Goal: Task Accomplishment & Management: Complete application form

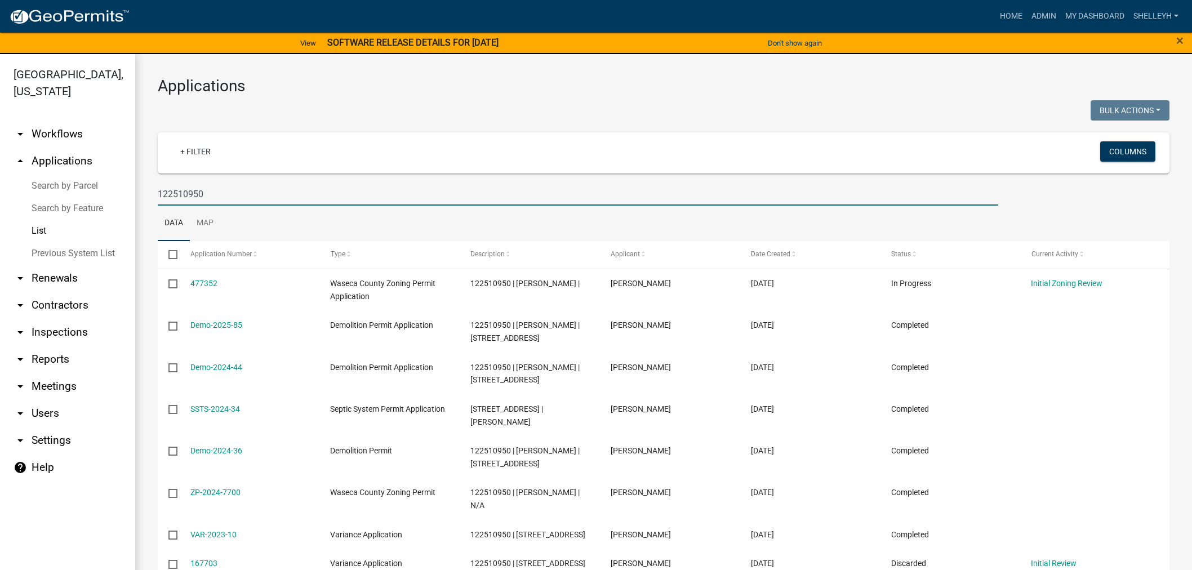
select select "1: 25"
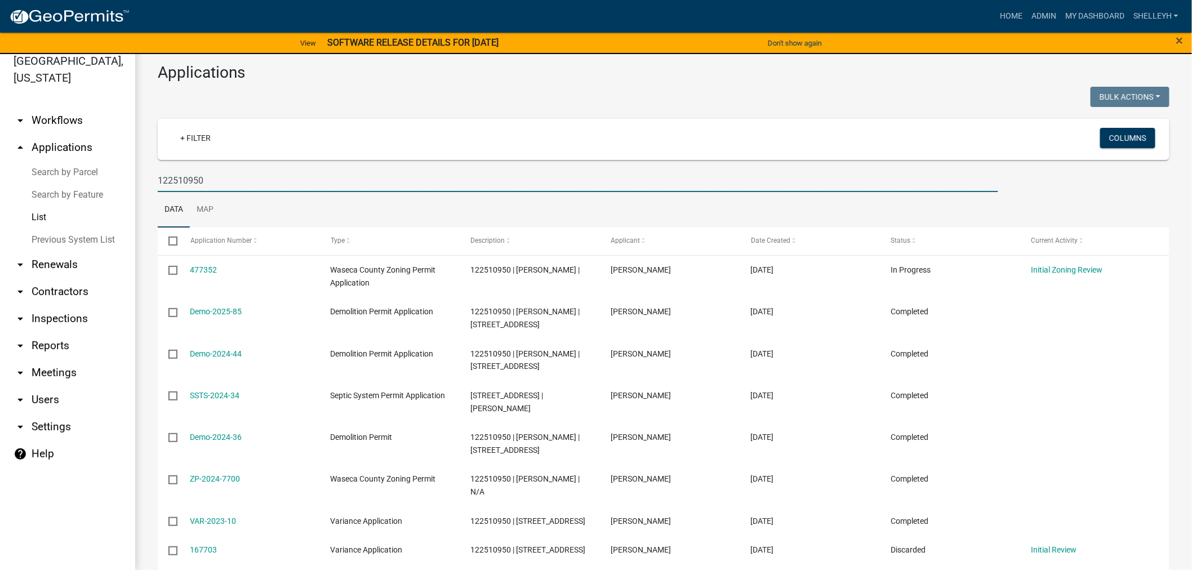
scroll to position [61, 0]
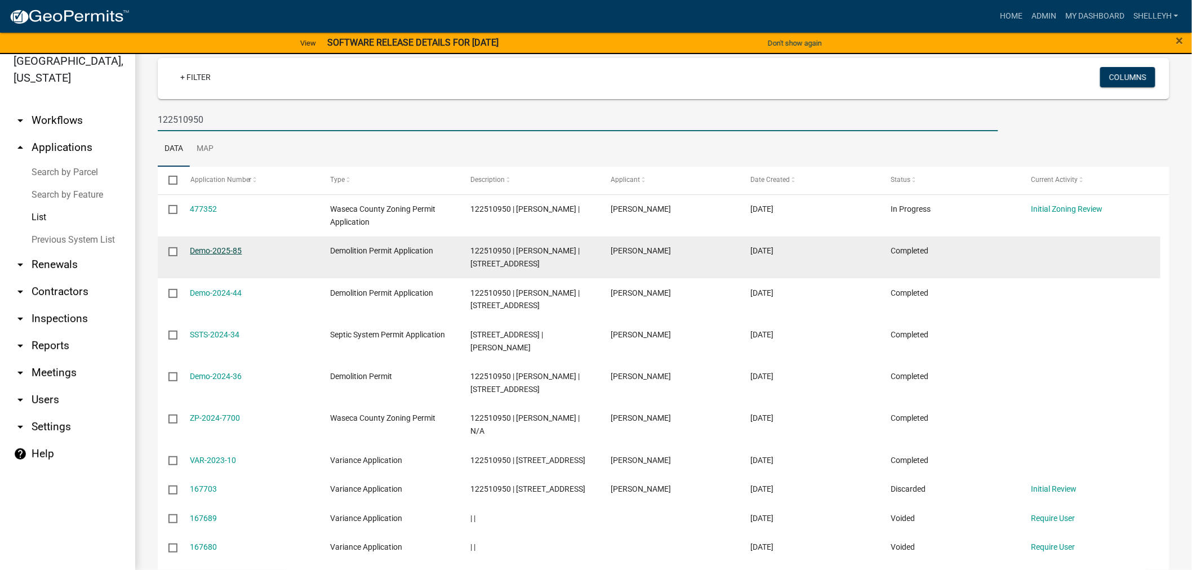
click at [219, 251] on link "Demo-2025-85" at bounding box center [216, 250] width 52 height 9
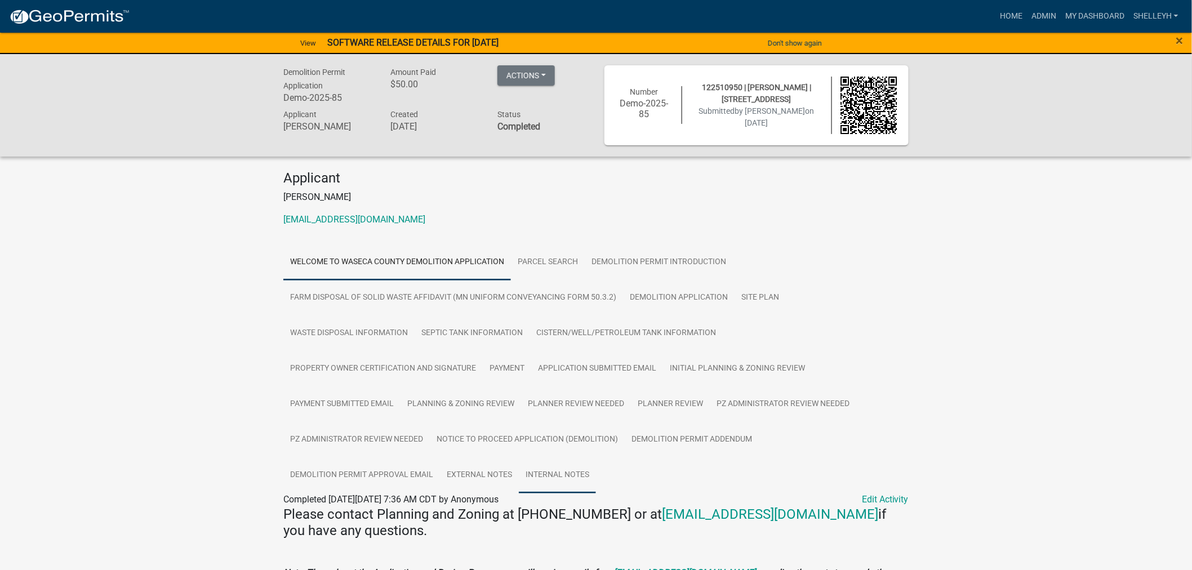
click at [540, 475] on link "Internal Notes" at bounding box center [557, 475] width 77 height 36
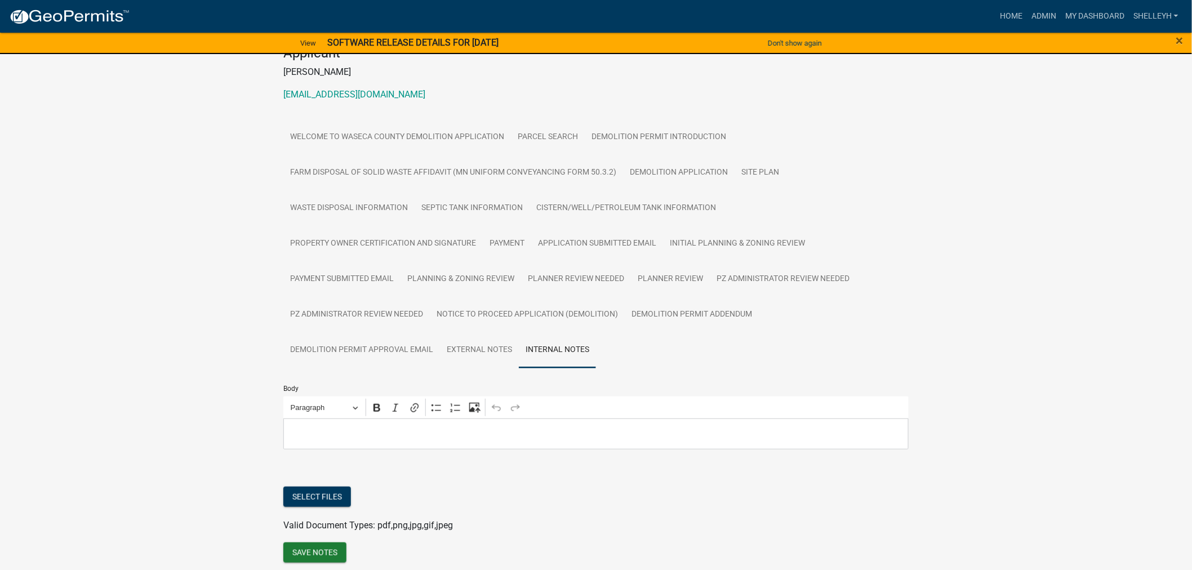
scroll to position [170, 0]
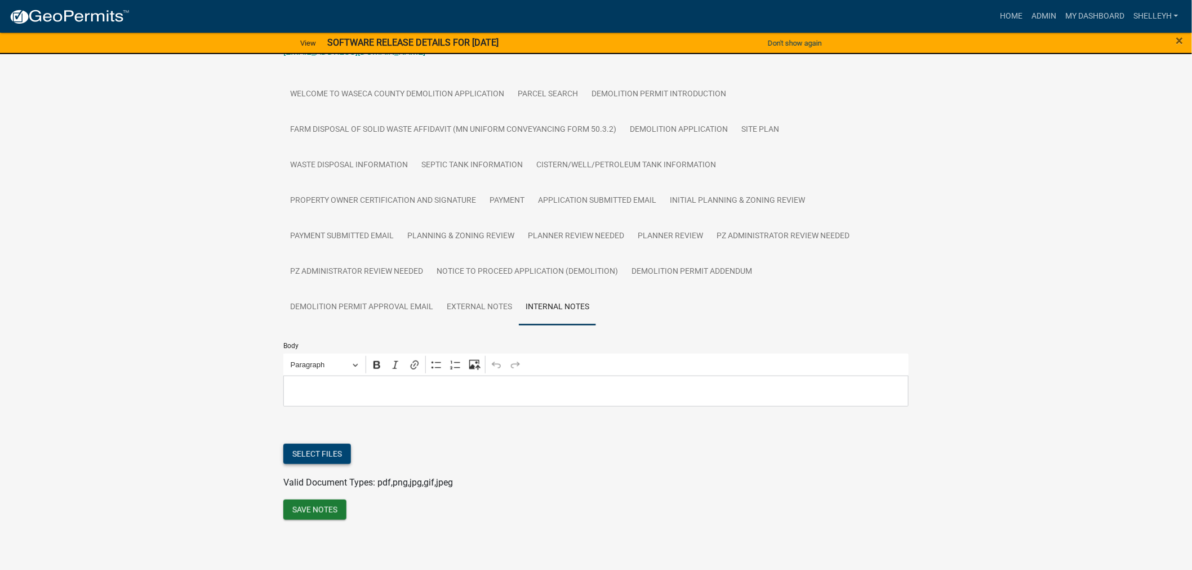
click at [318, 454] on button "Select files" at bounding box center [317, 454] width 68 height 20
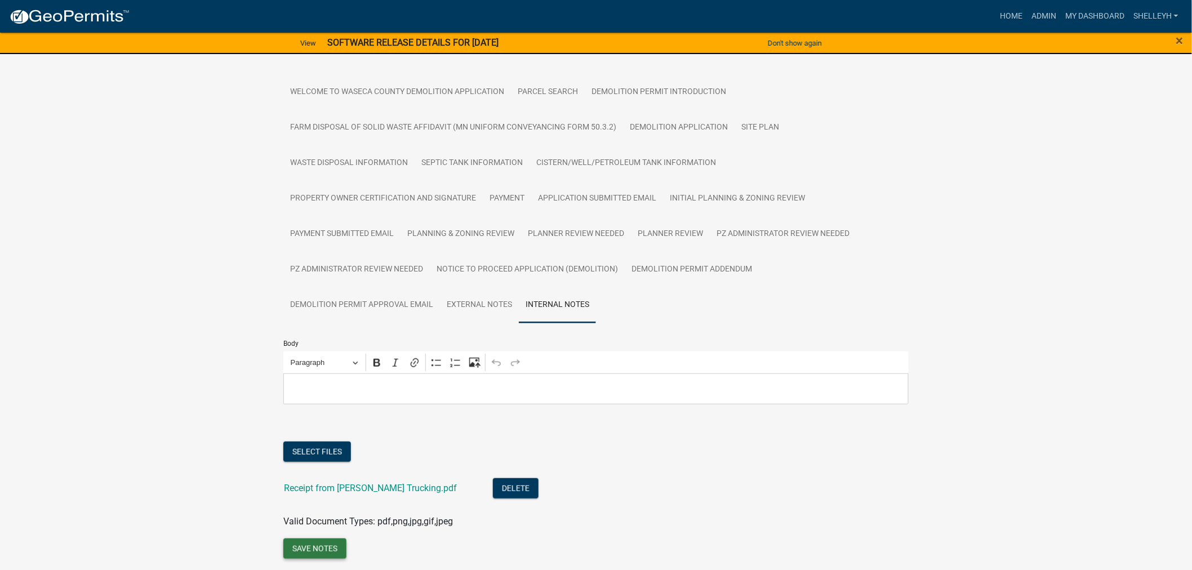
click at [319, 556] on button "Save Notes" at bounding box center [314, 549] width 63 height 20
click at [1015, 12] on link "Home" at bounding box center [1011, 16] width 32 height 21
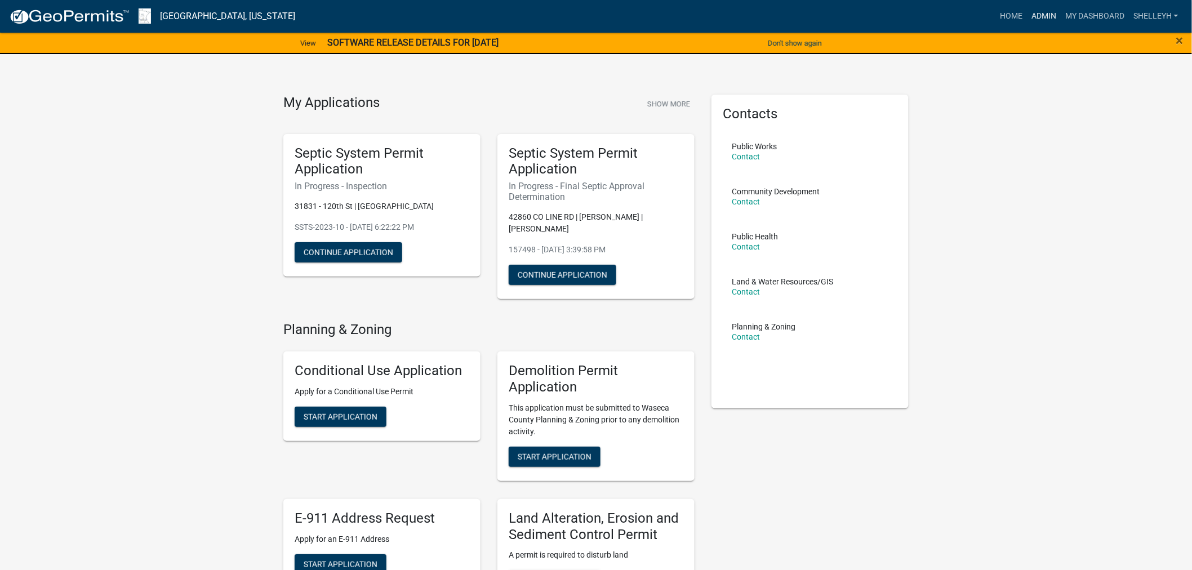
click at [1048, 12] on link "Admin" at bounding box center [1044, 16] width 34 height 21
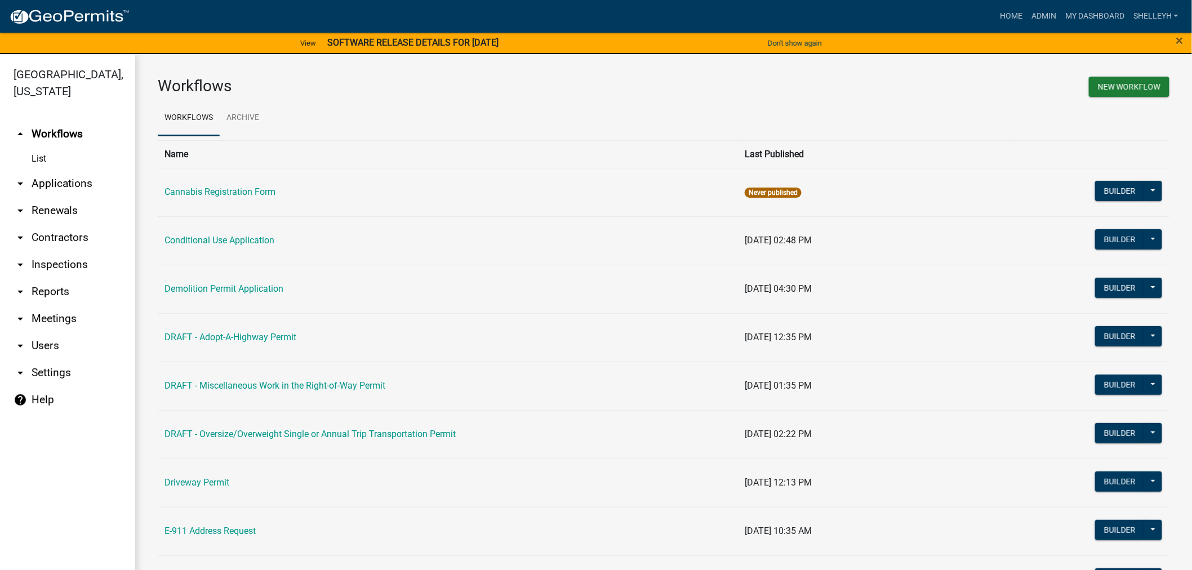
click at [58, 180] on link "arrow_drop_down Applications" at bounding box center [67, 183] width 135 height 27
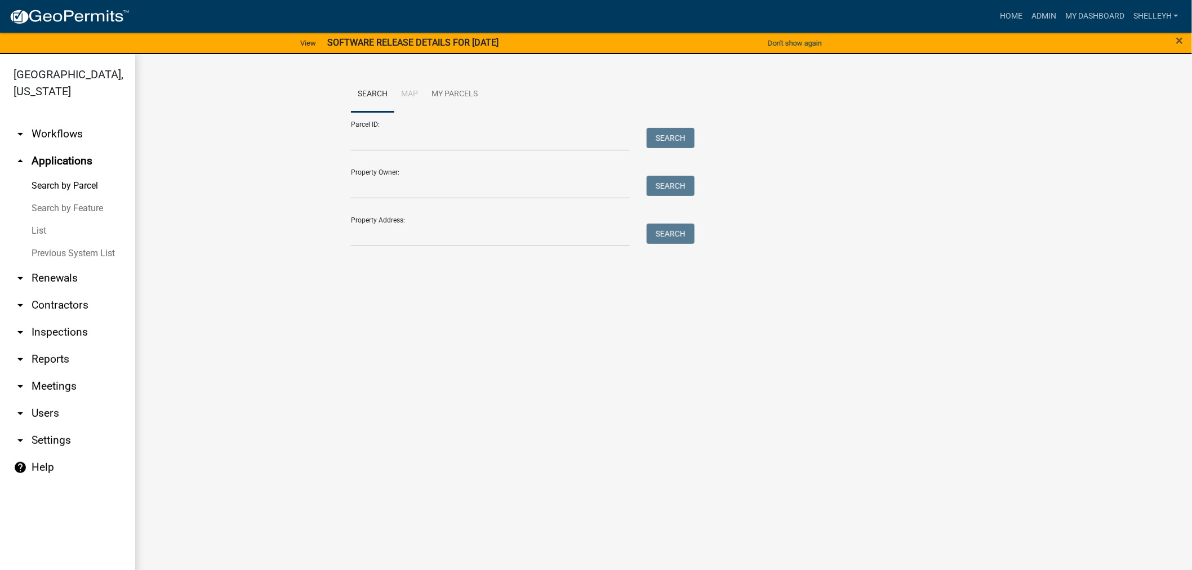
click at [32, 227] on link "List" at bounding box center [67, 231] width 135 height 23
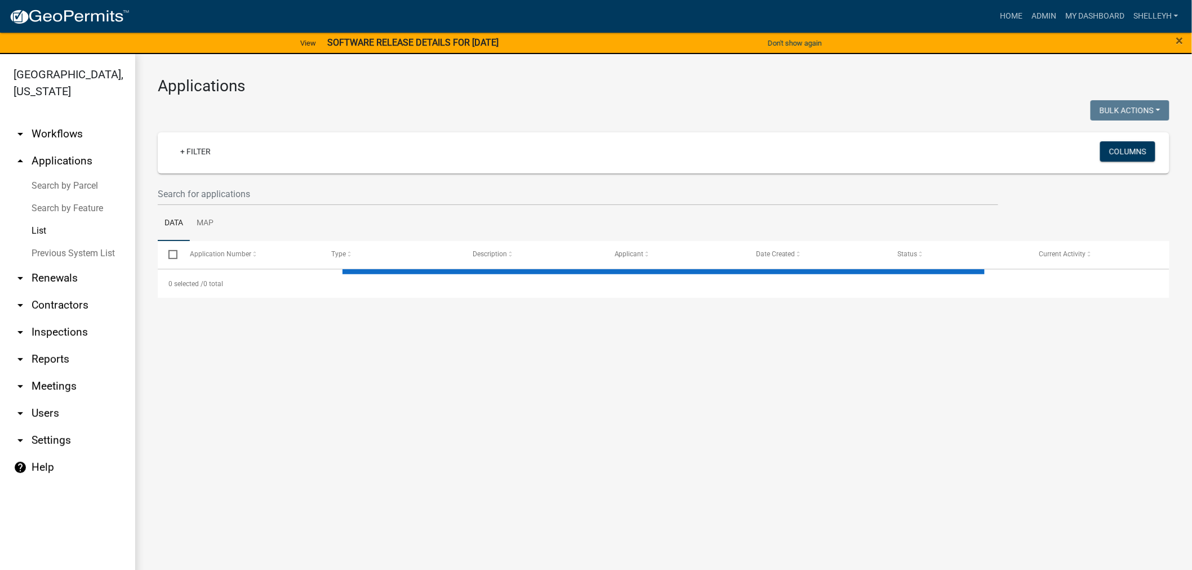
select select "1: 25"
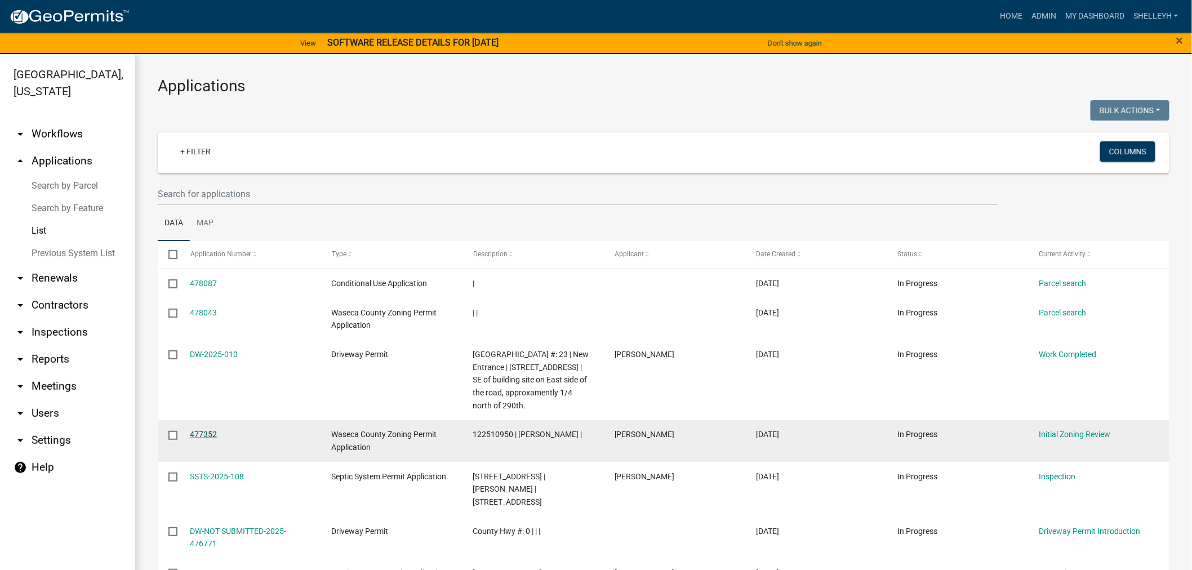
click at [207, 434] on link "477352" at bounding box center [203, 434] width 27 height 9
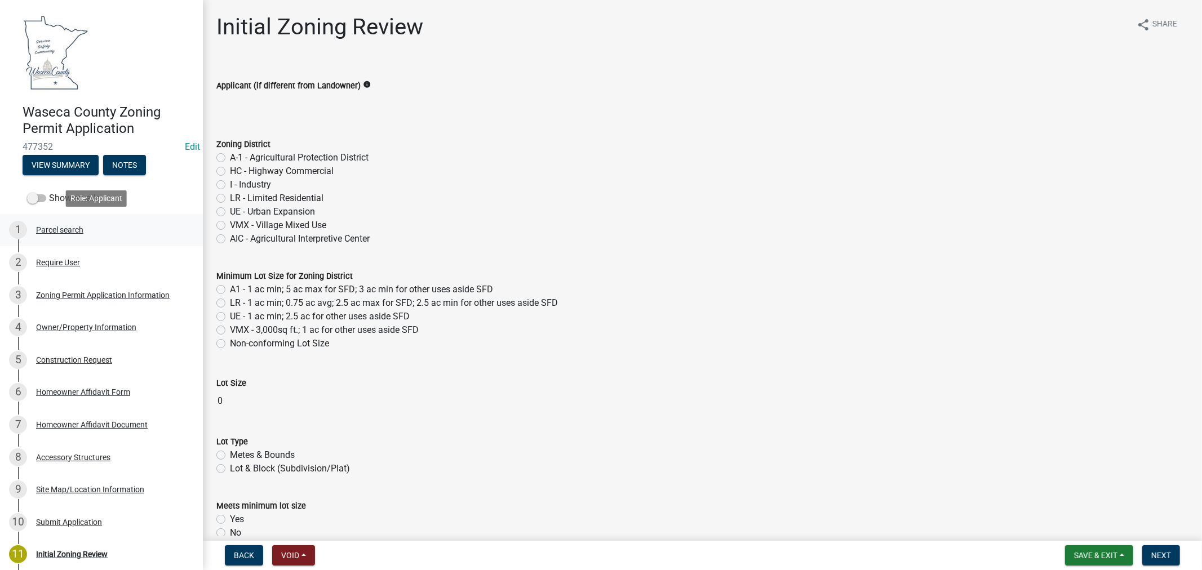
click at [62, 226] on div "Parcel search" at bounding box center [59, 230] width 47 height 8
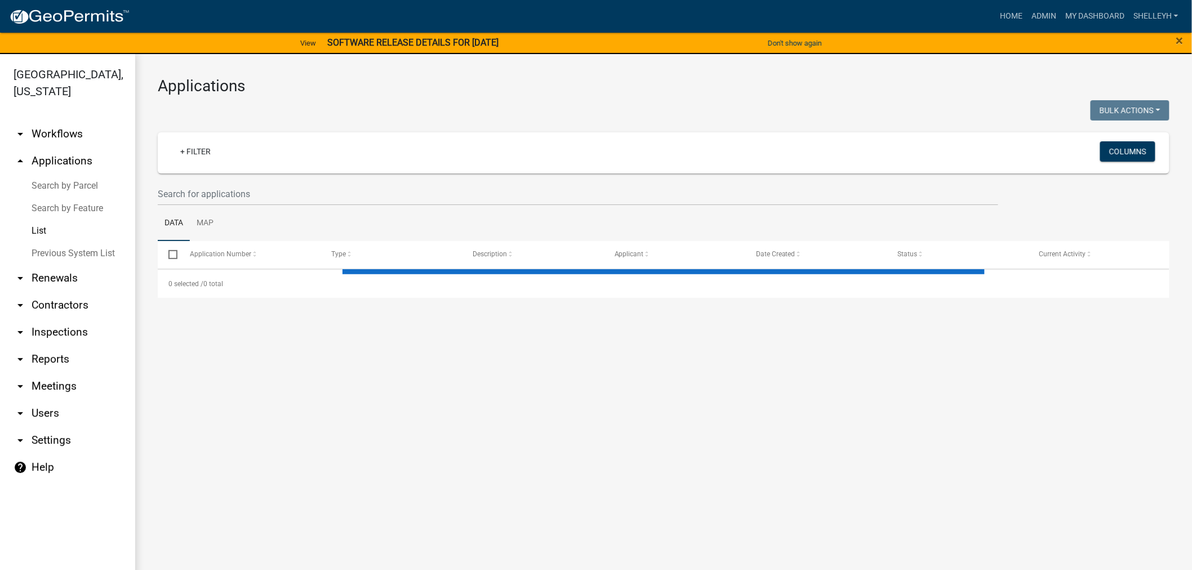
select select "1: 25"
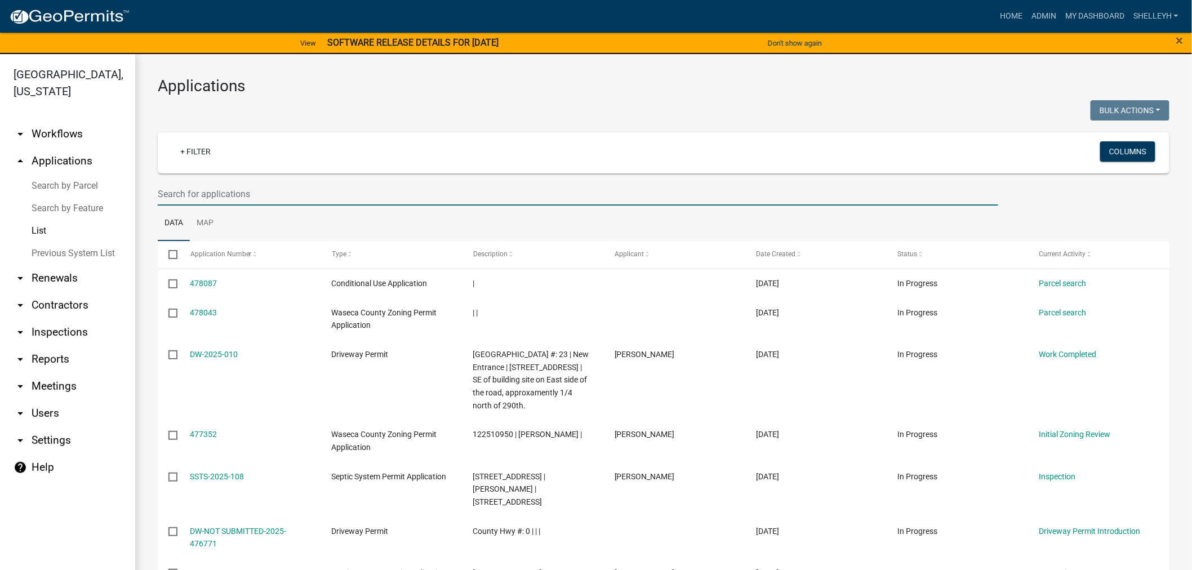
click at [217, 192] on input "text" at bounding box center [578, 194] width 841 height 23
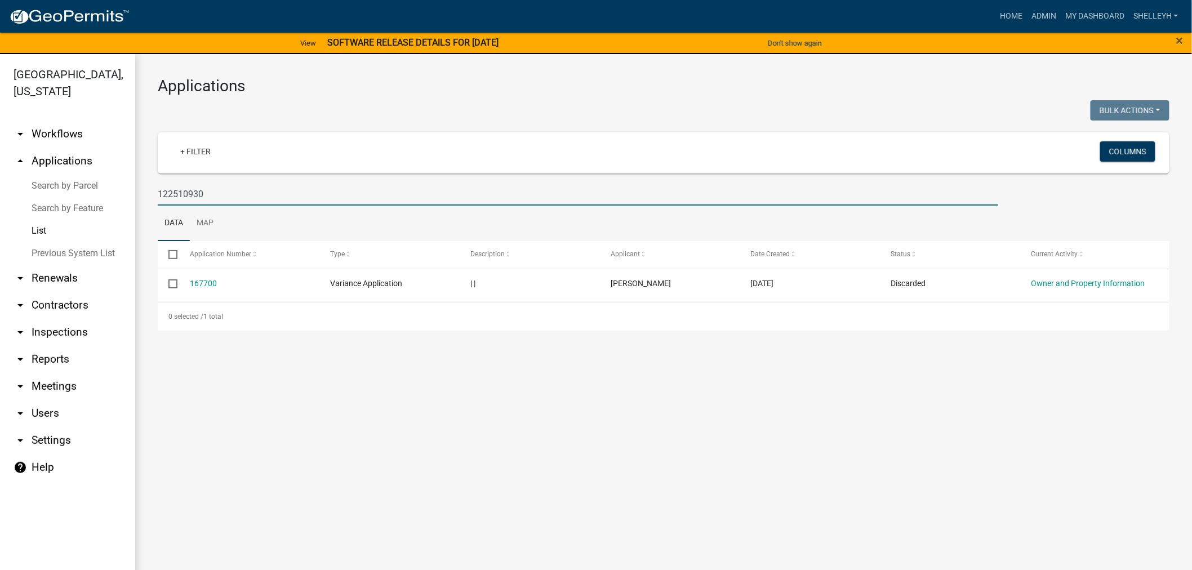
click at [228, 190] on input "122510930" at bounding box center [578, 194] width 841 height 23
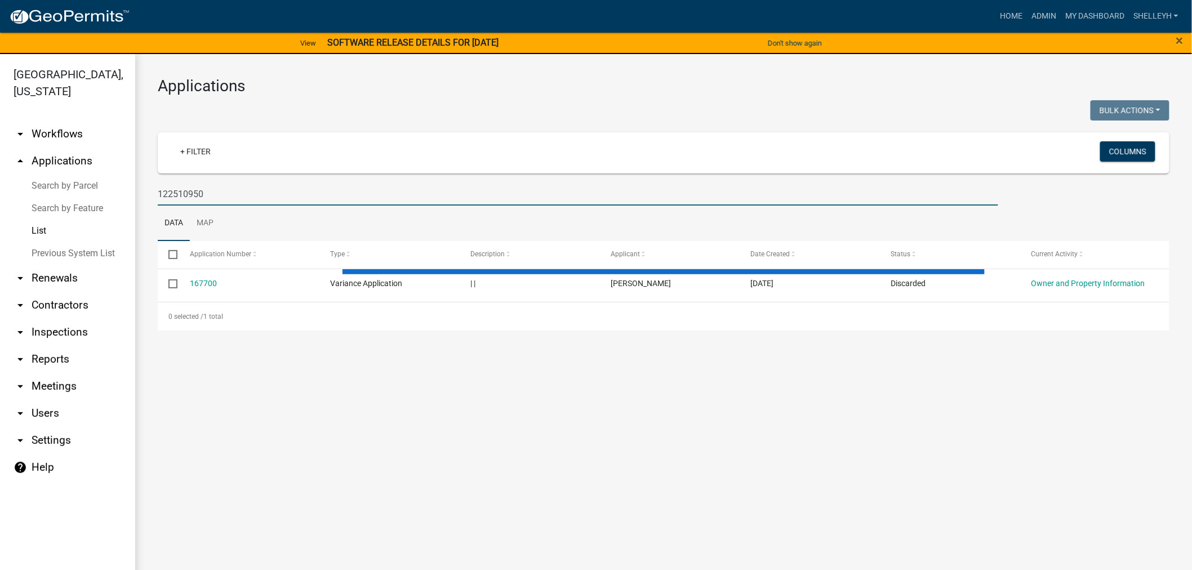
type input "122510950"
select select "1: 25"
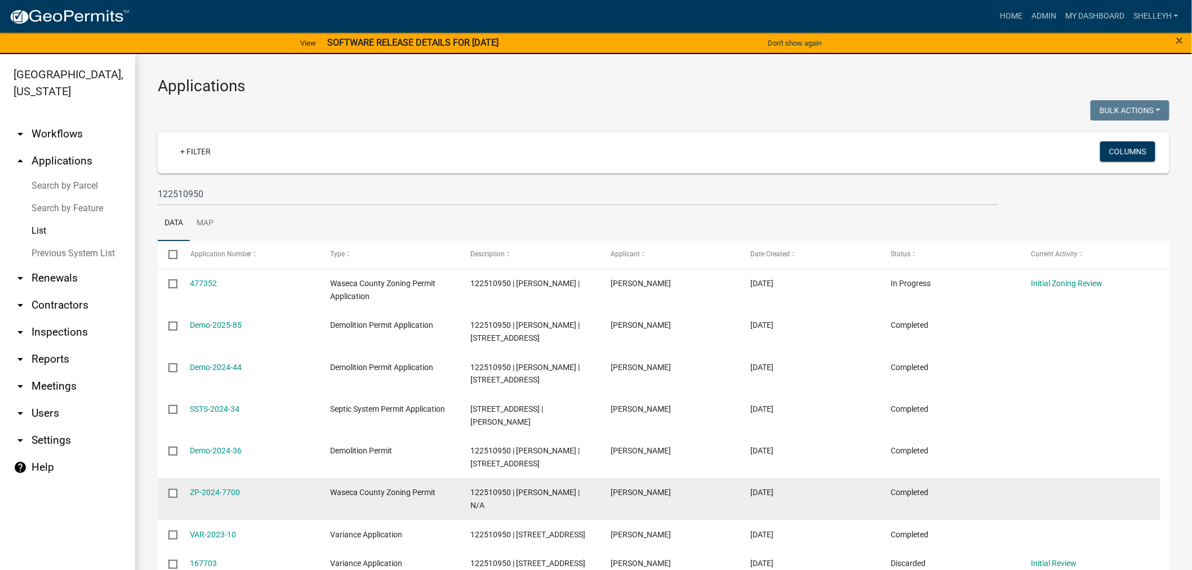
click at [210, 487] on div "ZP-2024-7700" at bounding box center [249, 492] width 118 height 13
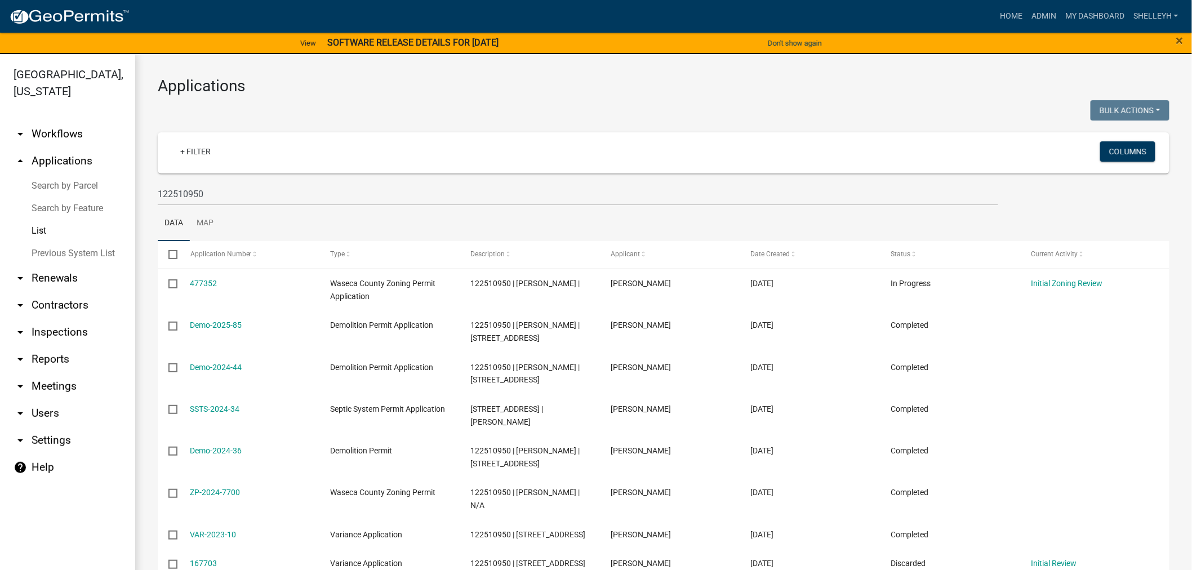
click at [211, 494] on link "ZP-2024-7700" at bounding box center [215, 492] width 50 height 9
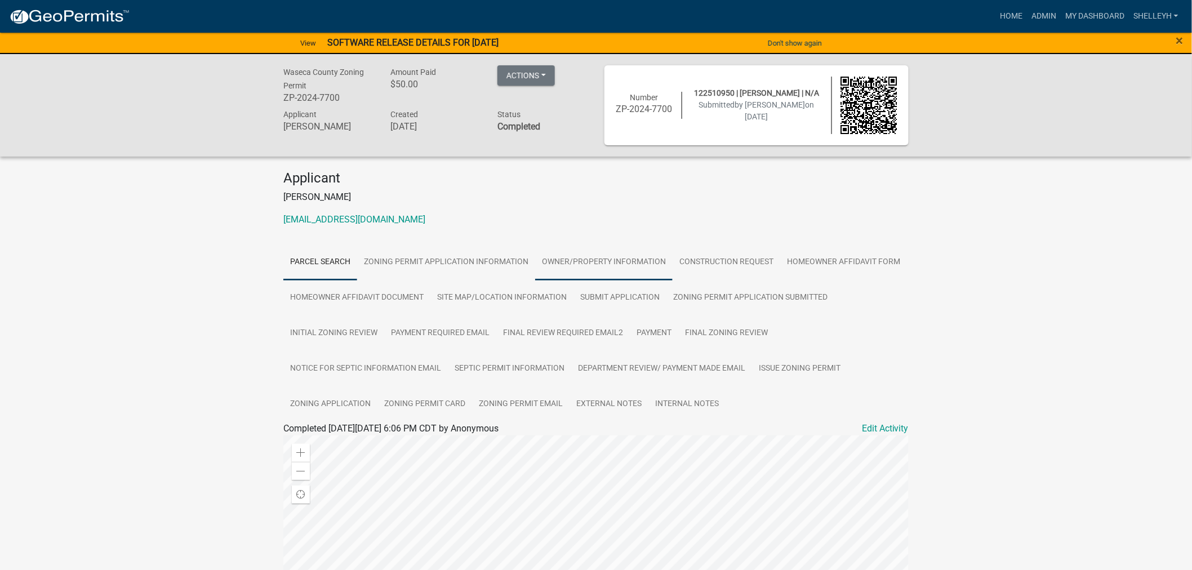
click at [618, 261] on link "Owner/Property Information" at bounding box center [603, 262] width 137 height 36
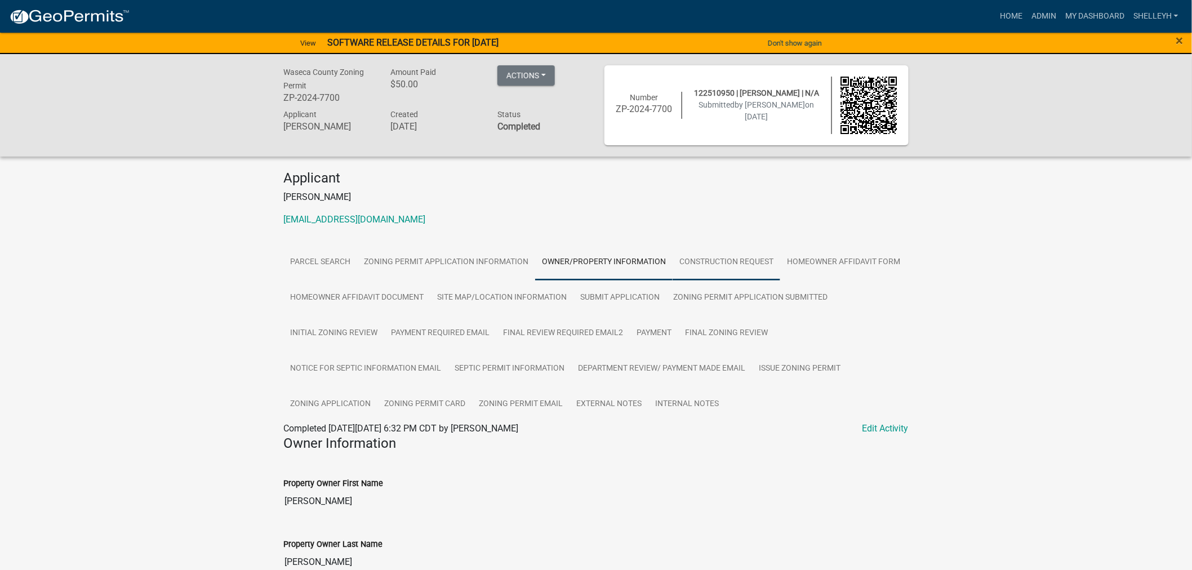
click at [764, 260] on link "Construction Request" at bounding box center [727, 262] width 108 height 36
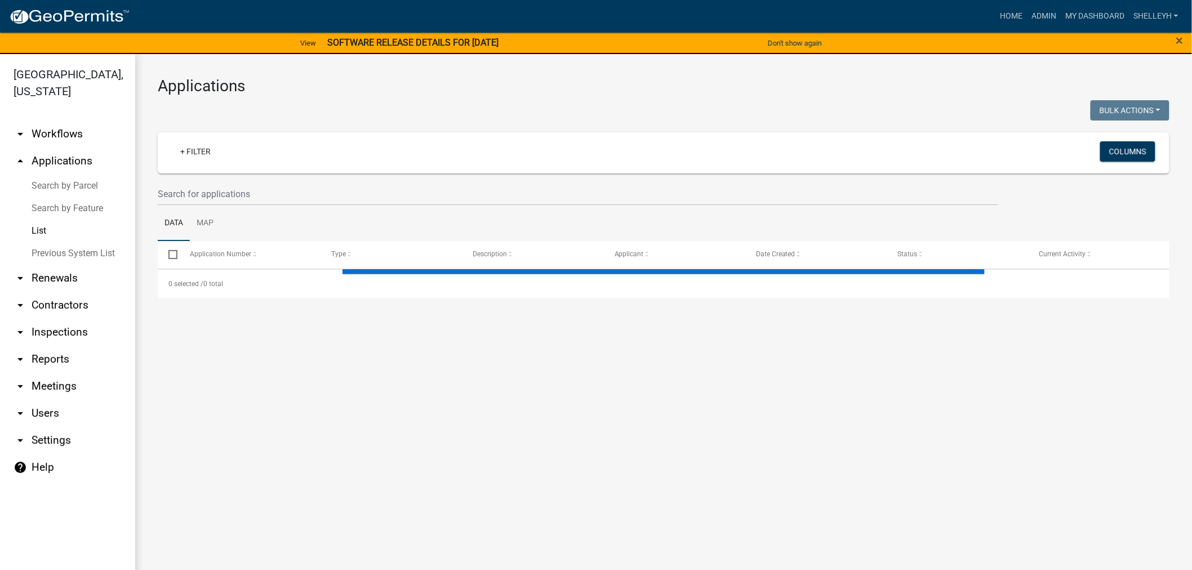
select select "1: 25"
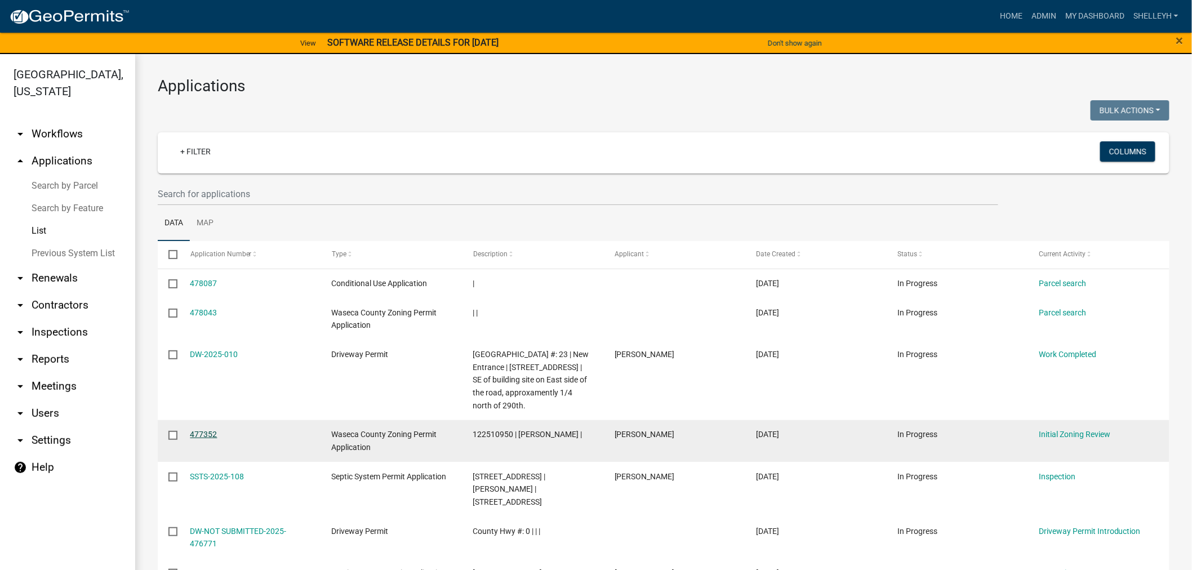
click at [204, 434] on link "477352" at bounding box center [203, 434] width 27 height 9
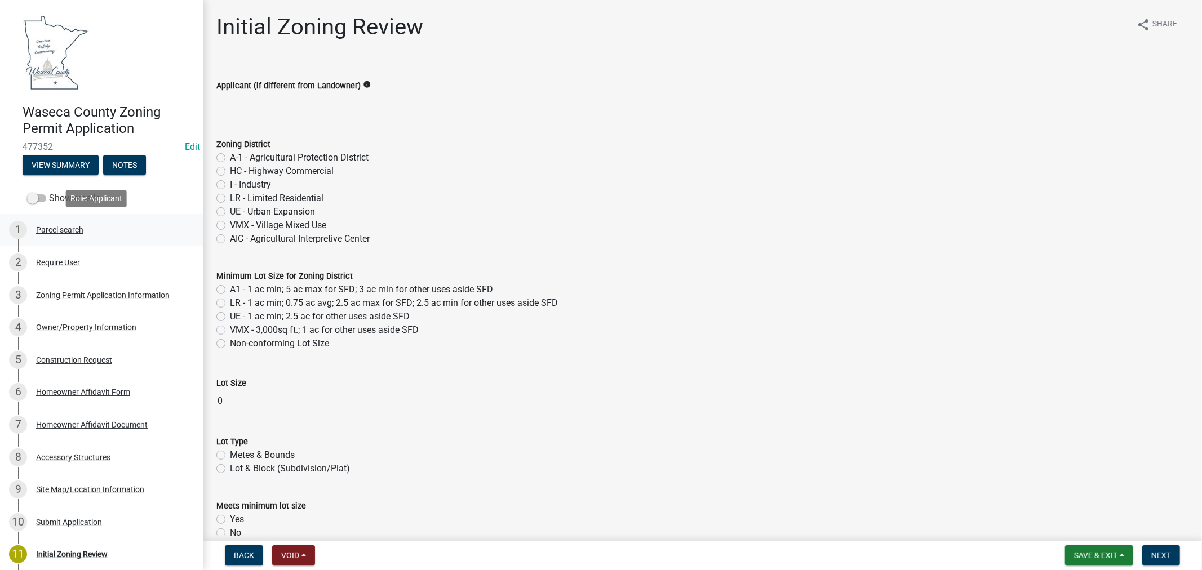
click at [76, 228] on div "Parcel search" at bounding box center [59, 230] width 47 height 8
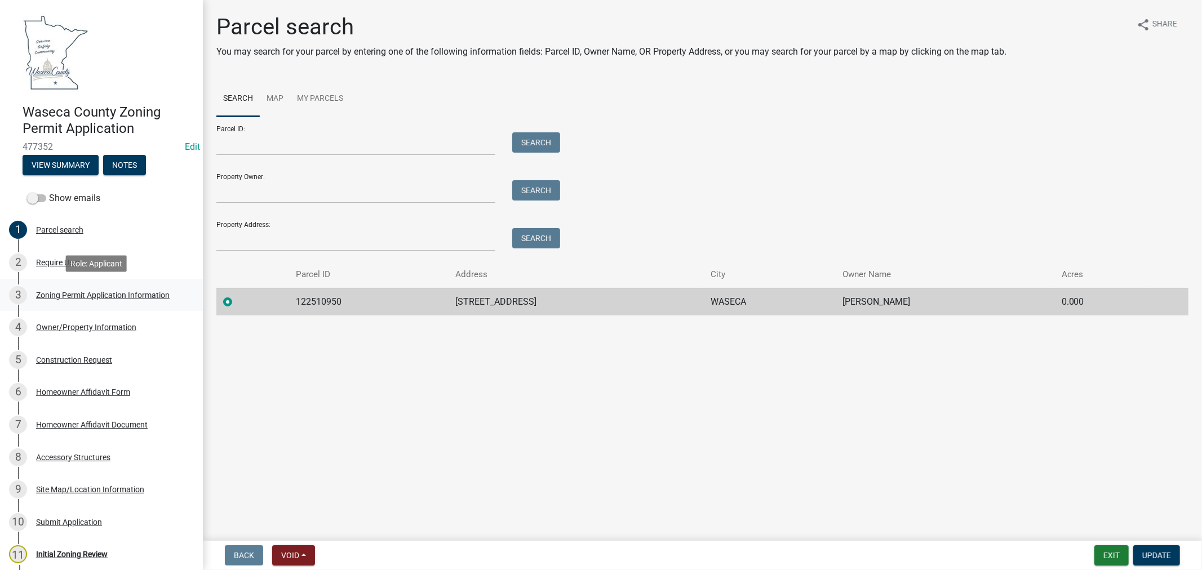
click at [68, 295] on div "Zoning Permit Application Information" at bounding box center [103, 295] width 134 height 8
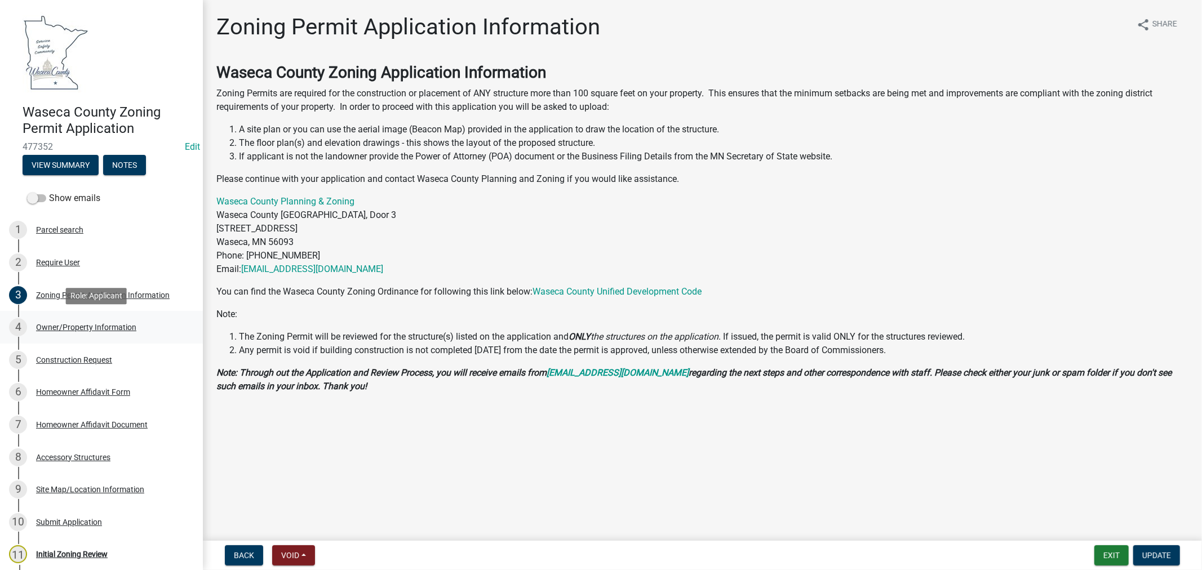
click at [60, 324] on div "Owner/Property Information" at bounding box center [86, 327] width 100 height 8
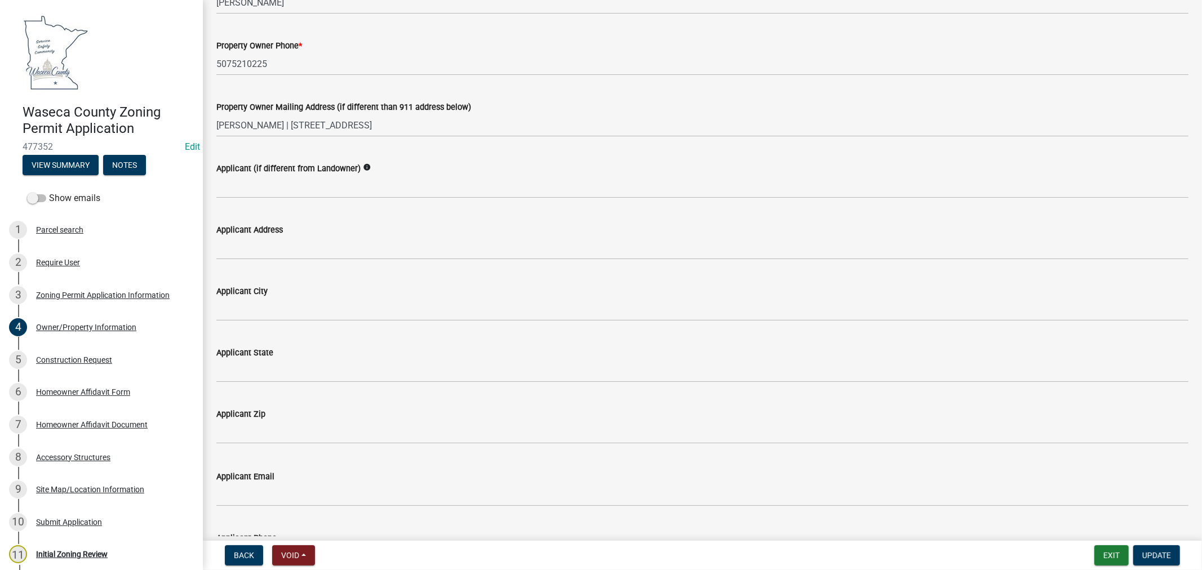
scroll to position [188, 0]
click at [51, 162] on button "View Summary" at bounding box center [61, 165] width 76 height 20
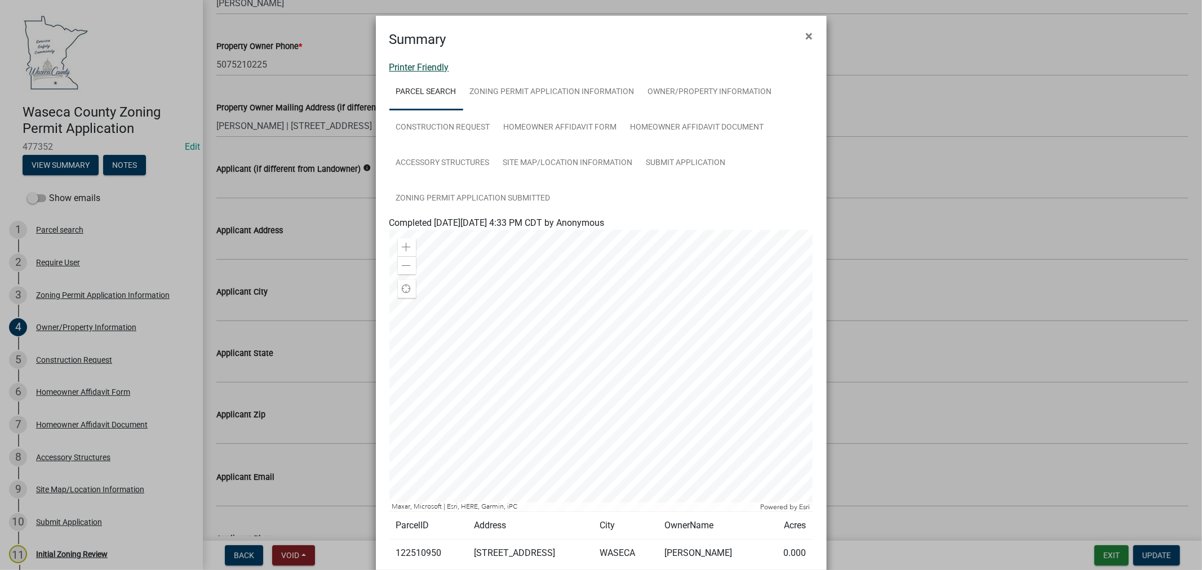
click at [429, 69] on link "Printer Friendly" at bounding box center [419, 67] width 60 height 11
click at [806, 30] on span "×" at bounding box center [809, 36] width 7 height 16
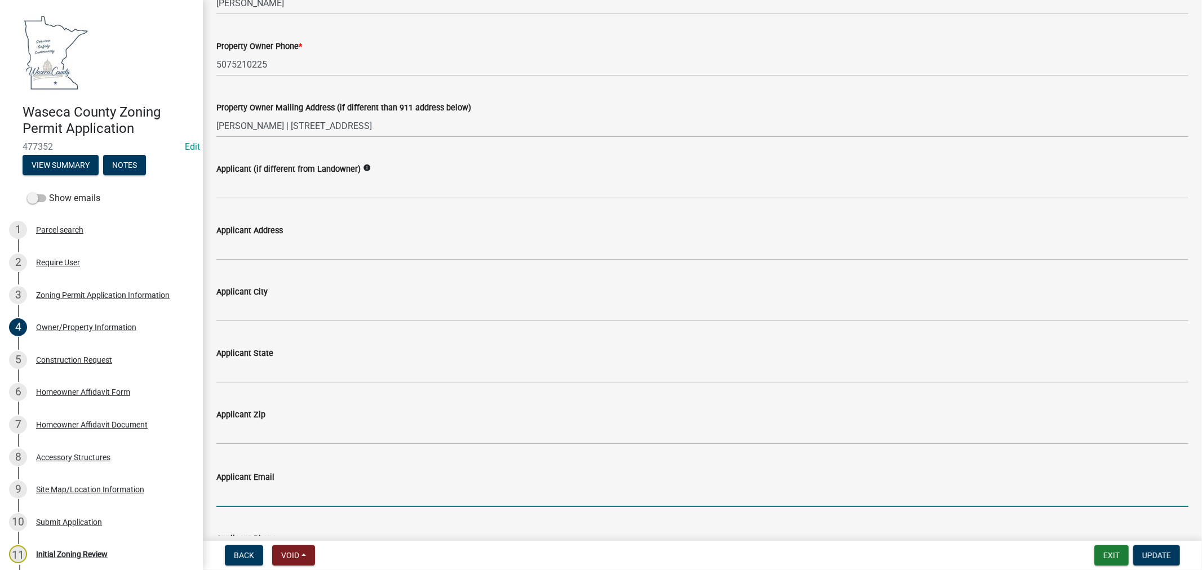
click at [273, 494] on input "Applicant Email" at bounding box center [702, 495] width 972 height 23
paste input "[EMAIL_ADDRESS][DOMAIN_NAME]"
type input "[EMAIL_ADDRESS][DOMAIN_NAME]"
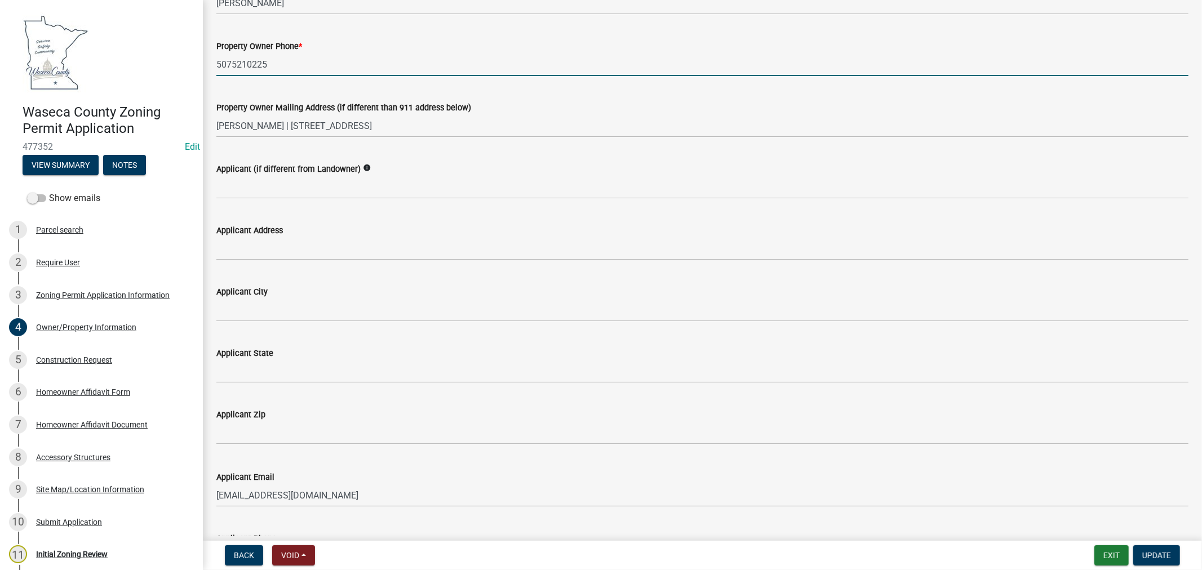
drag, startPoint x: 281, startPoint y: 65, endPoint x: 203, endPoint y: 65, distance: 77.2
click at [203, 65] on div "Owner/Property Information share Share Owner Information Property Owner First N…" at bounding box center [702, 541] width 999 height 1431
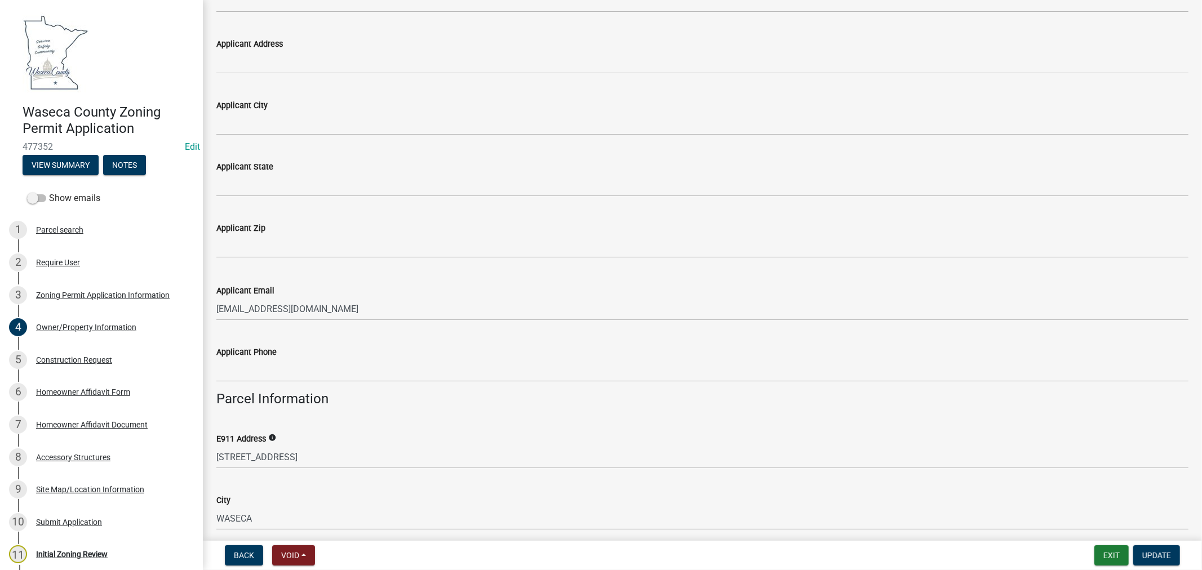
scroll to position [375, 0]
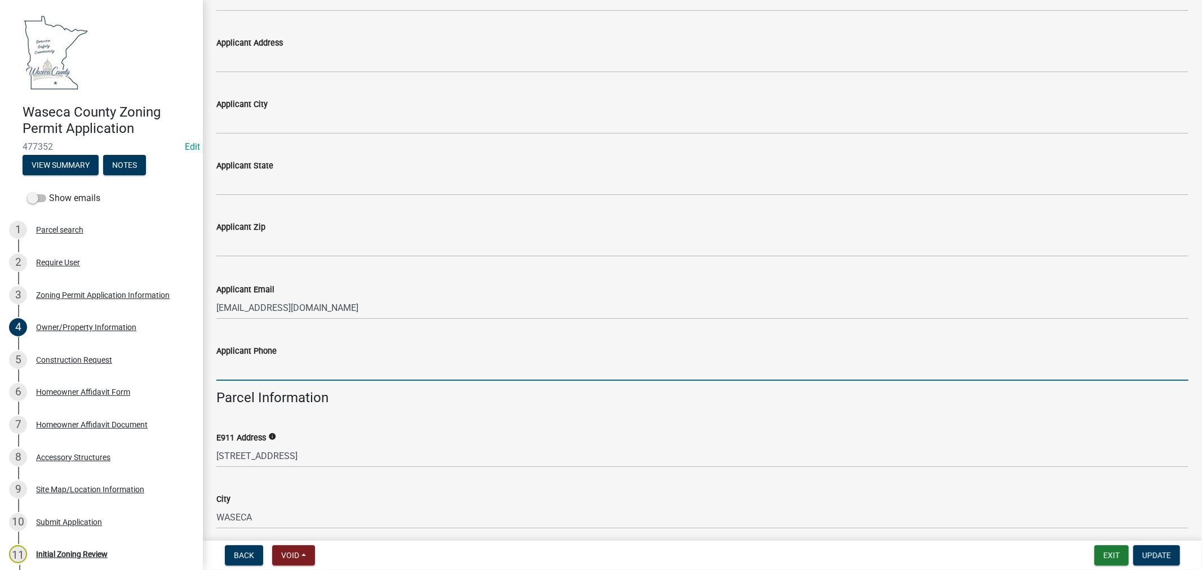
click at [250, 361] on input "Applicant Phone" at bounding box center [702, 369] width 972 height 23
paste input "5075210225"
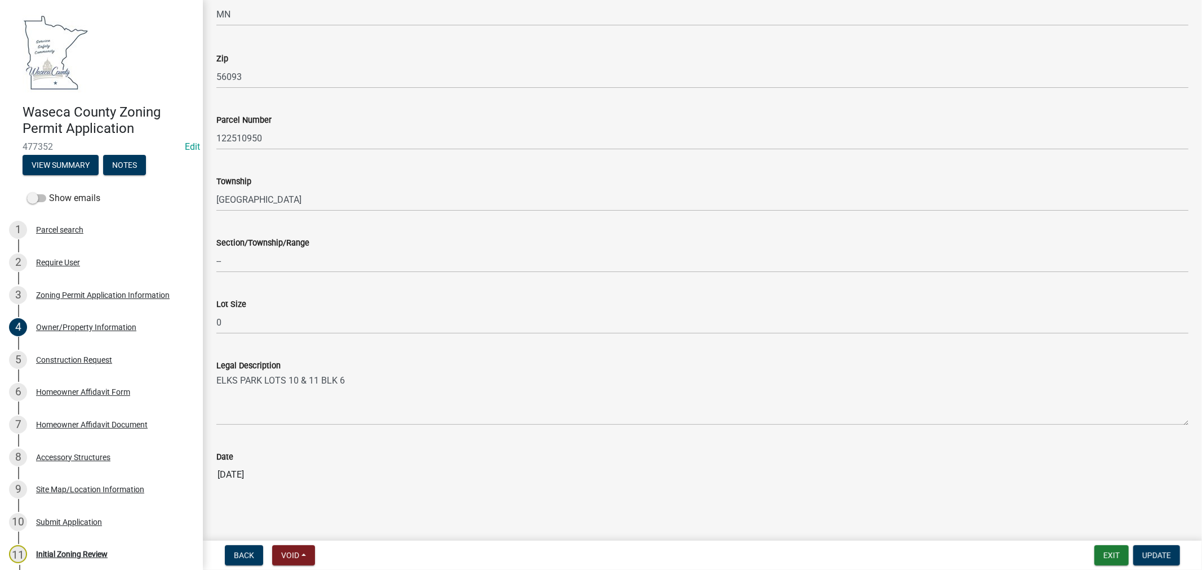
scroll to position [942, 0]
type input "5075210225"
click at [1161, 555] on span "Update" at bounding box center [1156, 555] width 29 height 9
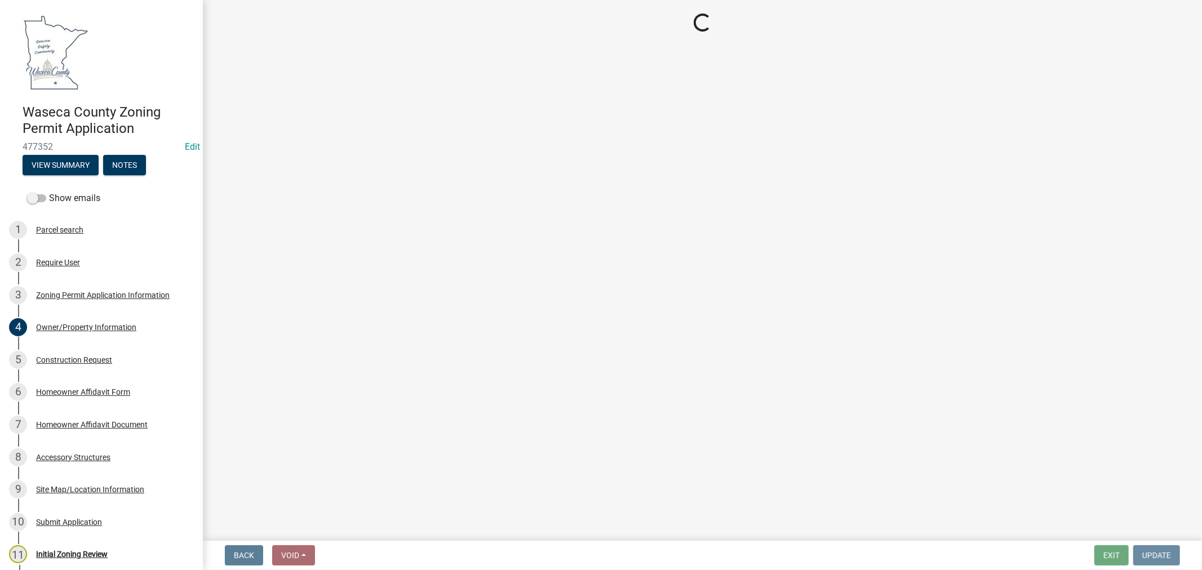
scroll to position [0, 0]
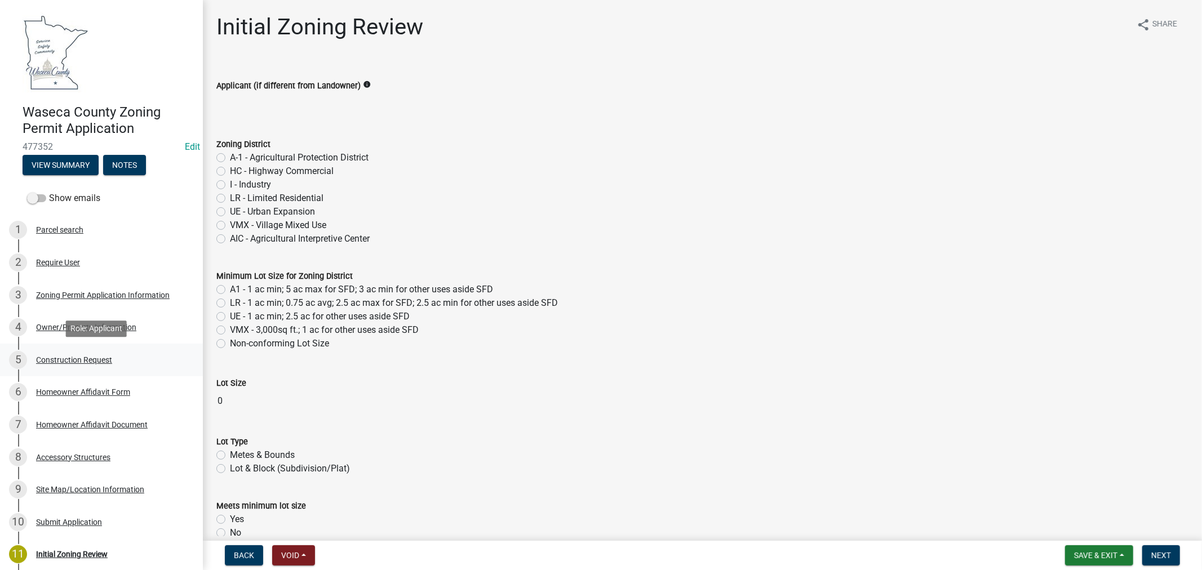
click at [58, 359] on div "Construction Request" at bounding box center [74, 360] width 76 height 8
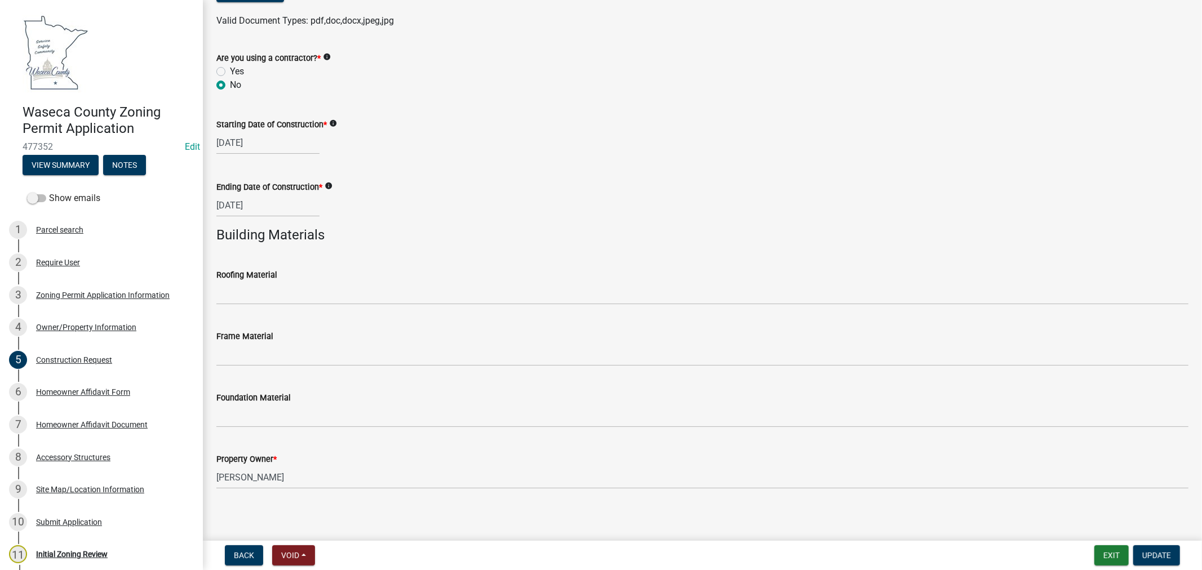
scroll to position [626, 0]
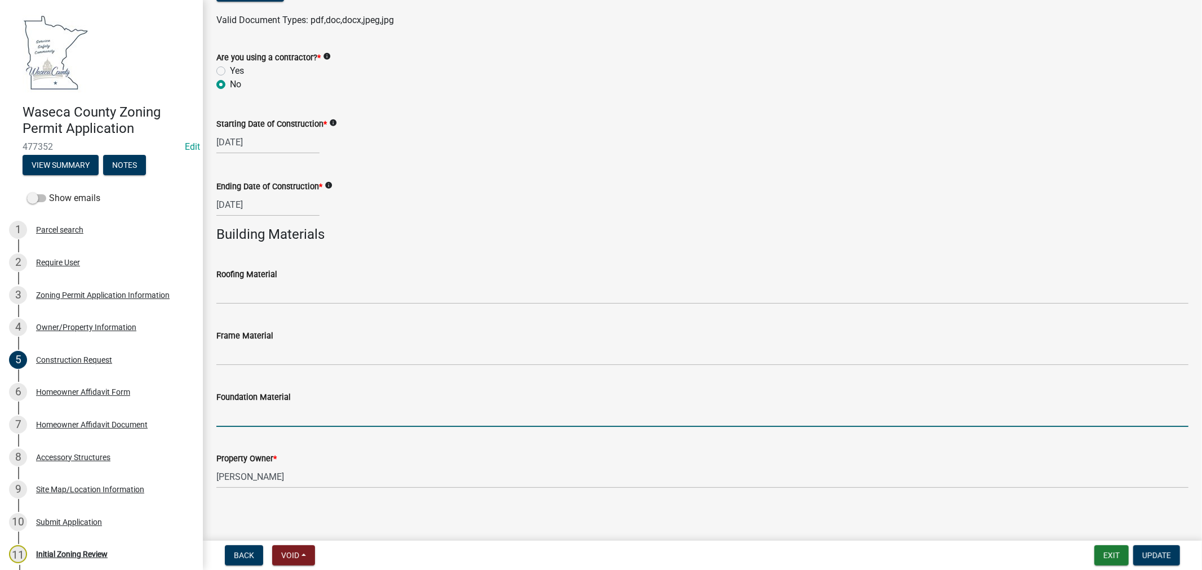
click at [254, 420] on input "Foundation Material" at bounding box center [702, 415] width 972 height 23
type input "Post Footings"
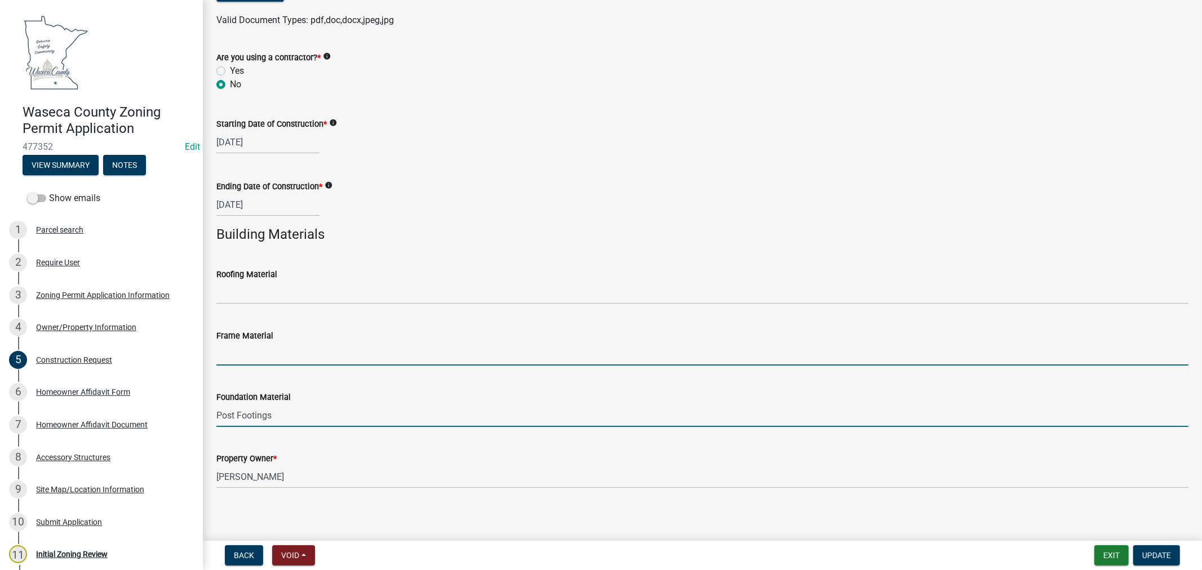
click at [256, 354] on input "Frame Material" at bounding box center [702, 354] width 972 height 23
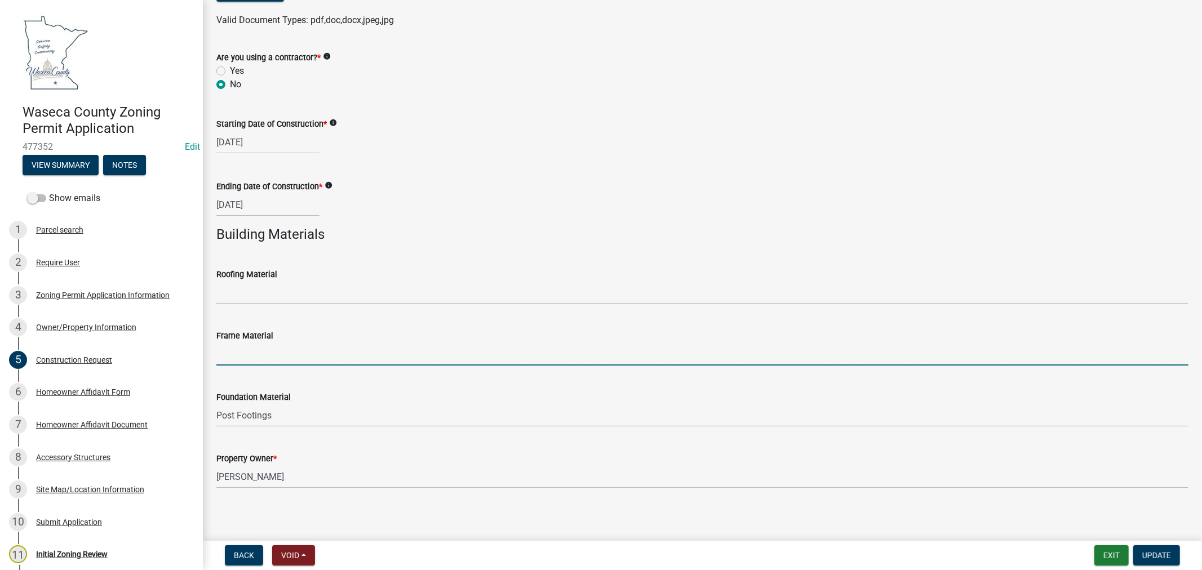
type input "Wood"
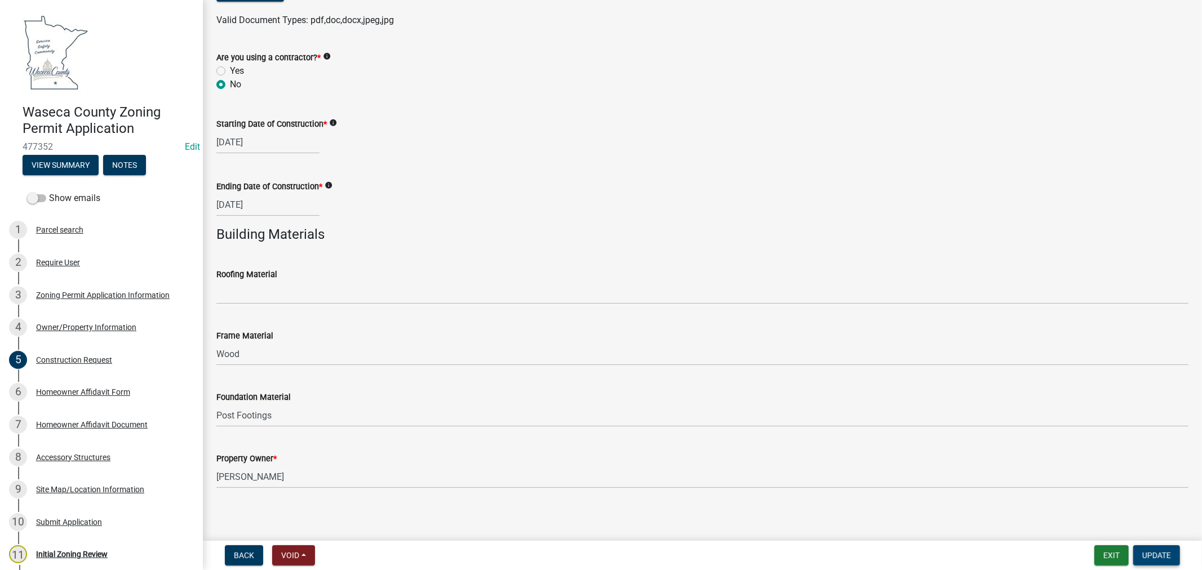
drag, startPoint x: 1146, startPoint y: 554, endPoint x: 768, endPoint y: 323, distance: 442.7
click at [768, 323] on wm-app "Waseca County Zoning Permit Application 477352 Edit View Summary Notes Show ema…" at bounding box center [601, 285] width 1202 height 570
click at [1154, 553] on span "Update" at bounding box center [1156, 555] width 29 height 9
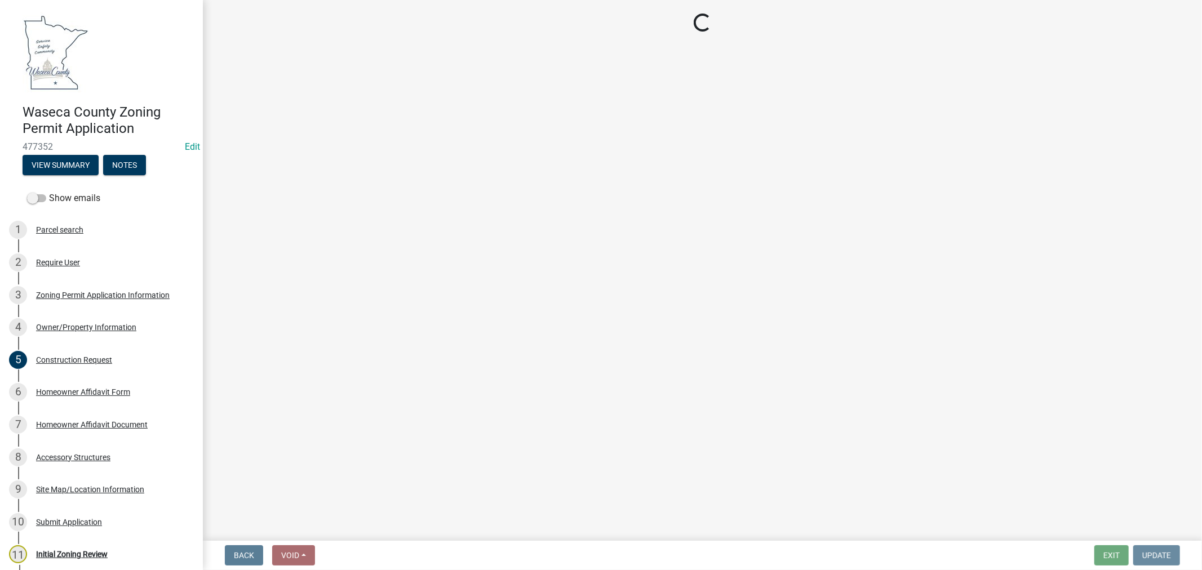
scroll to position [0, 0]
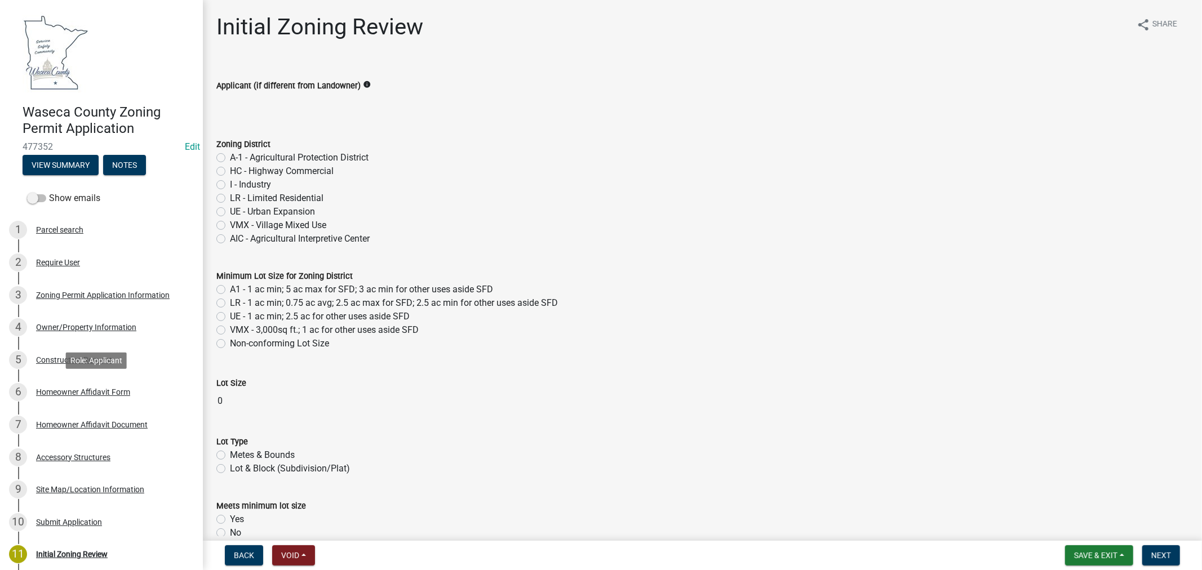
click at [64, 388] on div "Homeowner Affidavit Form" at bounding box center [83, 392] width 94 height 8
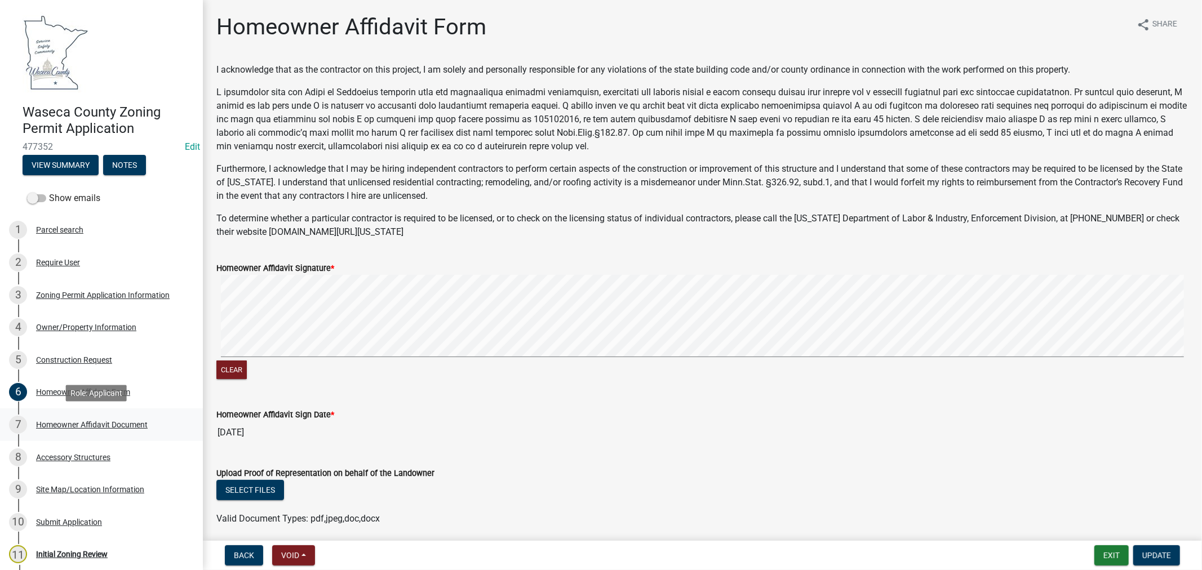
click at [62, 421] on div "Homeowner Affidavit Document" at bounding box center [92, 425] width 112 height 8
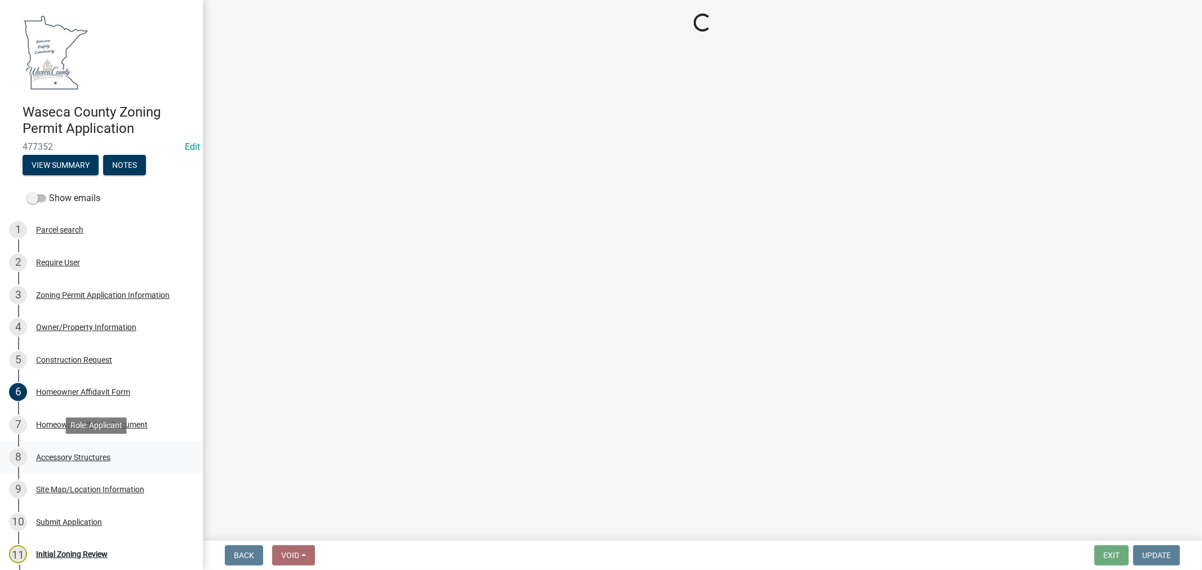
click at [60, 458] on div "Accessory Structures" at bounding box center [73, 458] width 74 height 8
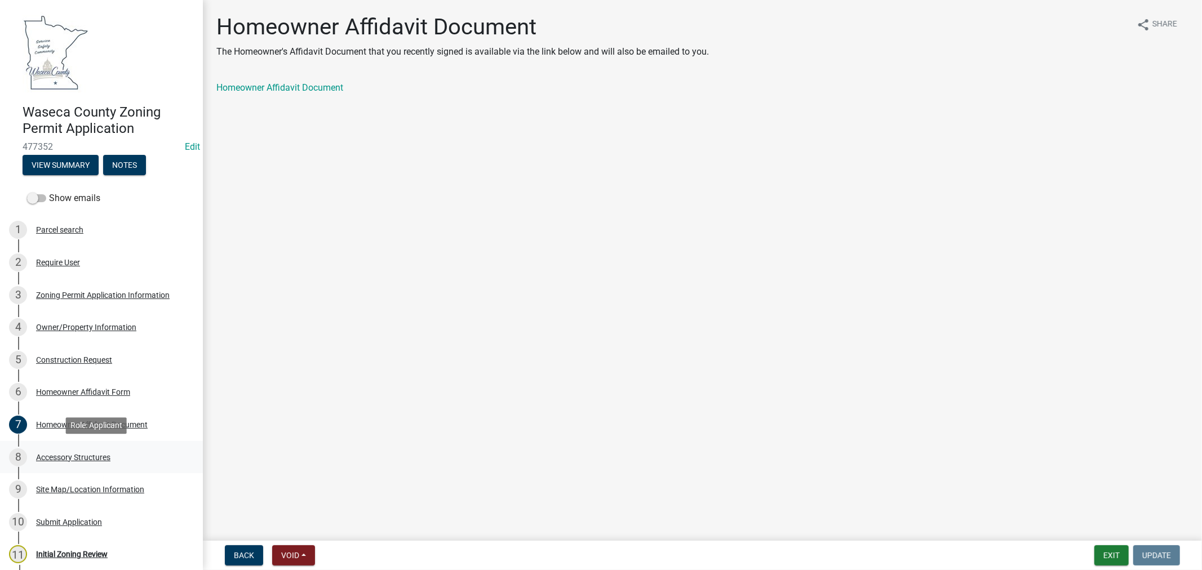
click at [58, 455] on div "Accessory Structures" at bounding box center [73, 458] width 74 height 8
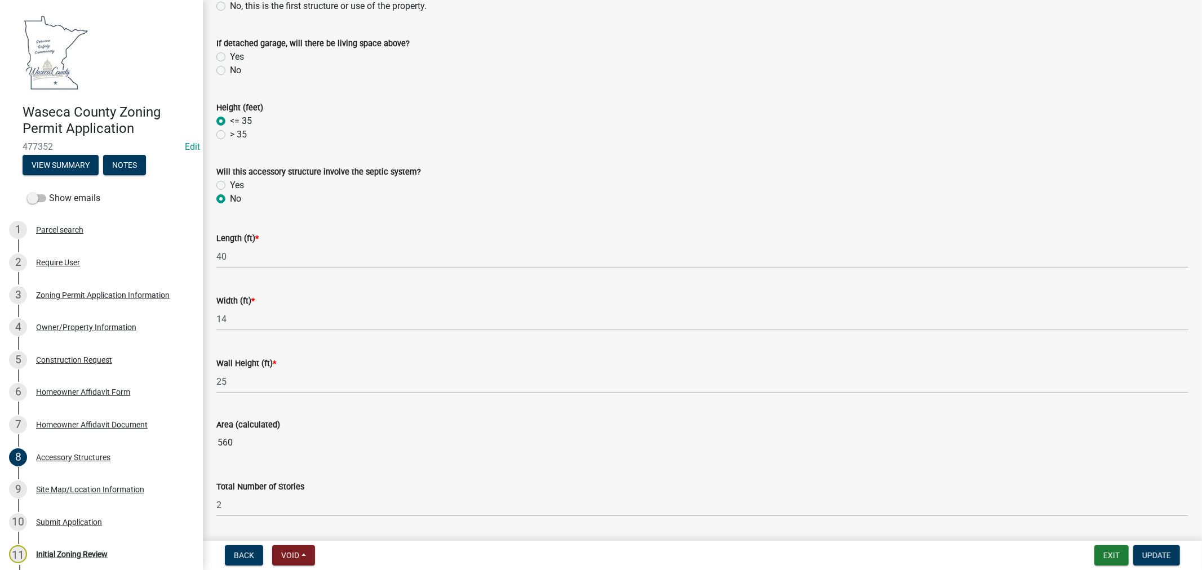
scroll to position [438, 0]
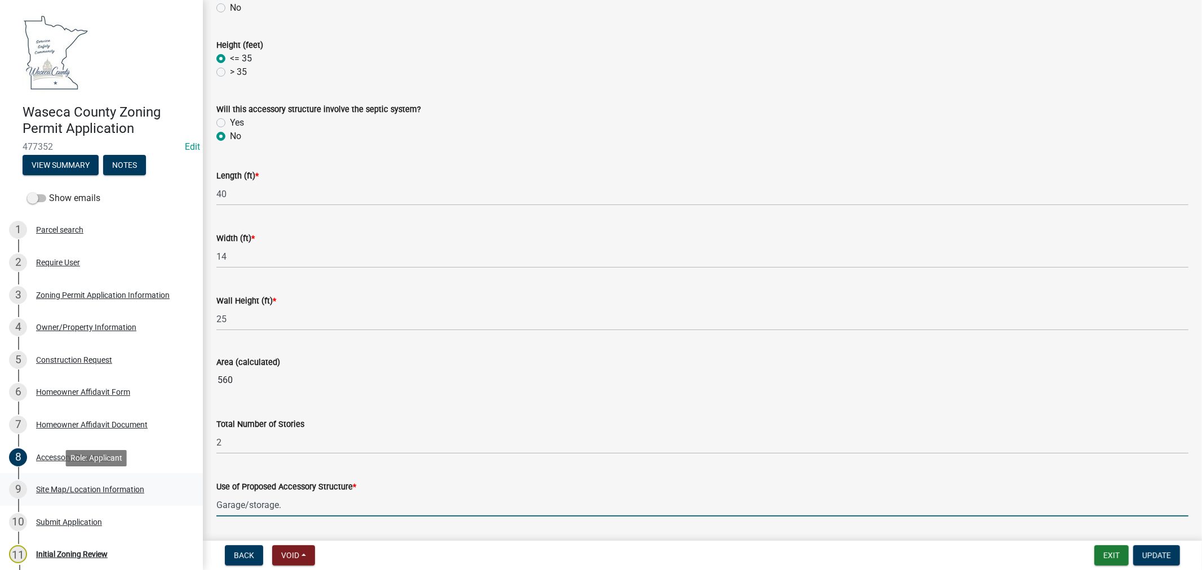
drag, startPoint x: 285, startPoint y: 501, endPoint x: 186, endPoint y: 500, distance: 99.2
click at [186, 500] on div "Waseca County Zoning Permit Application 477352 Edit View Summary Notes Show ema…" at bounding box center [601, 285] width 1202 height 570
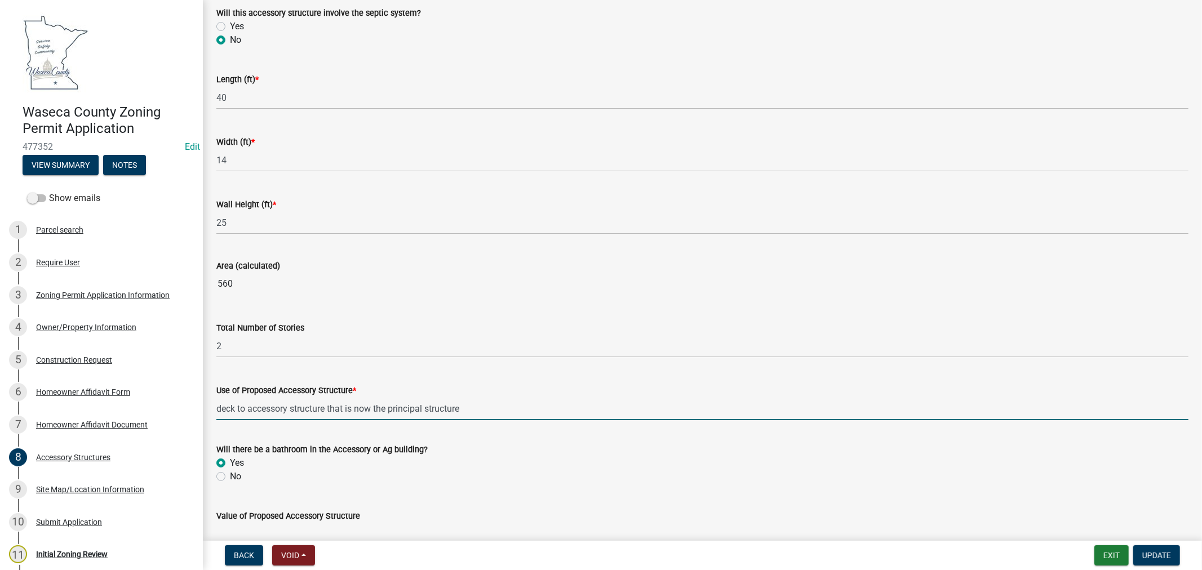
scroll to position [563, 0]
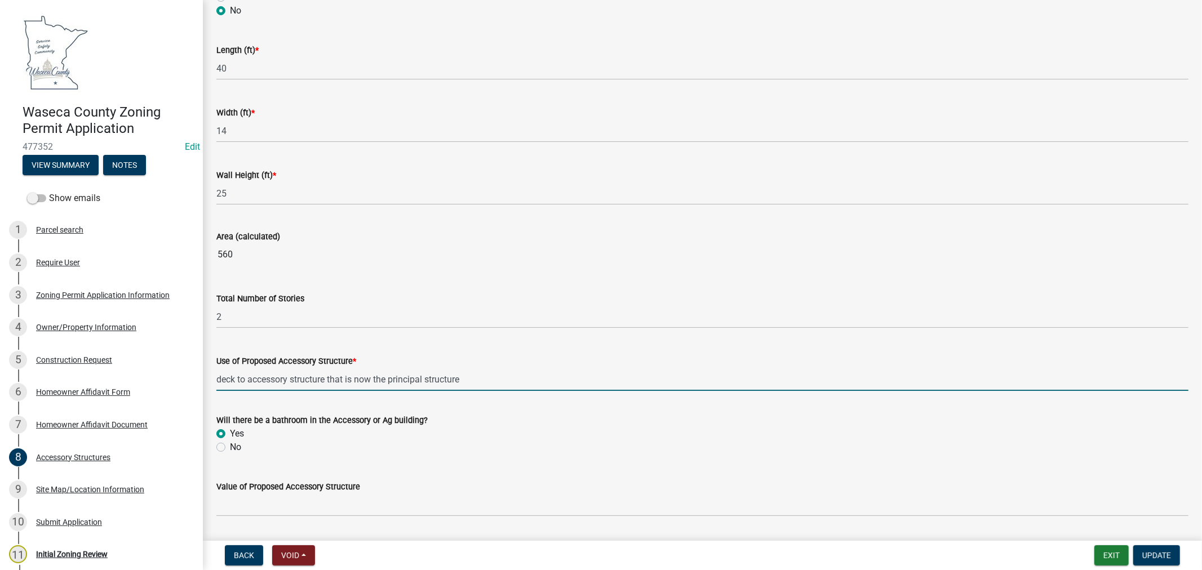
type input "deck to accessory structure that is now the principal structure"
click at [230, 450] on label "No" at bounding box center [235, 448] width 11 height 14
click at [230, 448] on input "No" at bounding box center [233, 444] width 7 height 7
radio input "true"
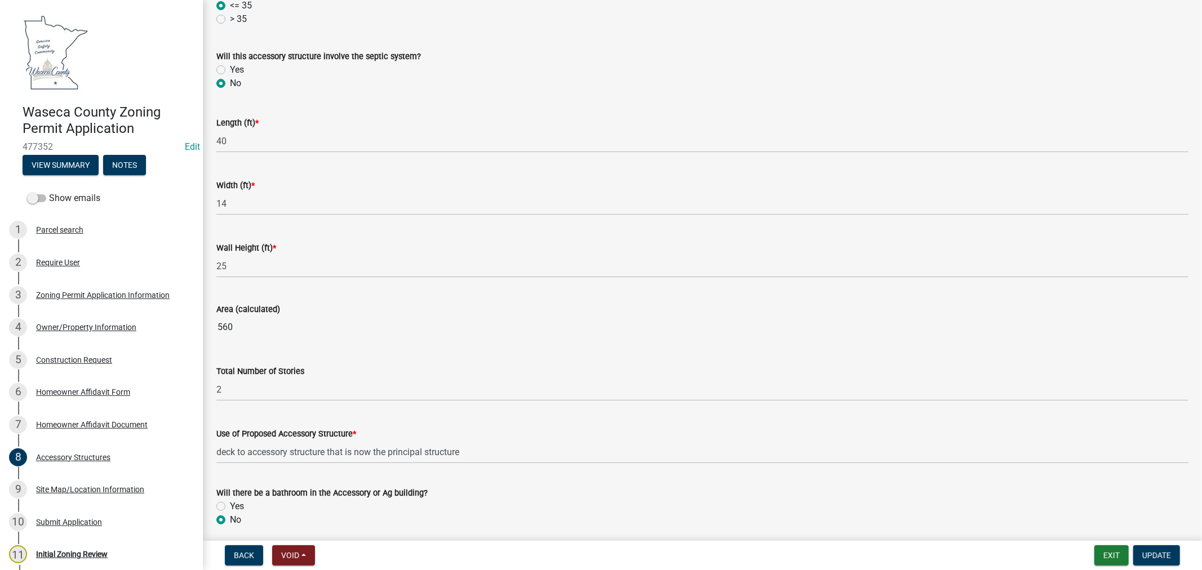
scroll to position [491, 0]
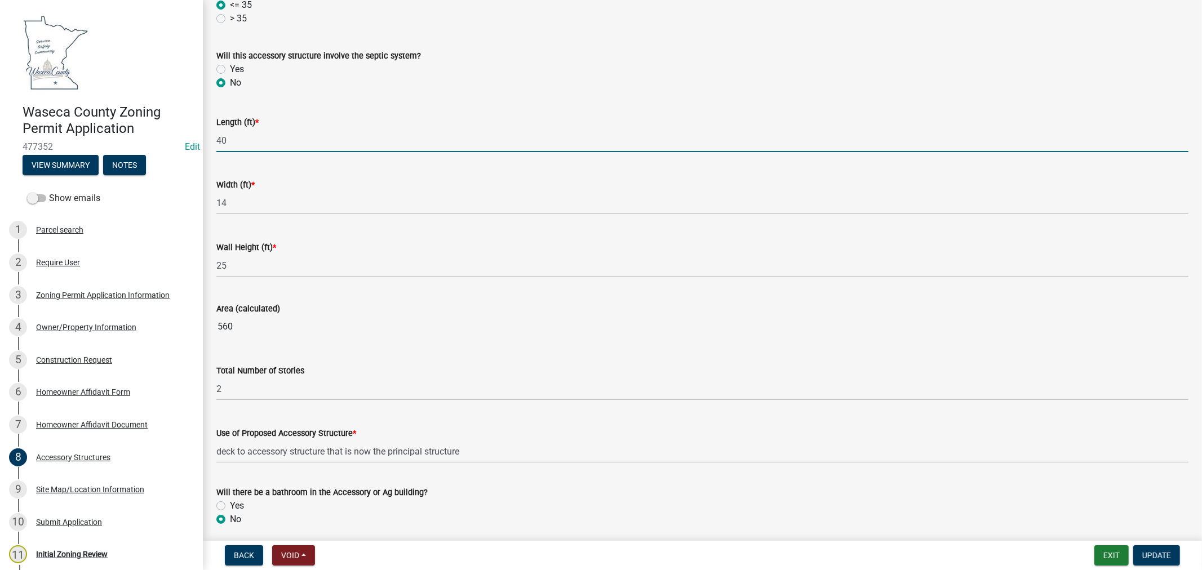
click at [239, 144] on input "40" at bounding box center [702, 140] width 972 height 23
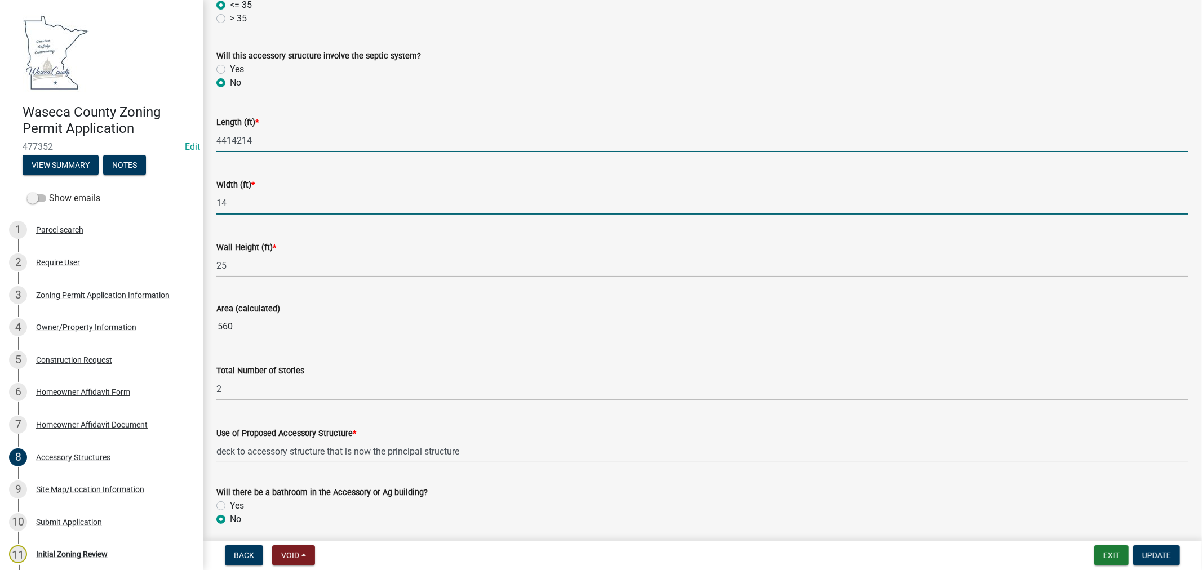
click at [248, 200] on input "14" at bounding box center [702, 203] width 972 height 23
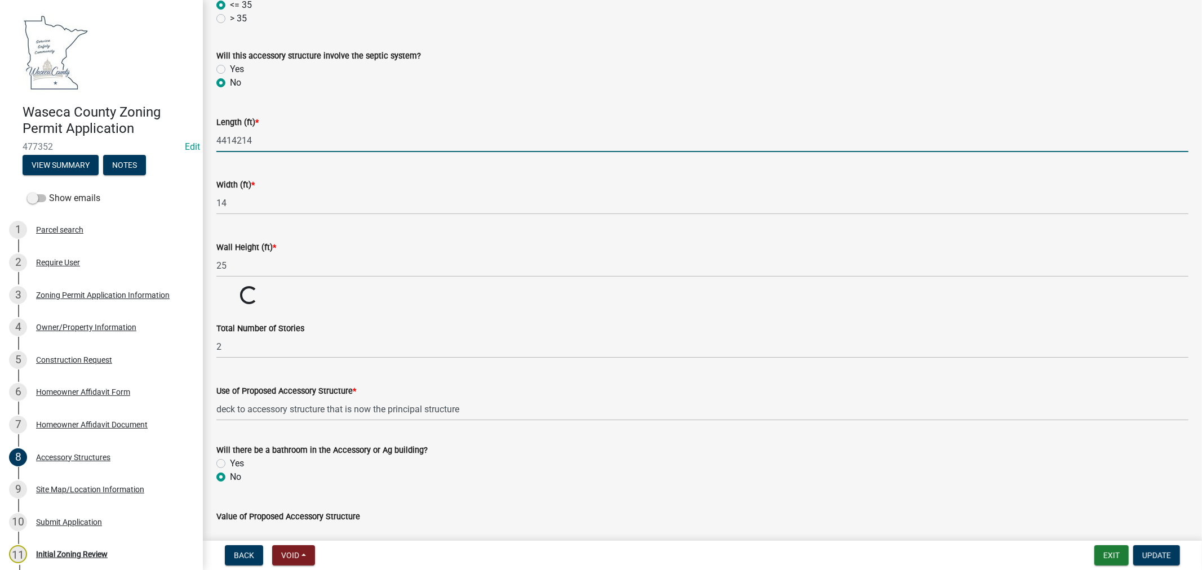
drag, startPoint x: 260, startPoint y: 139, endPoint x: 175, endPoint y: 141, distance: 85.7
click at [175, 141] on div "Waseca County Zoning Permit Application 477352 Edit View Summary Notes Show ema…" at bounding box center [601, 285] width 1202 height 570
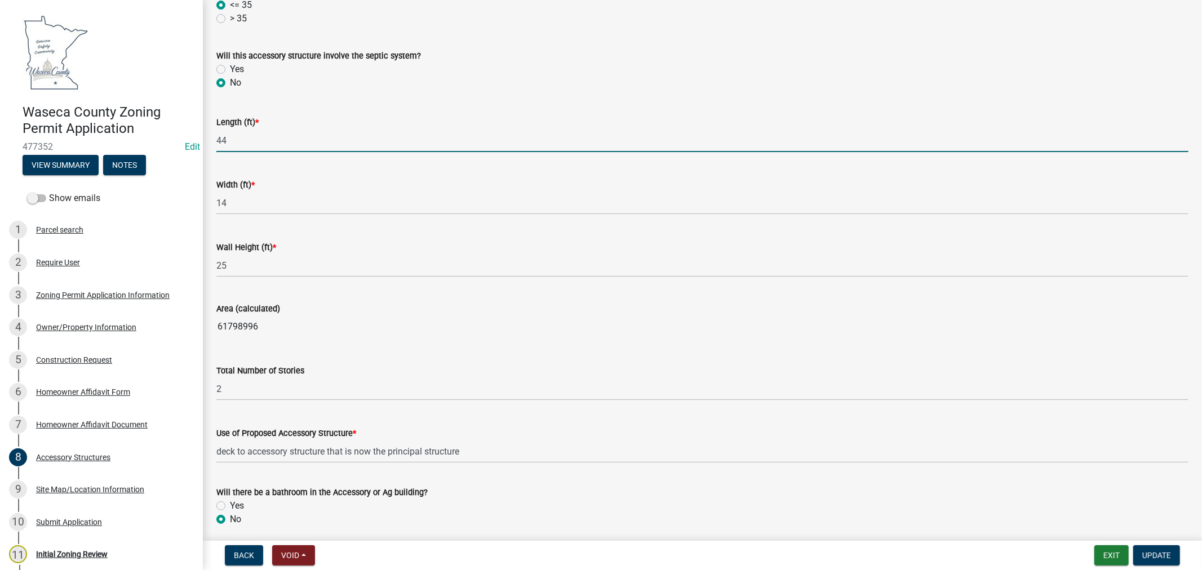
type input "44"
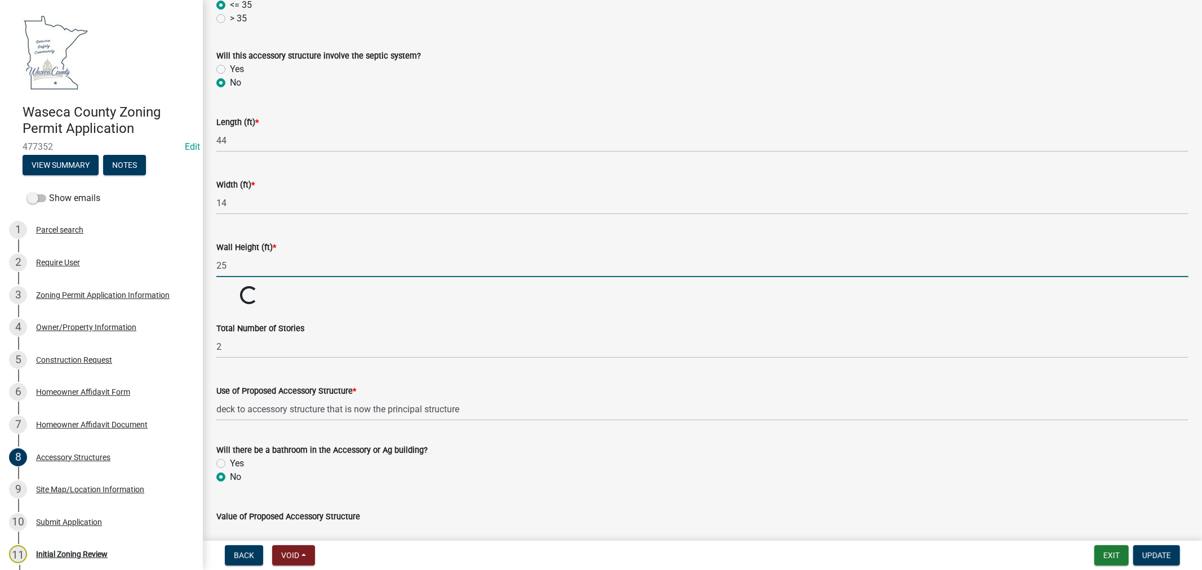
drag, startPoint x: 231, startPoint y: 266, endPoint x: 207, endPoint y: 268, distance: 23.7
click at [208, 268] on div "Wall Height (ft) * 25" at bounding box center [702, 251] width 989 height 52
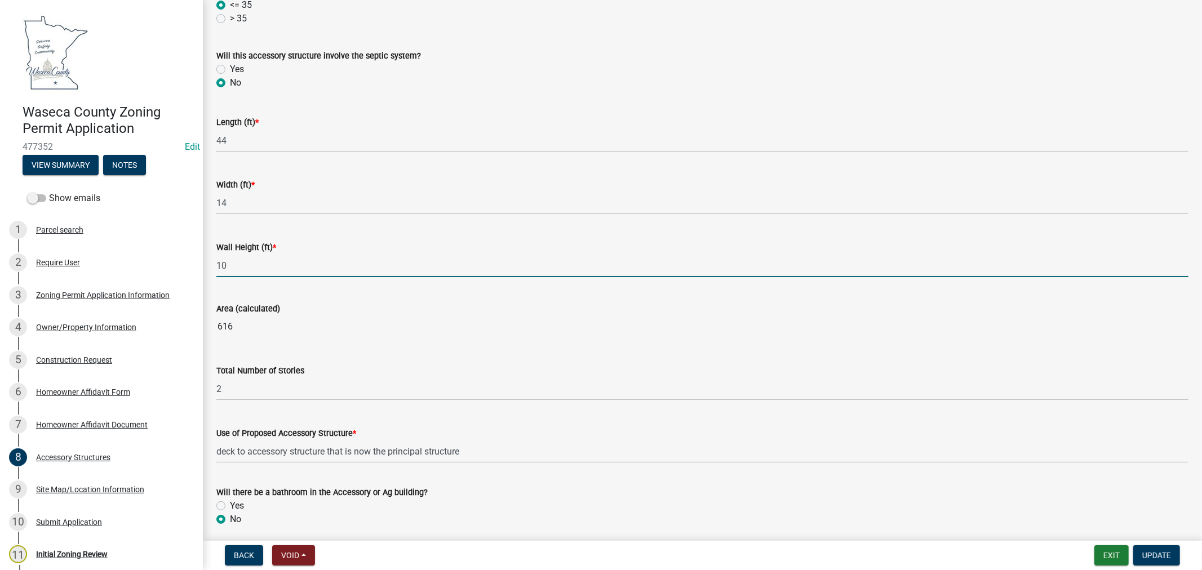
type input "10"
click at [571, 351] on div "Total Number of Stories 2" at bounding box center [702, 374] width 972 height 52
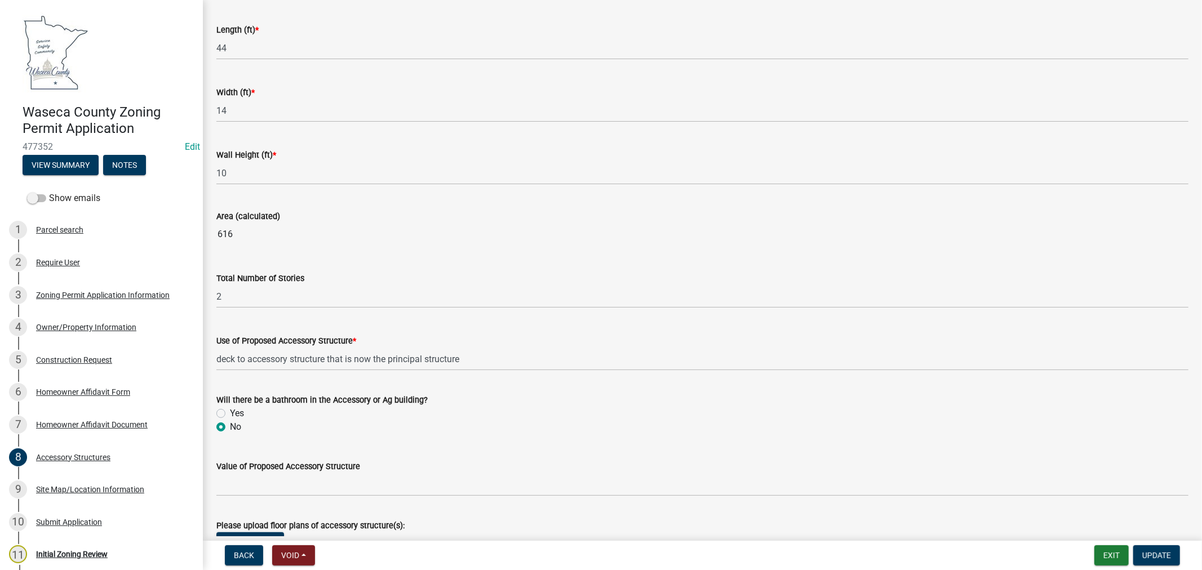
scroll to position [616, 0]
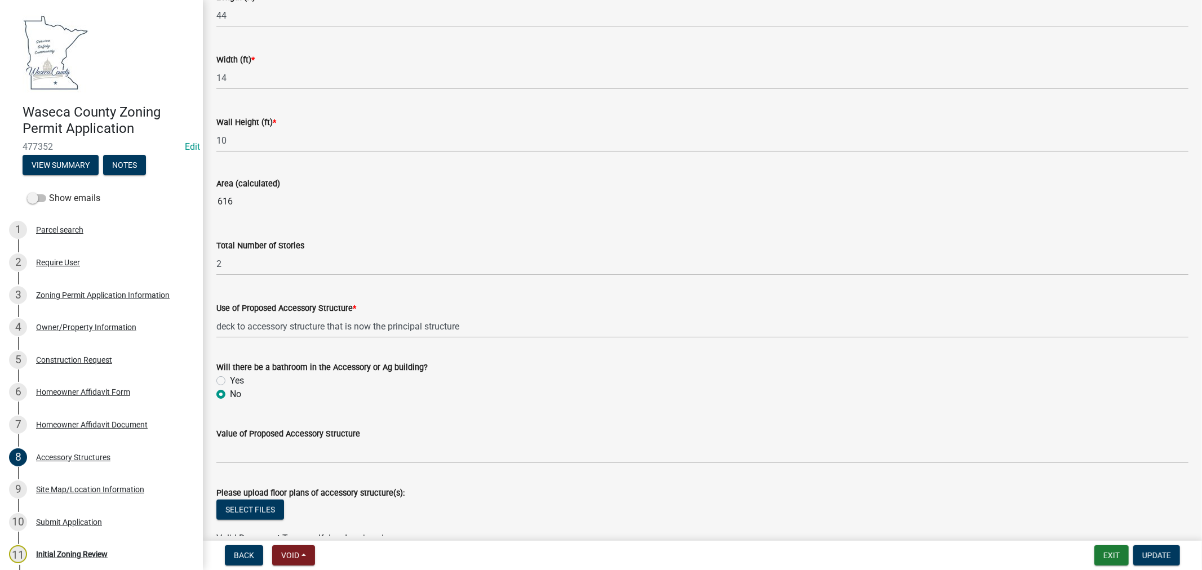
click at [215, 324] on div "Use of Proposed Accessory Structure * deck to accessory structure that is now t…" at bounding box center [702, 312] width 989 height 52
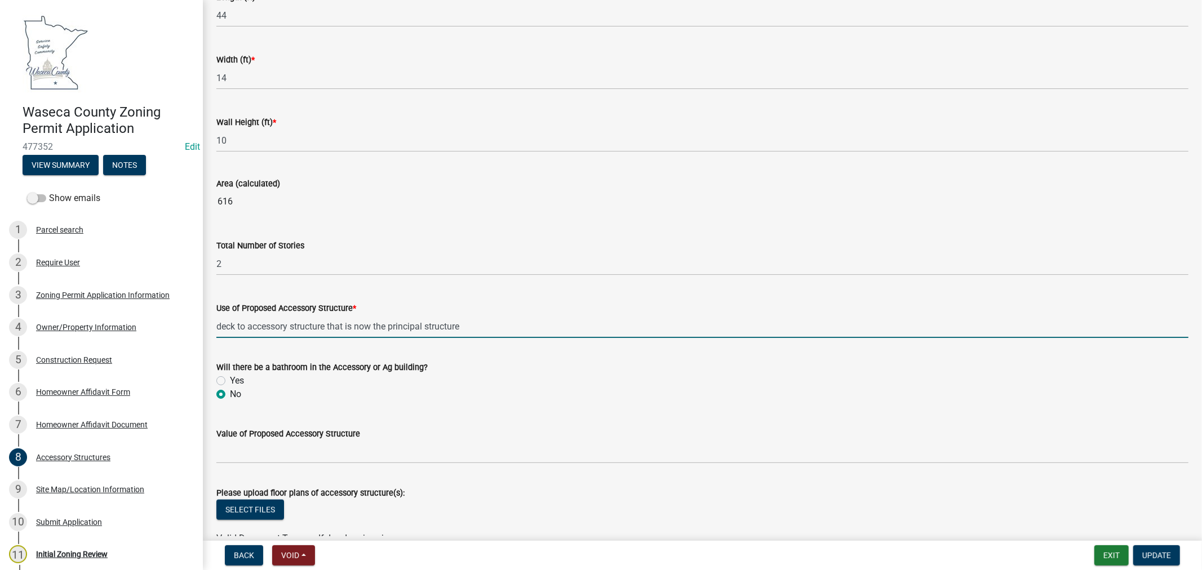
click at [216, 324] on input "deck to accessory structure that is now the principal structure" at bounding box center [702, 326] width 972 height 23
click at [476, 327] on input "44'x14' deck, 21'x4' walkway to steps and 14'x16' 2nd flr deck to accessory str…" at bounding box center [702, 326] width 972 height 23
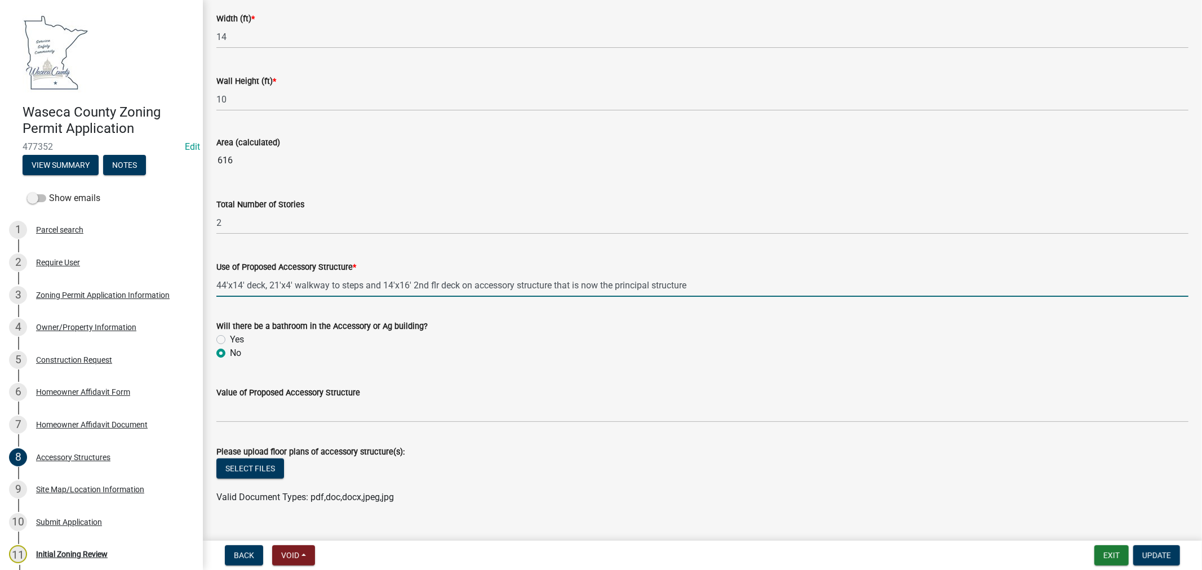
scroll to position [679, 0]
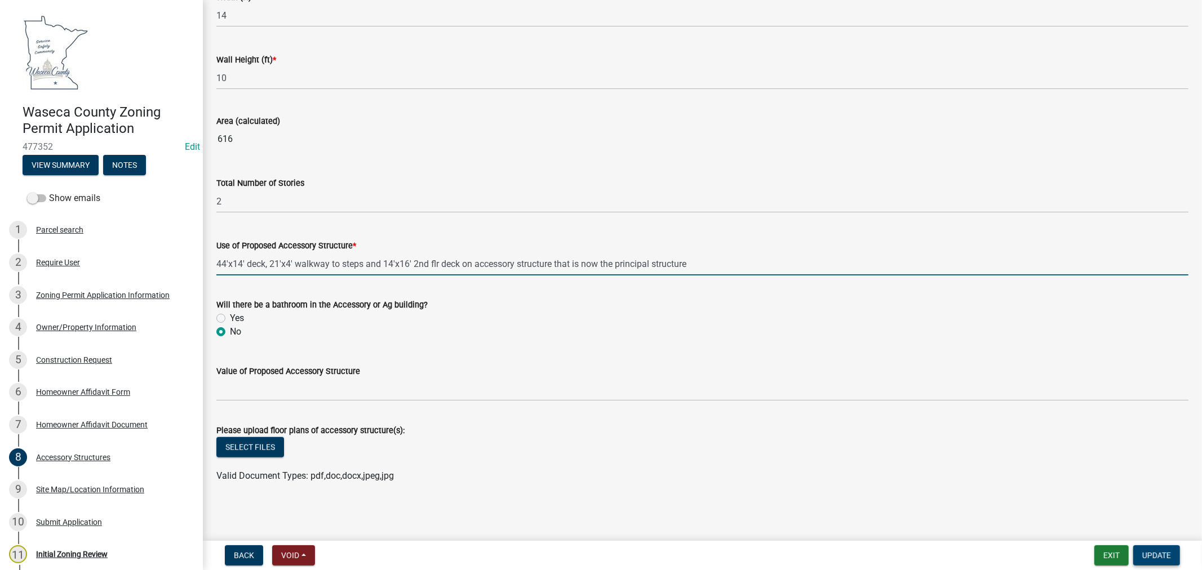
type input "44'x14' deck, 21'x4' walkway to steps and 14'x16' 2nd flr deck on accessory str…"
click at [1155, 551] on span "Update" at bounding box center [1156, 555] width 29 height 9
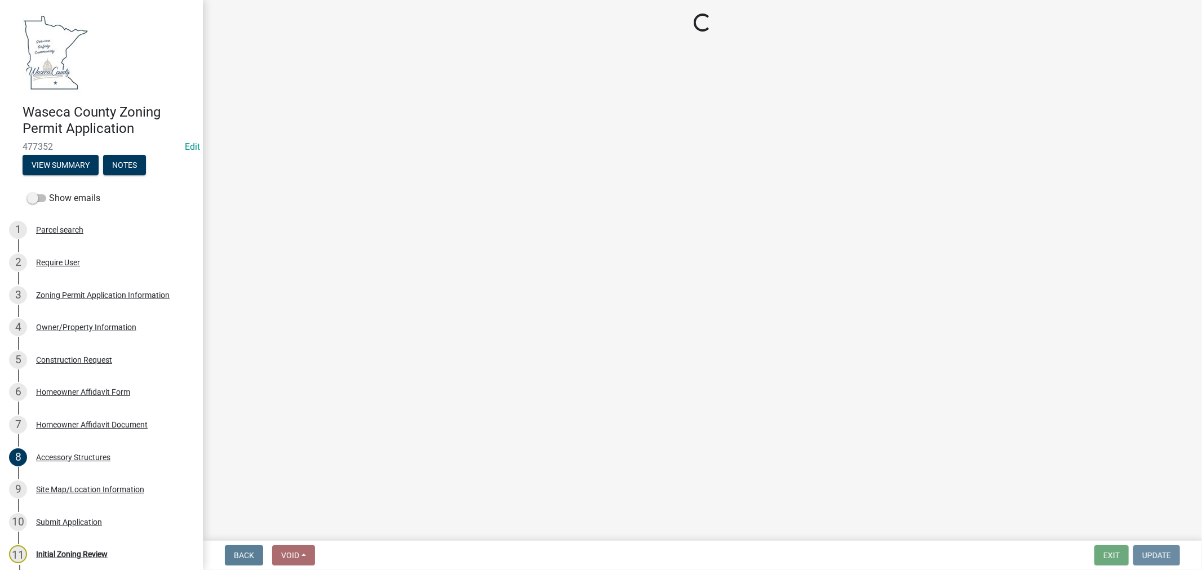
scroll to position [0, 0]
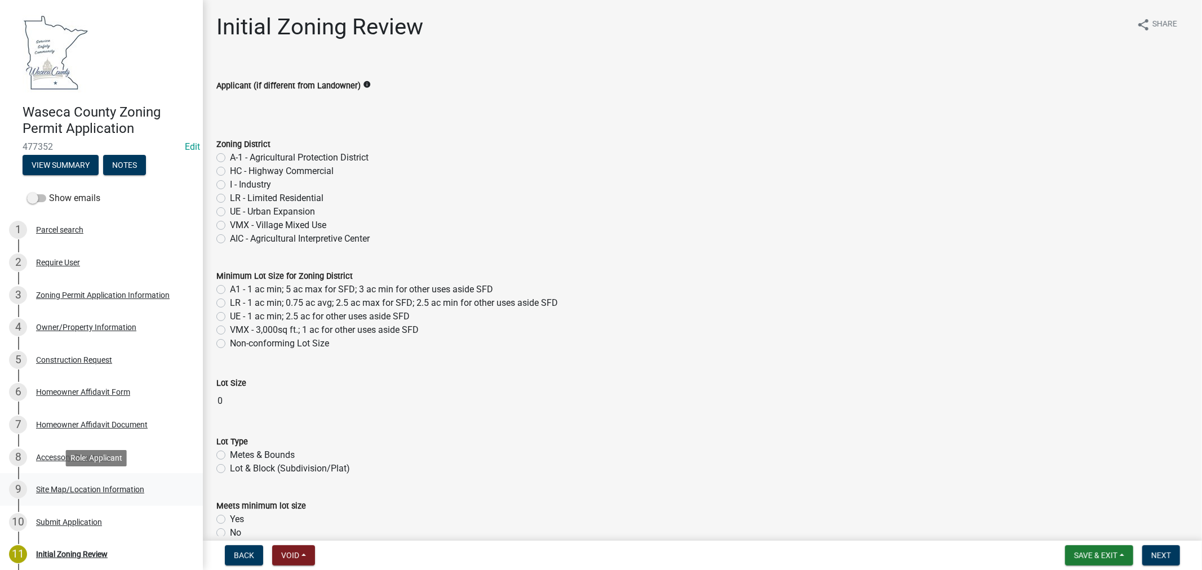
click at [121, 488] on div "Site Map/Location Information" at bounding box center [90, 490] width 108 height 8
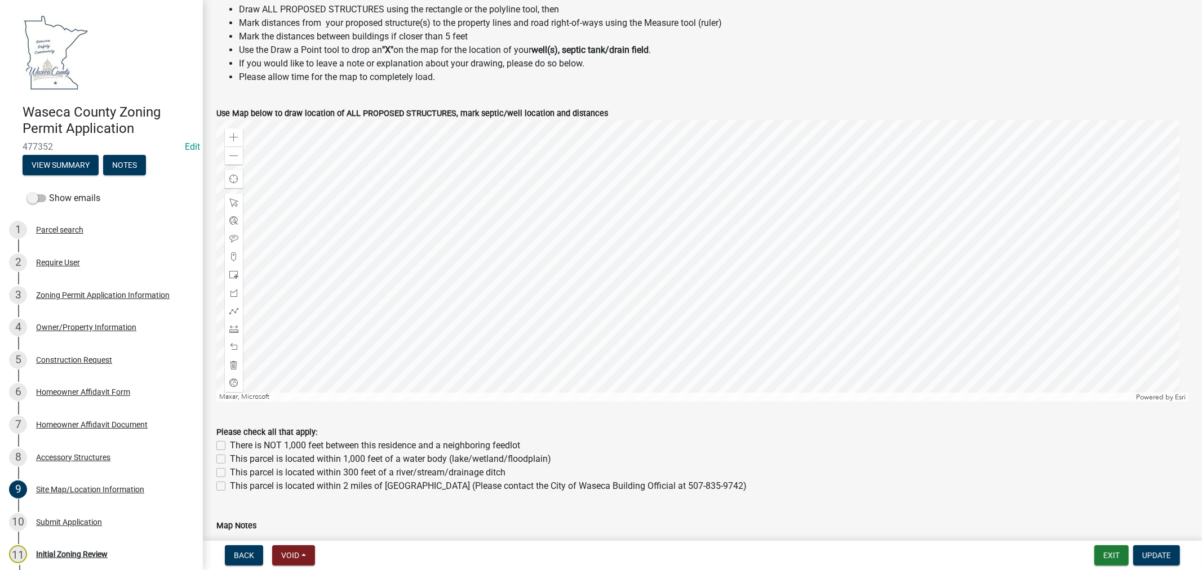
scroll to position [408, 0]
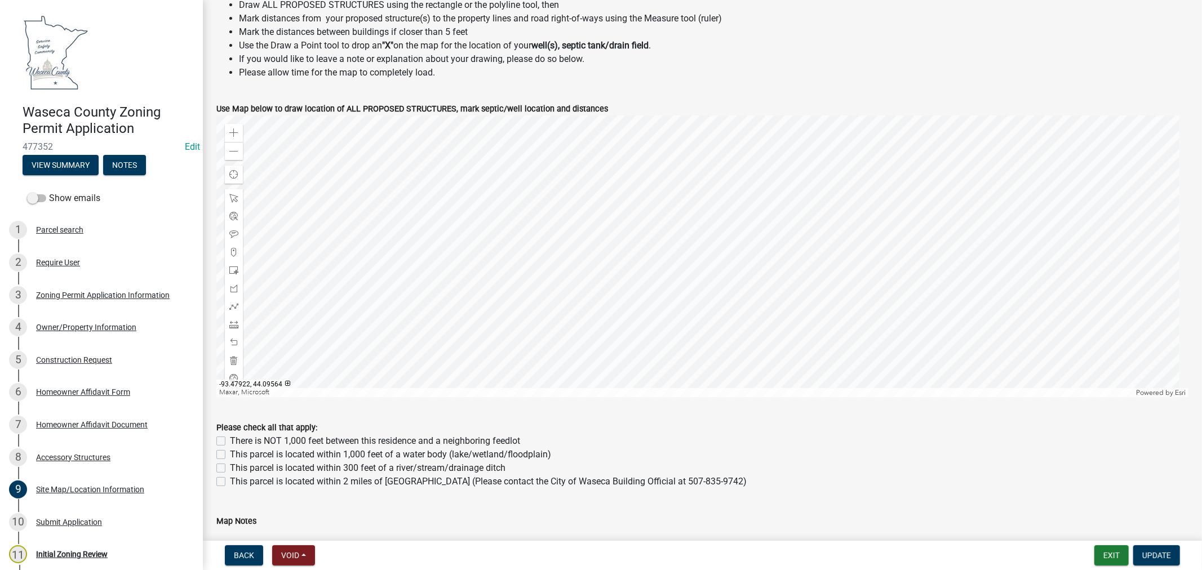
click at [230, 455] on label "This parcel is located within 1,000 feet of a water body (lake/wetland/floodpla…" at bounding box center [390, 455] width 321 height 14
click at [230, 455] on input "This parcel is located within 1,000 feet of a water body (lake/wetland/floodpla…" at bounding box center [233, 451] width 7 height 7
checkbox input "true"
checkbox input "false"
checkbox input "true"
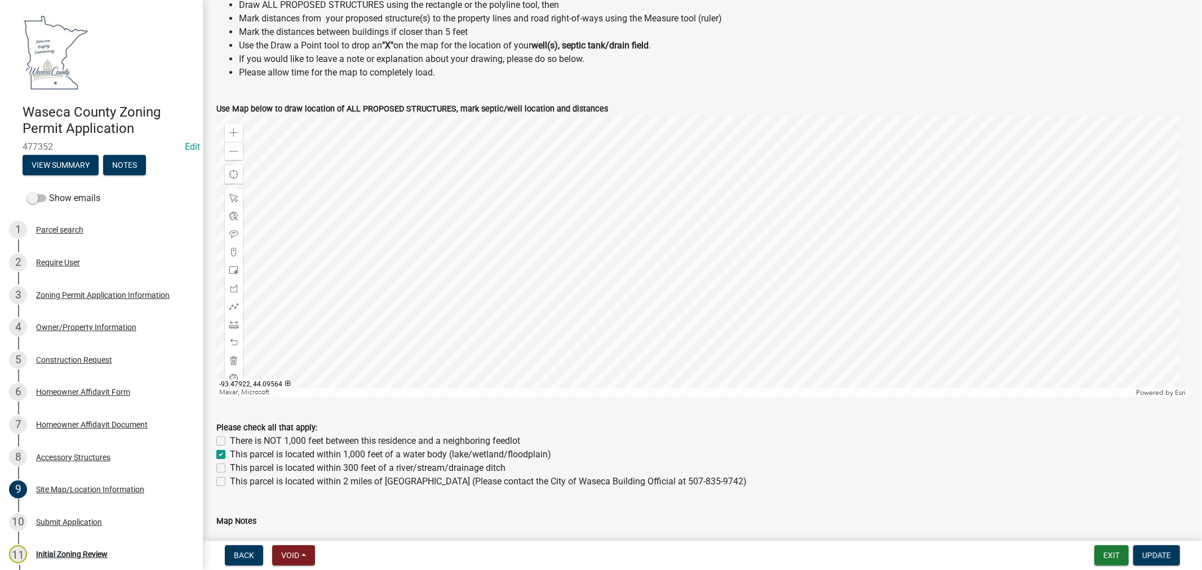
checkbox input "false"
drag, startPoint x: 222, startPoint y: 482, endPoint x: 261, endPoint y: 479, distance: 38.9
click at [230, 482] on label "This parcel is located within 2 miles of [GEOGRAPHIC_DATA] (Please contact the …" at bounding box center [488, 482] width 517 height 14
click at [230, 482] on input "This parcel is located within 2 miles of [GEOGRAPHIC_DATA] (Please contact the …" at bounding box center [233, 478] width 7 height 7
checkbox input "true"
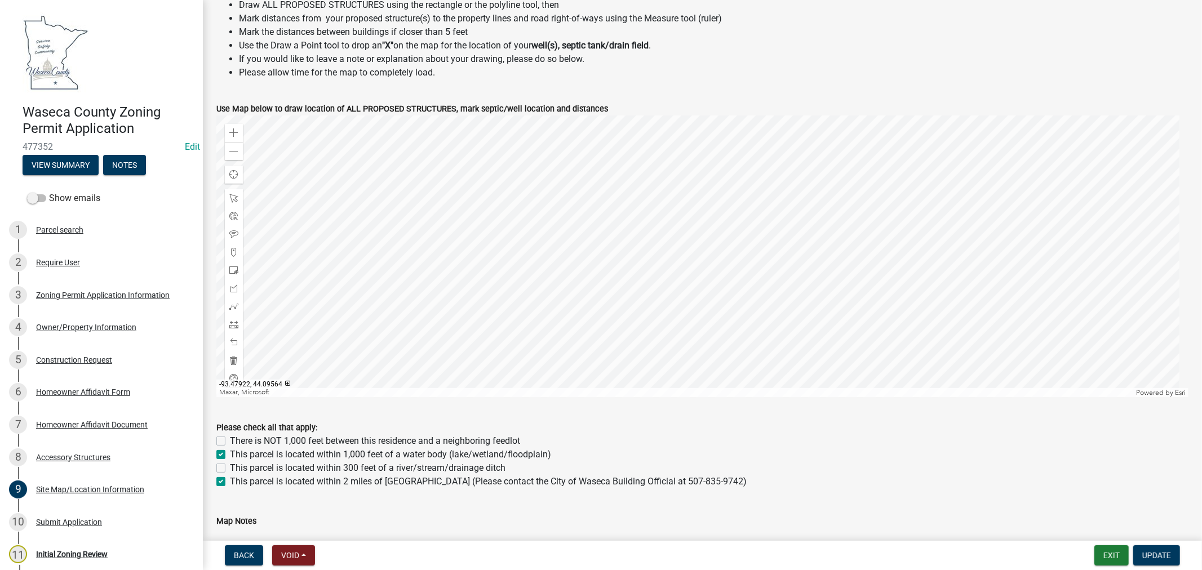
checkbox input "false"
checkbox input "true"
checkbox input "false"
checkbox input "true"
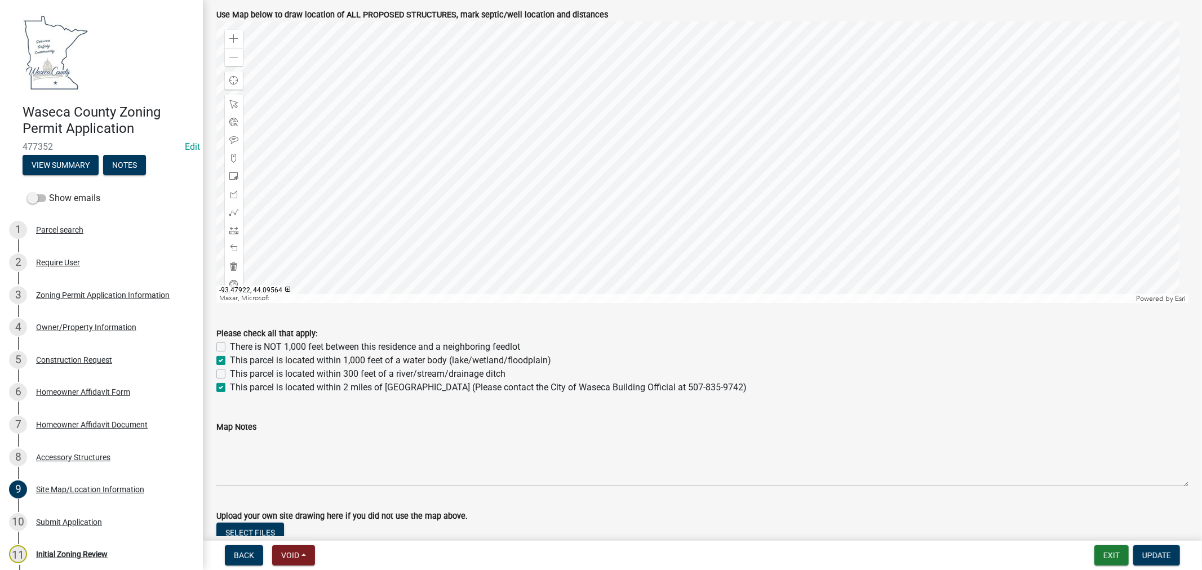
scroll to position [533, 0]
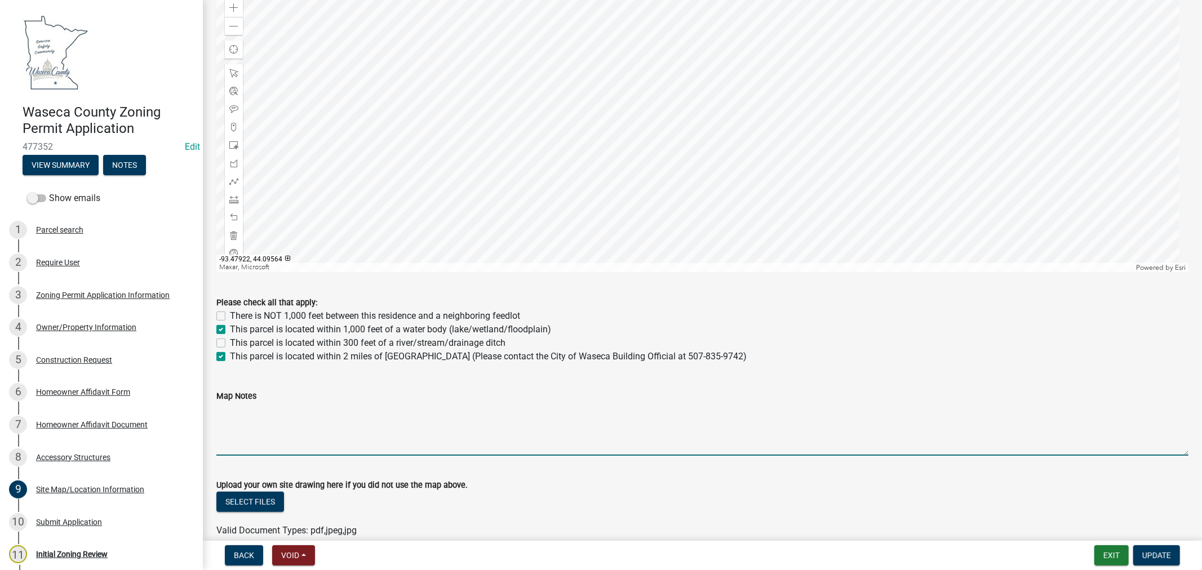
click at [294, 429] on textarea "Map Notes" at bounding box center [702, 429] width 972 height 53
click at [261, 412] on textarea "Map Notes" at bounding box center [702, 429] width 972 height 53
click at [239, 410] on textarea "ZP-" at bounding box center [702, 429] width 972 height 53
click at [254, 410] on textarea "ZP-2024- and SSTS-2024-34" at bounding box center [702, 429] width 972 height 53
drag, startPoint x: 251, startPoint y: 414, endPoint x: 268, endPoint y: 412, distance: 16.4
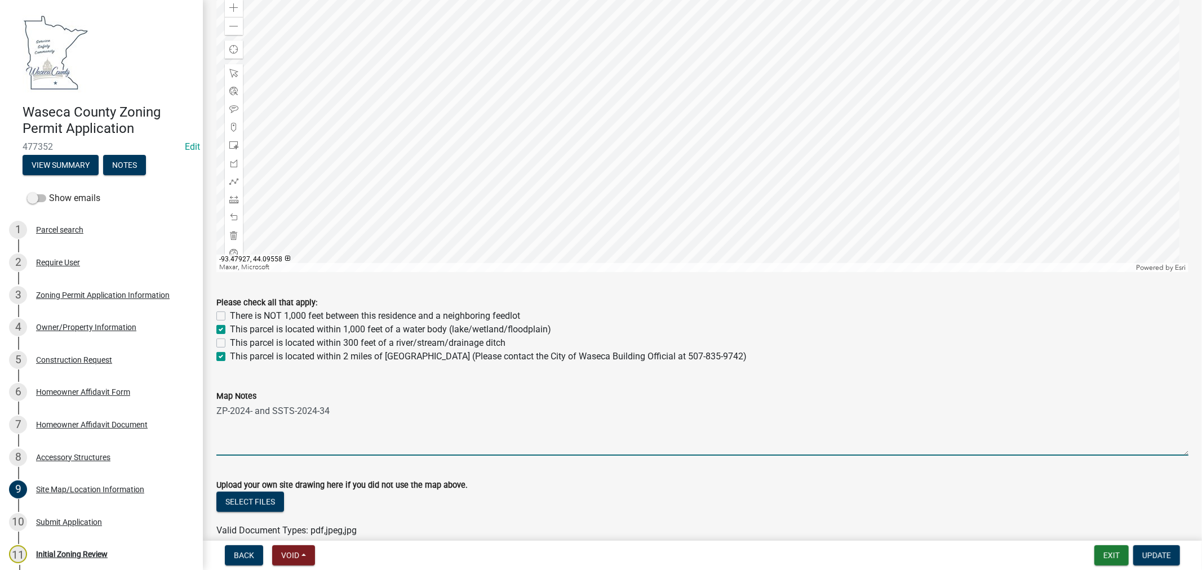
click at [251, 414] on textarea "ZP-2024- and SSTS-2024-34" at bounding box center [702, 429] width 972 height 53
click at [374, 406] on textarea "ZP-2024-7700 and SSTS-2024-34" at bounding box center [702, 429] width 972 height 53
click at [291, 409] on textarea "ZP-2024-7700 and SSTS-2024-34" at bounding box center [702, 429] width 972 height 53
drag, startPoint x: 331, startPoint y: 414, endPoint x: 348, endPoint y: 403, distance: 19.2
click at [336, 410] on textarea "ZP-2024-7700. SSTS-2024-34" at bounding box center [702, 429] width 972 height 53
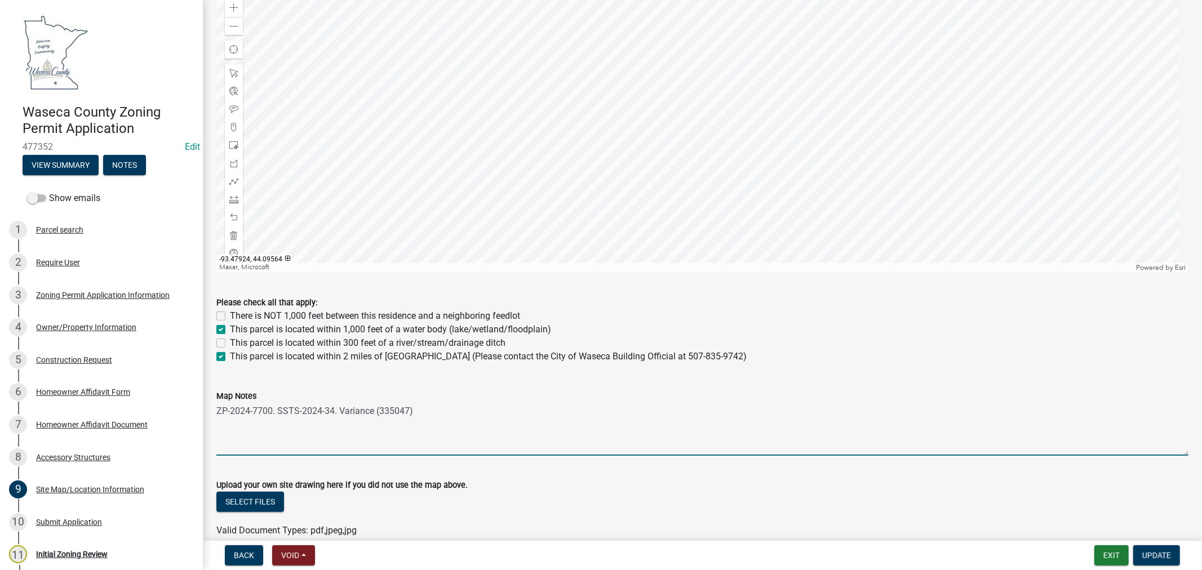
type textarea "ZP-2024-7700. SSTS-2024-34. Variance (335047)"
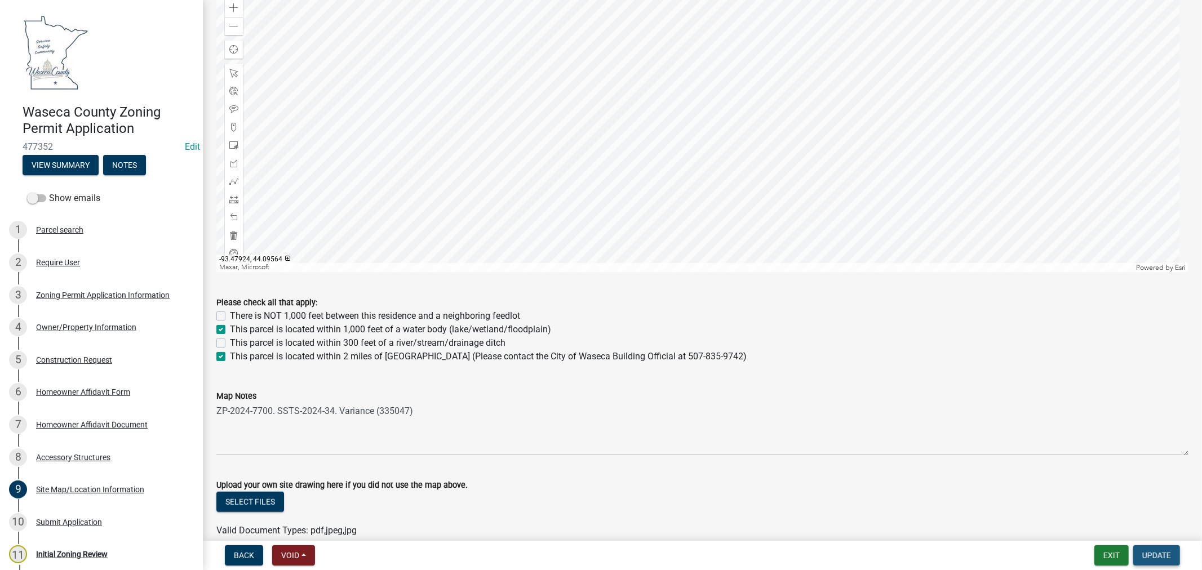
click at [1163, 559] on button "Update" at bounding box center [1156, 555] width 47 height 20
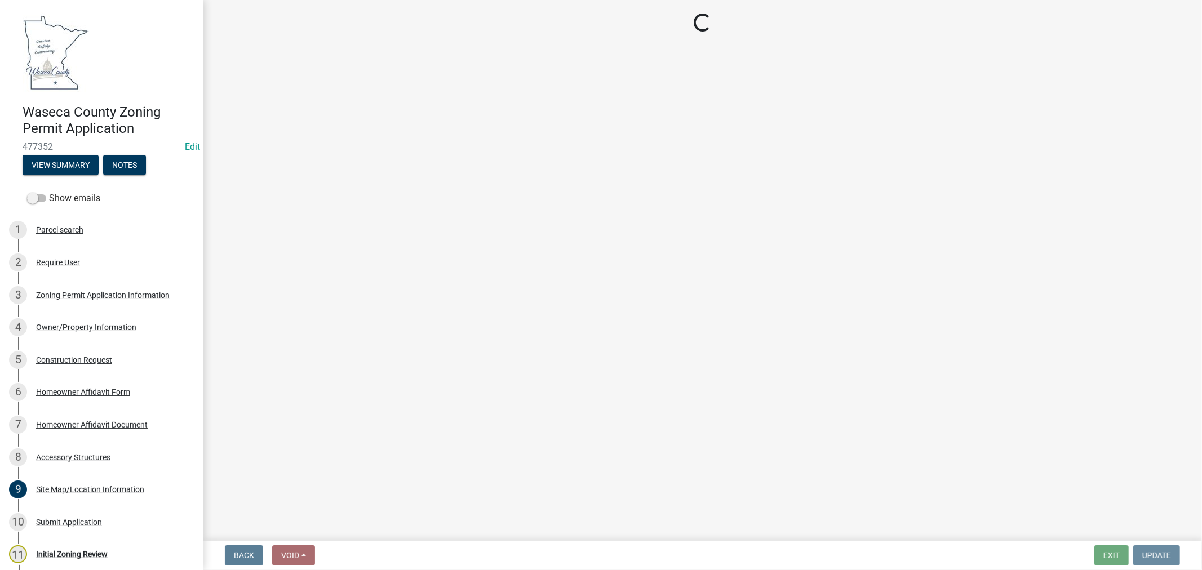
scroll to position [0, 0]
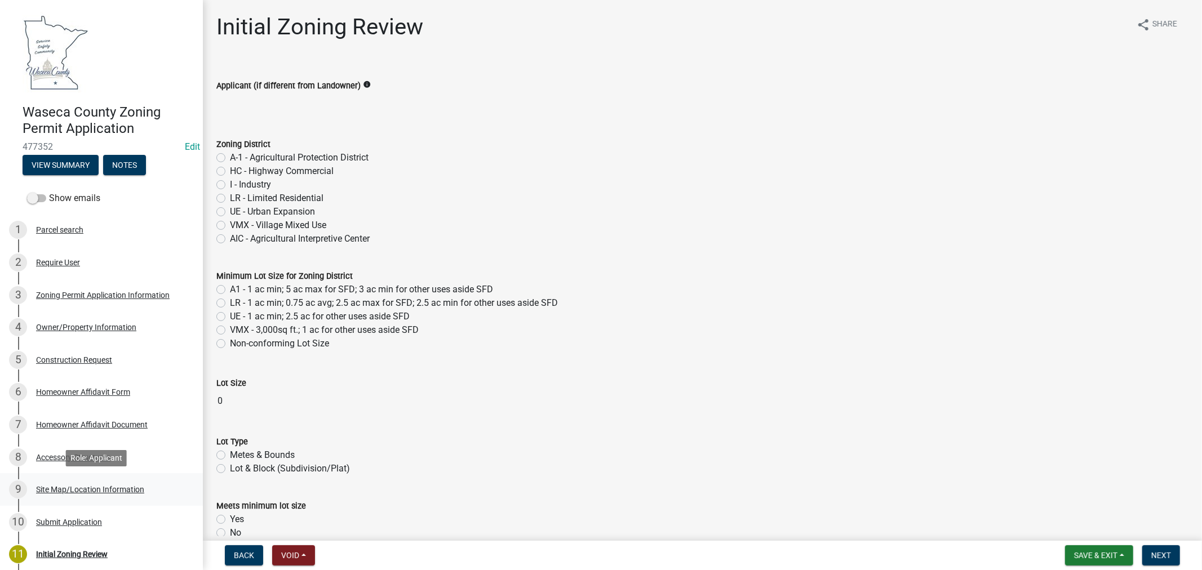
click at [66, 486] on div "Site Map/Location Information" at bounding box center [90, 490] width 108 height 8
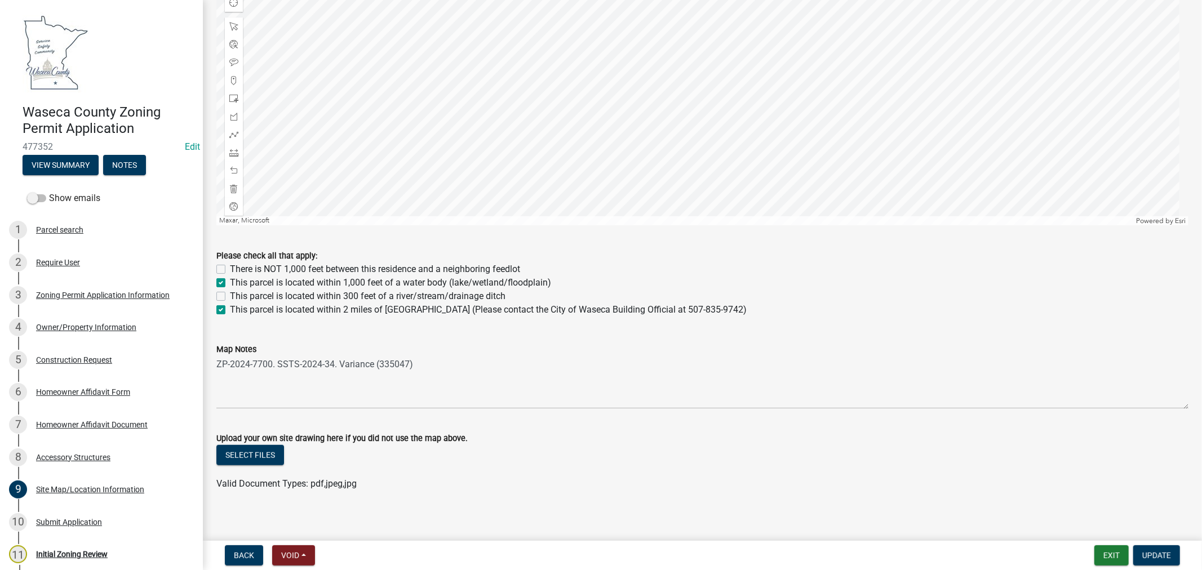
scroll to position [588, 0]
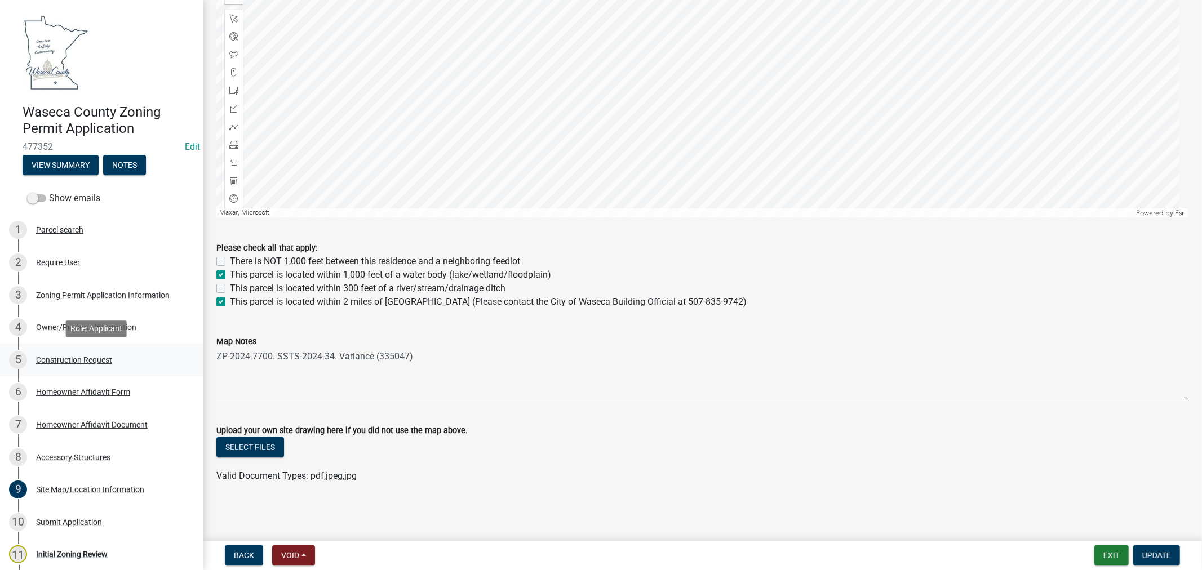
click at [60, 356] on div "Construction Request" at bounding box center [74, 360] width 76 height 8
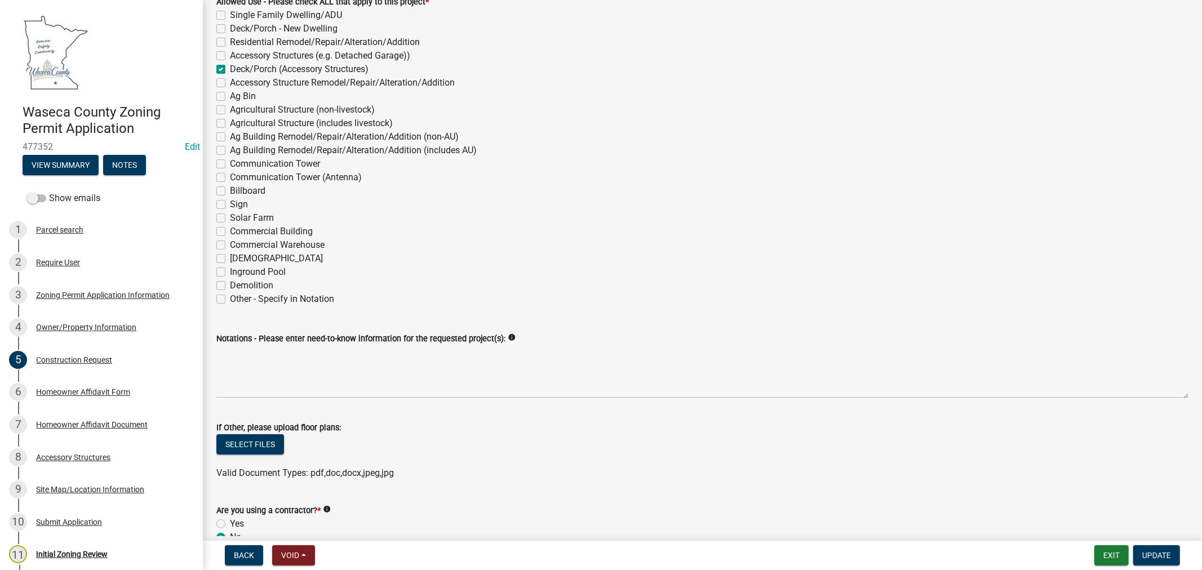
scroll to position [250, 0]
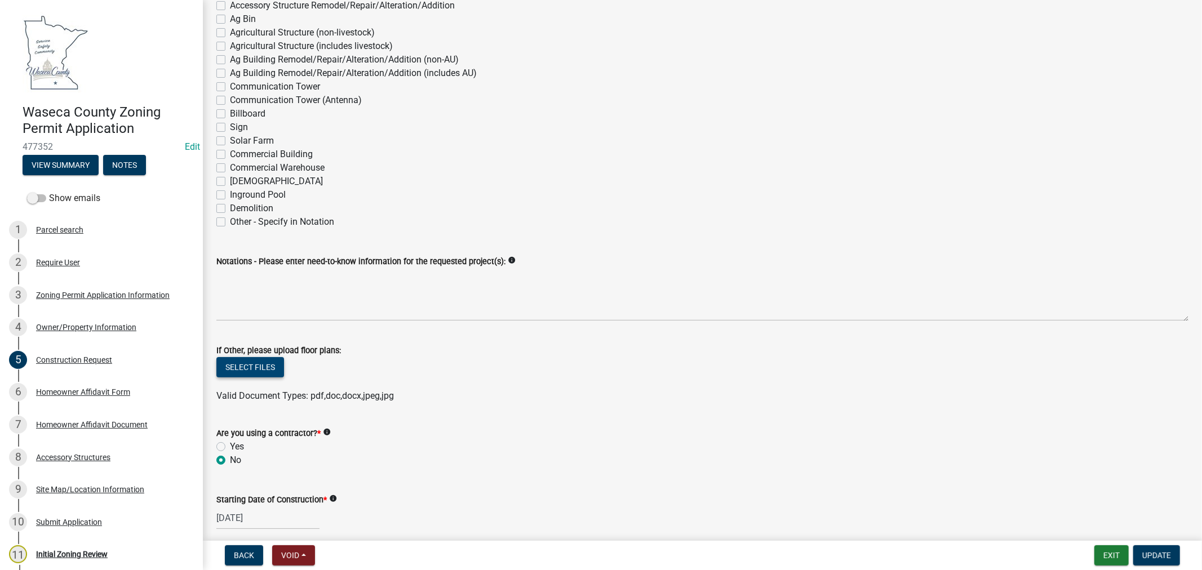
click at [245, 370] on button "Select files" at bounding box center [250, 367] width 68 height 20
click at [260, 363] on button "Select files" at bounding box center [250, 367] width 68 height 20
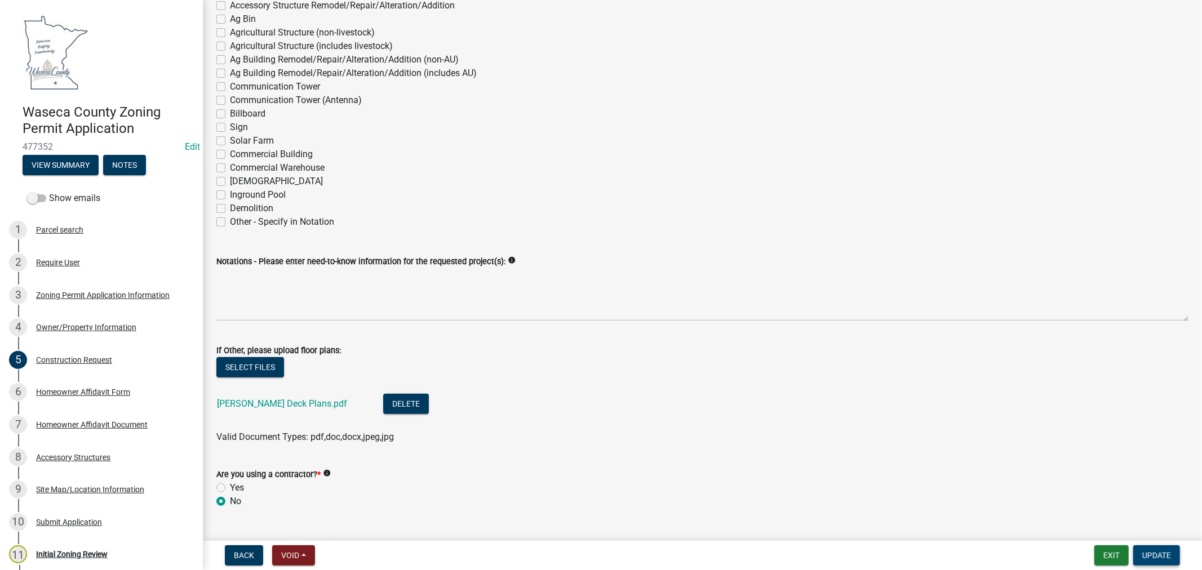
click at [1154, 554] on span "Update" at bounding box center [1156, 555] width 29 height 9
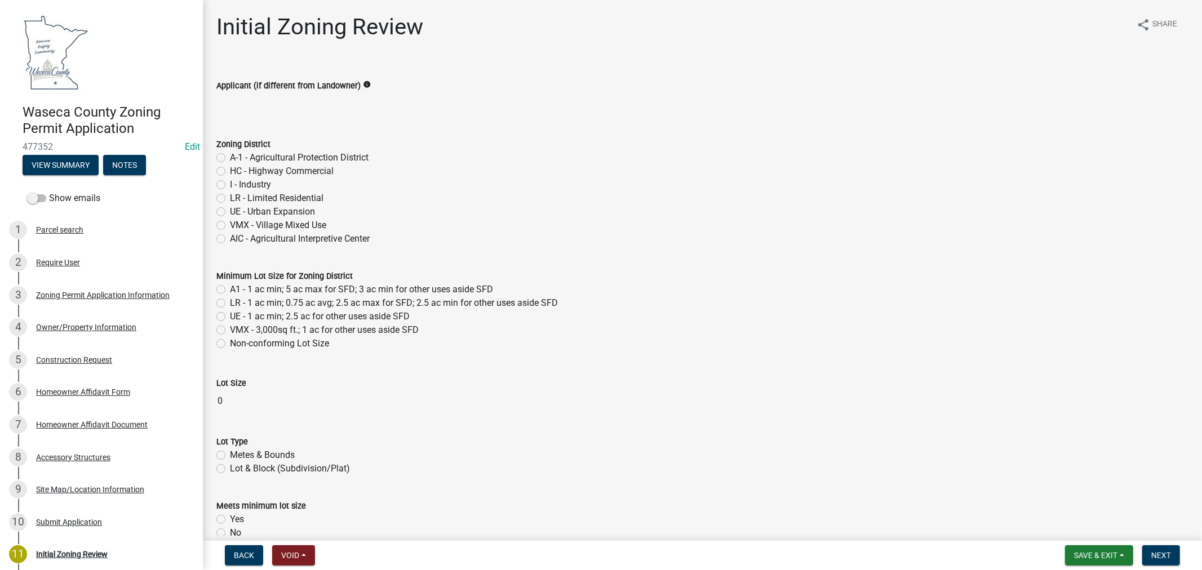
click at [230, 199] on label "LR - Limited Residential" at bounding box center [277, 199] width 94 height 14
click at [230, 199] on input "LR - Limited Residential" at bounding box center [233, 195] width 7 height 7
radio input "true"
click at [230, 305] on label "LR - 1 ac min; 0.75 ac avg; 2.5 ac max for SFD; 2.5 ac min for other uses aside…" at bounding box center [394, 303] width 328 height 14
click at [230, 304] on input "LR - 1 ac min; 0.75 ac avg; 2.5 ac max for SFD; 2.5 ac min for other uses aside…" at bounding box center [233, 299] width 7 height 7
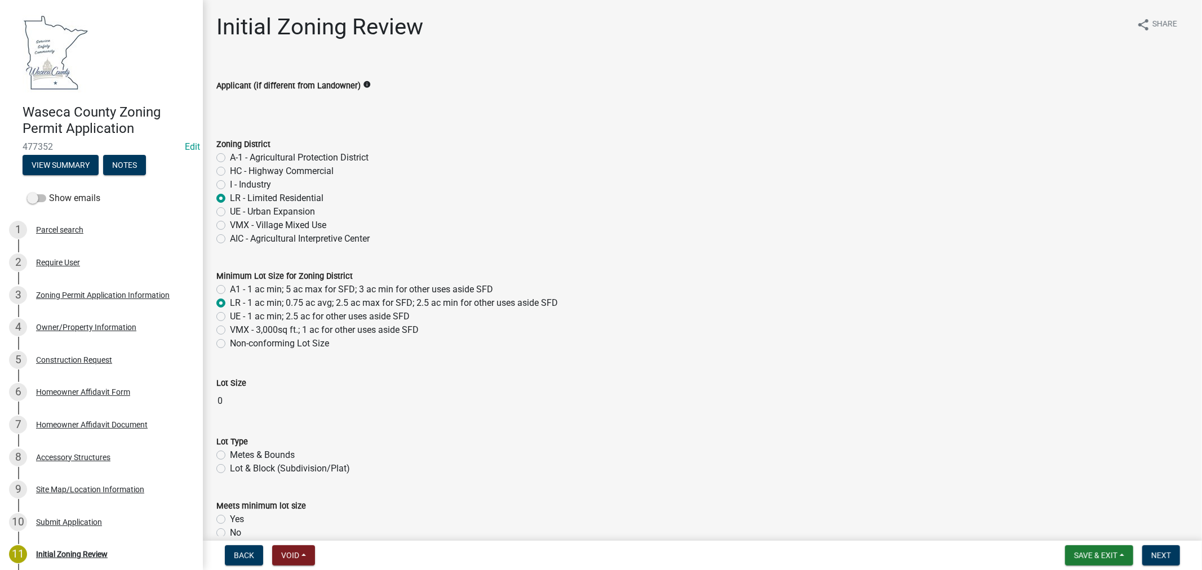
radio input "true"
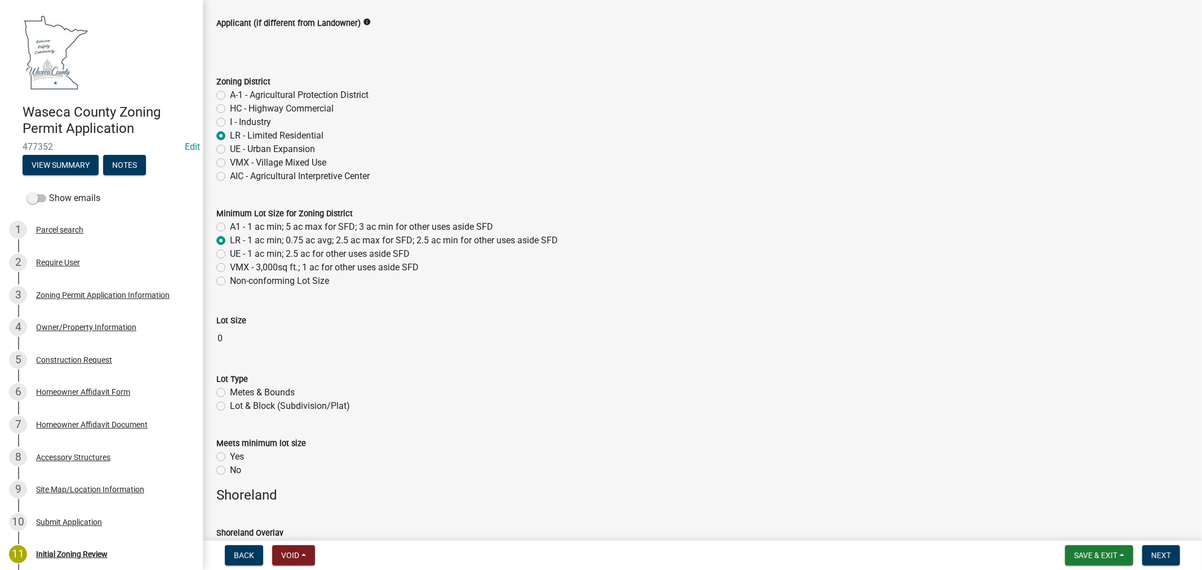
click at [230, 404] on label "Lot & Block (Subdivision/Plat)" at bounding box center [290, 406] width 120 height 14
click at [230, 404] on input "Lot & Block (Subdivision/Plat)" at bounding box center [233, 402] width 7 height 7
radio input "true"
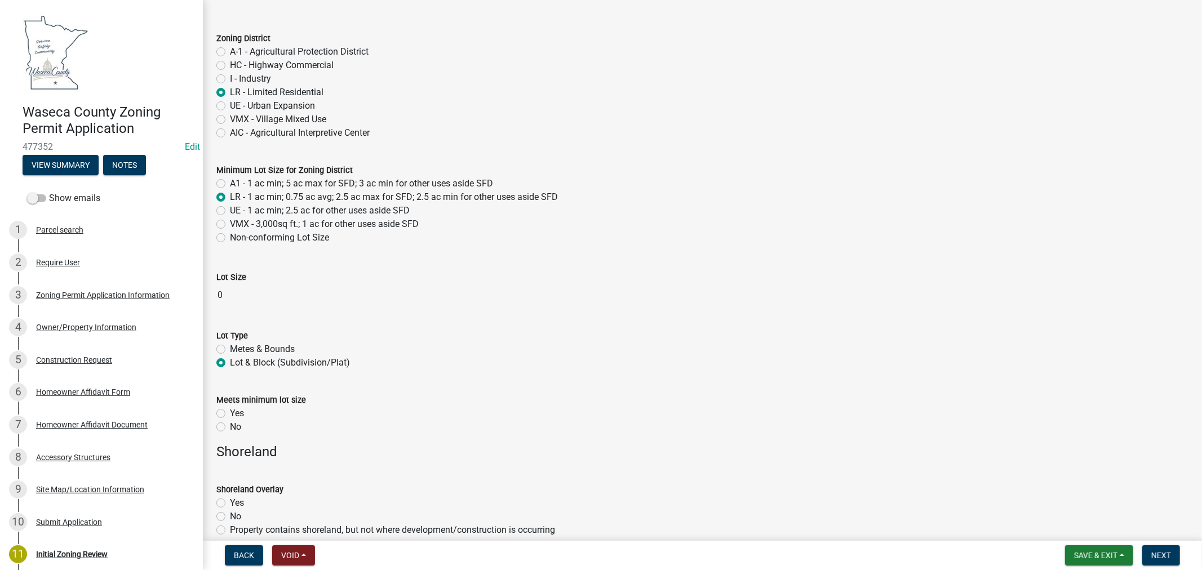
scroll to position [125, 0]
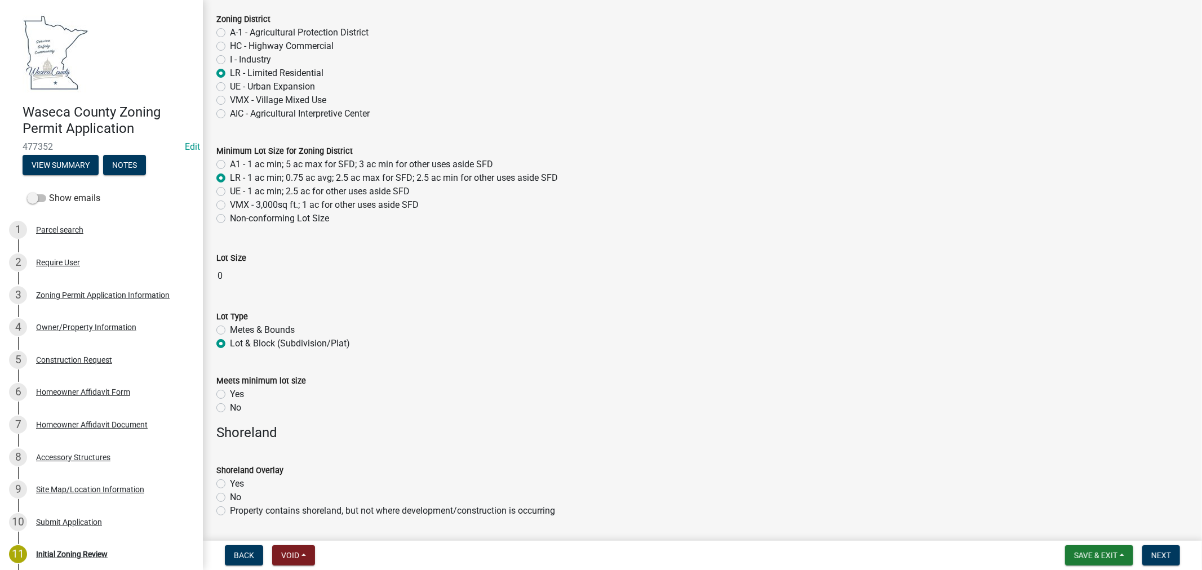
click at [230, 394] on label "Yes" at bounding box center [237, 395] width 14 height 14
click at [230, 394] on input "Yes" at bounding box center [233, 391] width 7 height 7
radio input "true"
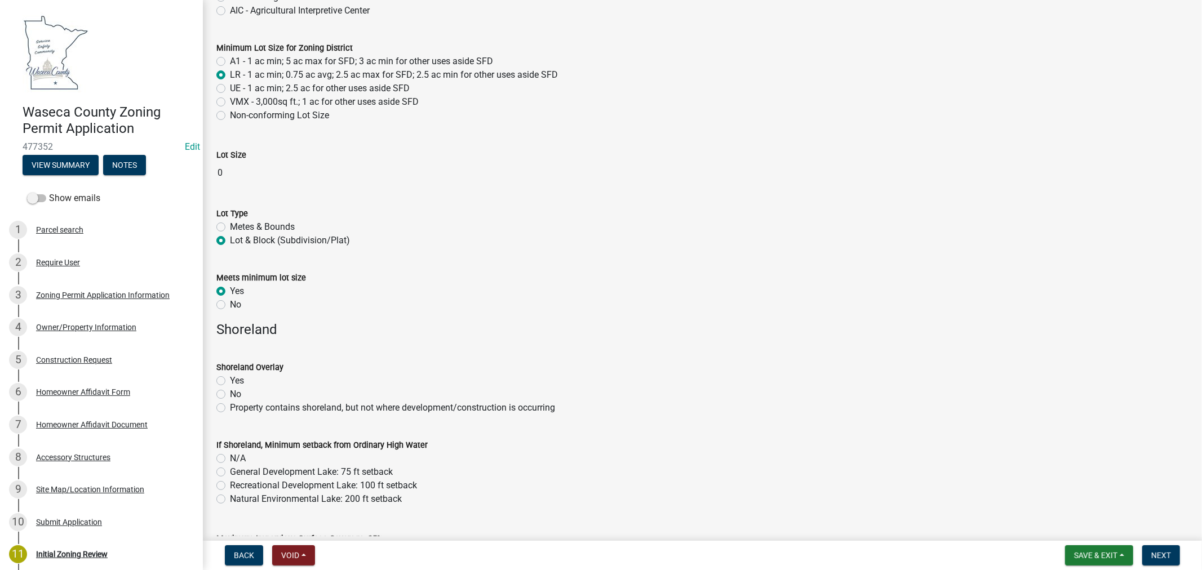
scroll to position [250, 0]
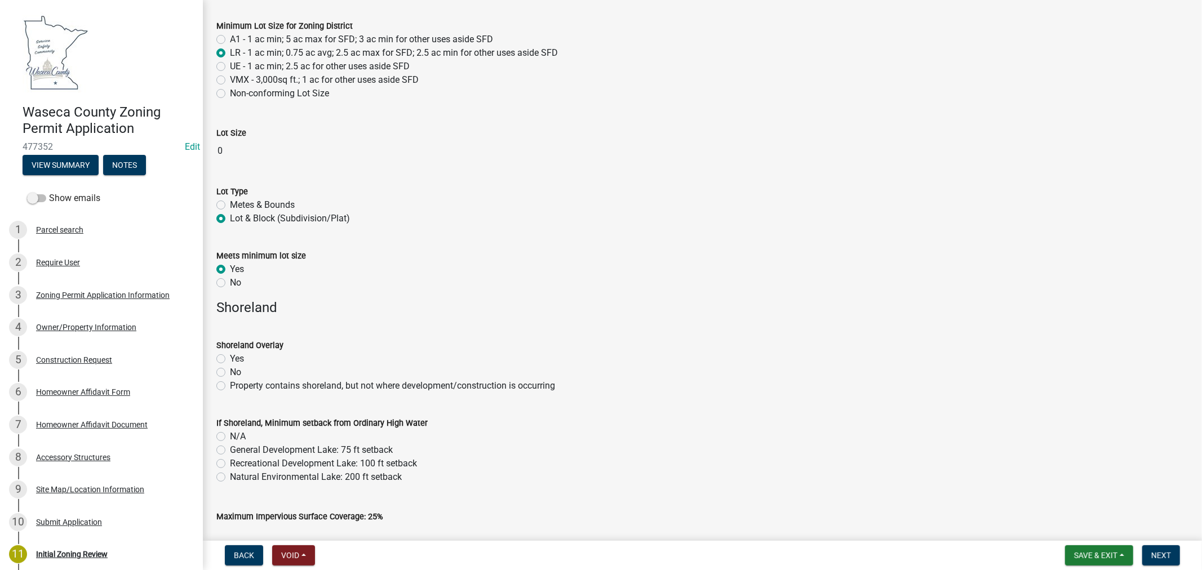
click at [230, 358] on label "Yes" at bounding box center [237, 359] width 14 height 14
click at [230, 358] on input "Yes" at bounding box center [233, 355] width 7 height 7
radio input "true"
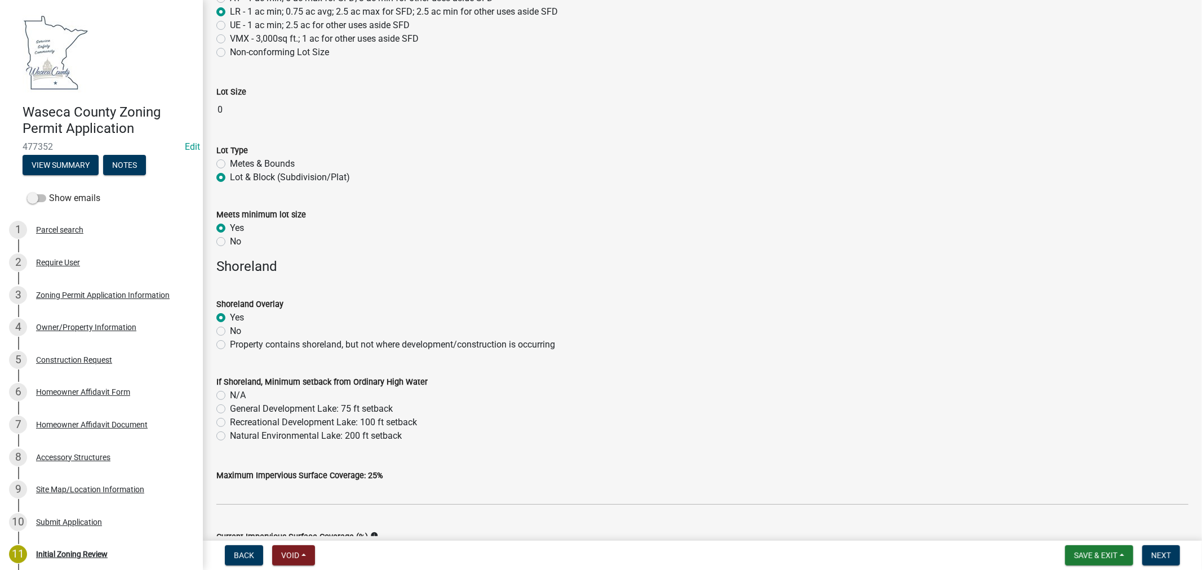
scroll to position [313, 0]
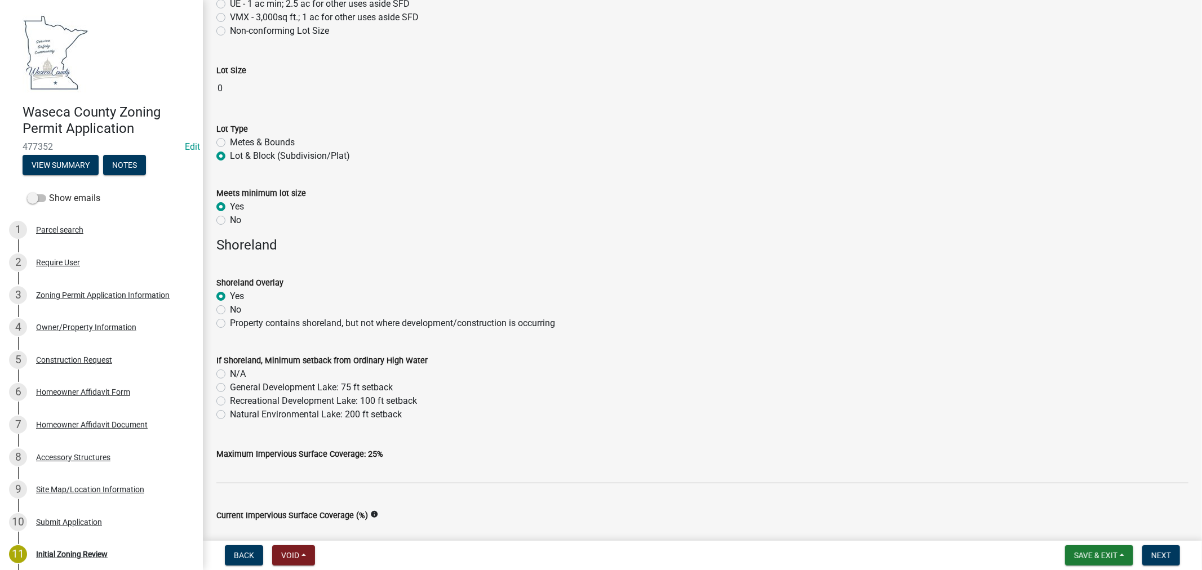
click at [230, 385] on label "General Development Lake: 75 ft setback" at bounding box center [311, 388] width 163 height 14
click at [230, 385] on input "General Development Lake: 75 ft setback" at bounding box center [233, 384] width 7 height 7
radio input "true"
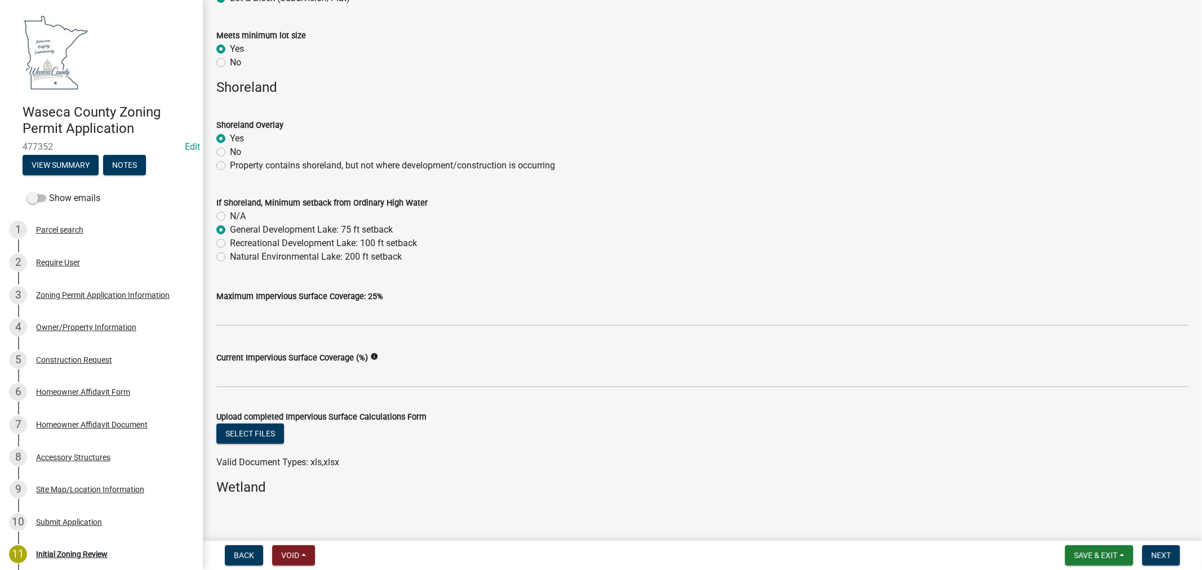
scroll to position [500, 0]
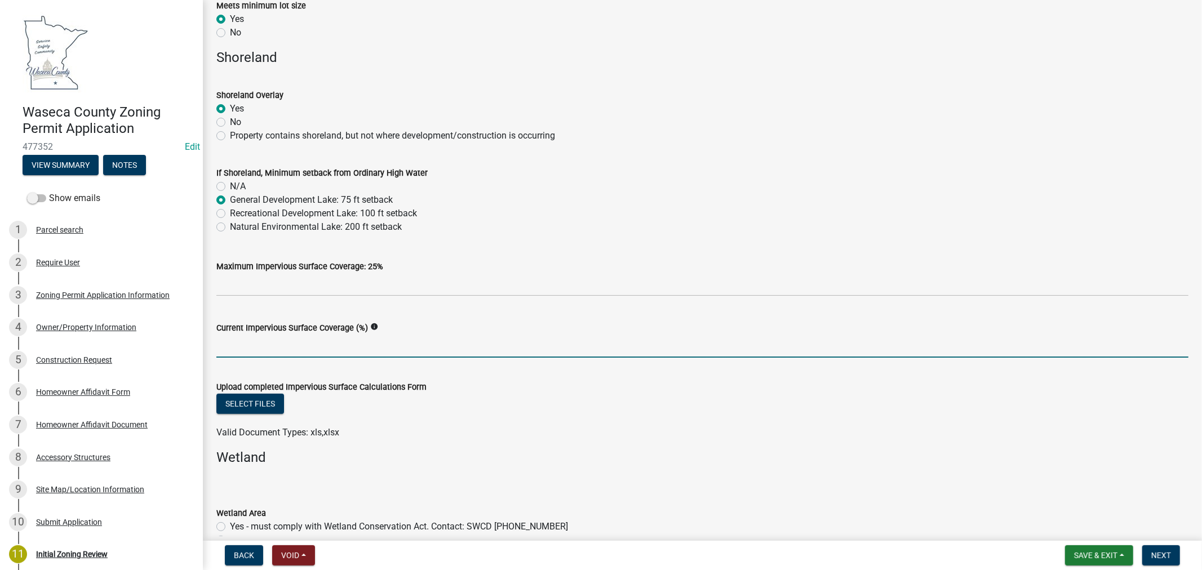
click at [242, 344] on input "Current Impervious Surface Coverage (%)" at bounding box center [702, 346] width 972 height 23
drag, startPoint x: 278, startPoint y: 344, endPoint x: 286, endPoint y: 343, distance: 7.4
click at [278, 344] on input "24.26%" at bounding box center [702, 346] width 972 height 23
type input "24.26% (Variance to increase the impervious surface coverage to 26%)"
click at [239, 407] on button "Select files" at bounding box center [250, 404] width 68 height 20
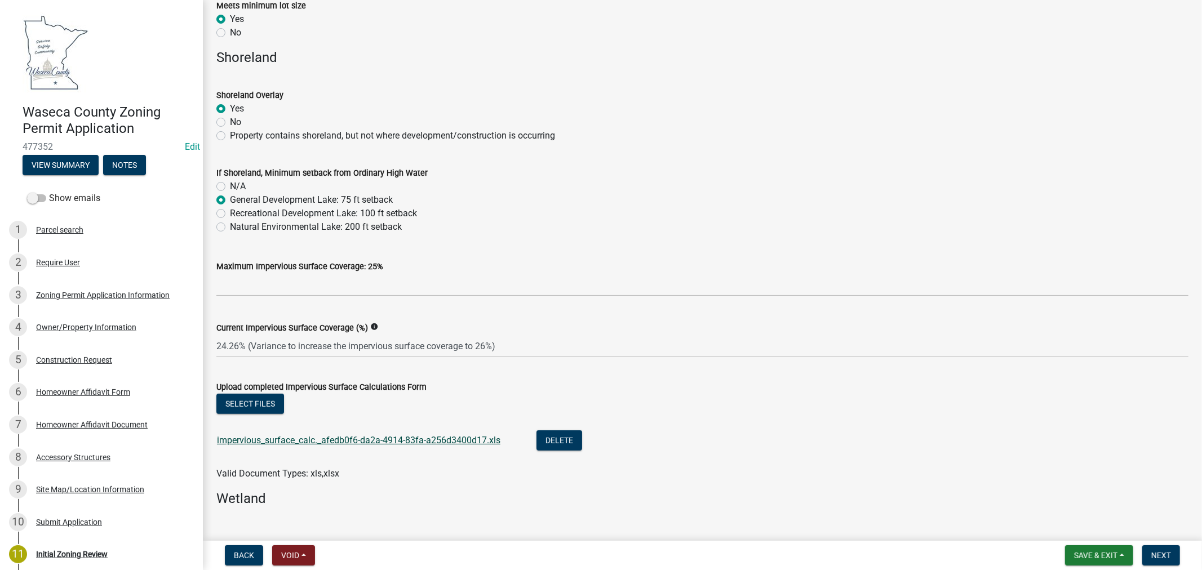
click at [316, 435] on link "impervious_surface_calc._afedb0f6-da2a-4914-83fa-a256d3400d17.xls" at bounding box center [358, 440] width 283 height 11
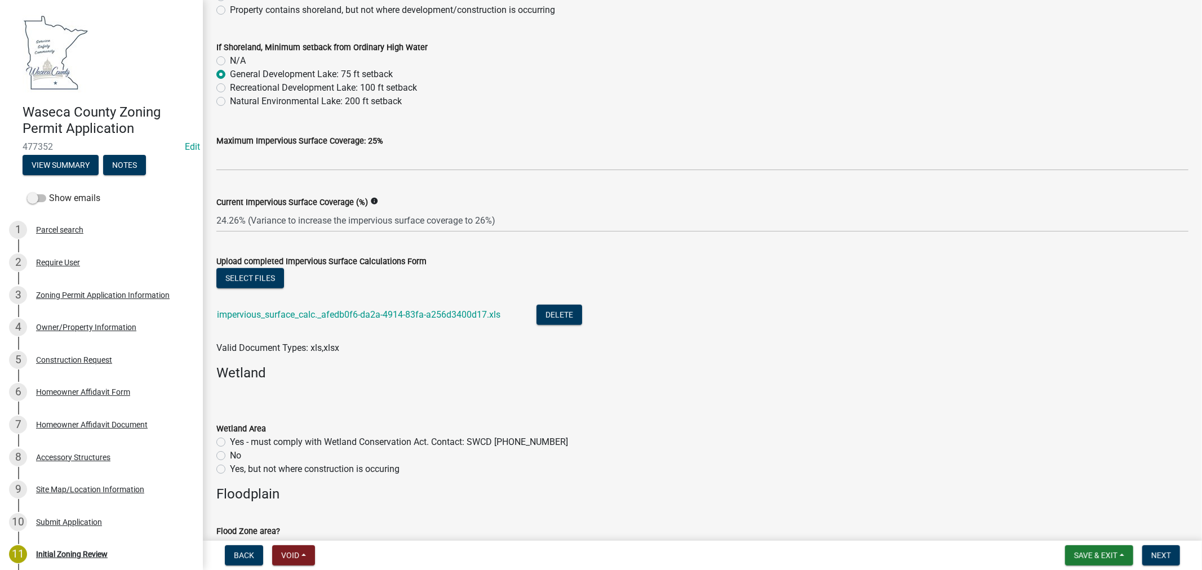
scroll to position [688, 0]
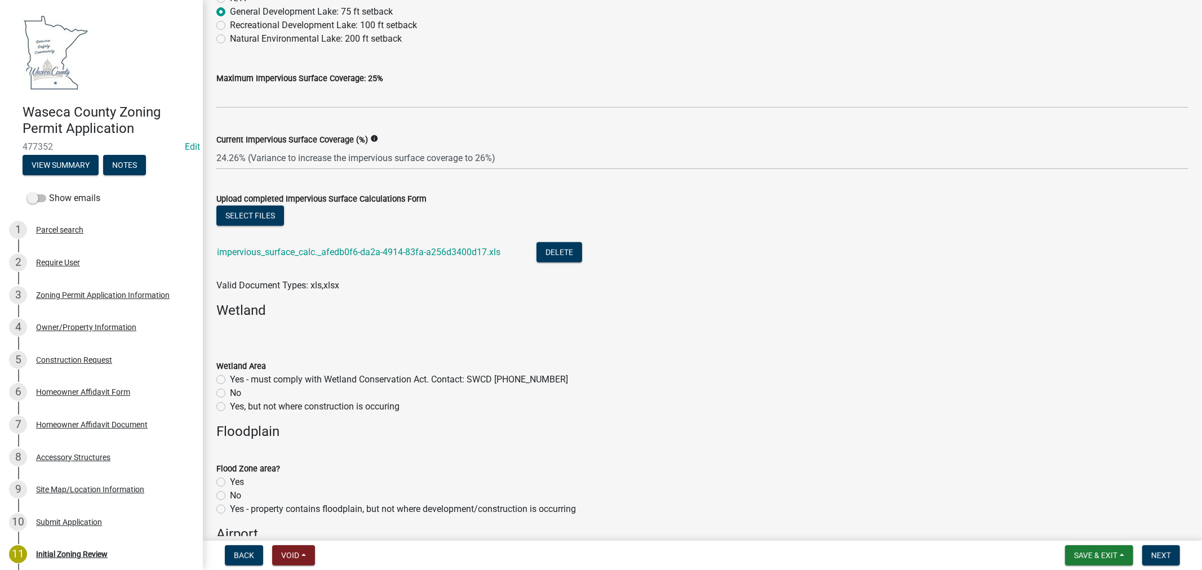
click at [230, 393] on label "No" at bounding box center [235, 393] width 11 height 14
click at [230, 393] on input "No" at bounding box center [233, 389] width 7 height 7
radio input "true"
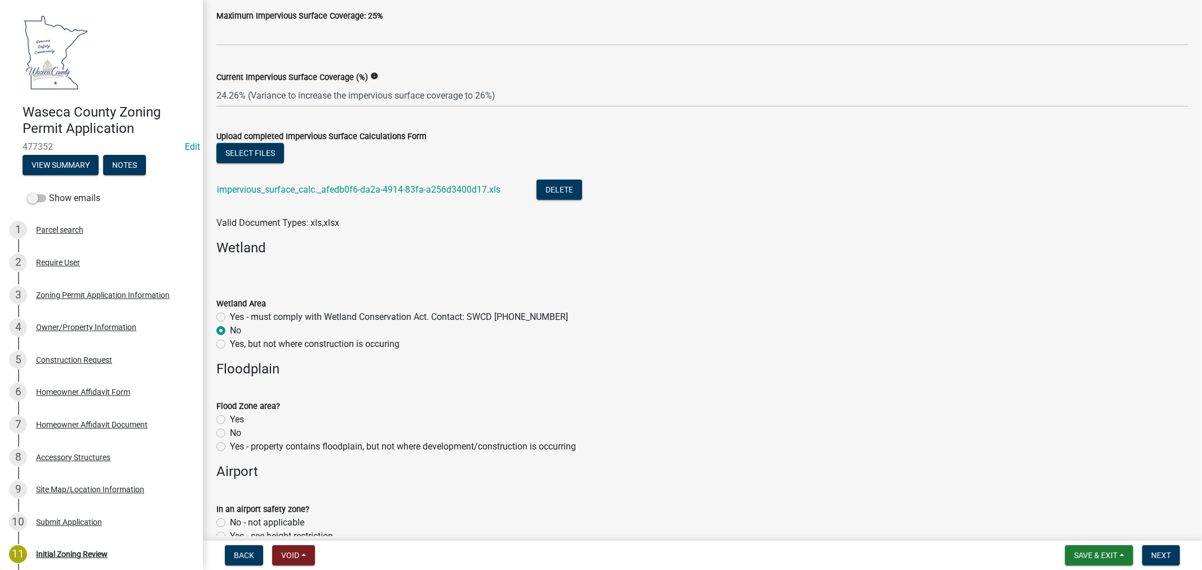
click at [230, 433] on label "No" at bounding box center [235, 433] width 11 height 14
click at [230, 433] on input "No" at bounding box center [233, 429] width 7 height 7
radio input "true"
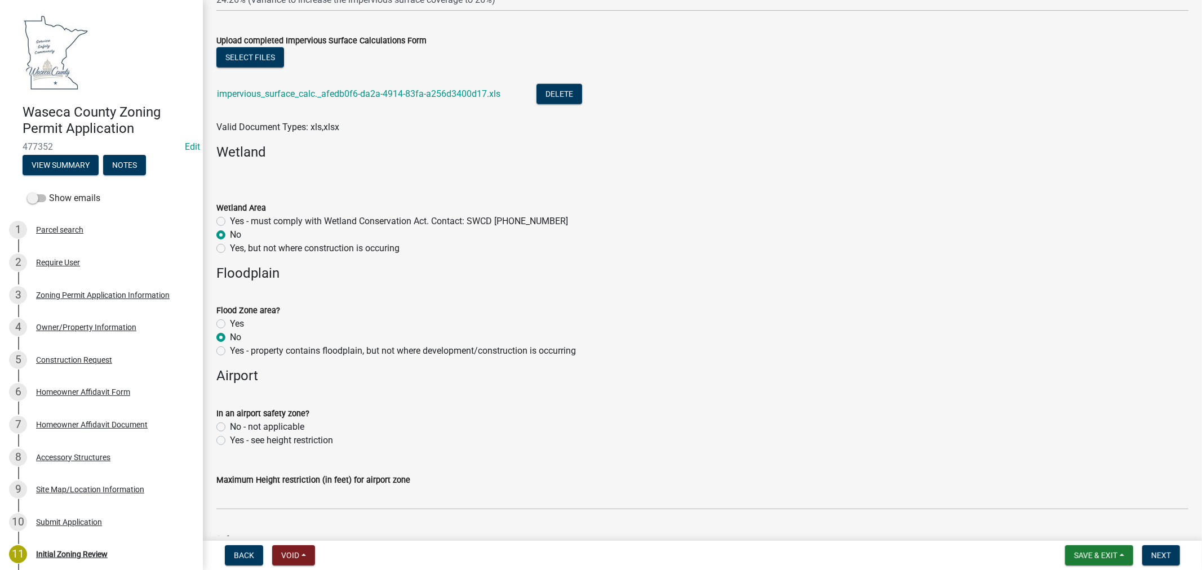
scroll to position [876, 0]
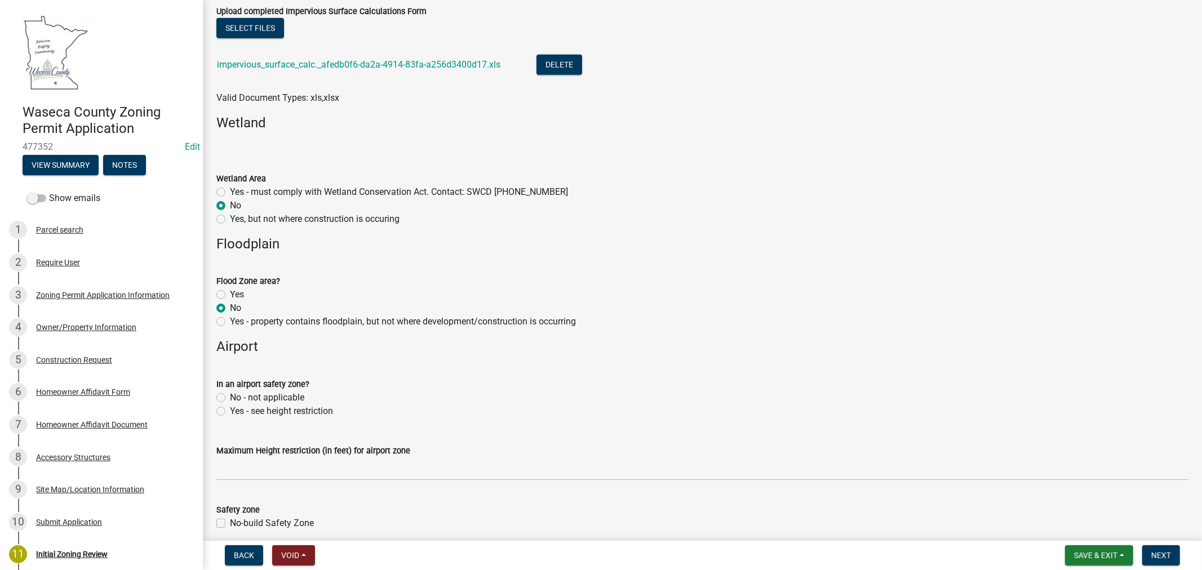
drag, startPoint x: 220, startPoint y: 396, endPoint x: 241, endPoint y: 403, distance: 21.9
click at [230, 396] on label "No - not applicable" at bounding box center [267, 398] width 74 height 14
click at [230, 396] on input "No - not applicable" at bounding box center [233, 394] width 7 height 7
radio input "true"
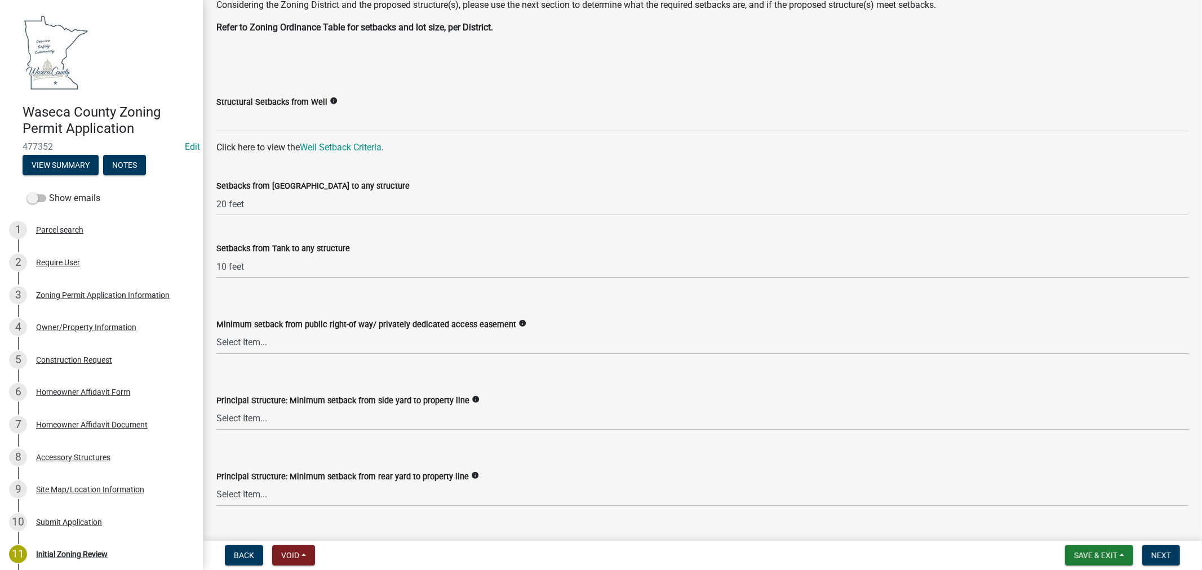
scroll to position [1439, 0]
click at [263, 340] on select "Select Item... 35 feet in VMX Zone 40 feet in LR Zone 50 feet in LR Zone & SO 5…" at bounding box center [702, 342] width 972 height 23
click at [216, 331] on select "Select Item... 35 feet in VMX Zone 40 feet in LR Zone 50 feet in LR Zone & SO 5…" at bounding box center [702, 342] width 972 height 23
select select "9769c479-6de2-4dc6-9694-8de900a6a44e"
click at [235, 416] on select "Select Item... 10 feet = UE Zone 15 feet = LR Zone 20 feet = VMX Zone 40 feet =…" at bounding box center [702, 418] width 972 height 23
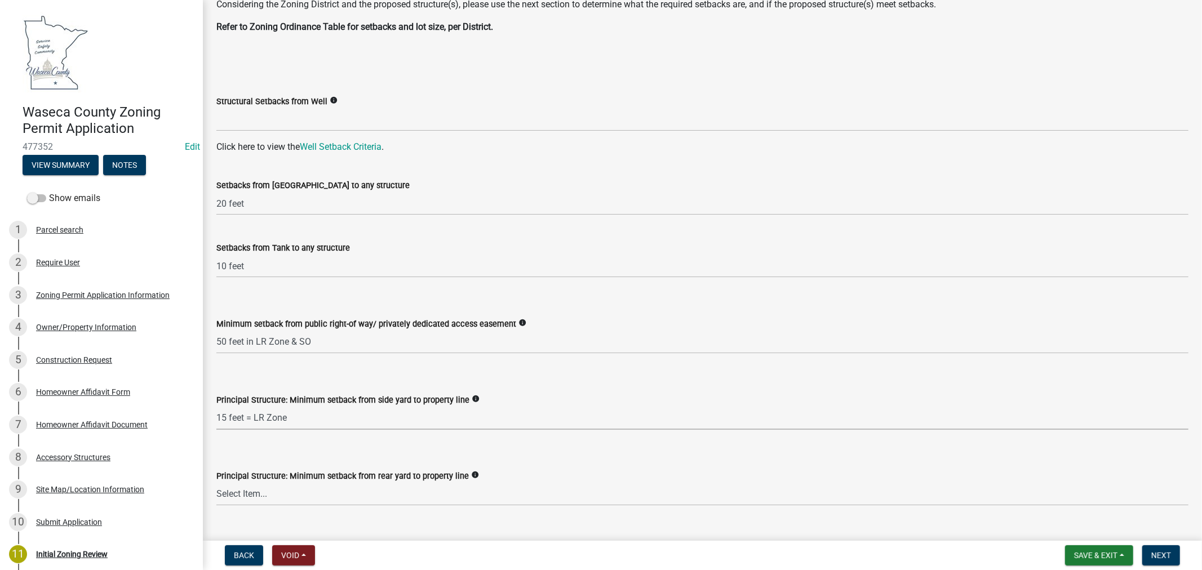
click at [216, 407] on select "Select Item... 10 feet = UE Zone 15 feet = LR Zone 20 feet = VMX Zone 40 feet =…" at bounding box center [702, 418] width 972 height 23
select select "f6253f6d-ec8e-4146-87dc-bdbe4554f643"
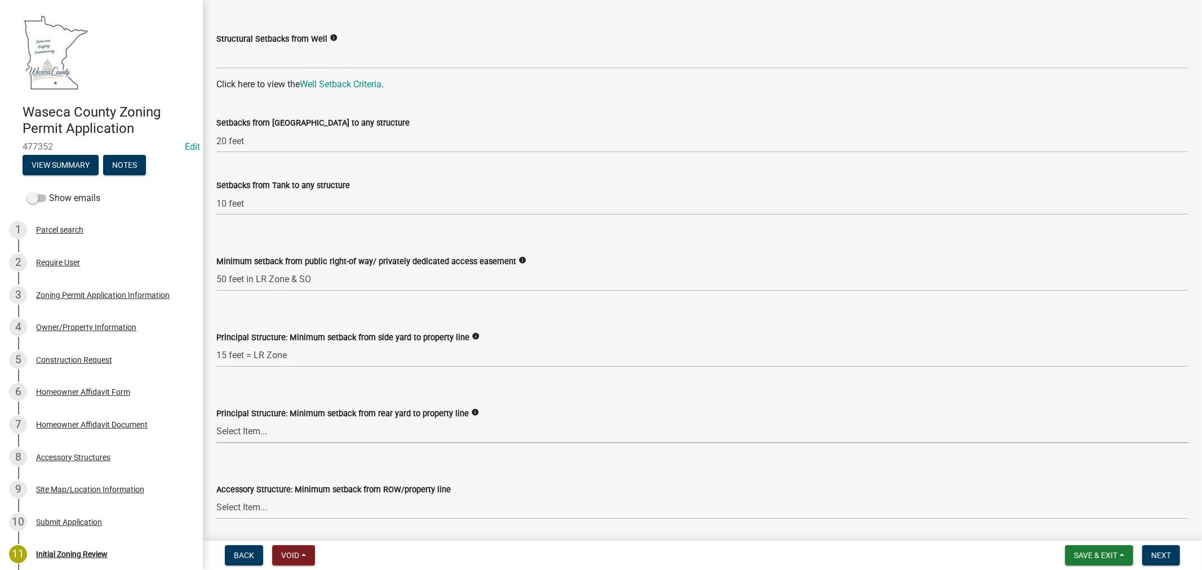
click at [235, 430] on select "Select Item... 30 feet = LR, UE, VMX Zone 40 feet = Ag Zone 15 ft or 50 ft from…" at bounding box center [702, 431] width 972 height 23
click at [216, 420] on select "Select Item... 30 feet = LR, UE, VMX Zone 40 feet = Ag Zone 15 ft or 50 ft from…" at bounding box center [702, 431] width 972 height 23
select select "9e7e0f1a-162d-468c-937f-cc7884b0d28a"
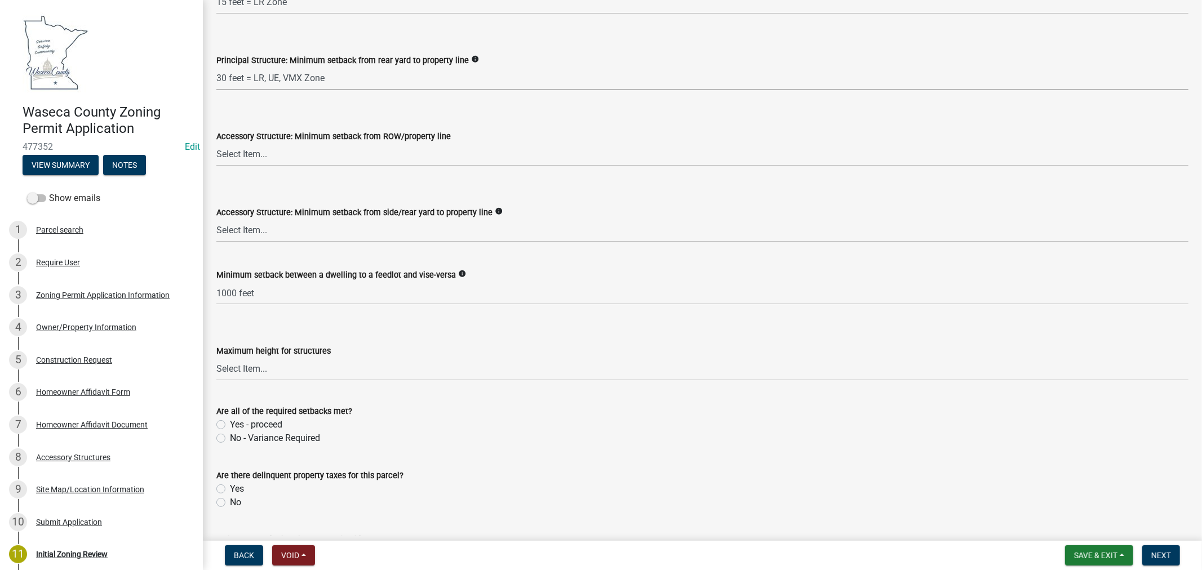
scroll to position [1878, 0]
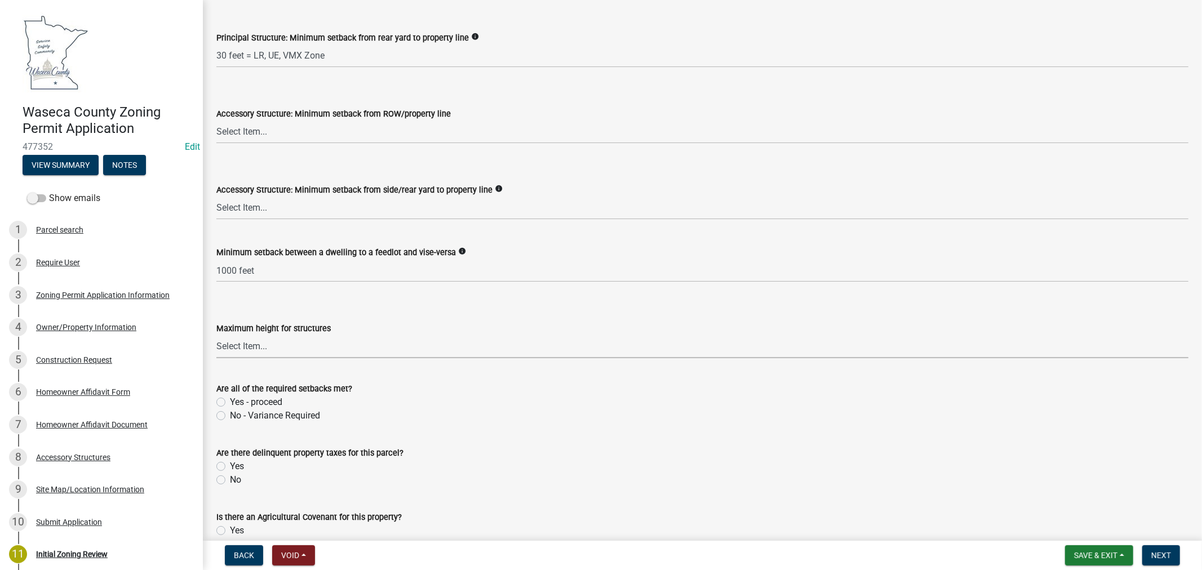
click at [248, 352] on select "Select Item... 35 feet 70 feet" at bounding box center [702, 346] width 972 height 23
click at [216, 335] on select "Select Item... 35 feet 70 feet" at bounding box center [702, 346] width 972 height 23
select select "f85b0be6-0ba0-4e52-abd8-9a831d915a76"
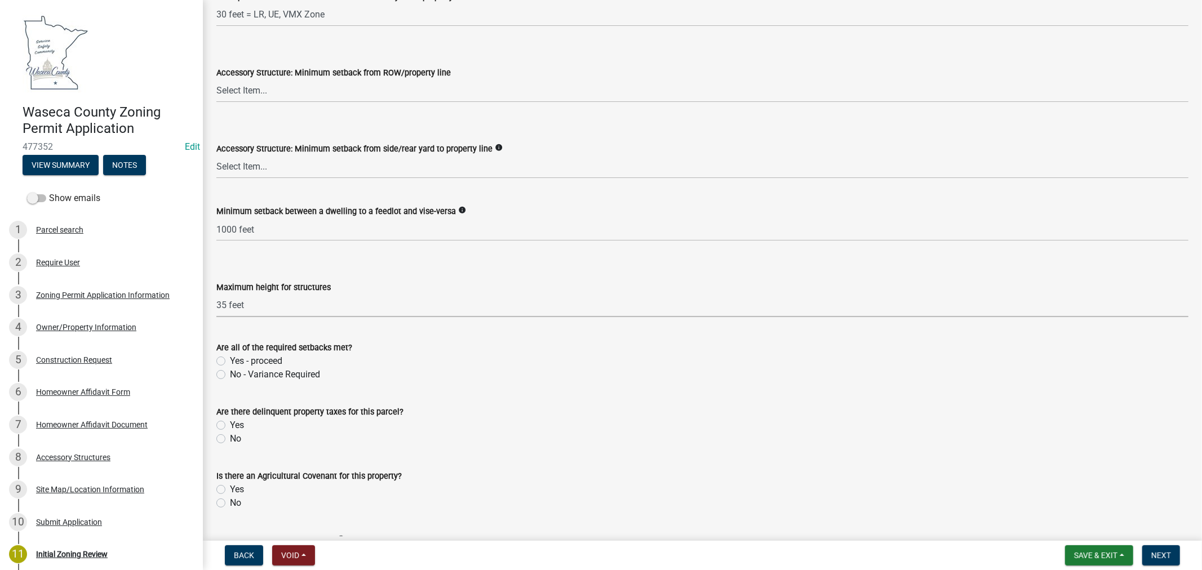
scroll to position [1940, 0]
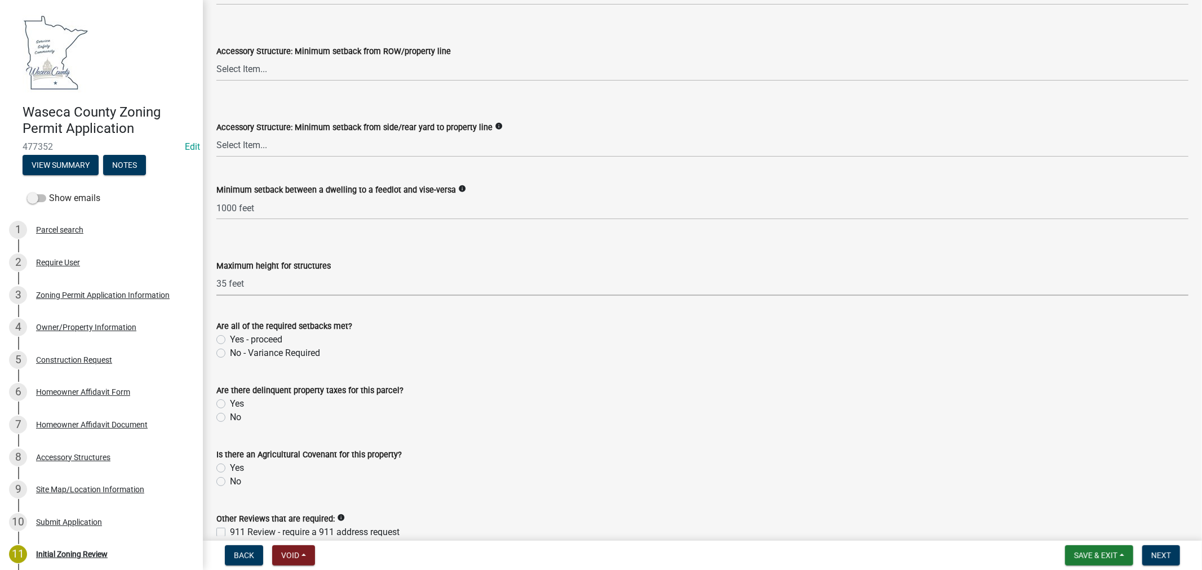
click at [230, 418] on label "No" at bounding box center [235, 418] width 11 height 14
click at [230, 418] on input "No" at bounding box center [233, 414] width 7 height 7
radio input "true"
click at [230, 477] on label "No" at bounding box center [235, 482] width 11 height 14
click at [230, 477] on input "No" at bounding box center [233, 478] width 7 height 7
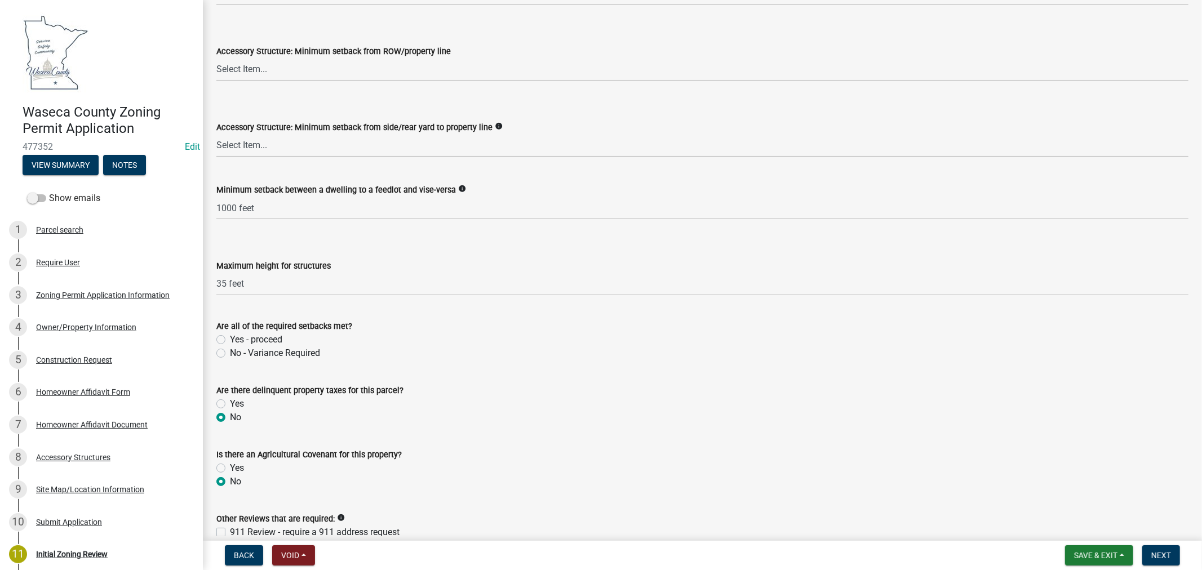
radio input "true"
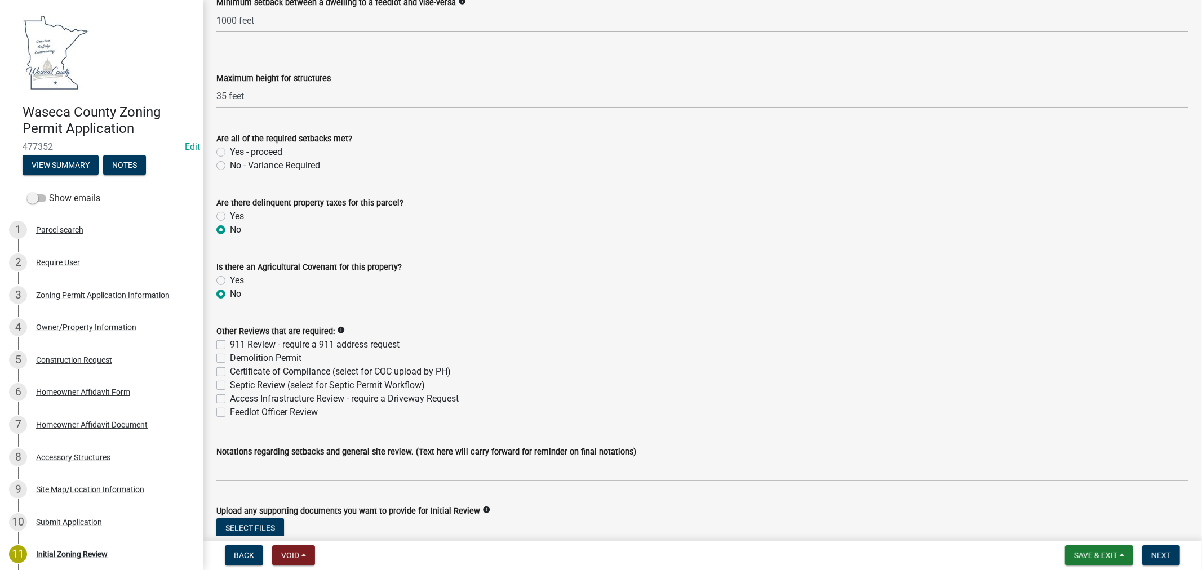
scroll to position [2190, 0]
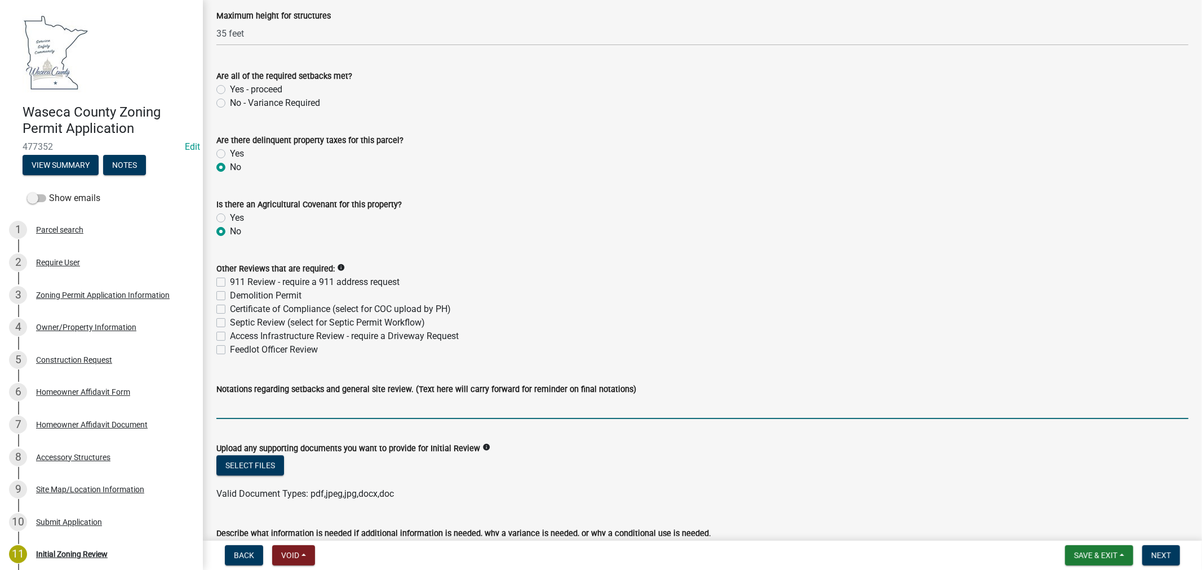
click at [344, 404] on input "Notations regarding setbacks and general site review. (Text here will carry for…" at bounding box center [702, 407] width 972 height 23
type input "Variance to be applied for before approval of deck permit"
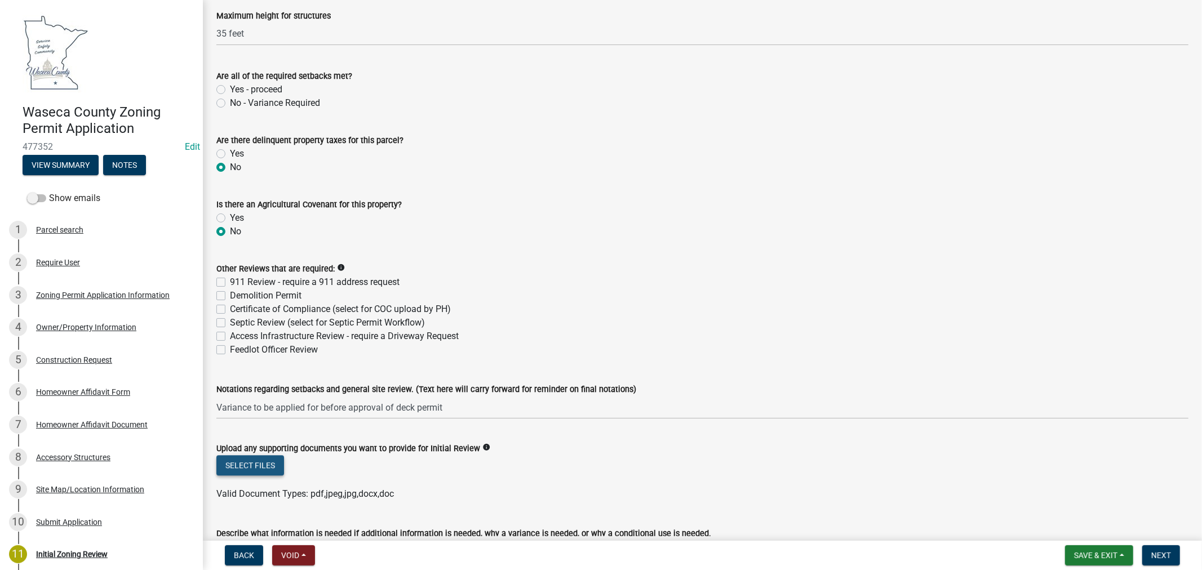
click at [259, 469] on button "Select files" at bounding box center [250, 465] width 68 height 20
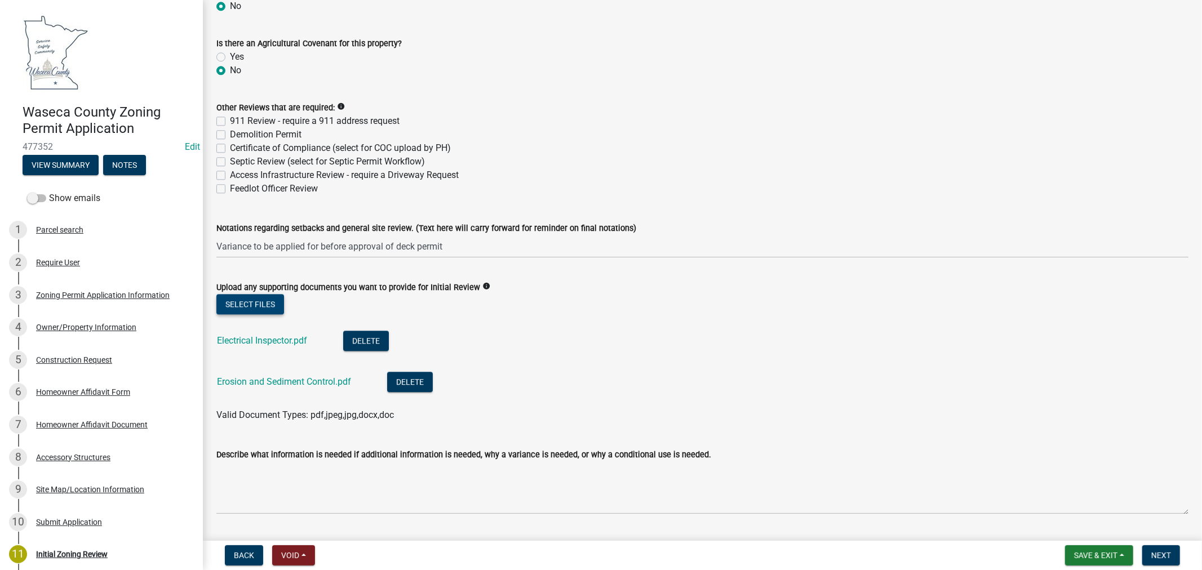
scroll to position [2378, 0]
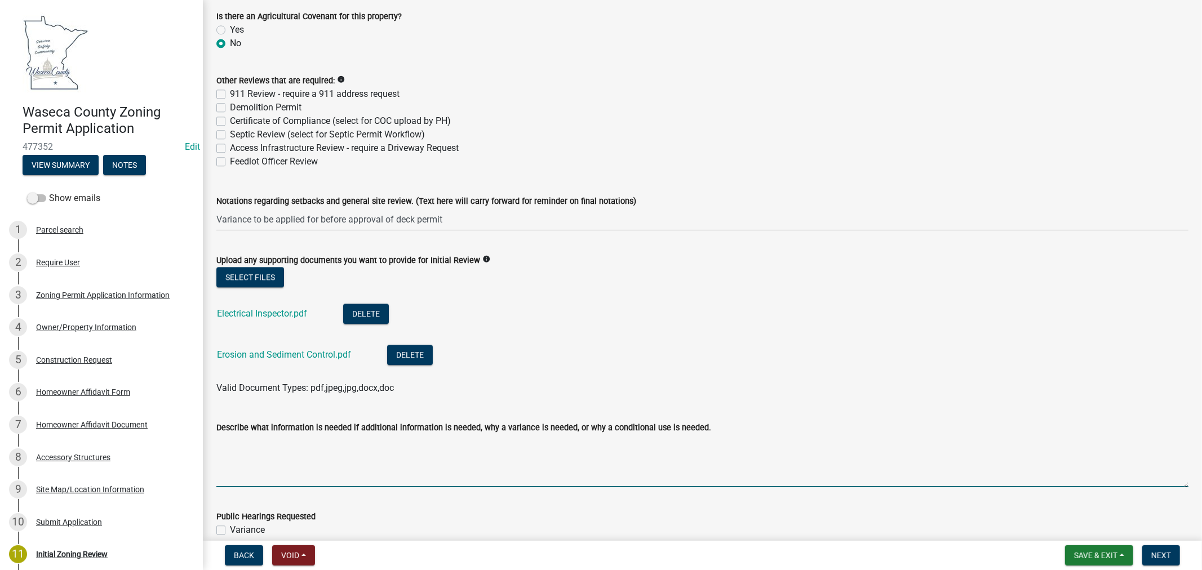
click at [234, 448] on textarea "Describe what information is needed if additional information is needed, why a …" at bounding box center [702, 460] width 972 height 53
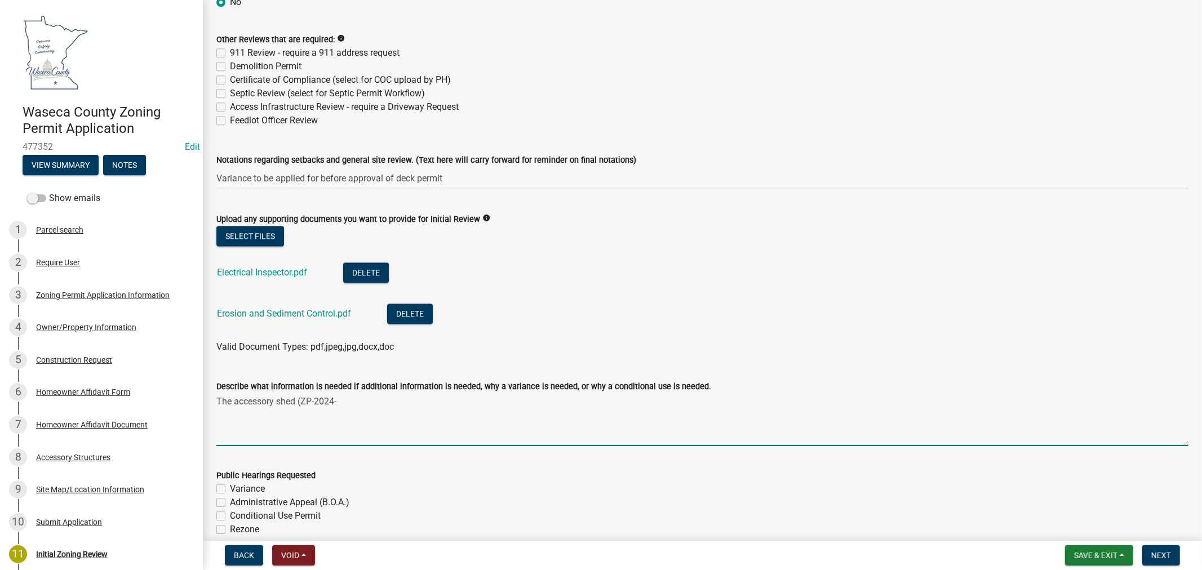
scroll to position [2566, 0]
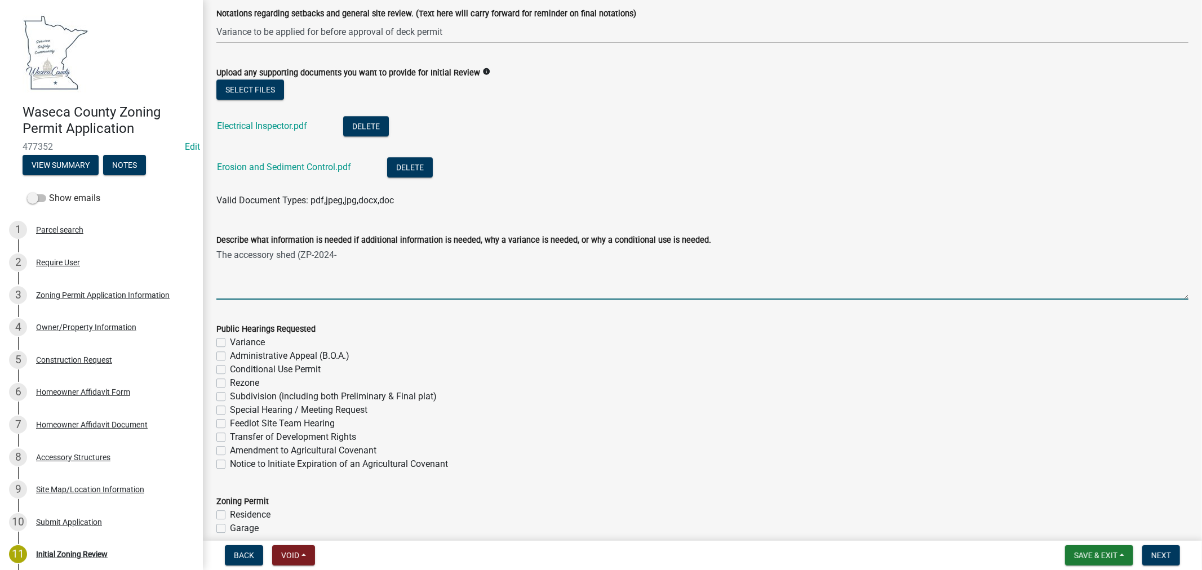
click at [368, 258] on textarea "The accessory shed (ZP-2024-" at bounding box center [702, 273] width 972 height 53
click at [765, 252] on textarea "The accessory shed (ZP-2024-7700) is now the principal structure as the previou…" at bounding box center [702, 273] width 972 height 53
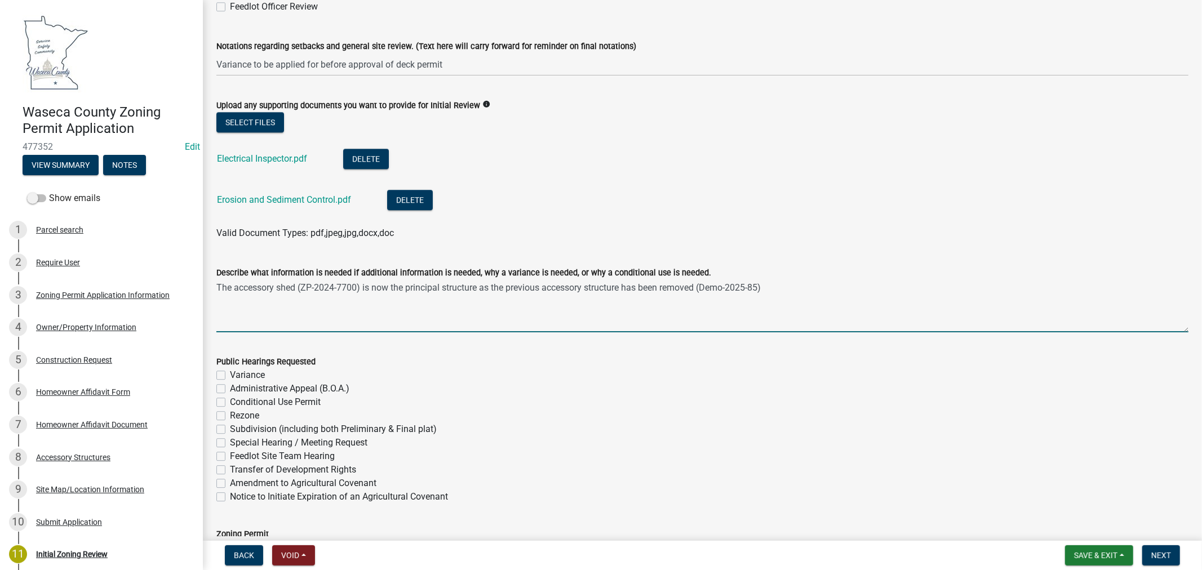
scroll to position [2504, 0]
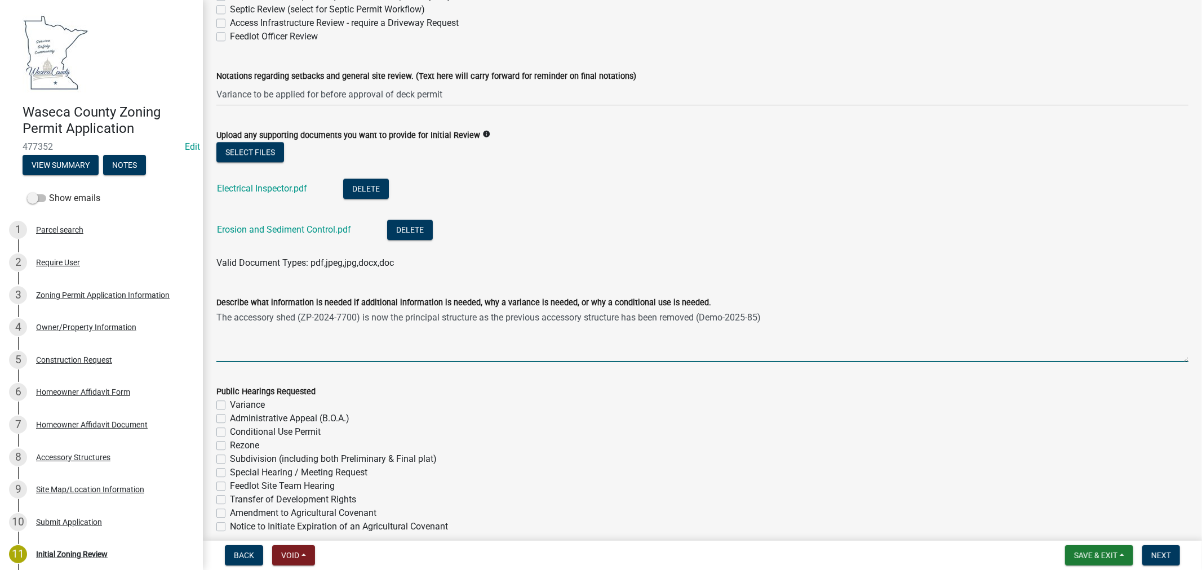
type textarea "The accessory shed (ZP-2024-7700) is now the principal structure as the previou…"
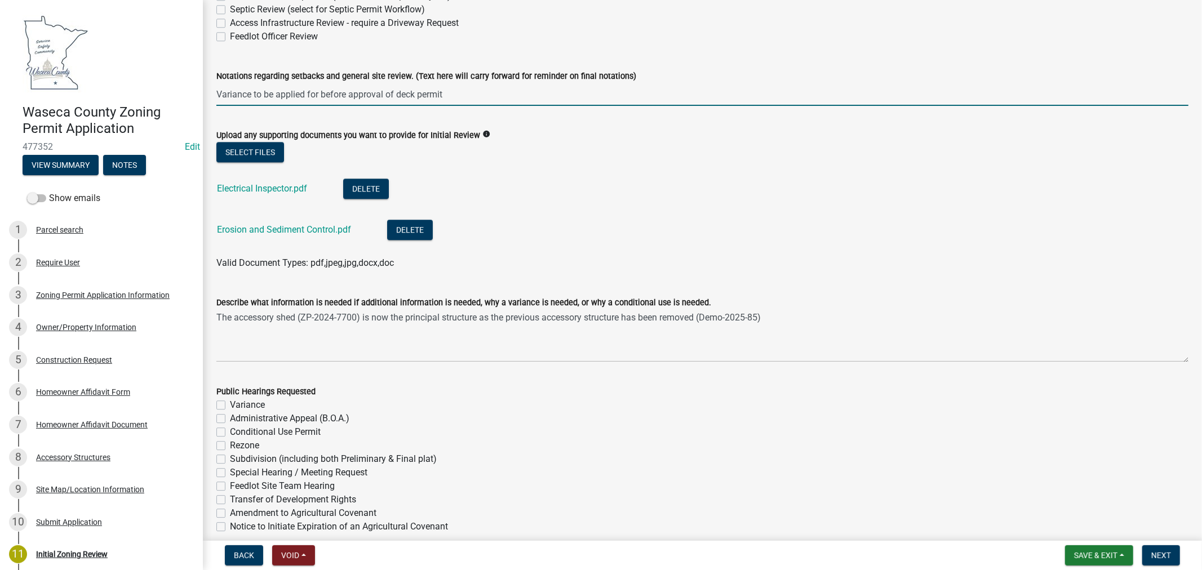
click at [457, 92] on input "Variance to be applied for before approval of deck permit" at bounding box center [702, 94] width 972 height 23
type input "Variance to be applied for for principal structure"
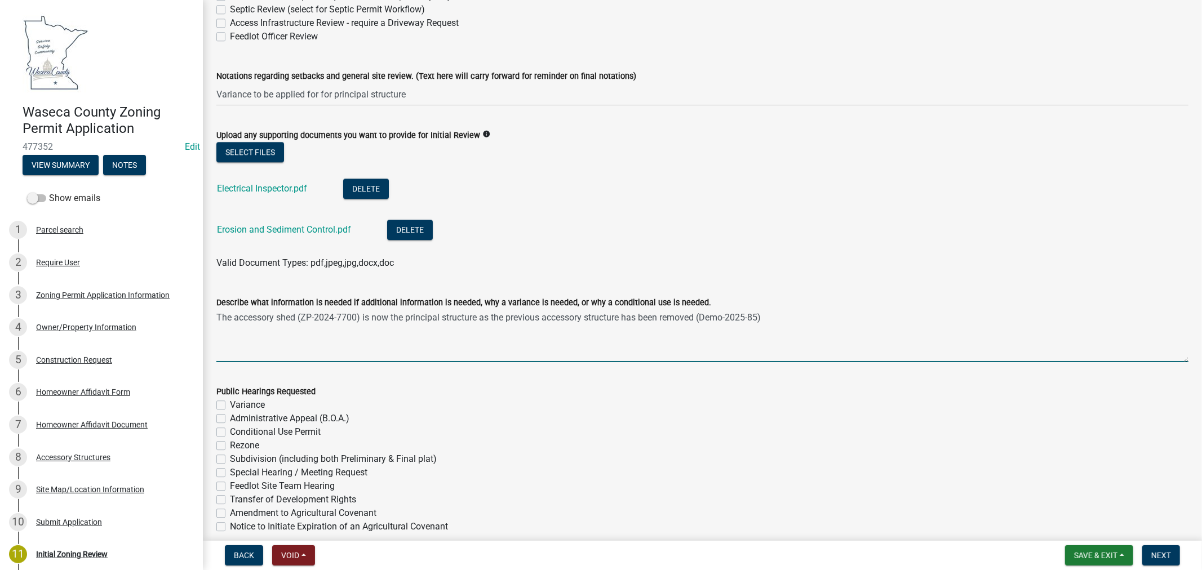
click at [583, 315] on textarea "The accessory shed (ZP-2024-7700) is now the principal structure as the previou…" at bounding box center [702, 335] width 972 height 53
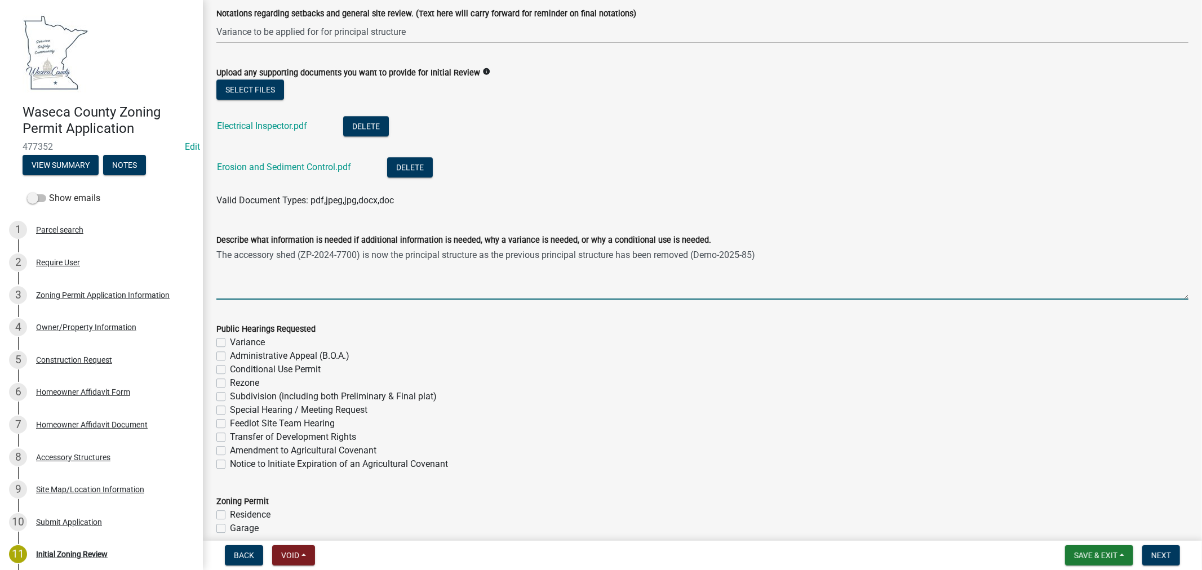
scroll to position [2629, 0]
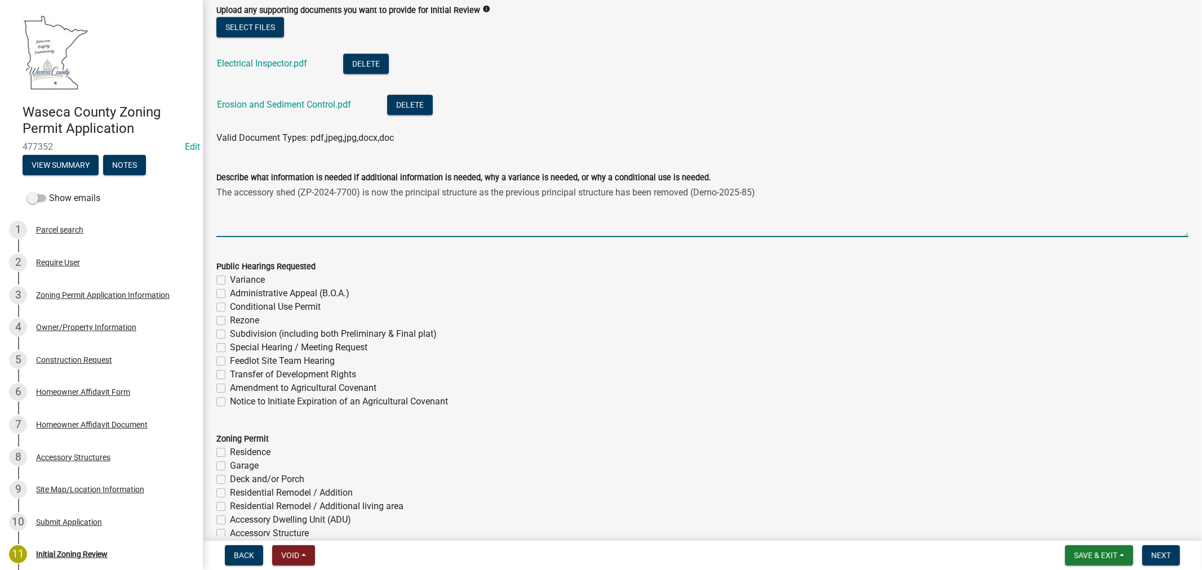
type textarea "The accessory shed (ZP-2024-7700) is now the principal structure as the previou…"
click at [230, 275] on label "Variance" at bounding box center [247, 280] width 35 height 14
click at [230, 275] on input "Variance" at bounding box center [233, 276] width 7 height 7
checkbox input "true"
checkbox input "false"
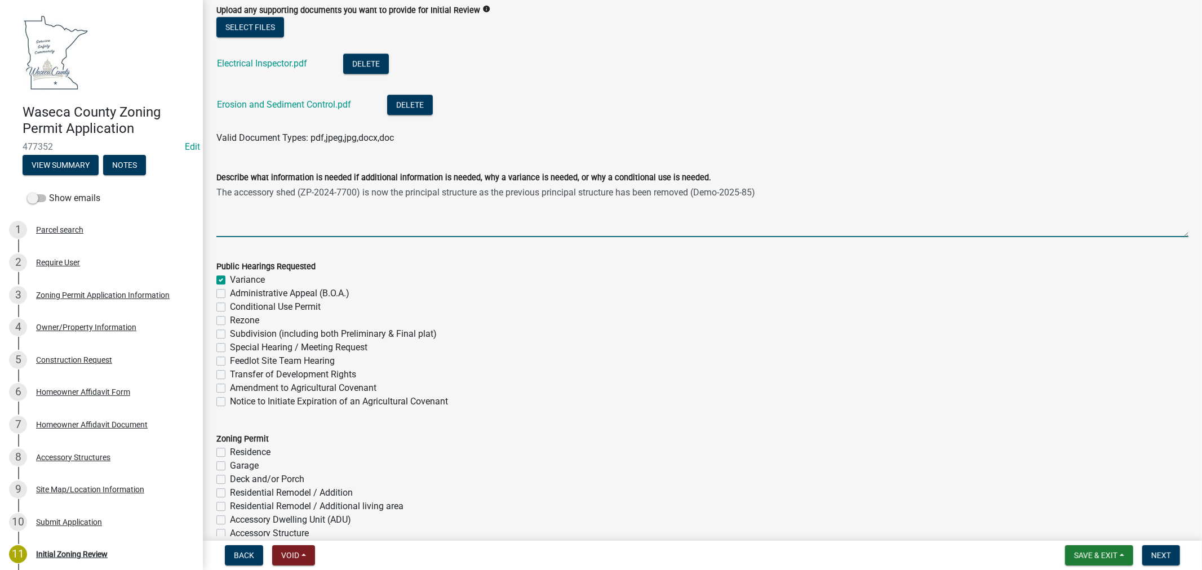
checkbox input "false"
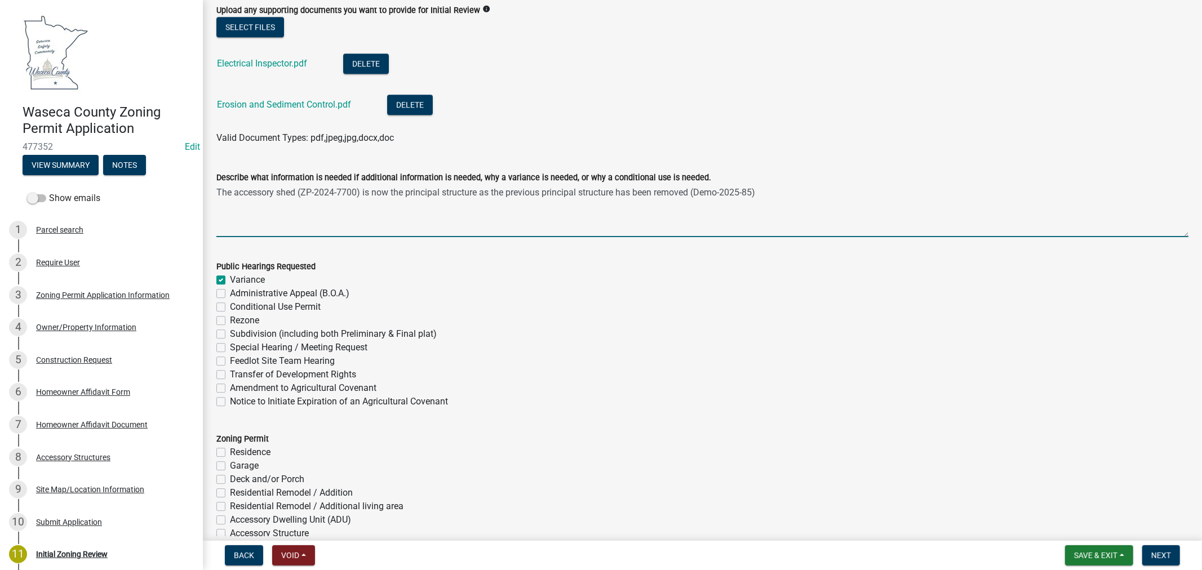
checkbox input "false"
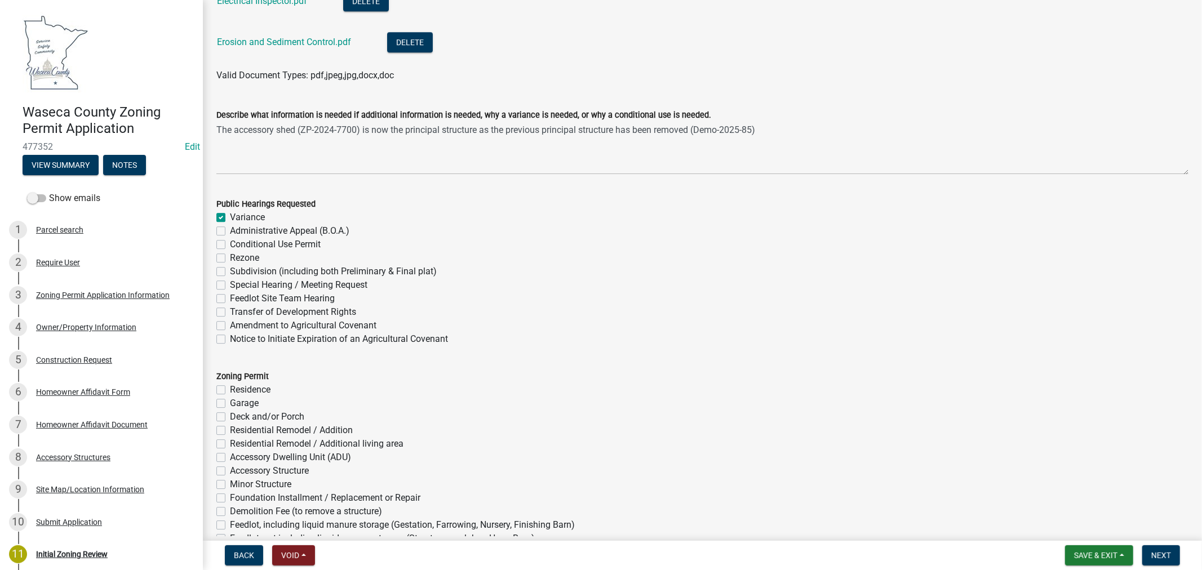
scroll to position [2754, 0]
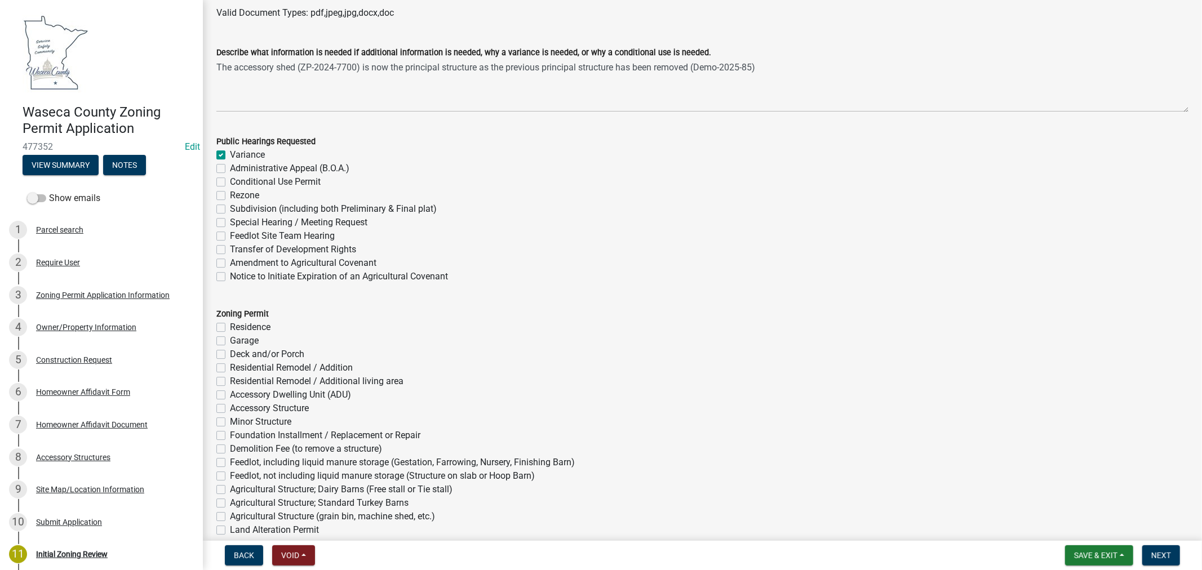
click at [230, 354] on label "Deck and/or Porch" at bounding box center [267, 355] width 74 height 14
click at [230, 354] on input "Deck and/or Porch" at bounding box center [233, 351] width 7 height 7
checkbox input "true"
checkbox input "false"
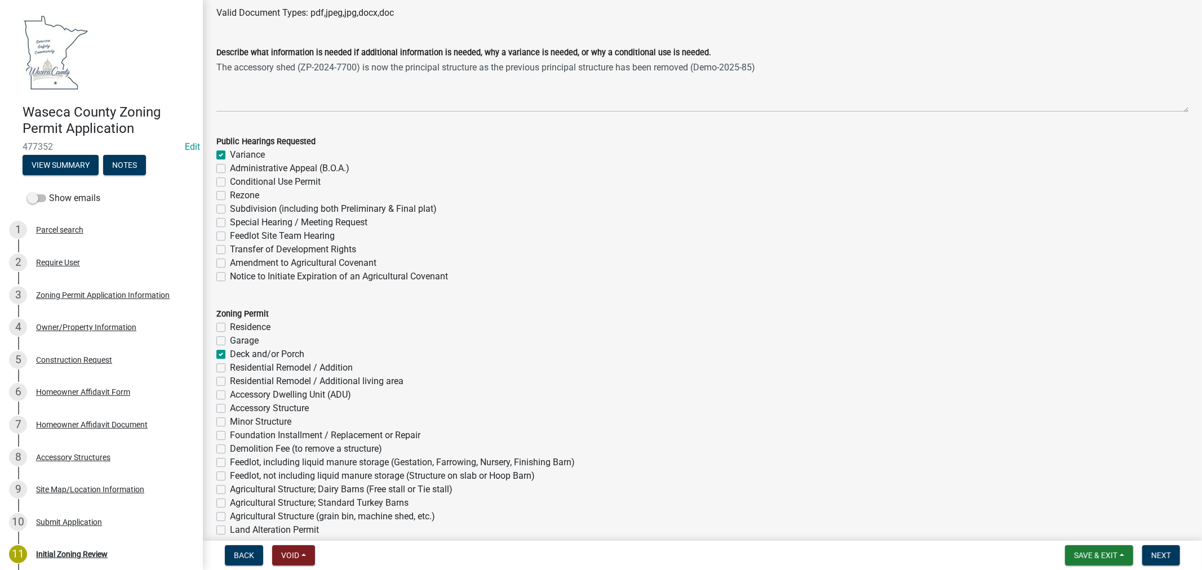
checkbox input "true"
checkbox input "false"
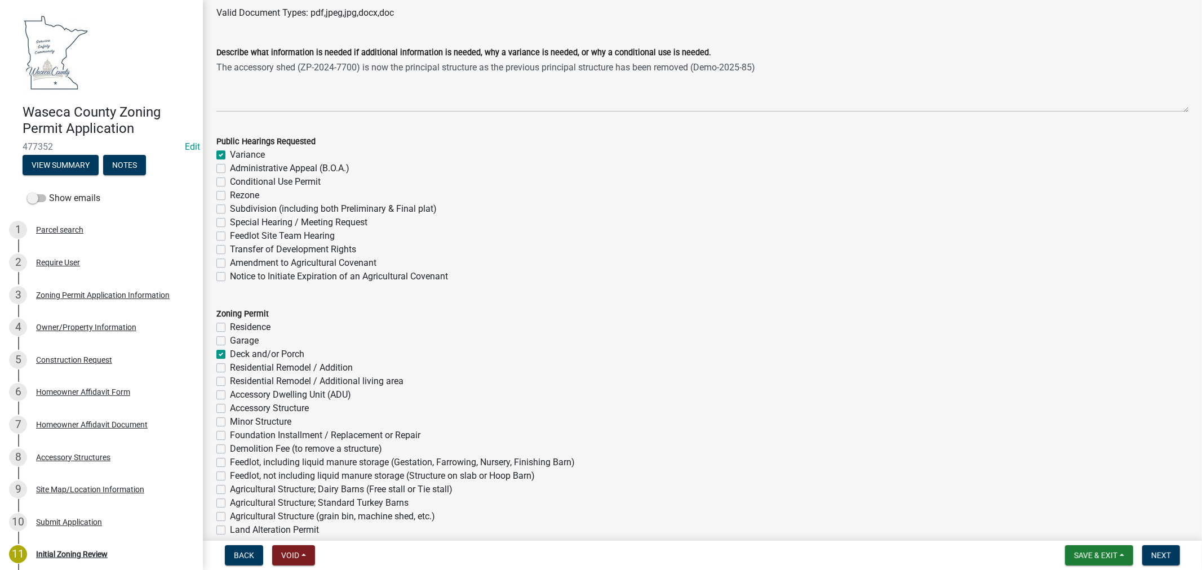
checkbox input "false"
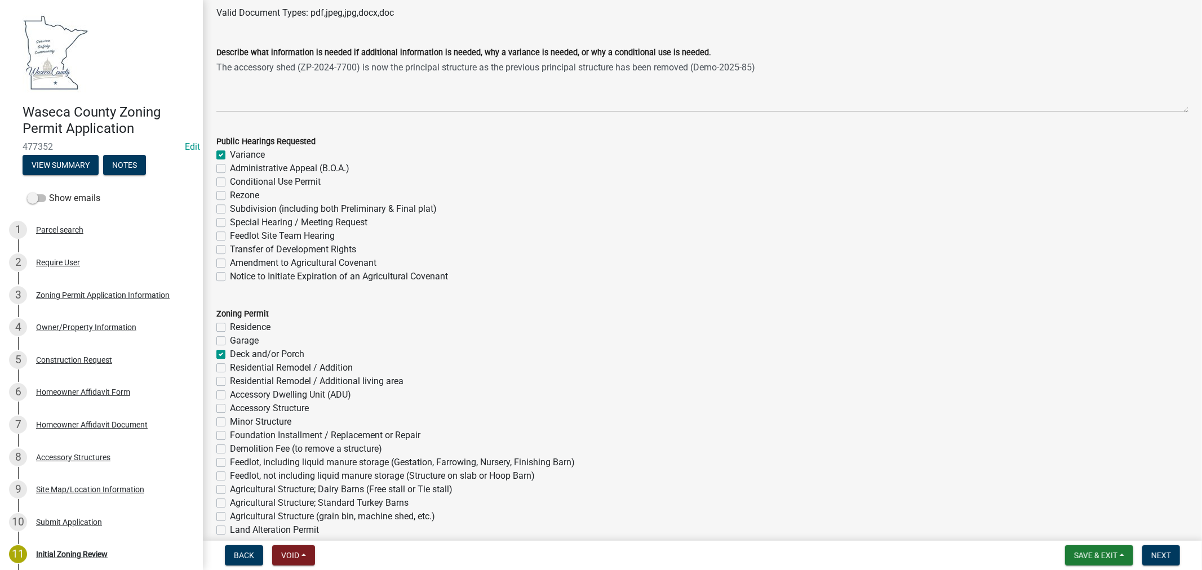
checkbox input "false"
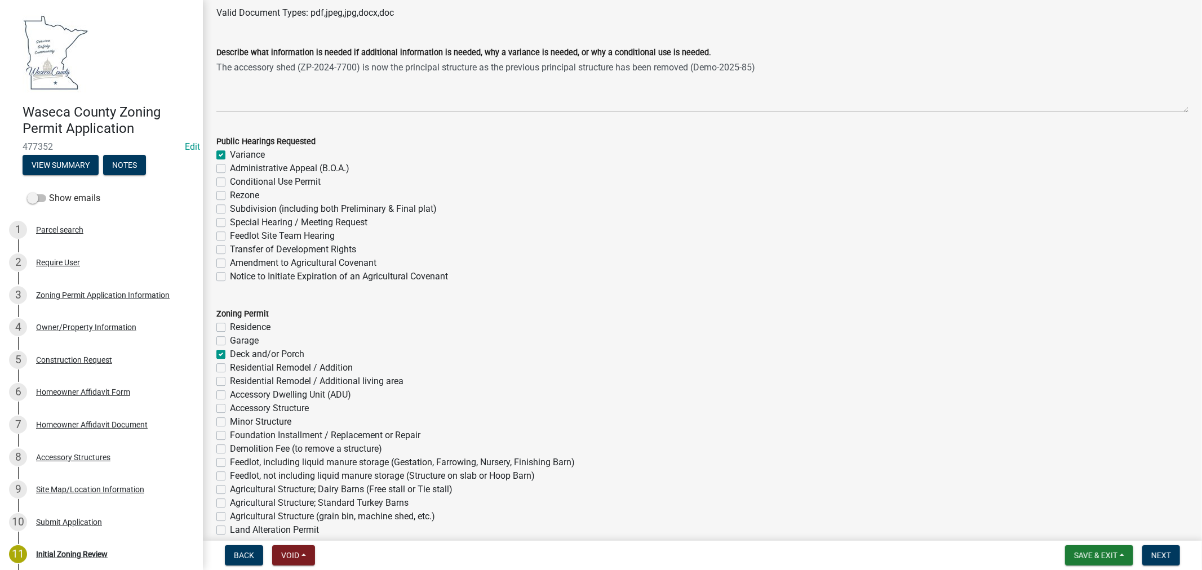
checkbox input "false"
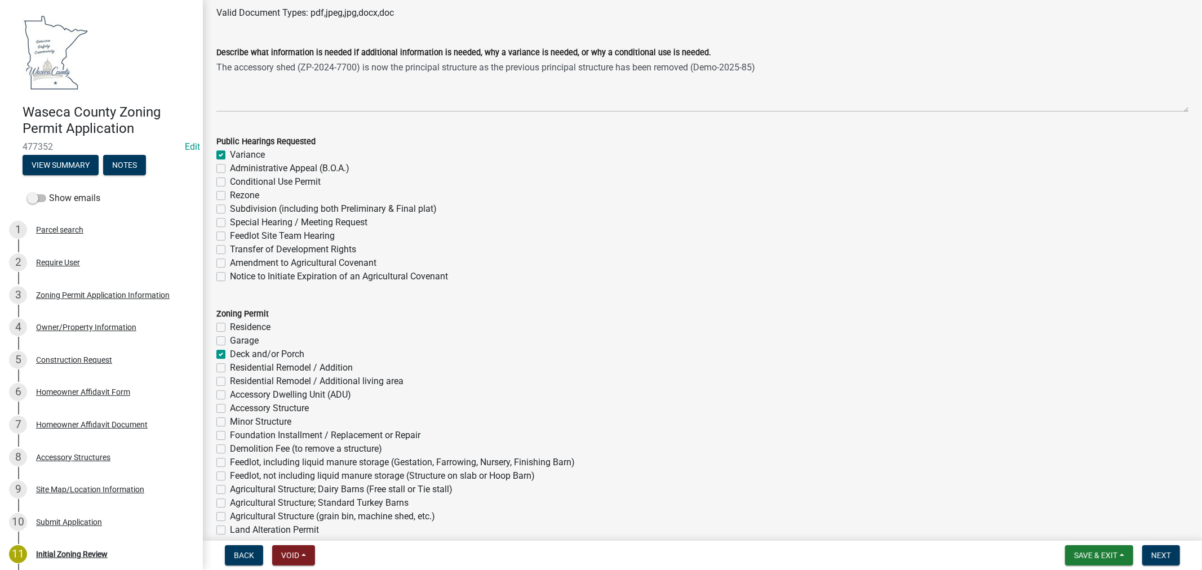
checkbox input "false"
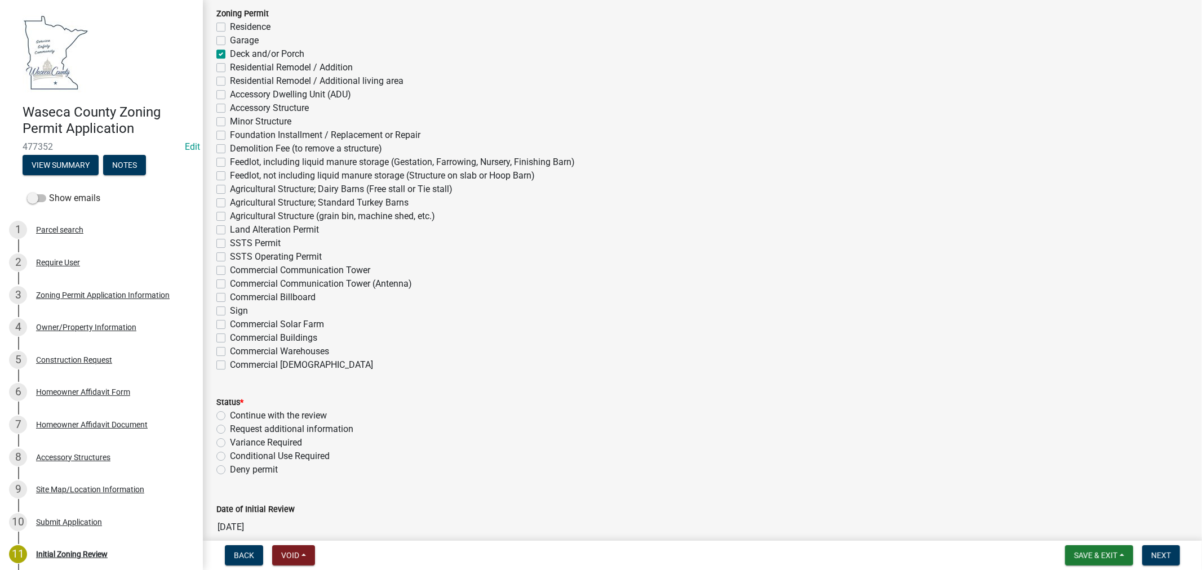
scroll to position [3067, 0]
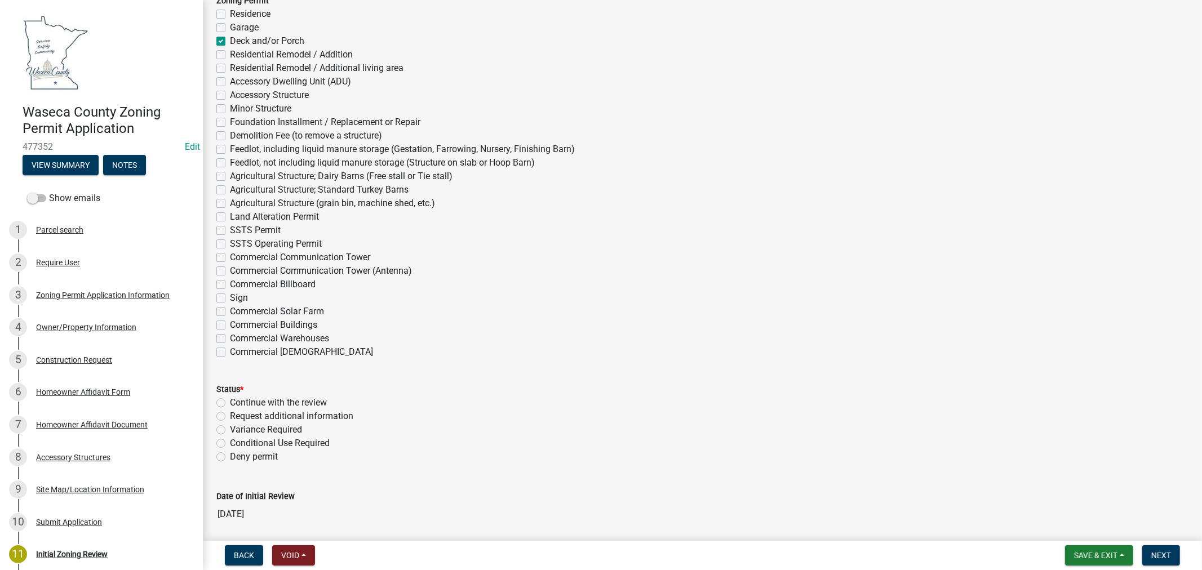
click at [230, 430] on label "Variance Required" at bounding box center [266, 430] width 72 height 14
click at [230, 430] on input "Variance Required" at bounding box center [233, 426] width 7 height 7
radio input "true"
click at [230, 401] on label "Continue with the review" at bounding box center [278, 403] width 97 height 14
click at [230, 401] on input "Continue with the review" at bounding box center [233, 399] width 7 height 7
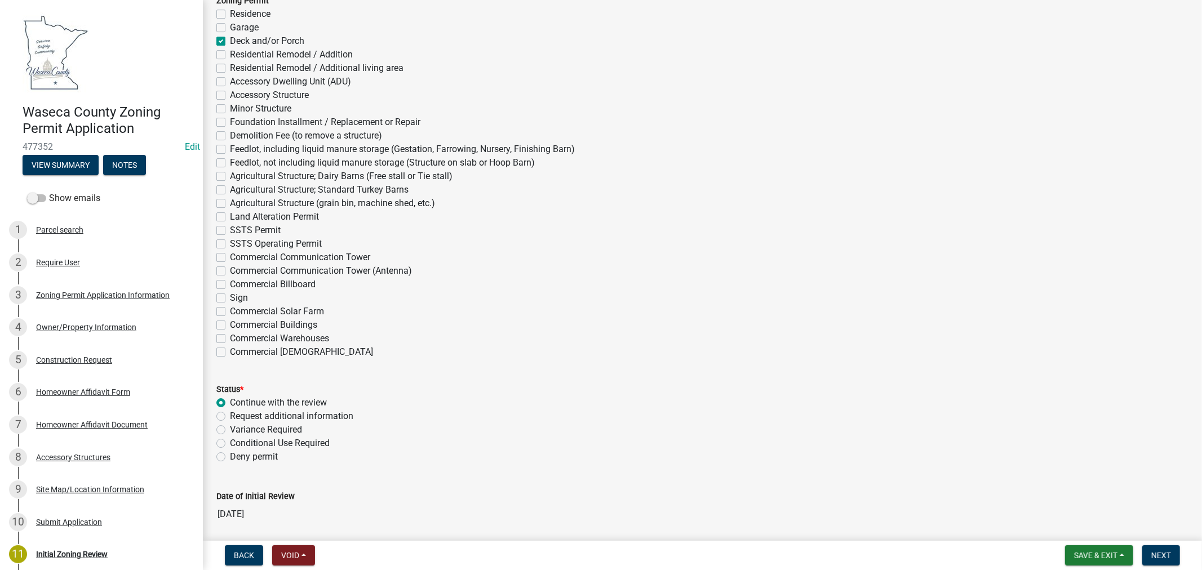
radio input "true"
click at [230, 430] on label "Variance Required" at bounding box center [266, 430] width 72 height 14
click at [230, 430] on input "Variance Required" at bounding box center [233, 426] width 7 height 7
radio input "true"
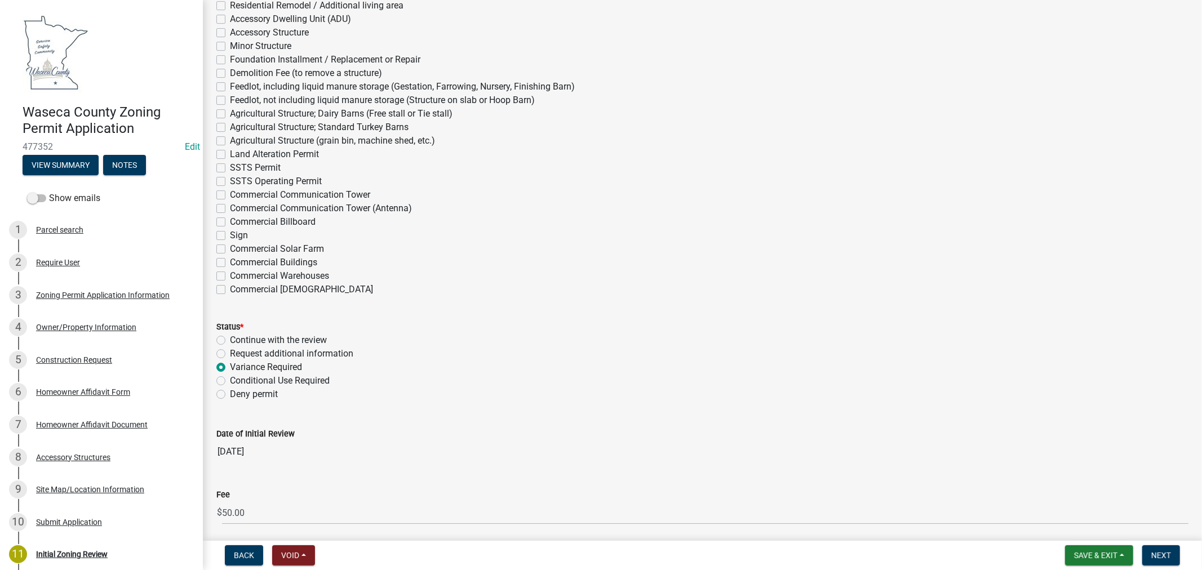
scroll to position [3172, 0]
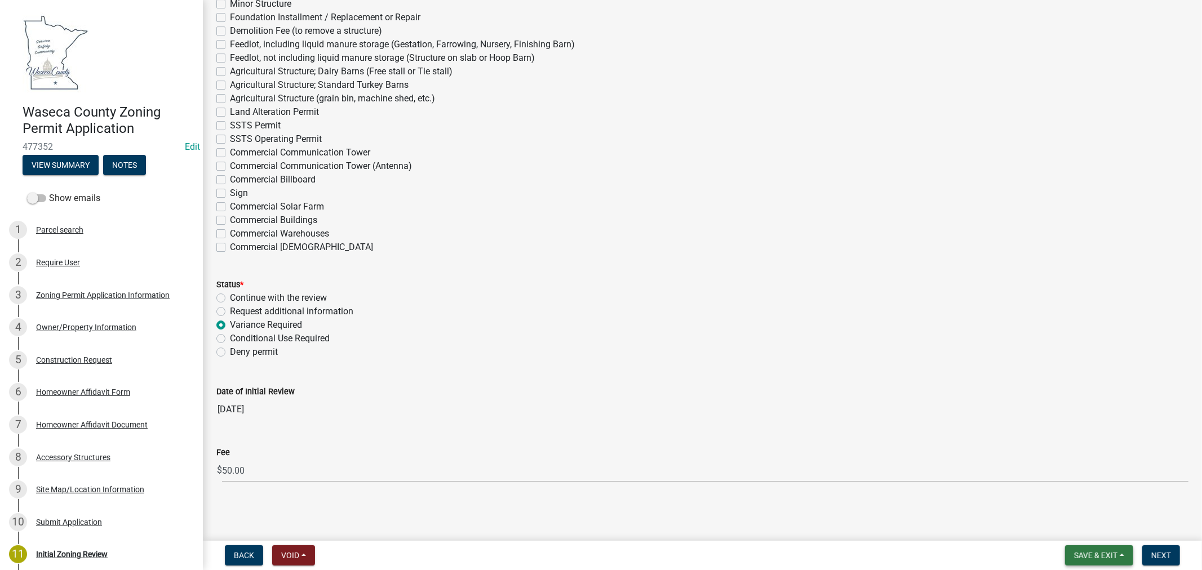
click at [1090, 555] on span "Save & Exit" at bounding box center [1095, 555] width 43 height 9
click at [1071, 501] on button "Save" at bounding box center [1088, 499] width 90 height 27
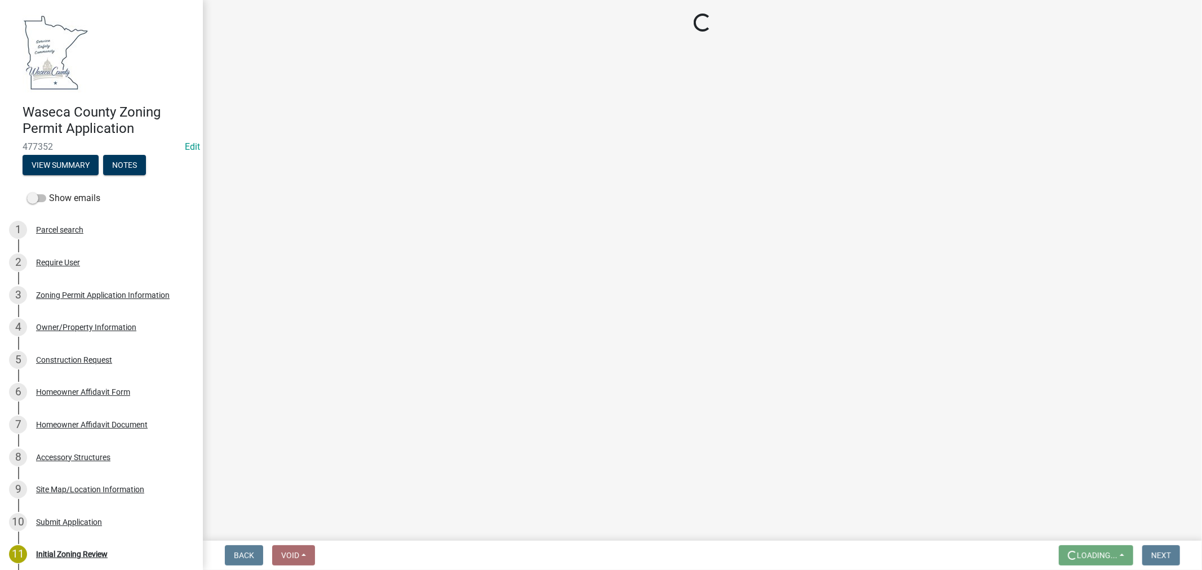
scroll to position [0, 0]
select select "9769c479-6de2-4dc6-9694-8de900a6a44e"
select select "f6253f6d-ec8e-4146-87dc-bdbe4554f643"
select select "9e7e0f1a-162d-468c-937f-cc7884b0d28a"
select select "f85b0be6-0ba0-4e52-abd8-9a831d915a76"
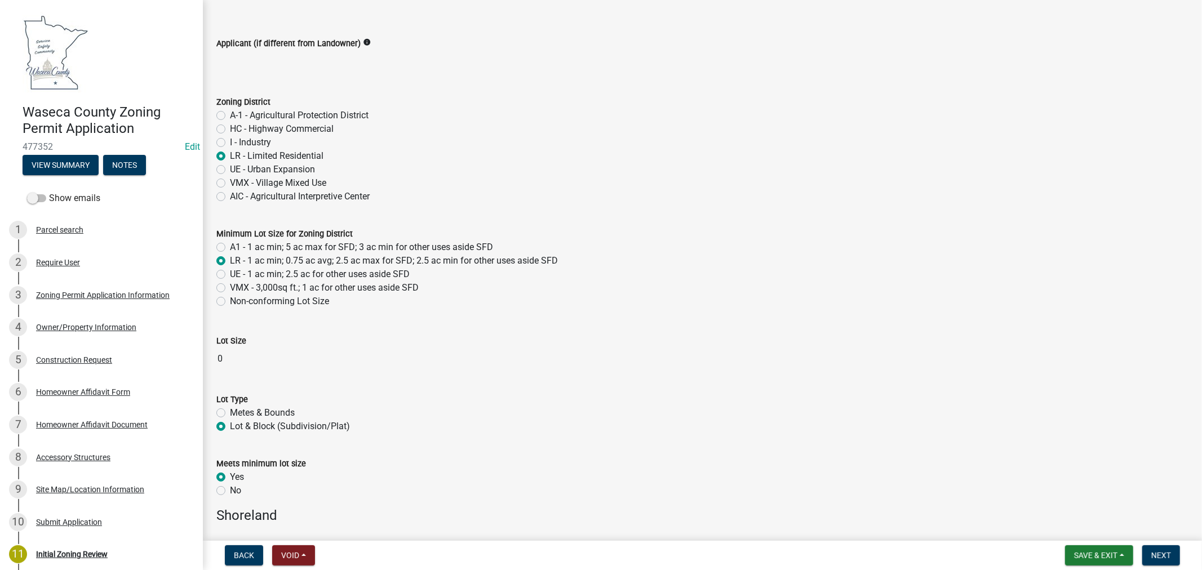
scroll to position [63, 0]
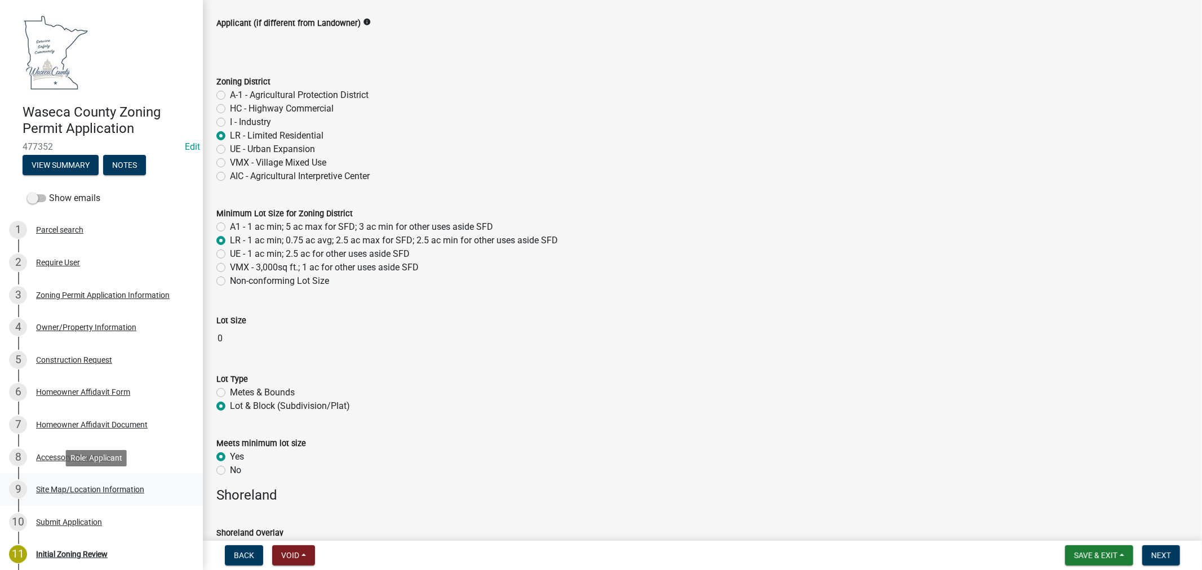
click at [70, 487] on div "Site Map/Location Information" at bounding box center [90, 490] width 108 height 8
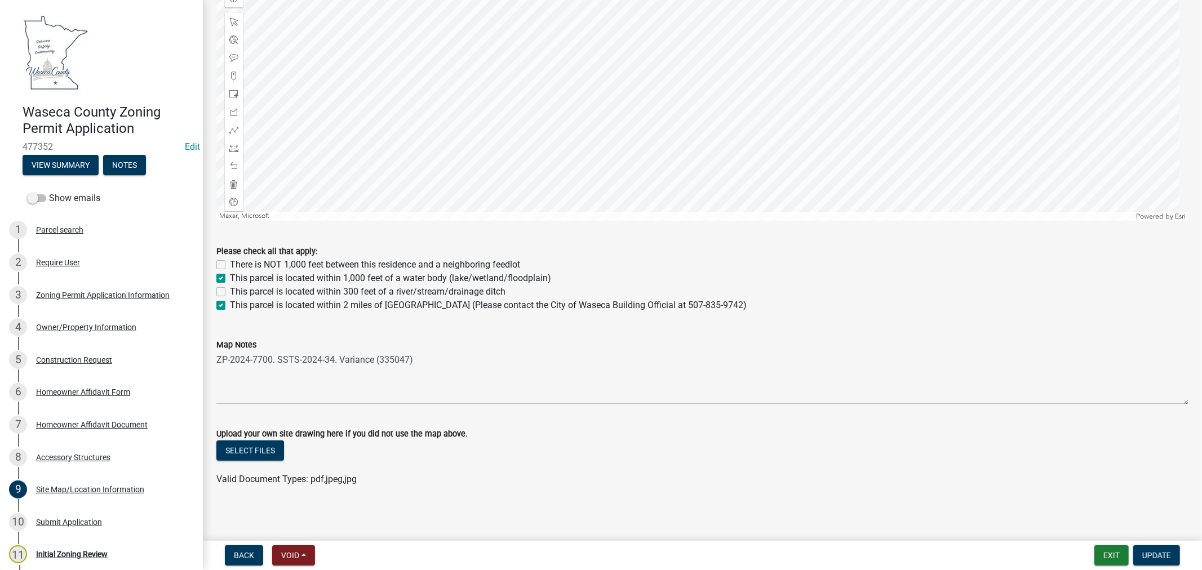
scroll to position [588, 0]
click at [245, 443] on button "Select files" at bounding box center [250, 447] width 68 height 20
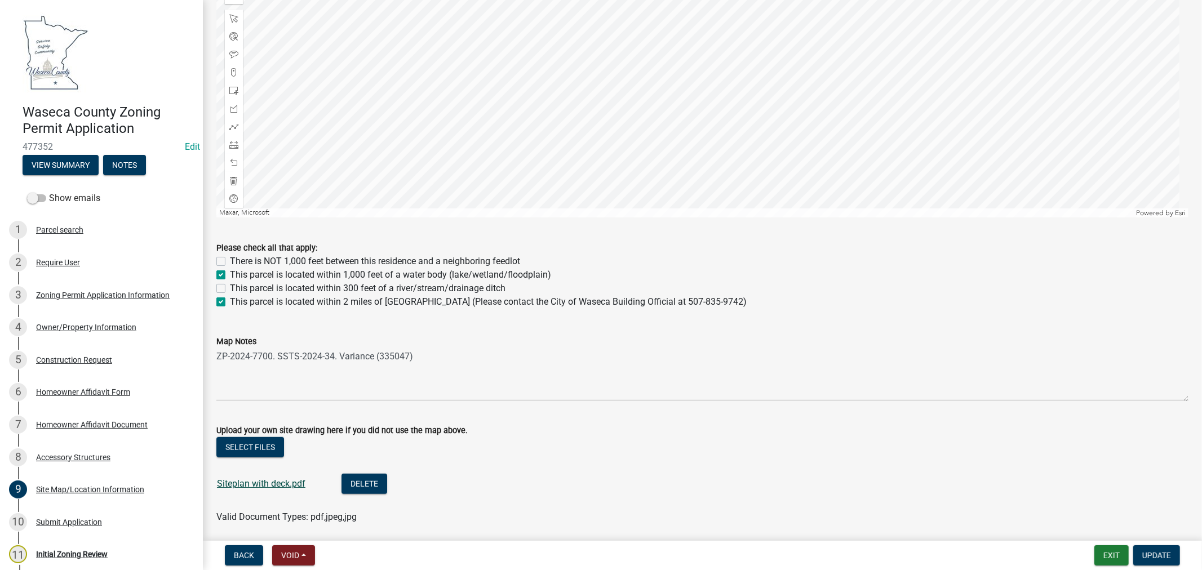
click at [251, 482] on link "Siteplan with deck.pdf" at bounding box center [261, 483] width 88 height 11
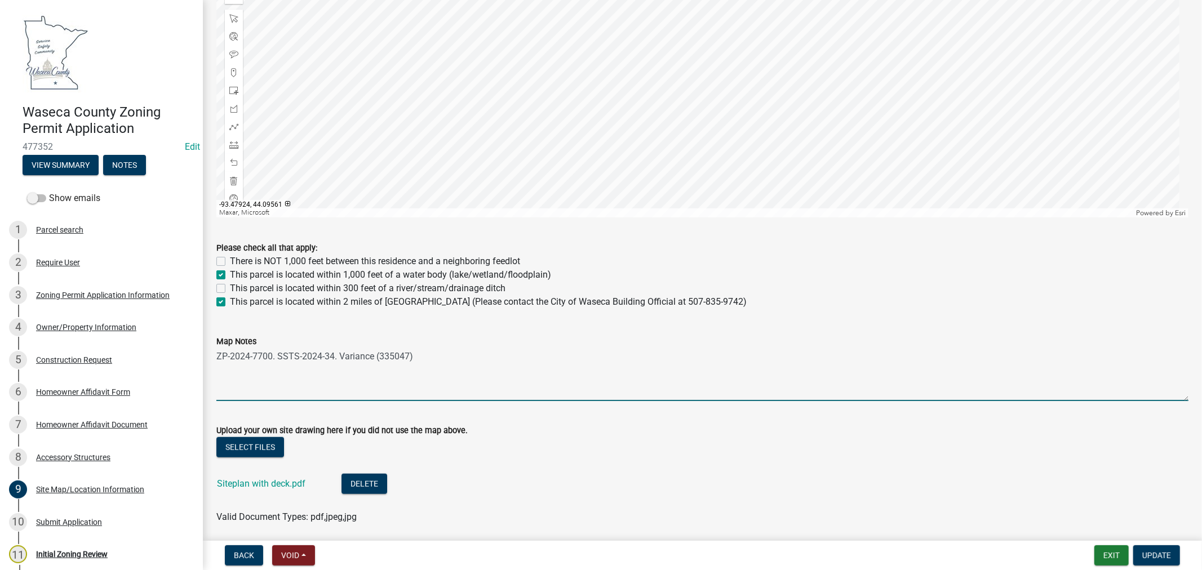
click at [449, 358] on textarea "ZP-2024-7700. SSTS-2024-34. Variance (335047)" at bounding box center [702, 374] width 972 height 53
click at [217, 358] on textarea "ZP-2024-7700. SSTS-2024-34. Variance (335047)" at bounding box center [702, 374] width 972 height 53
drag, startPoint x: 273, startPoint y: 356, endPoint x: 216, endPoint y: 354, distance: 57.5
click at [216, 354] on textarea "Demo-2025-85, ZP-2024-7700. SSTS-2024-34. Variance (335047)" at bounding box center [702, 374] width 972 height 53
click at [459, 354] on textarea "ZP-2024-7700. SSTS-2024-34. Variance (335047)" at bounding box center [702, 374] width 972 height 53
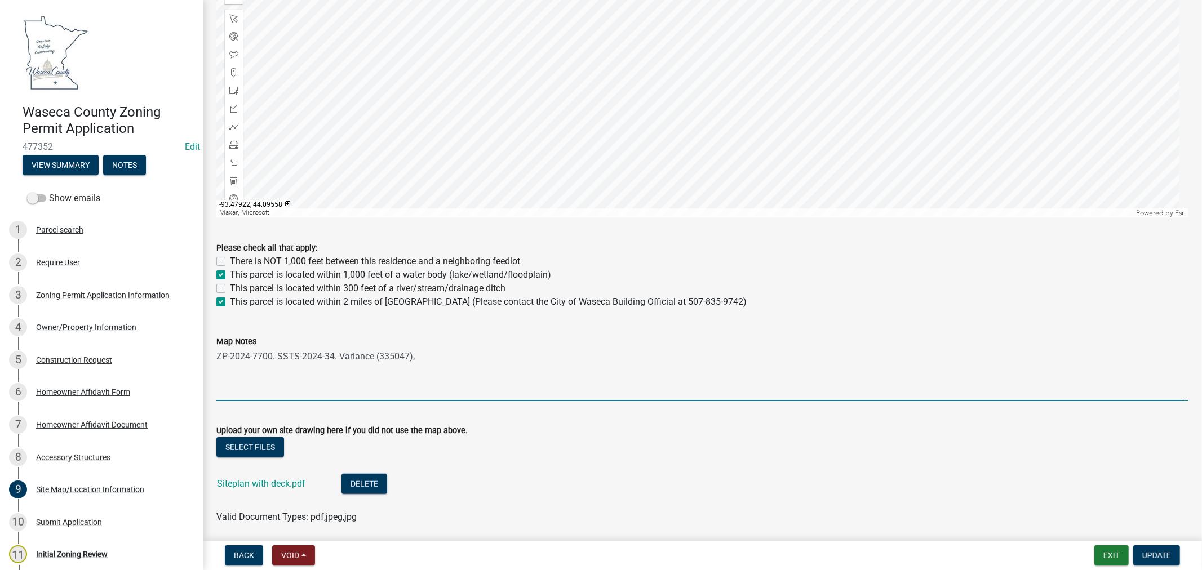
paste textarea "Demo-2025-85"
type textarea "ZP-2024-7700. SSTS-2024-34. Variance (335047), Demo-2025-85"
click at [1150, 557] on span "Update" at bounding box center [1156, 555] width 29 height 9
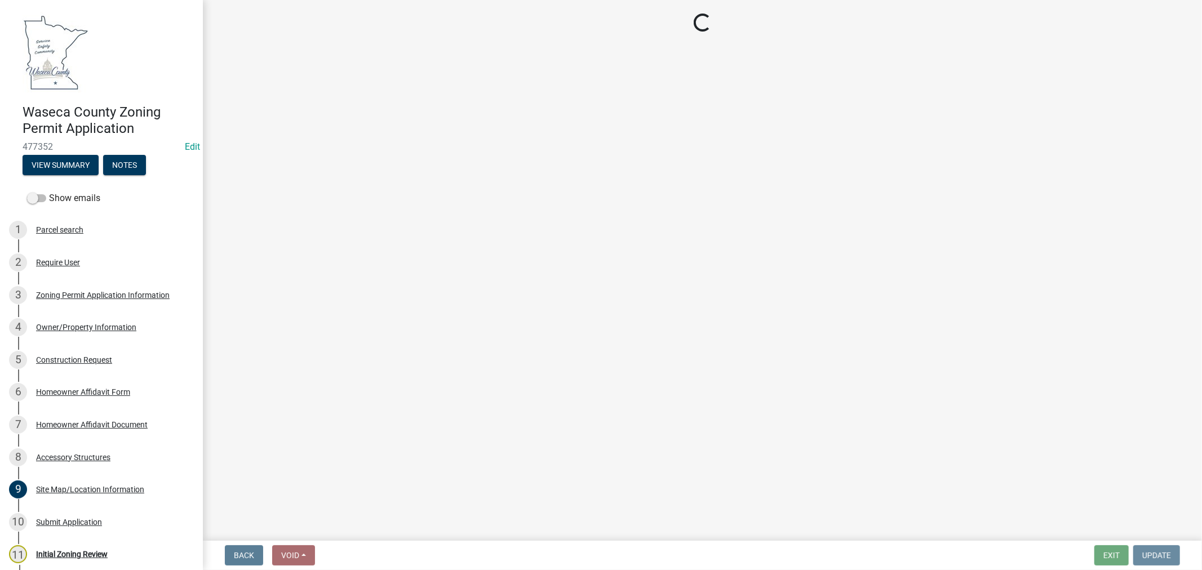
scroll to position [0, 0]
select select "9769c479-6de2-4dc6-9694-8de900a6a44e"
select select "f6253f6d-ec8e-4146-87dc-bdbe4554f643"
select select "9e7e0f1a-162d-468c-937f-cc7884b0d28a"
select select "f85b0be6-0ba0-4e52-abd8-9a831d915a76"
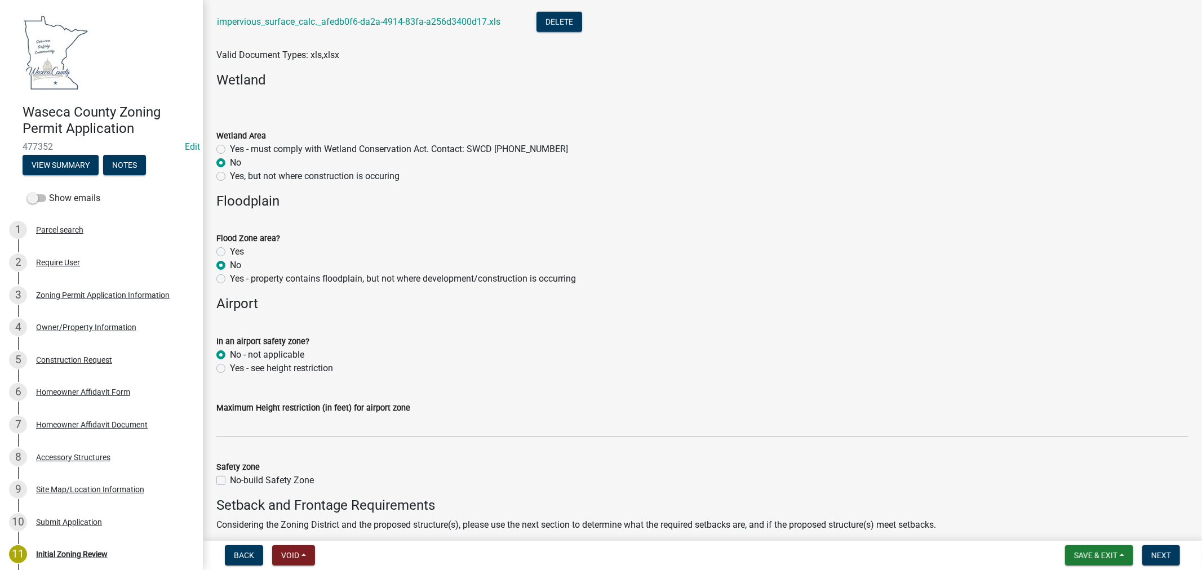
scroll to position [606, 0]
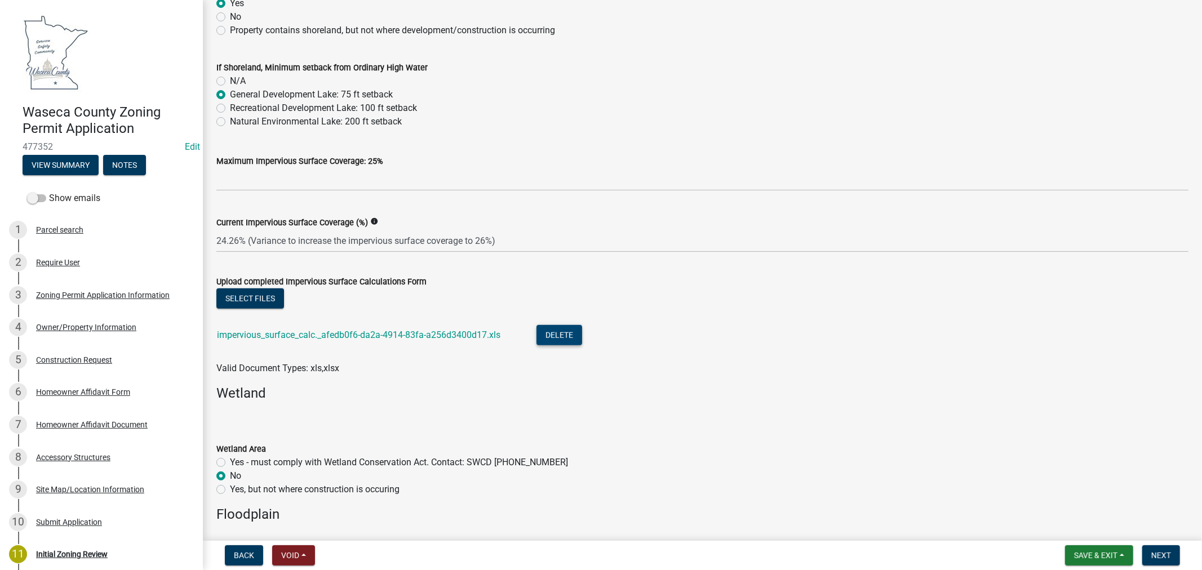
click at [566, 331] on button "Delete" at bounding box center [559, 335] width 46 height 20
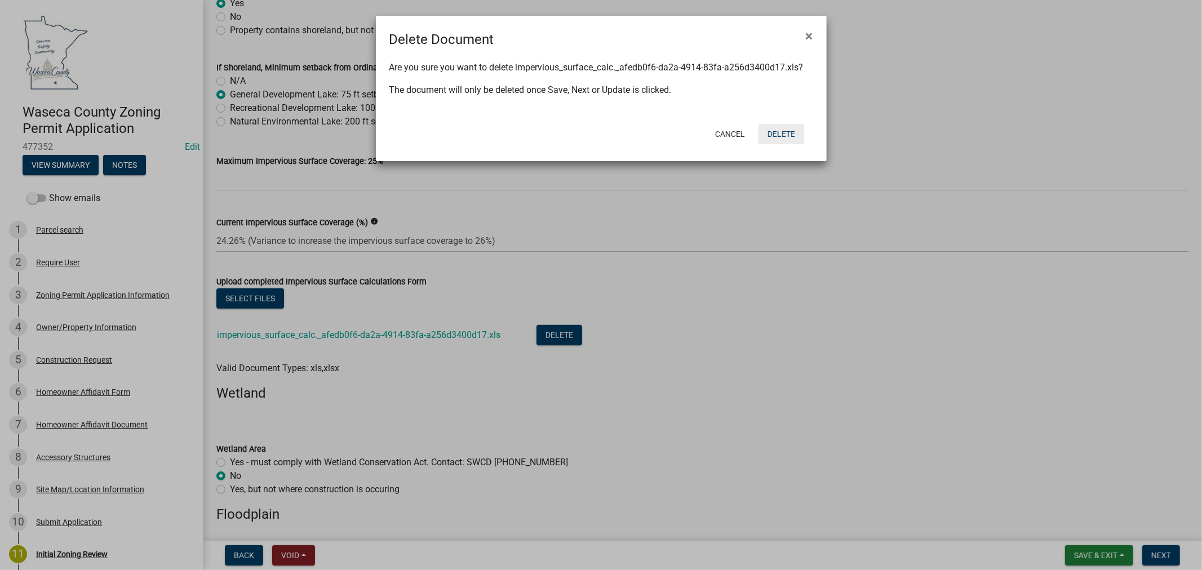
click at [789, 134] on button "Delete" at bounding box center [781, 134] width 46 height 20
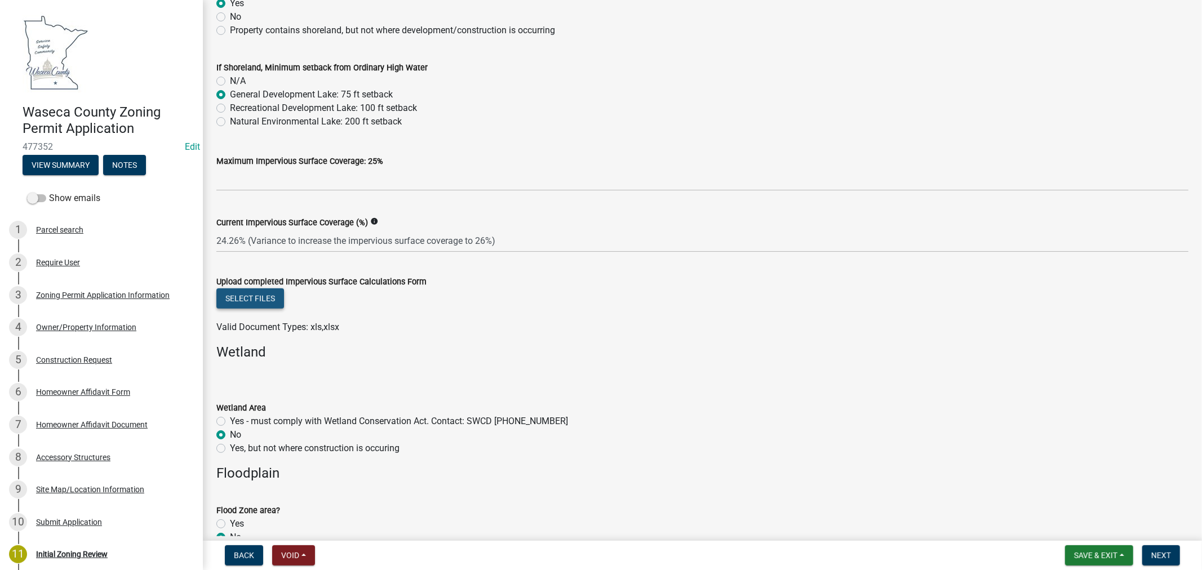
click at [252, 290] on button "Select files" at bounding box center [250, 298] width 68 height 20
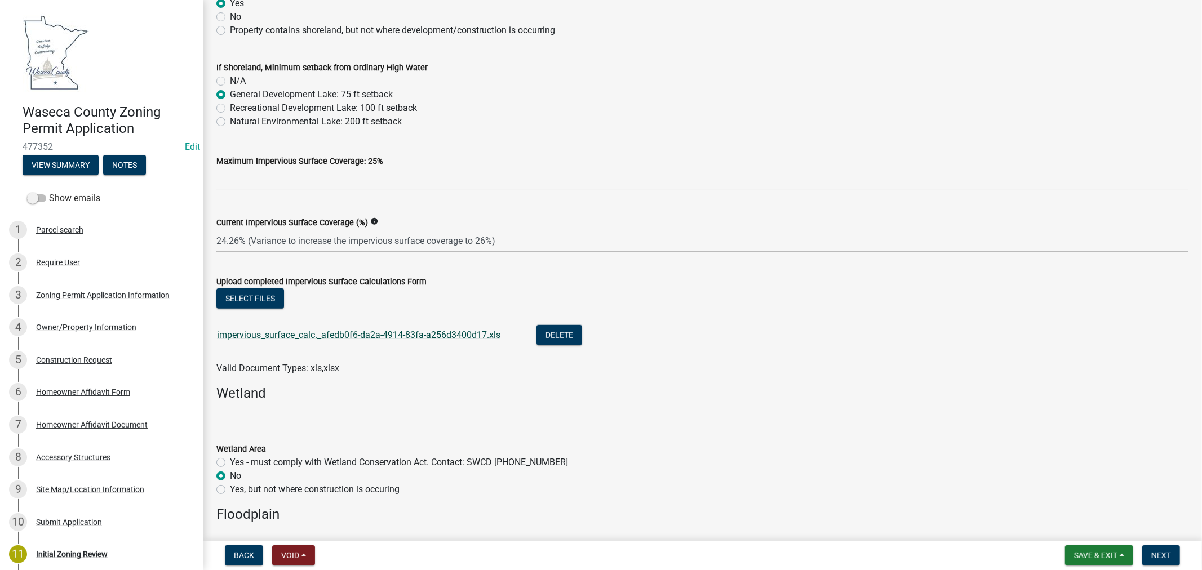
click at [333, 331] on link "impervious_surface_calc._afedb0f6-da2a-4914-83fa-a256d3400d17.xls" at bounding box center [358, 335] width 283 height 11
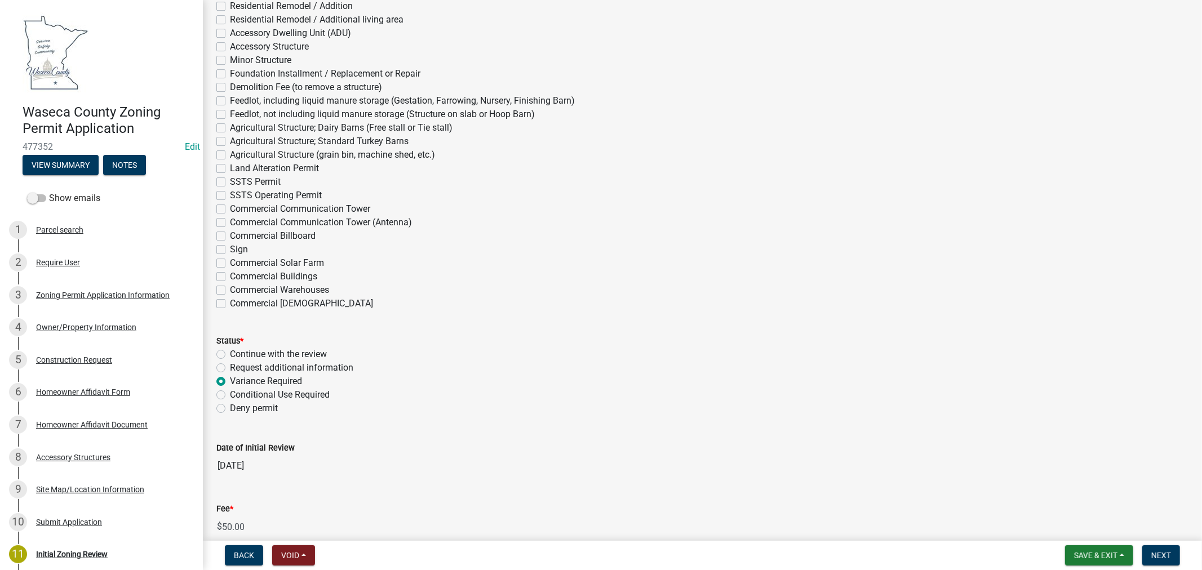
scroll to position [3172, 0]
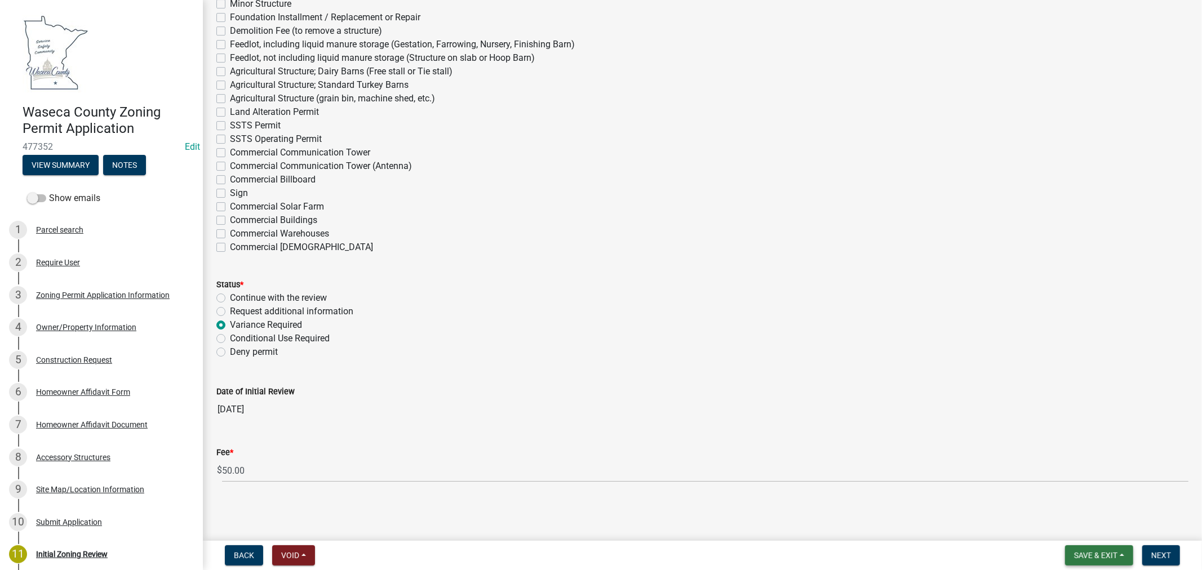
click at [1086, 552] on span "Save & Exit" at bounding box center [1095, 555] width 43 height 9
click at [1070, 505] on button "Save" at bounding box center [1088, 499] width 90 height 27
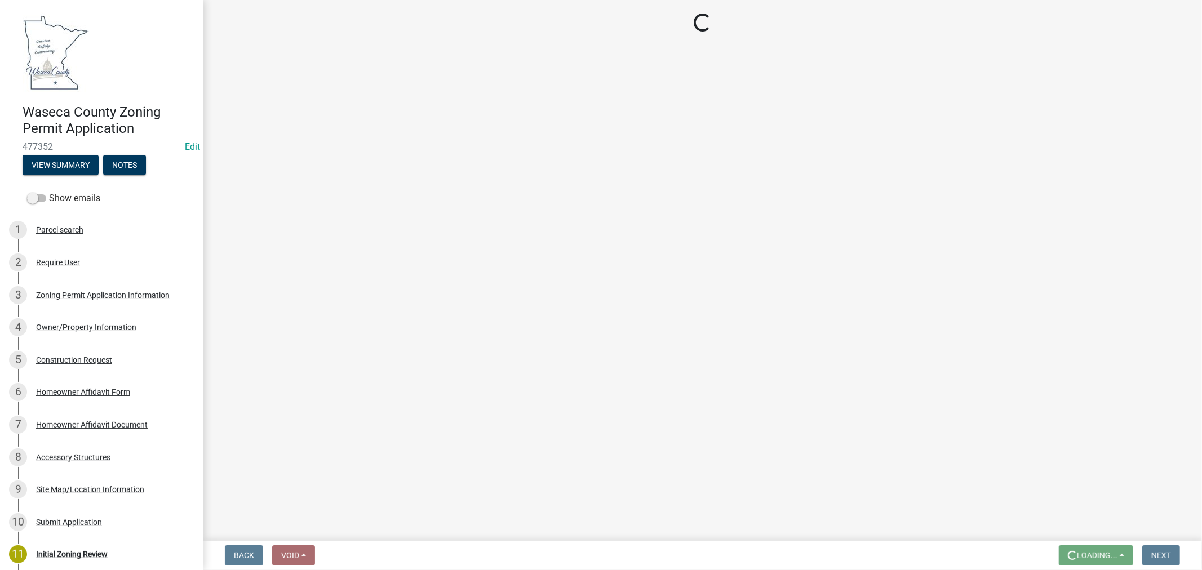
scroll to position [0, 0]
select select "9769c479-6de2-4dc6-9694-8de900a6a44e"
select select "f6253f6d-ec8e-4146-87dc-bdbe4554f643"
select select "9e7e0f1a-162d-468c-937f-cc7884b0d28a"
select select "f85b0be6-0ba0-4e52-abd8-9a831d915a76"
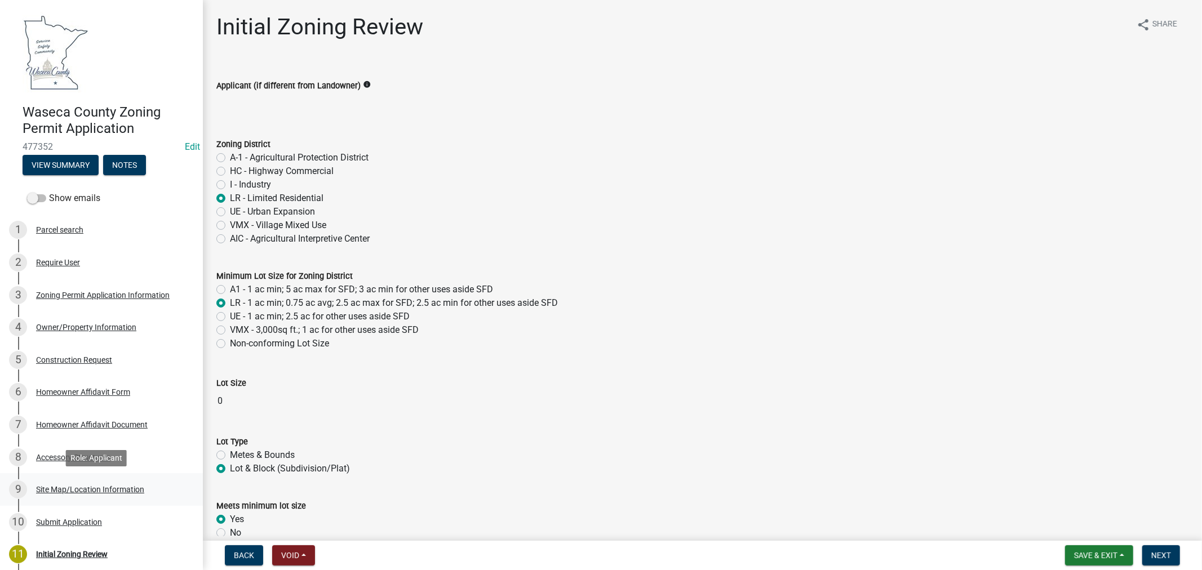
click at [74, 487] on div "Site Map/Location Information" at bounding box center [90, 490] width 108 height 8
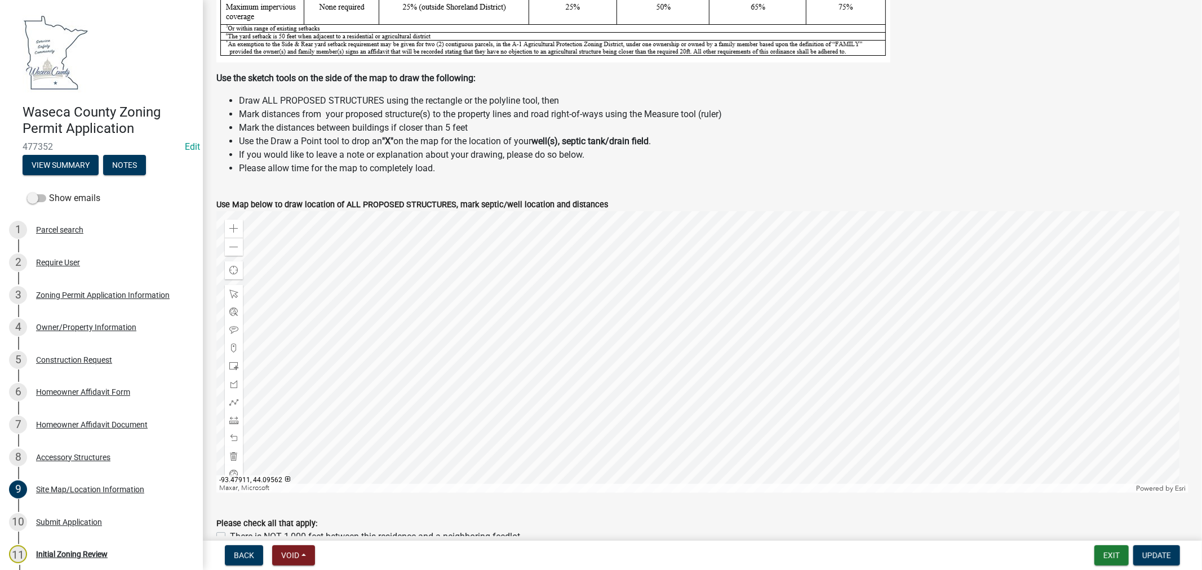
scroll to position [626, 0]
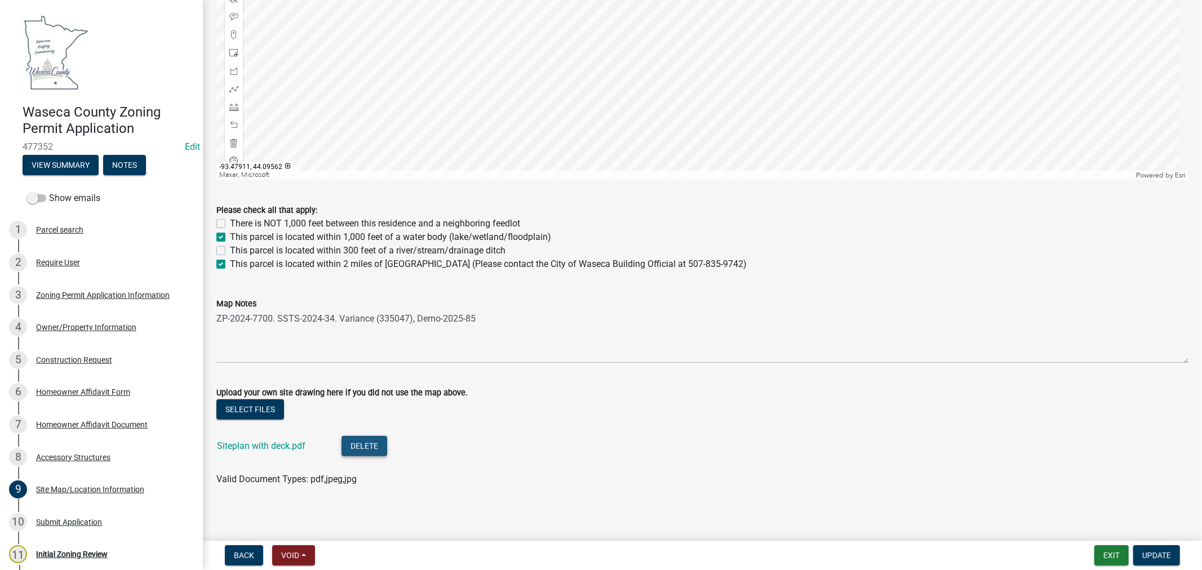
click at [363, 441] on button "Delete" at bounding box center [364, 446] width 46 height 20
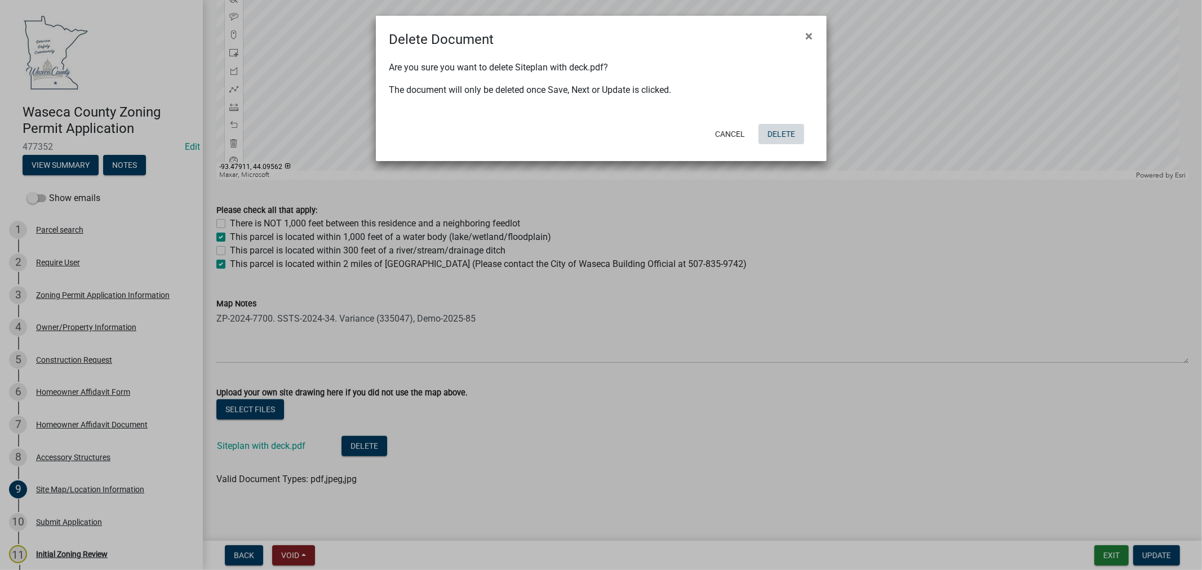
click at [792, 133] on button "Delete" at bounding box center [781, 134] width 46 height 20
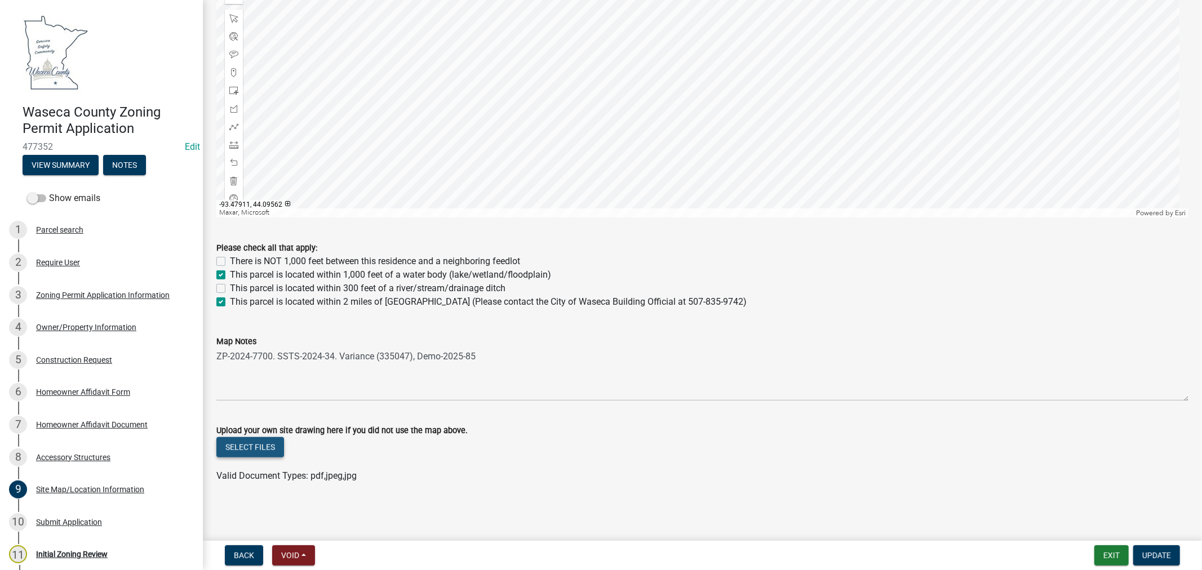
click at [246, 449] on button "Select files" at bounding box center [250, 447] width 68 height 20
click at [272, 482] on link "Siteplan with deck.pdf" at bounding box center [261, 483] width 88 height 11
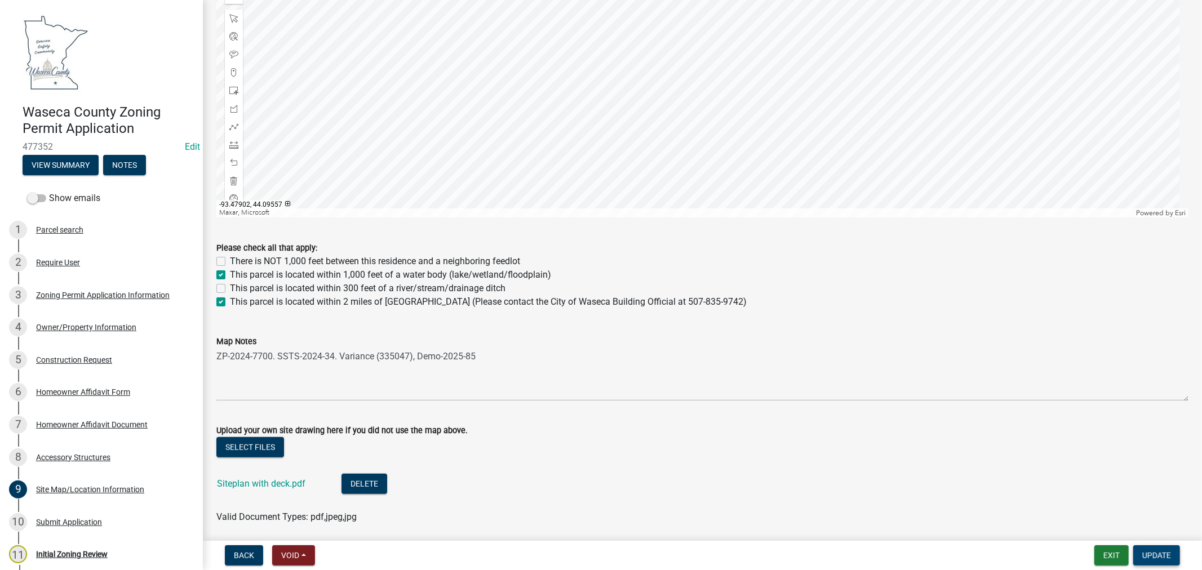
click at [1158, 555] on span "Update" at bounding box center [1156, 555] width 29 height 9
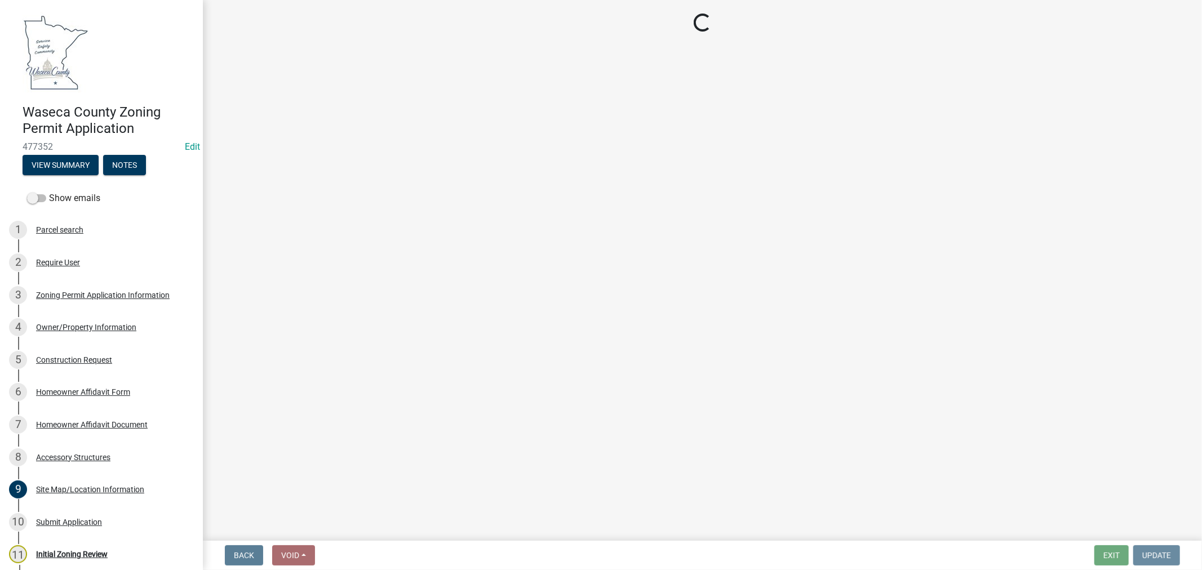
scroll to position [0, 0]
select select "9769c479-6de2-4dc6-9694-8de900a6a44e"
select select "f6253f6d-ec8e-4146-87dc-bdbe4554f643"
select select "9e7e0f1a-162d-468c-937f-cc7884b0d28a"
select select "f85b0be6-0ba0-4e52-abd8-9a831d915a76"
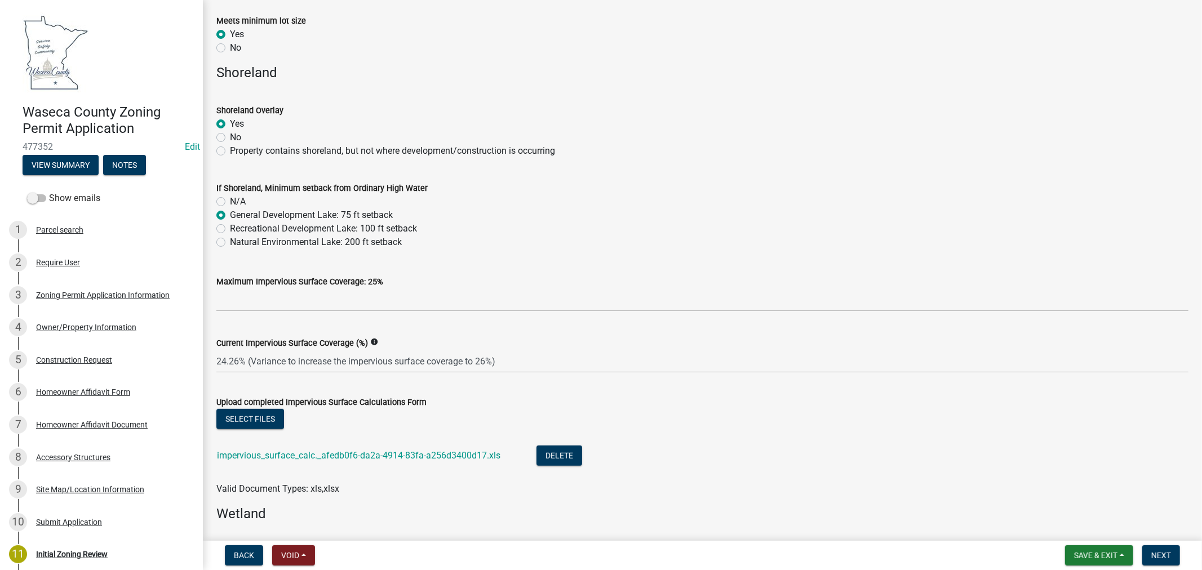
scroll to position [500, 0]
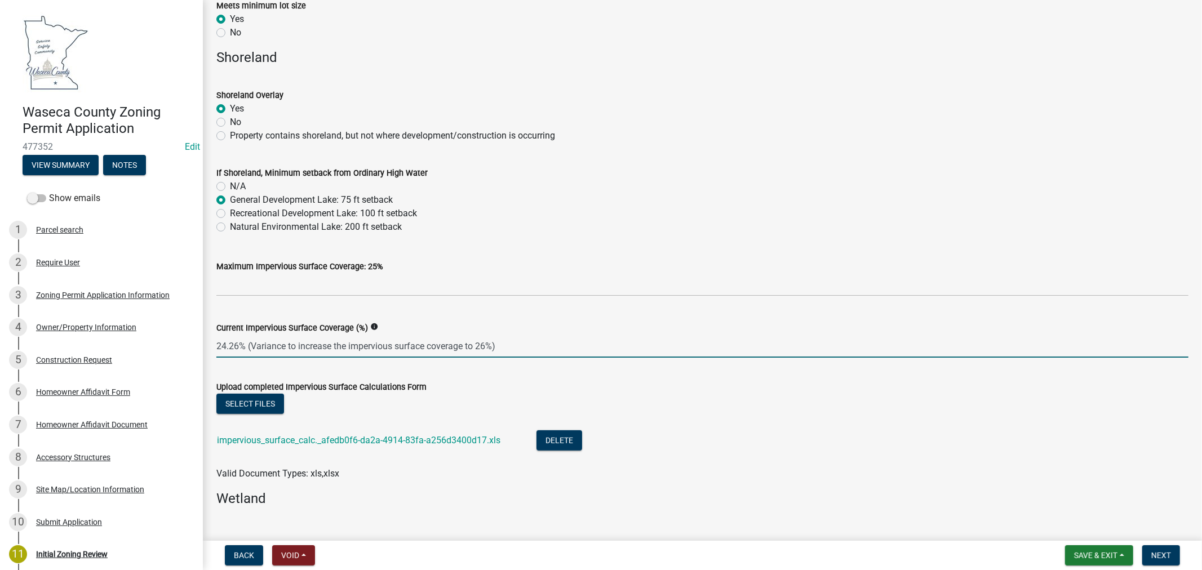
click at [283, 346] on input "24.26% (Variance to increase the impervious surface coverage to 26%)" at bounding box center [702, 346] width 972 height 23
click at [288, 345] on input "24.26% (Variance (335047 to increase the impervious surface coverage to 26%)" at bounding box center [702, 346] width 972 height 23
click at [320, 349] on input "24.26% (Variance 335047 to increase the impervious surface coverage to 26%)" at bounding box center [702, 346] width 972 height 23
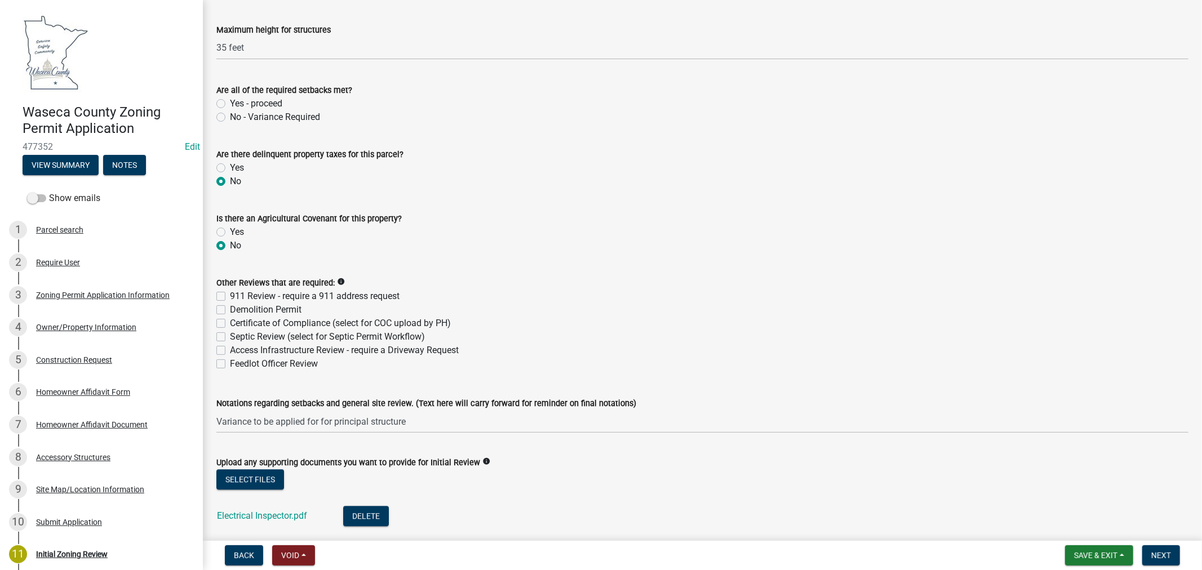
scroll to position [2190, 0]
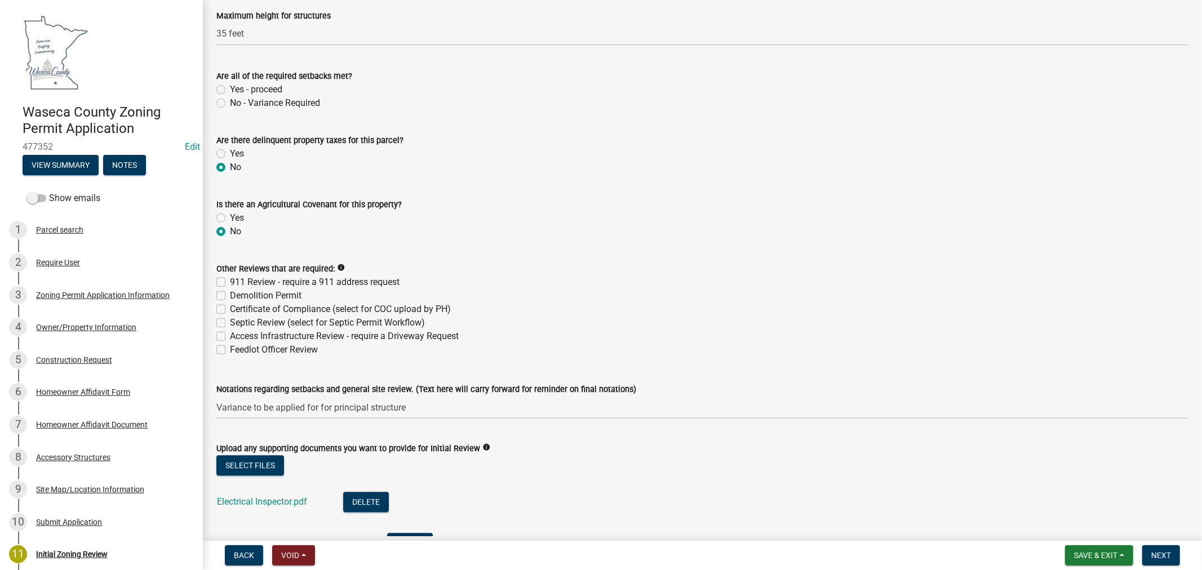
type input "24.26% (Variance 335047 approved to increase the impervious surface coverage to…"
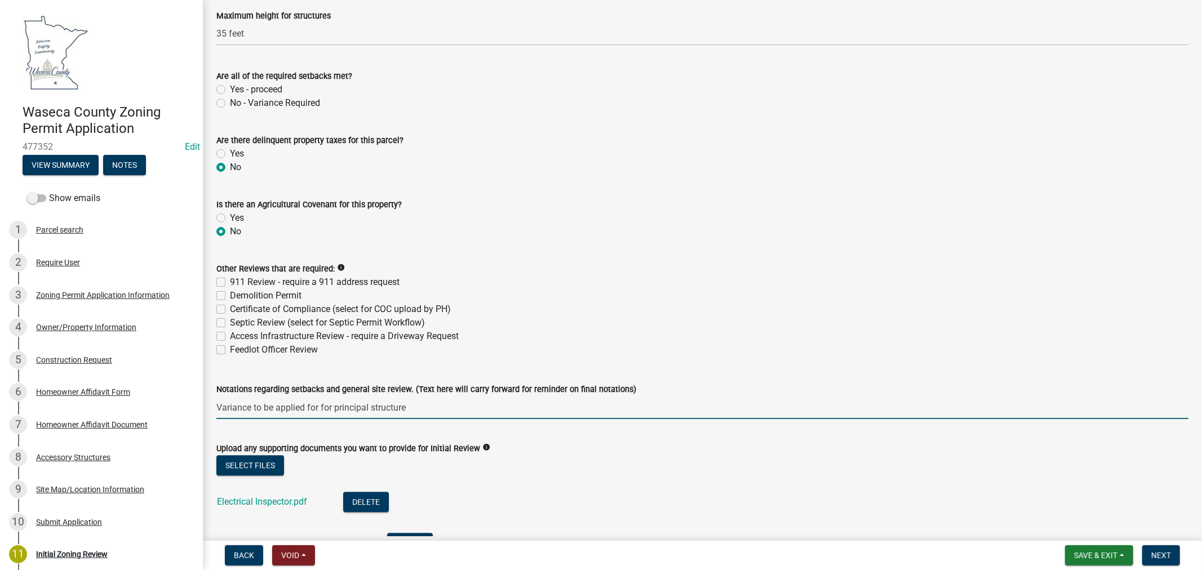
click at [251, 406] on input "Variance to be applied for for principal structure" at bounding box center [702, 407] width 972 height 23
click at [378, 408] on input "Variance application to be applied for for principal structure" at bounding box center [702, 407] width 972 height 23
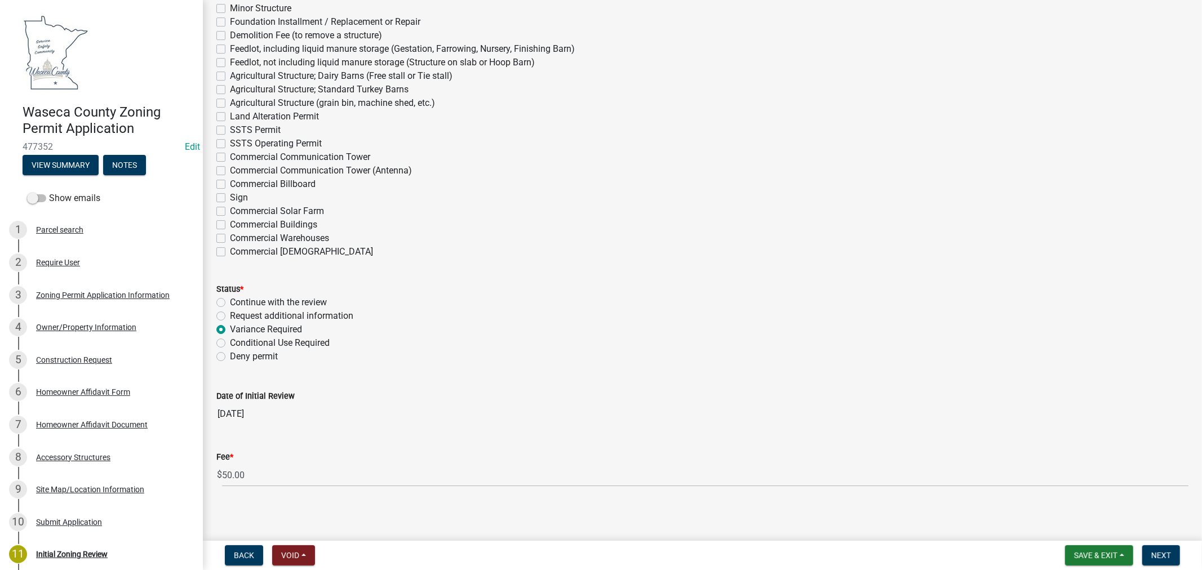
scroll to position [3172, 0]
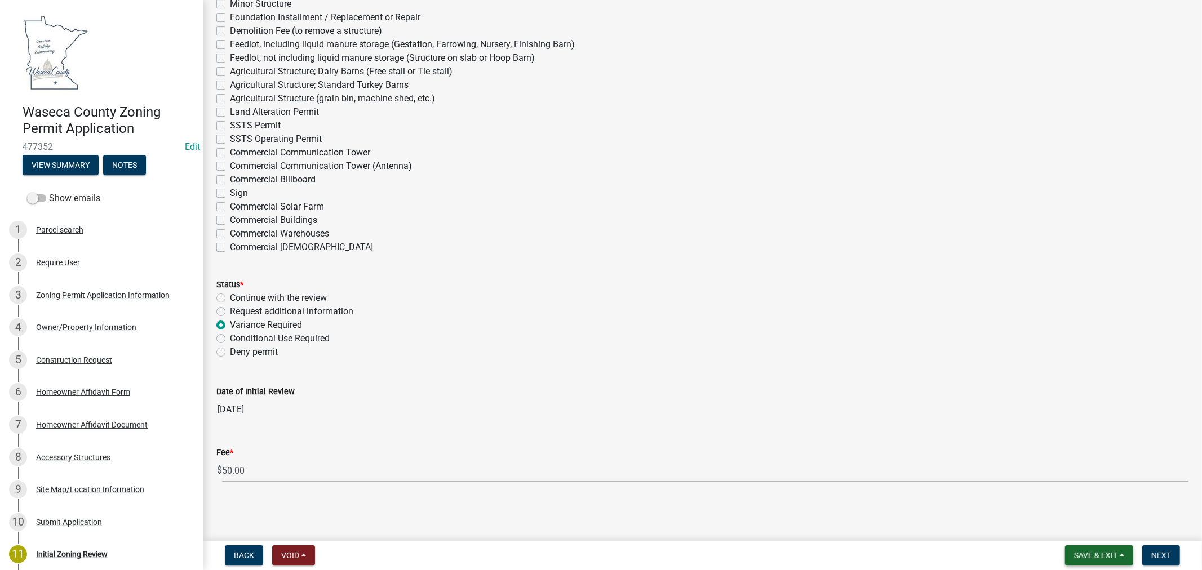
type input "Variance application to be applied for the principal structure"
click at [1077, 561] on button "Save & Exit" at bounding box center [1099, 555] width 68 height 20
click at [1074, 528] on button "Save & Exit" at bounding box center [1088, 526] width 90 height 27
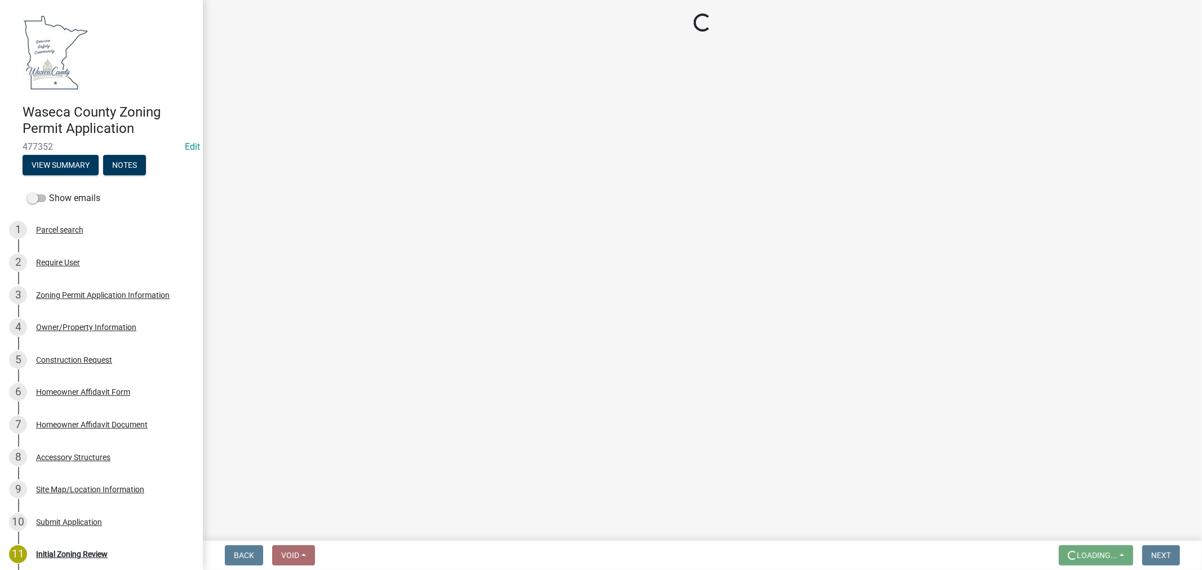
scroll to position [0, 0]
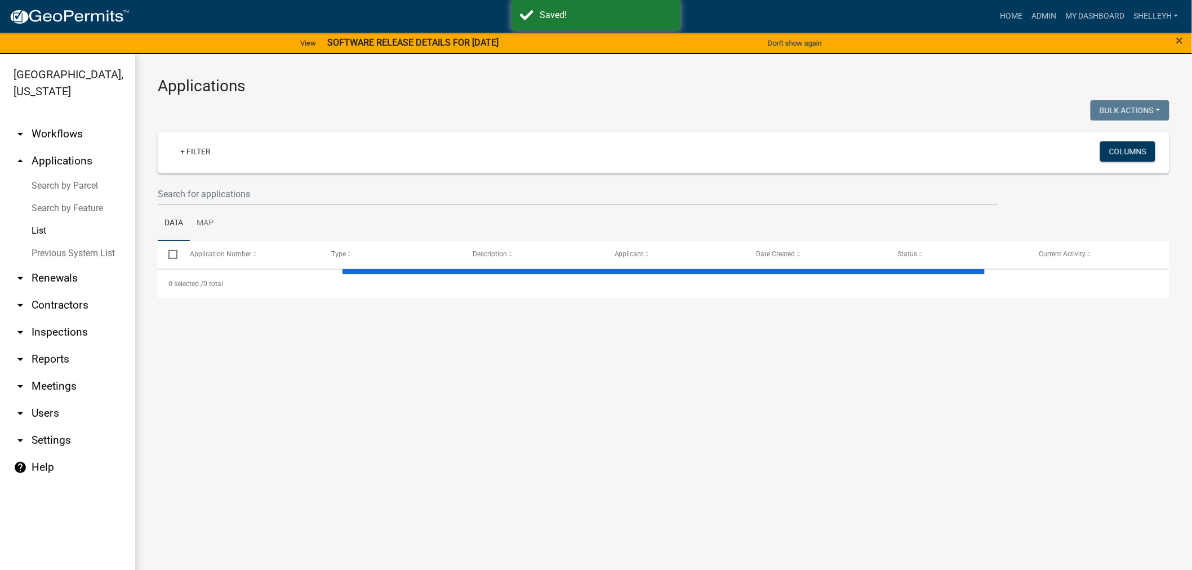
select select "1: 25"
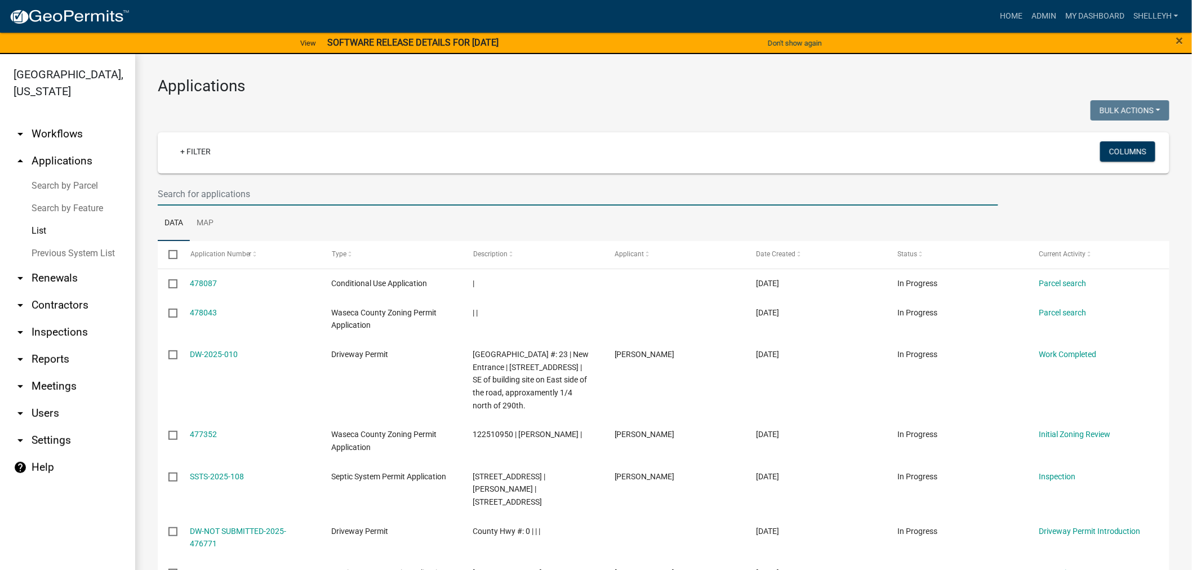
click at [206, 197] on input "text" at bounding box center [578, 194] width 841 height 23
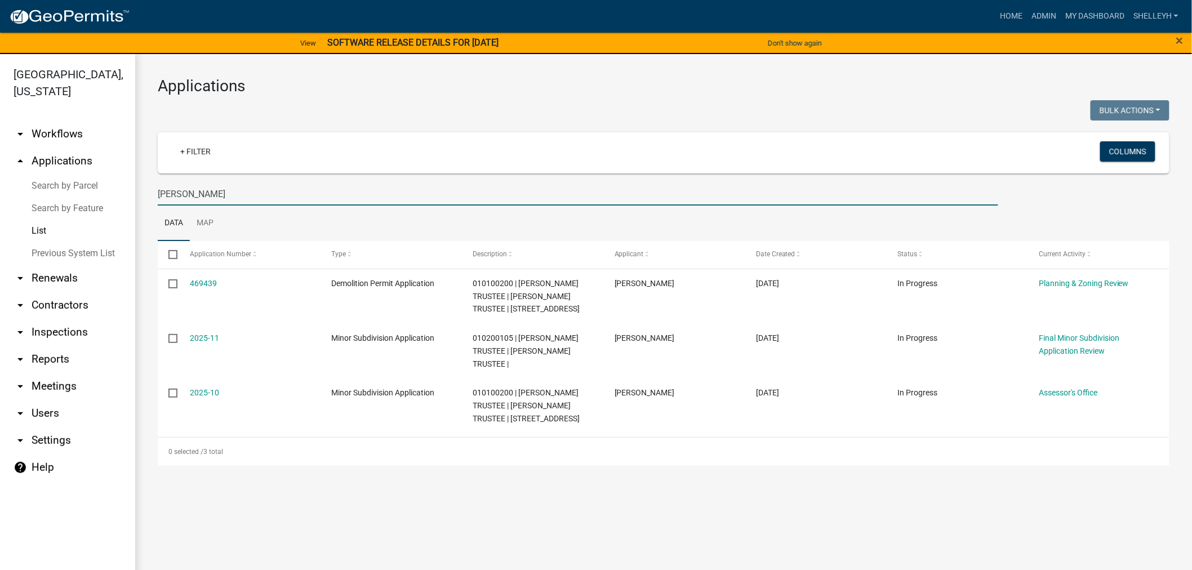
type input "[PERSON_NAME]"
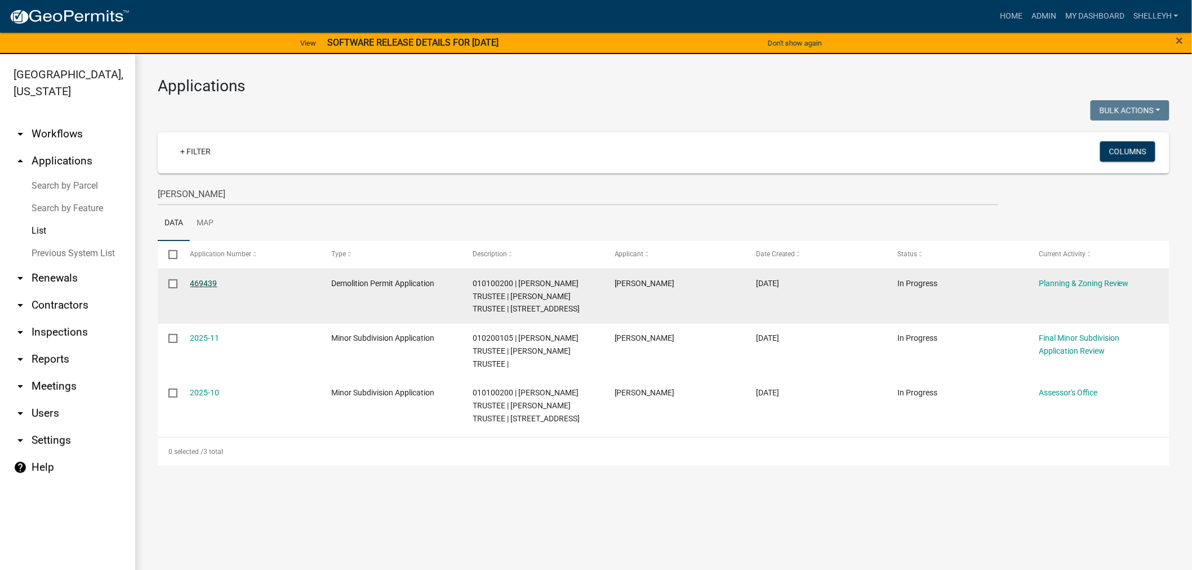
click at [201, 280] on link "469439" at bounding box center [203, 283] width 27 height 9
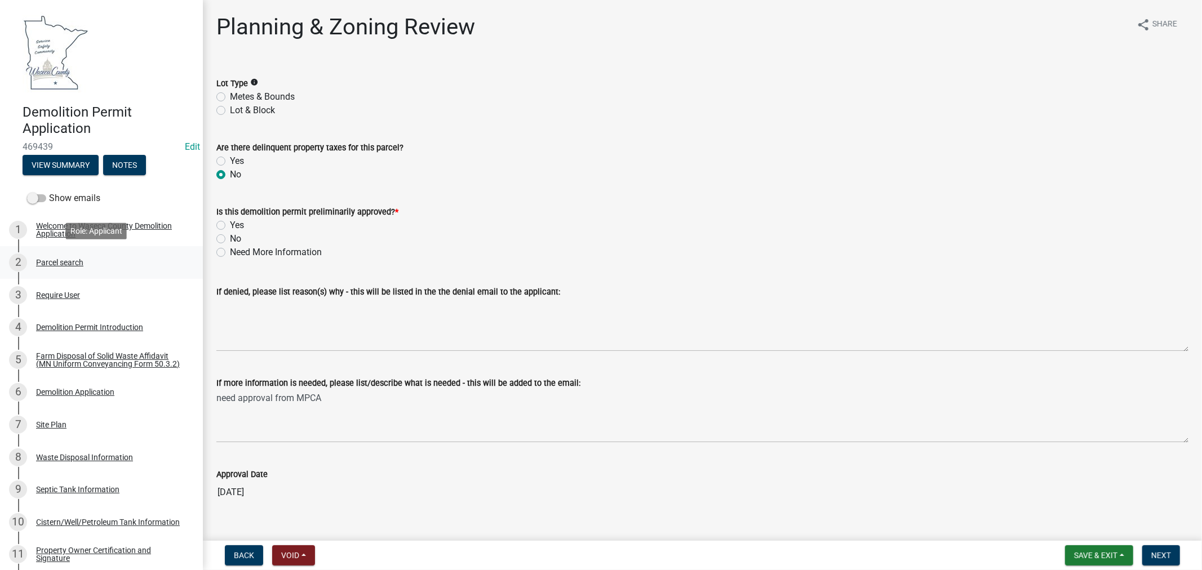
click at [60, 261] on div "Parcel search" at bounding box center [59, 263] width 47 height 8
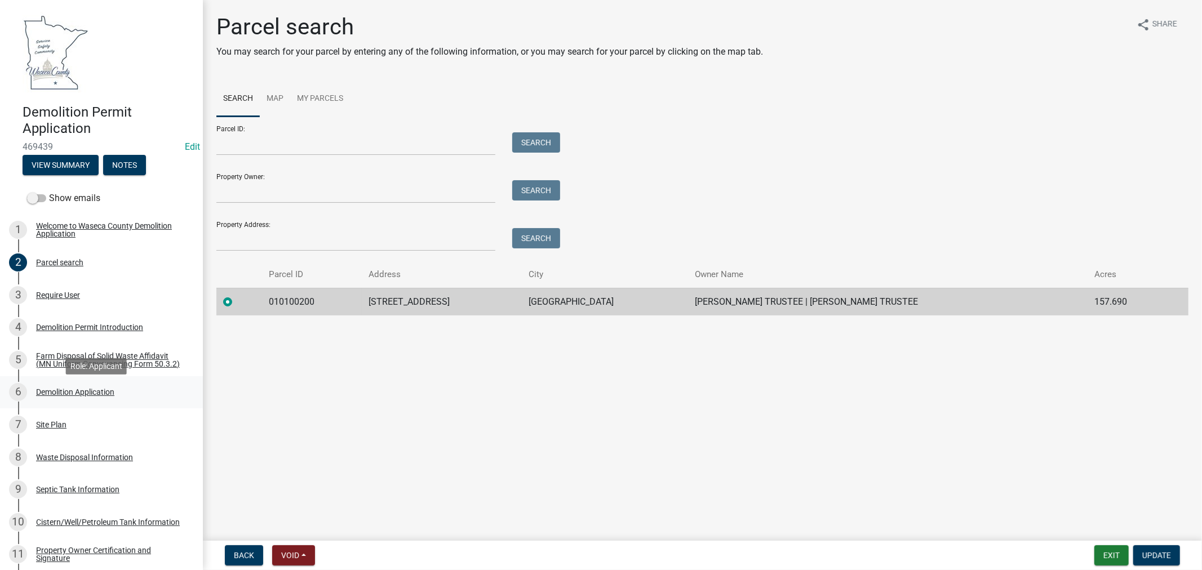
click at [60, 396] on div "Demolition Application" at bounding box center [75, 392] width 78 height 8
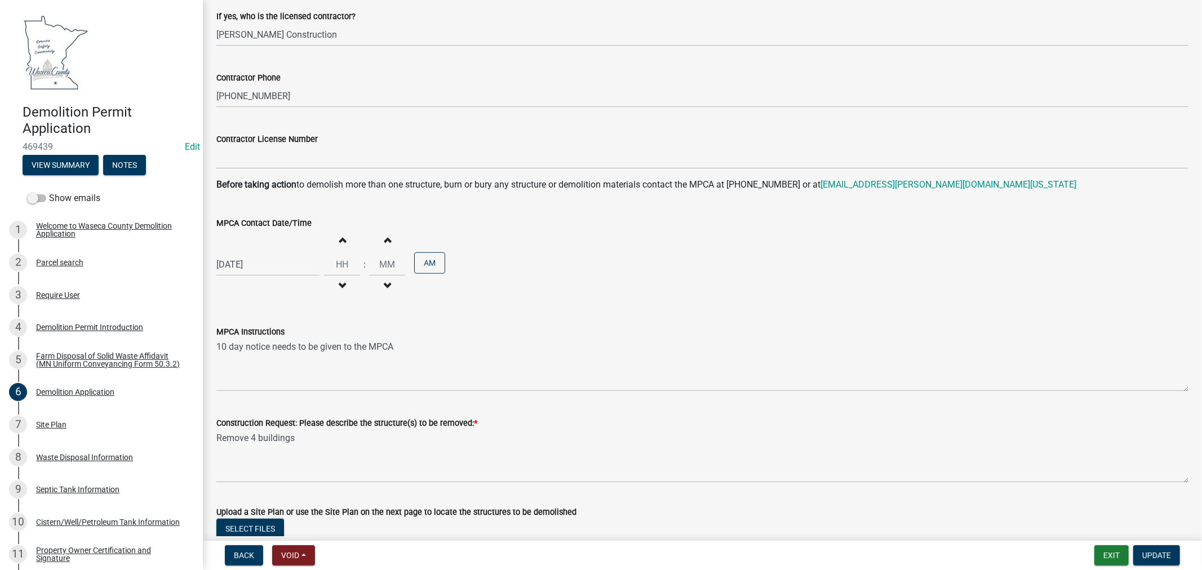
scroll to position [793, 0]
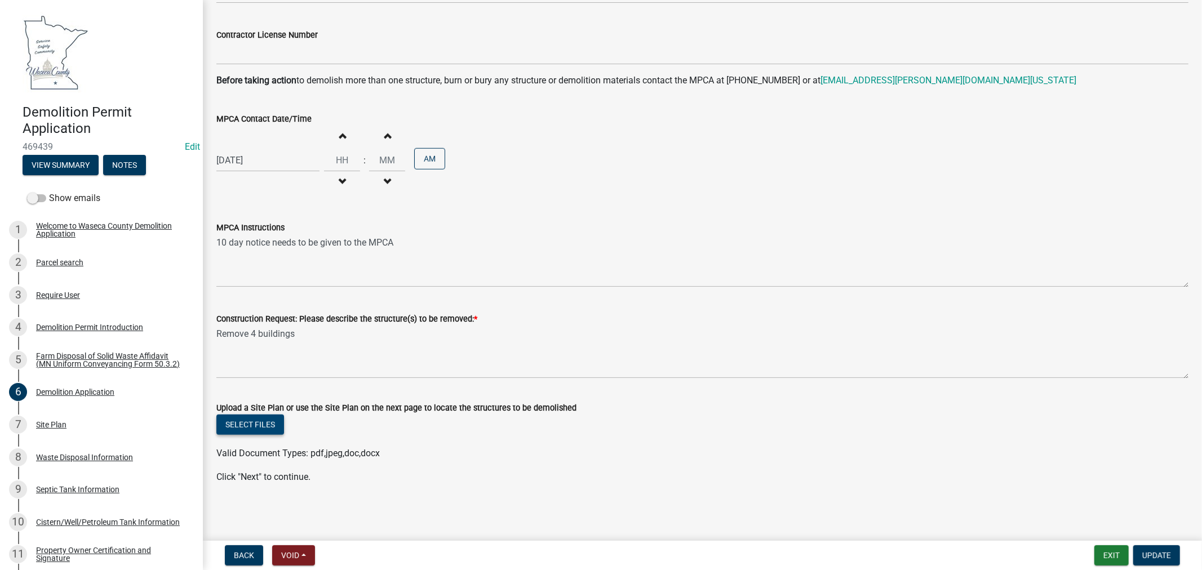
click at [255, 421] on button "Select files" at bounding box center [250, 425] width 68 height 20
click at [40, 259] on div "Parcel search" at bounding box center [59, 263] width 47 height 8
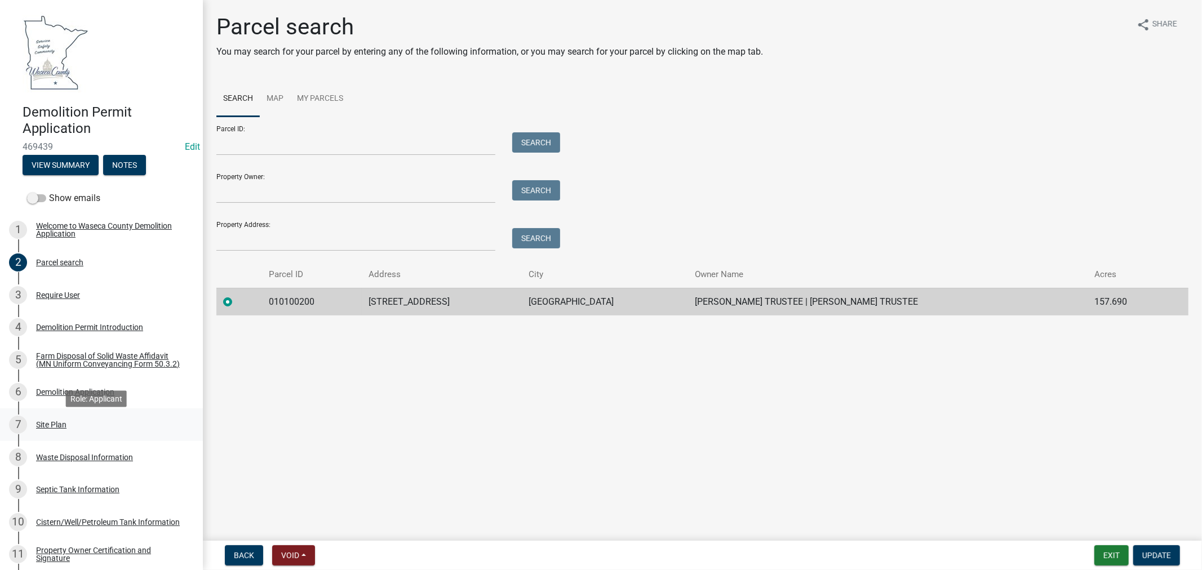
click at [42, 428] on div "Site Plan" at bounding box center [51, 425] width 30 height 8
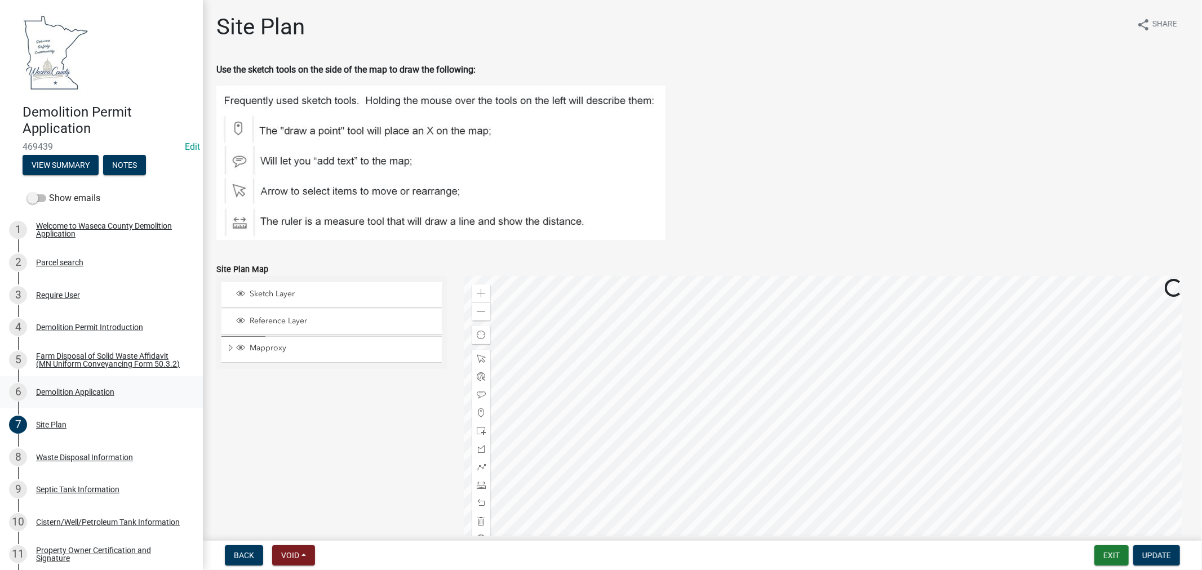
click at [93, 394] on div "Demolition Application" at bounding box center [75, 392] width 78 height 8
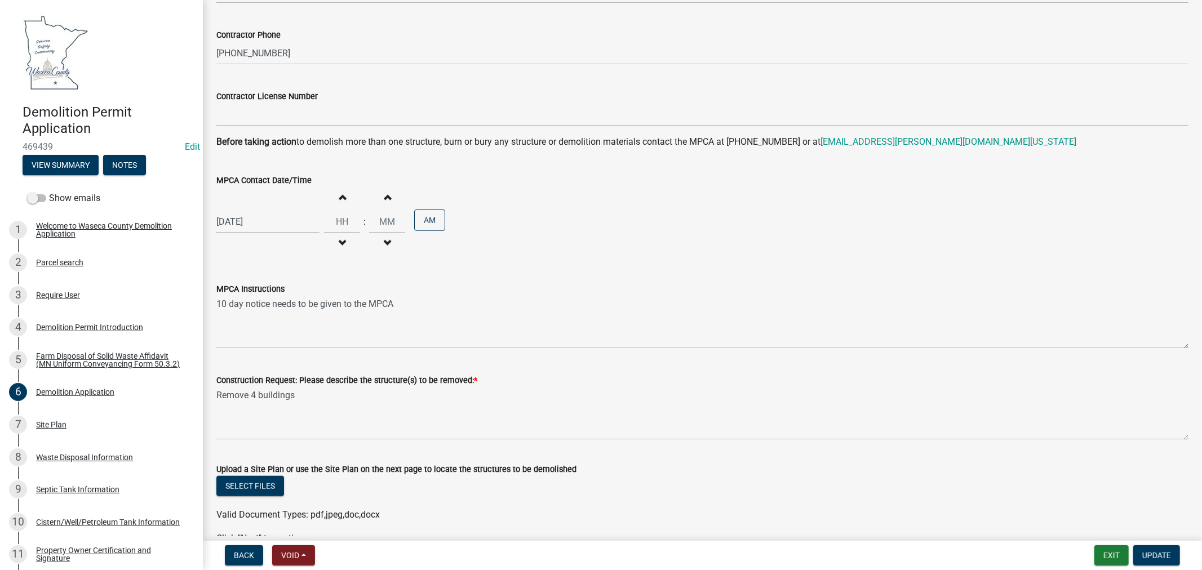
scroll to position [793, 0]
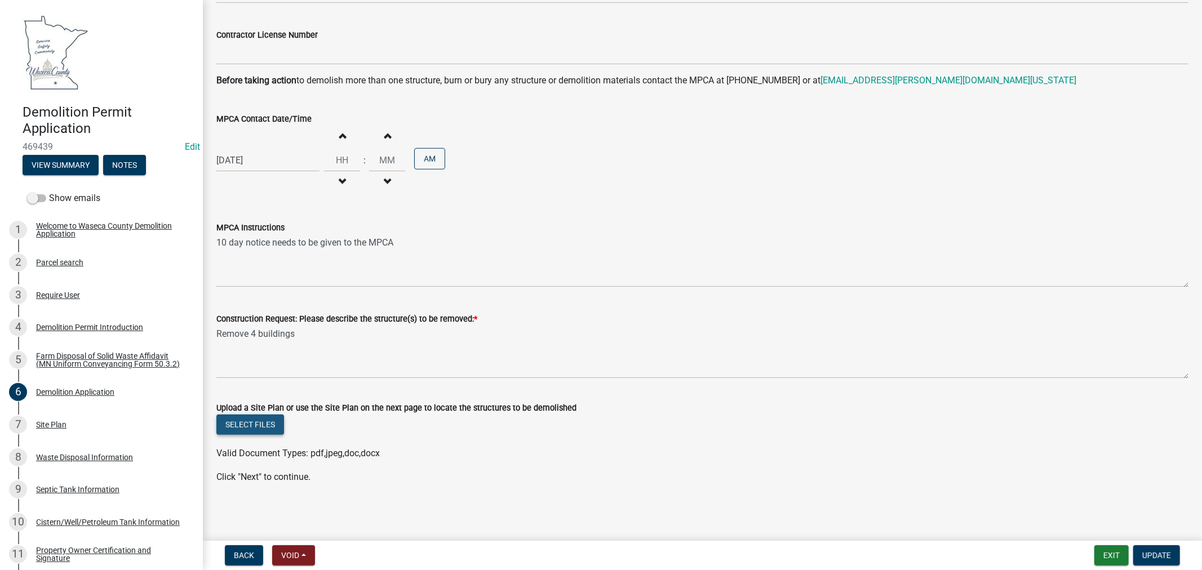
click at [257, 423] on button "Select files" at bounding box center [250, 425] width 68 height 20
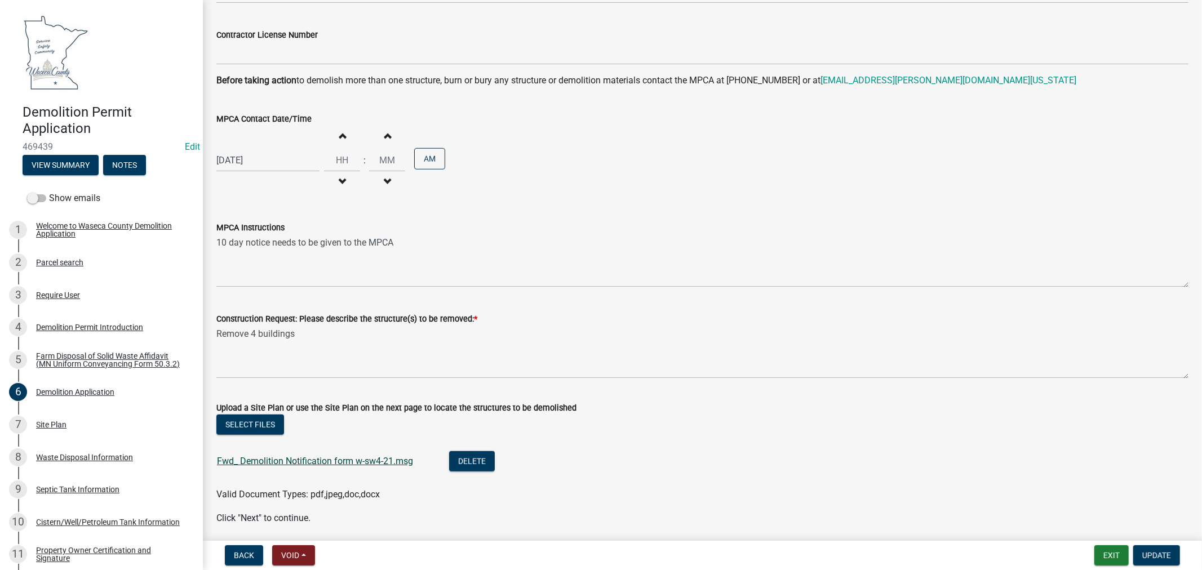
click at [279, 456] on link "Fwd_ Demolition Notification form w-sw4-21.msg" at bounding box center [315, 461] width 196 height 11
click at [1163, 554] on span "Update" at bounding box center [1156, 555] width 29 height 9
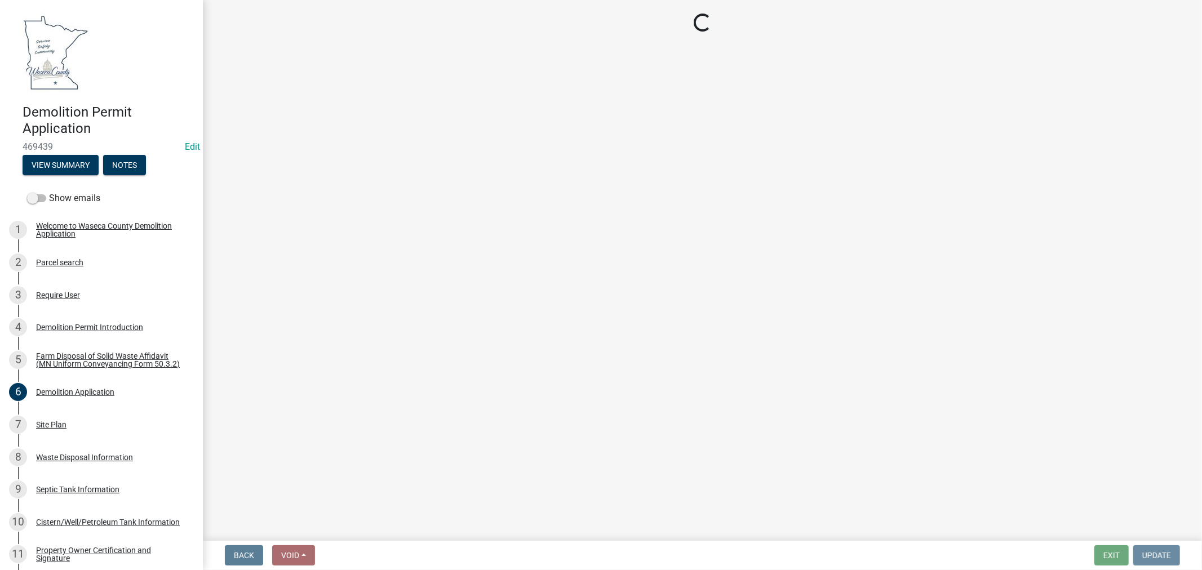
scroll to position [0, 0]
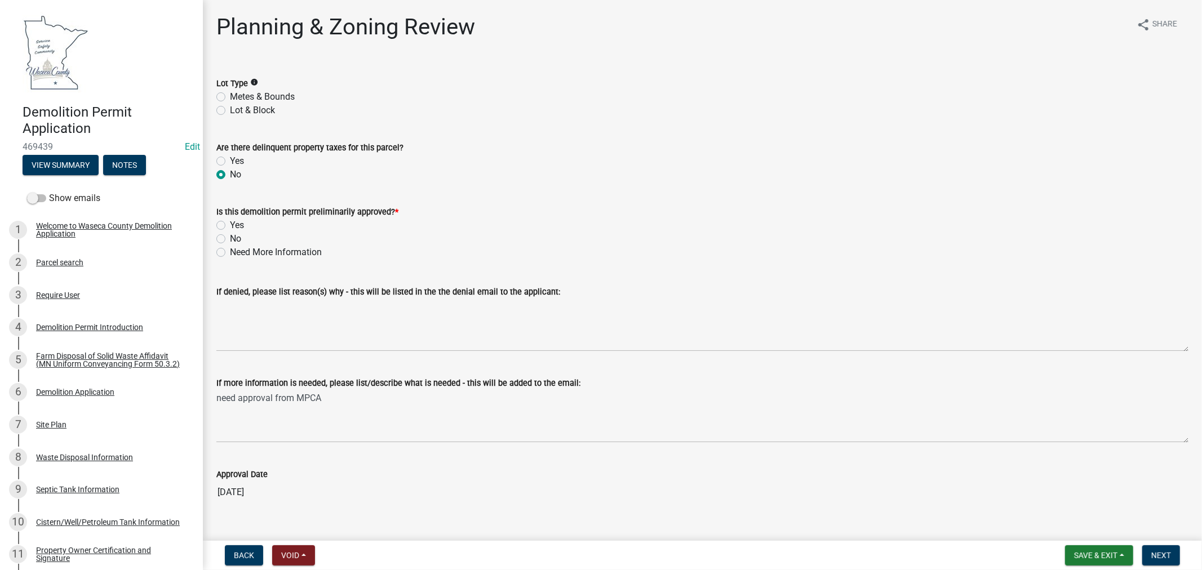
click at [230, 226] on label "Yes" at bounding box center [237, 226] width 14 height 14
click at [230, 226] on input "Yes" at bounding box center [233, 222] width 7 height 7
radio input "true"
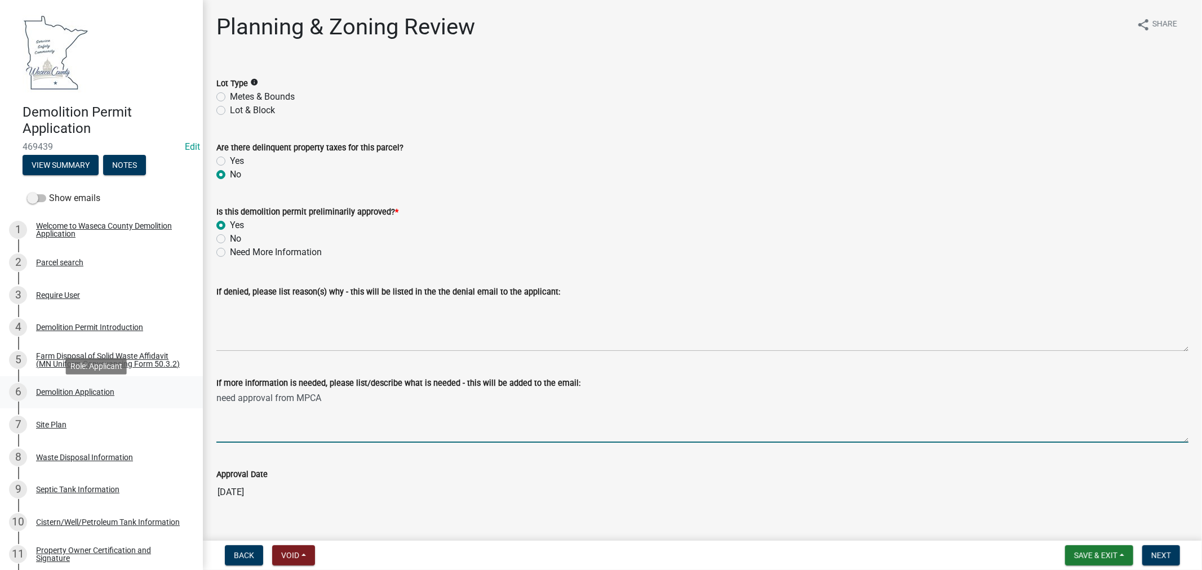
drag, startPoint x: 336, startPoint y: 397, endPoint x: 189, endPoint y: 399, distance: 147.0
click at [187, 398] on div "Demolition Permit Application 469439 Edit View Summary Notes Show emails 1 Welc…" at bounding box center [601, 285] width 1202 height 570
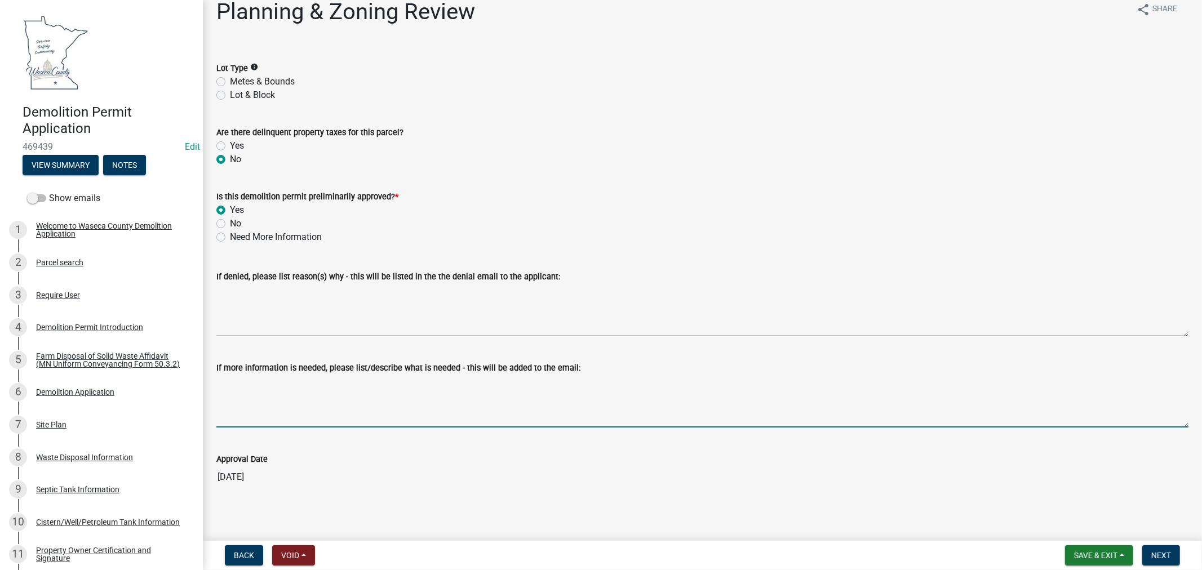
scroll to position [20, 0]
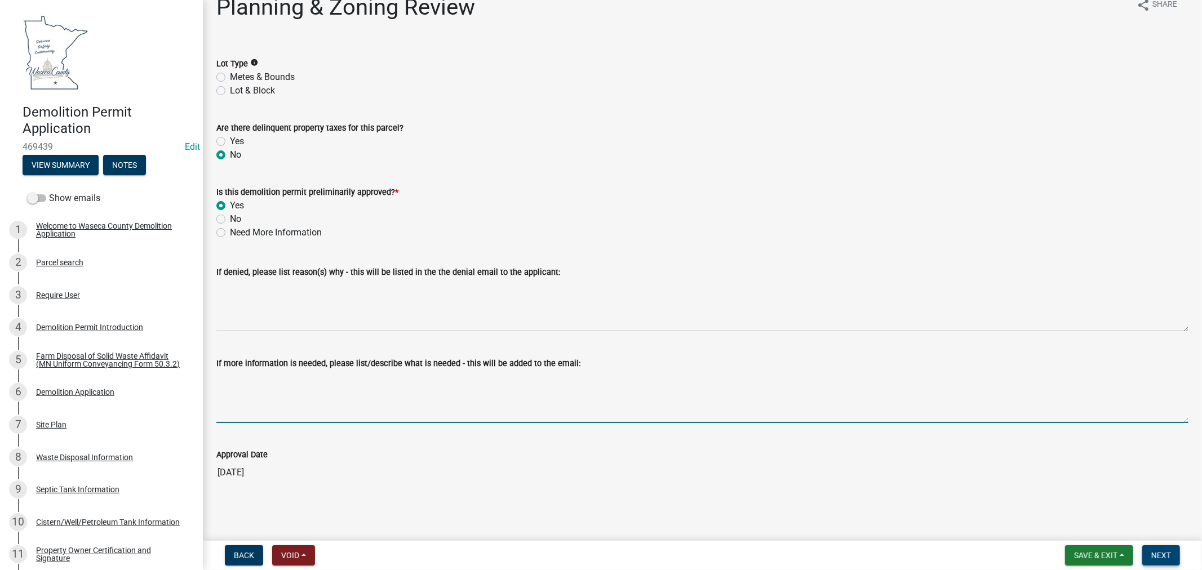
click at [1167, 559] on span "Next" at bounding box center [1161, 555] width 20 height 9
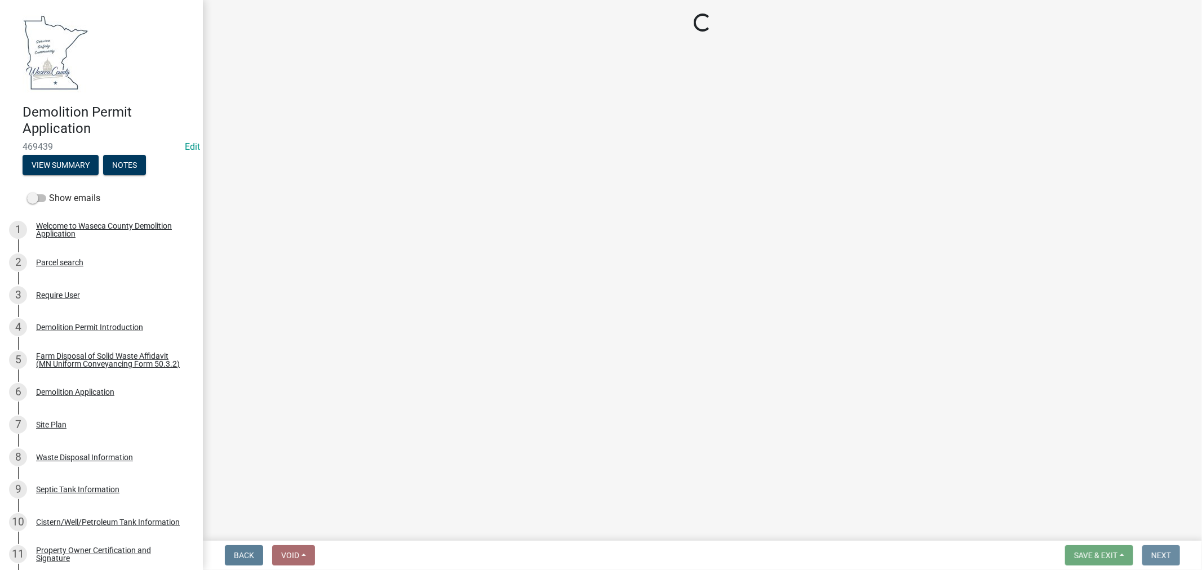
scroll to position [0, 0]
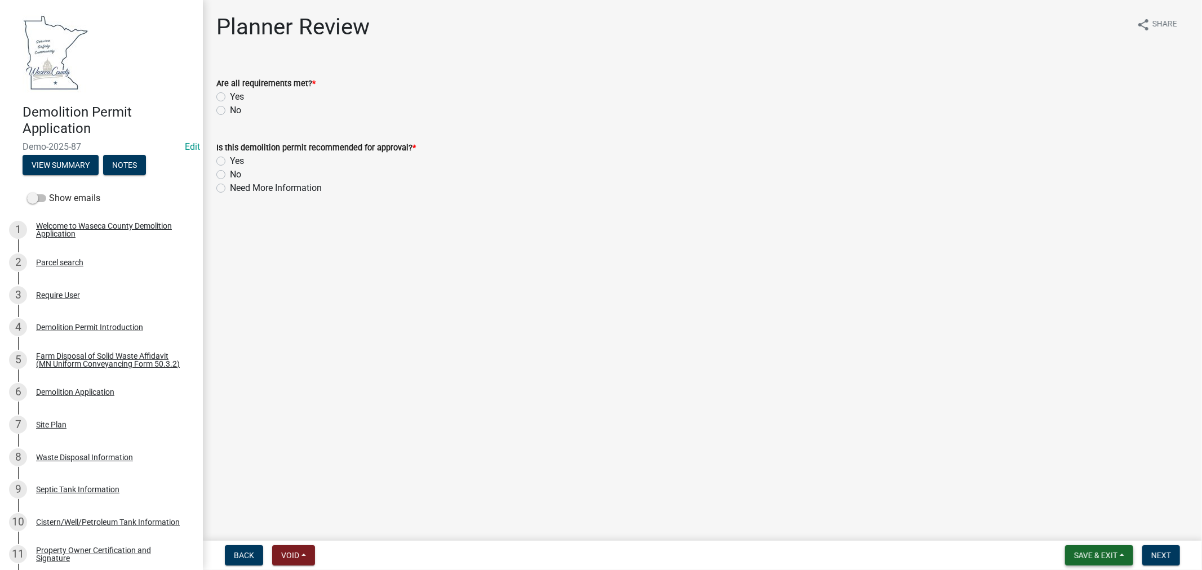
click at [1088, 548] on button "Save & Exit" at bounding box center [1099, 555] width 68 height 20
click at [1074, 522] on button "Save & Exit" at bounding box center [1088, 526] width 90 height 27
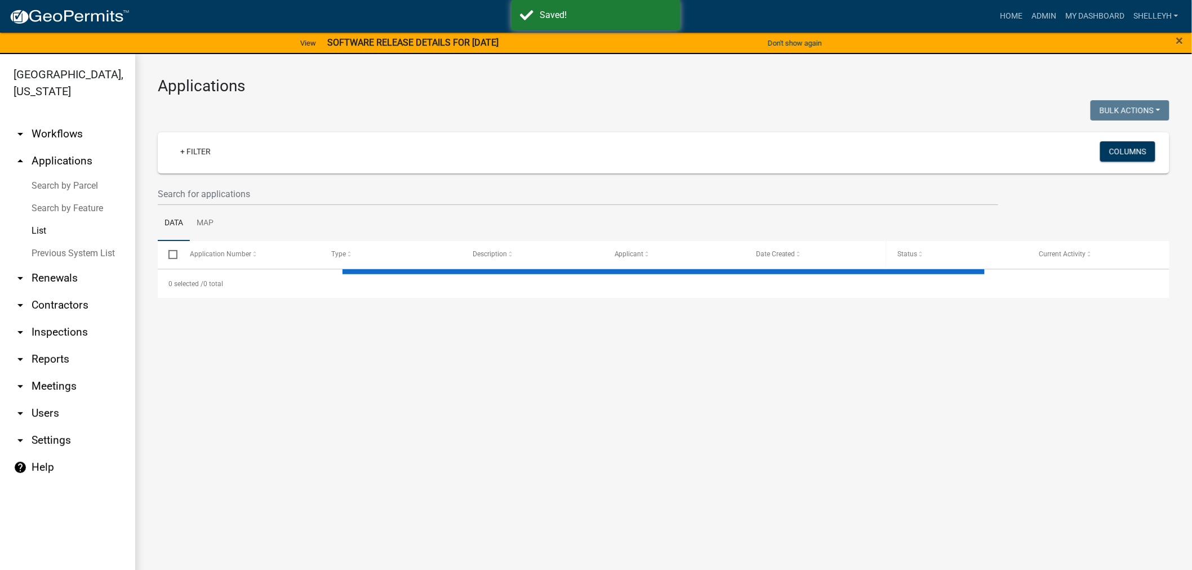
select select "1: 25"
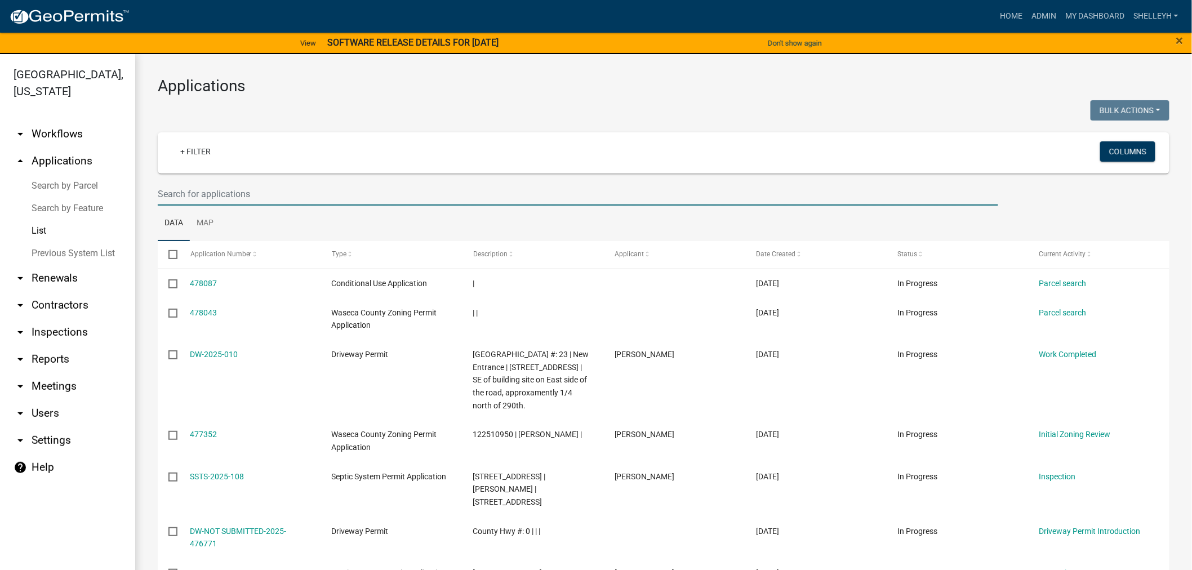
click at [210, 198] on input "text" at bounding box center [578, 194] width 841 height 23
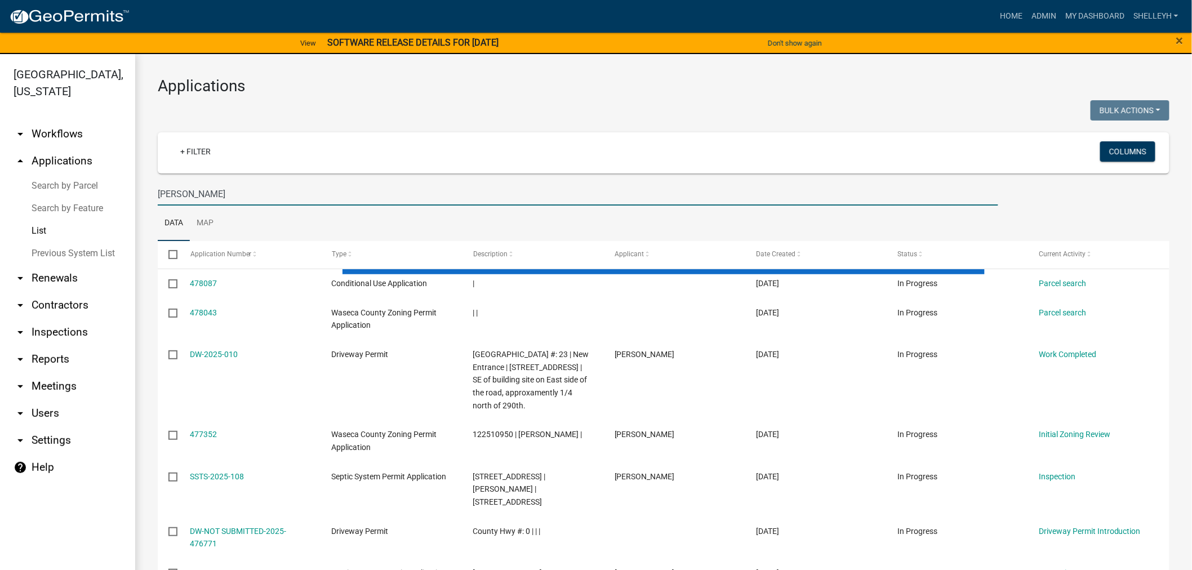
type input "[PERSON_NAME]"
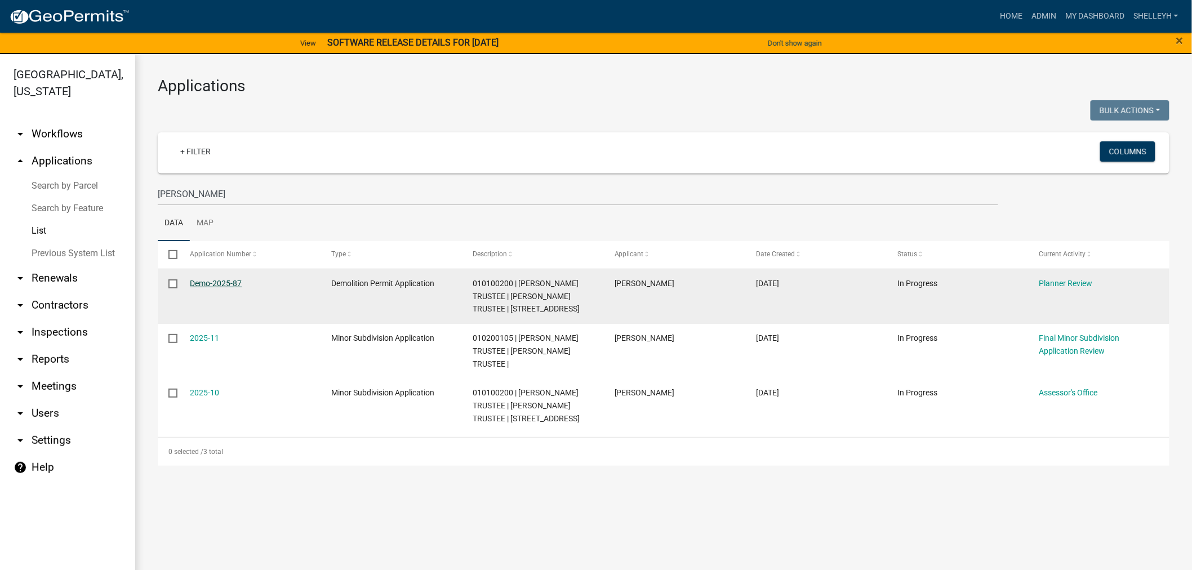
click at [210, 280] on link "Demo-2025-87" at bounding box center [216, 283] width 52 height 9
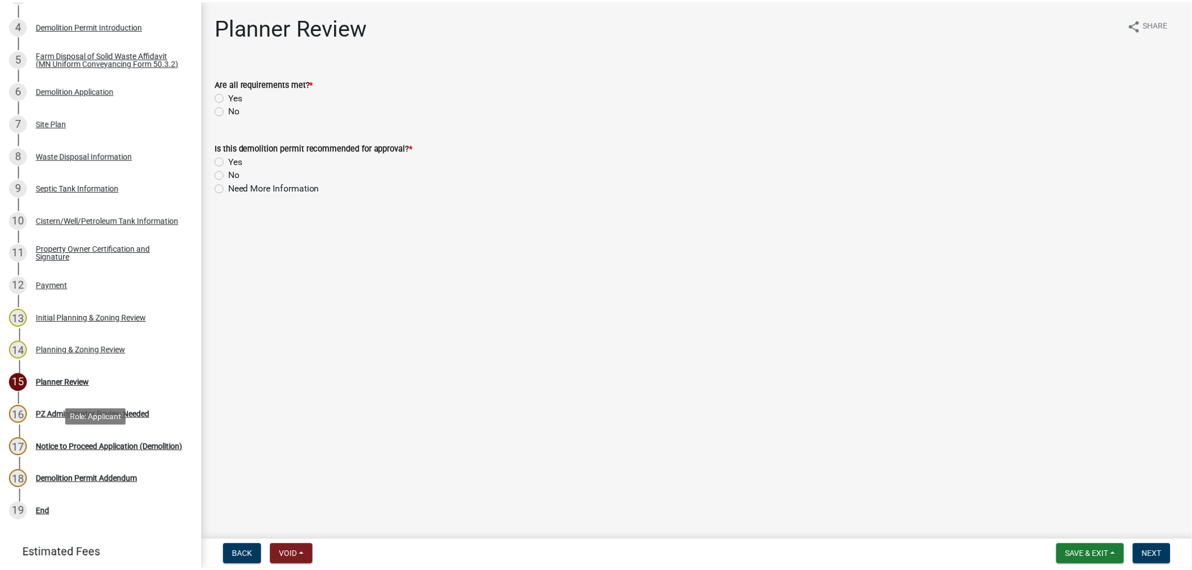
scroll to position [370, 0]
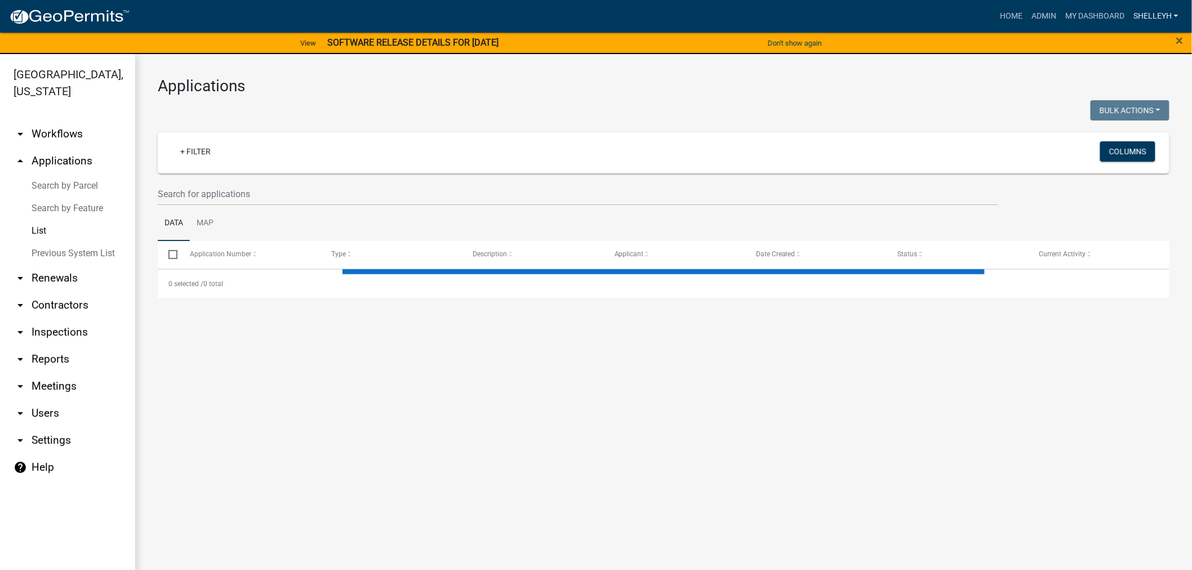
select select "1: 25"
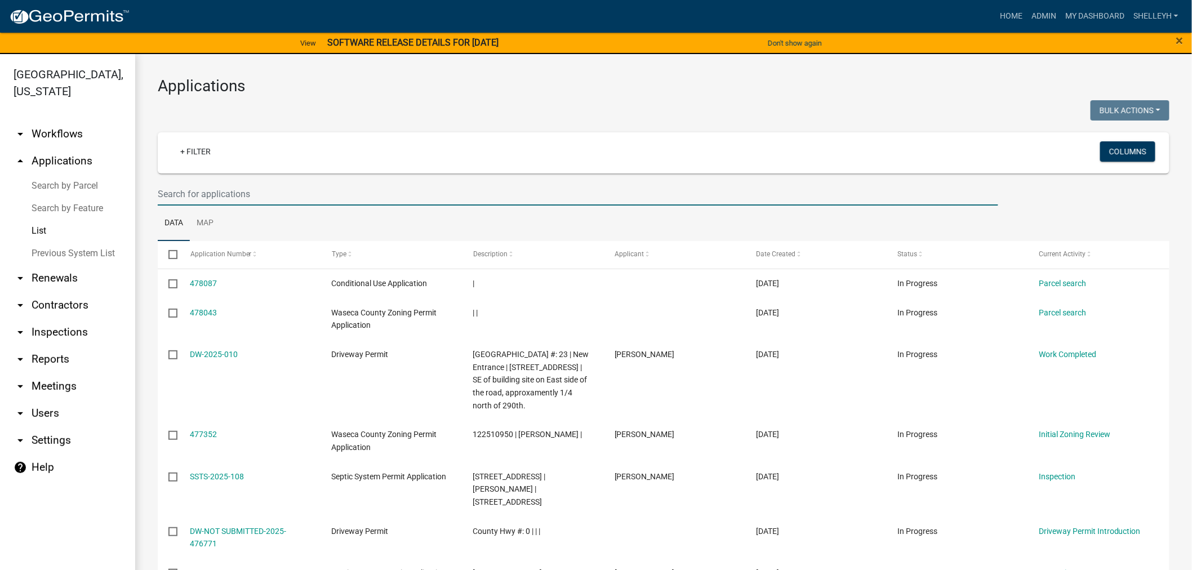
click at [220, 192] on input "text" at bounding box center [578, 194] width 841 height 23
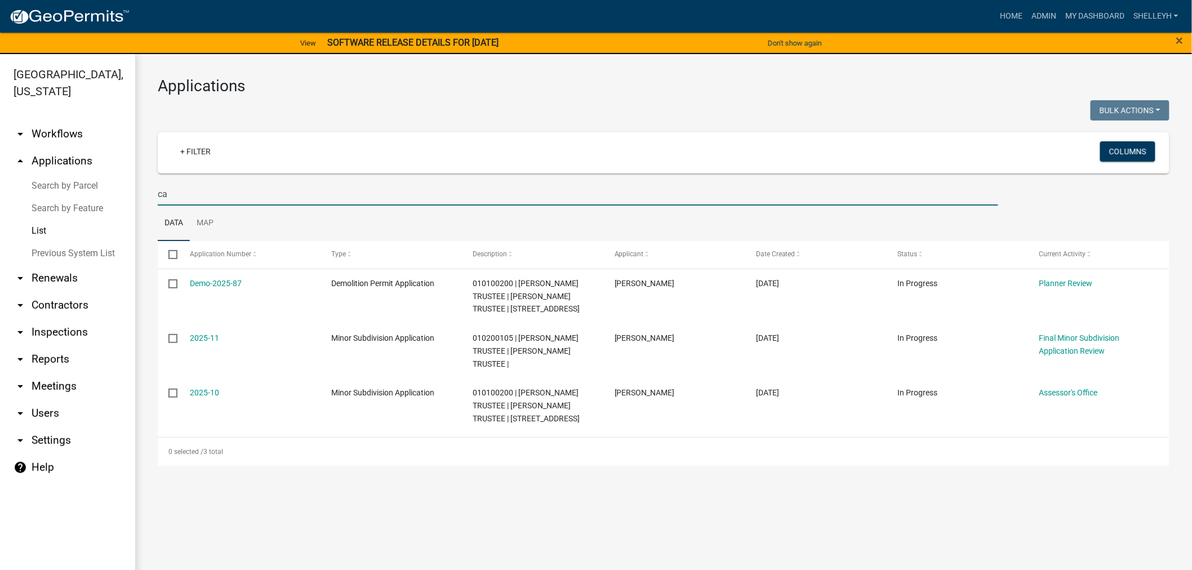
type input "c"
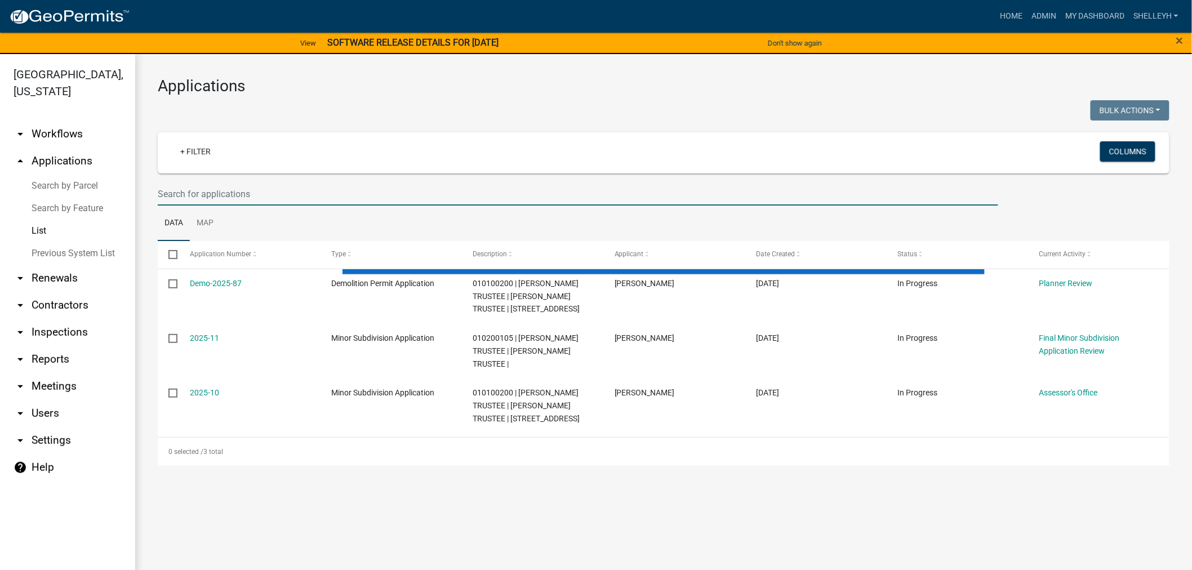
select select "1: 25"
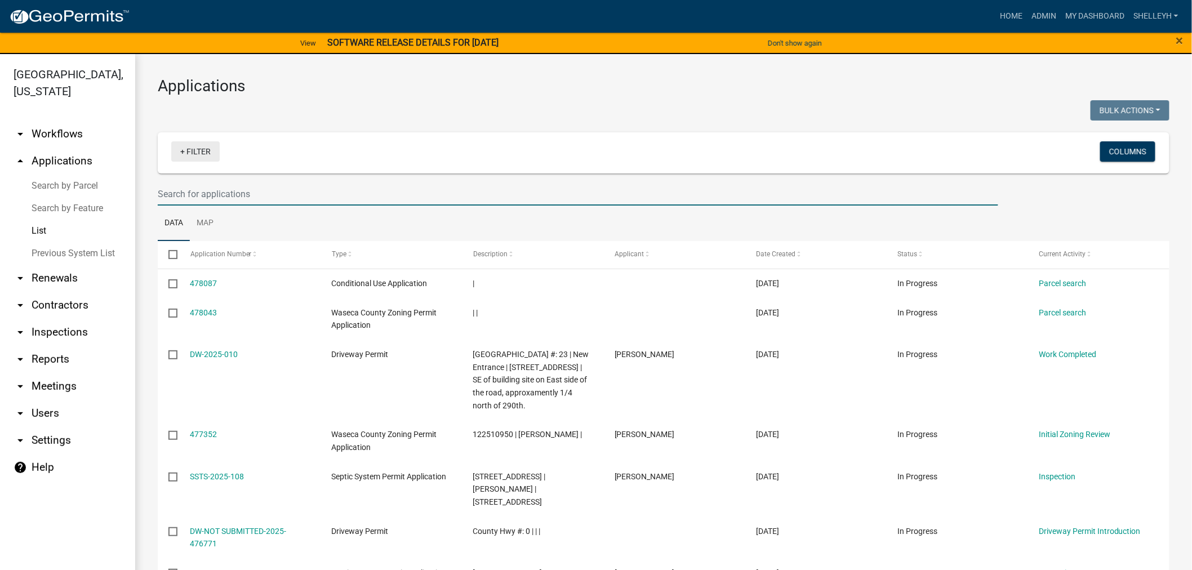
click at [198, 153] on link "+ Filter" at bounding box center [195, 151] width 48 height 20
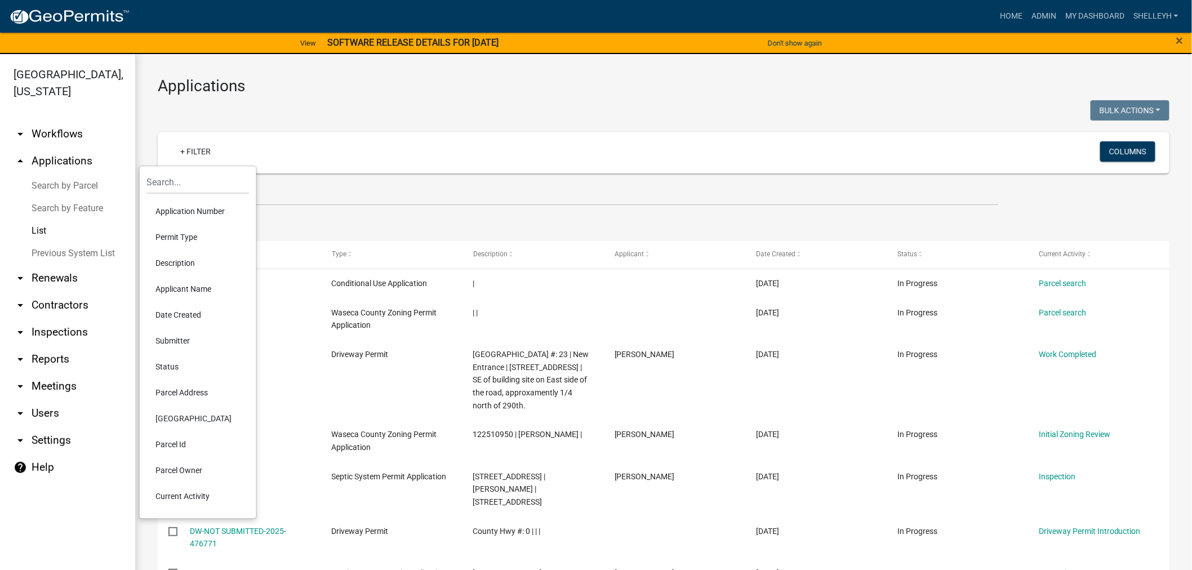
click at [172, 237] on li "Permit Type" at bounding box center [197, 237] width 103 height 26
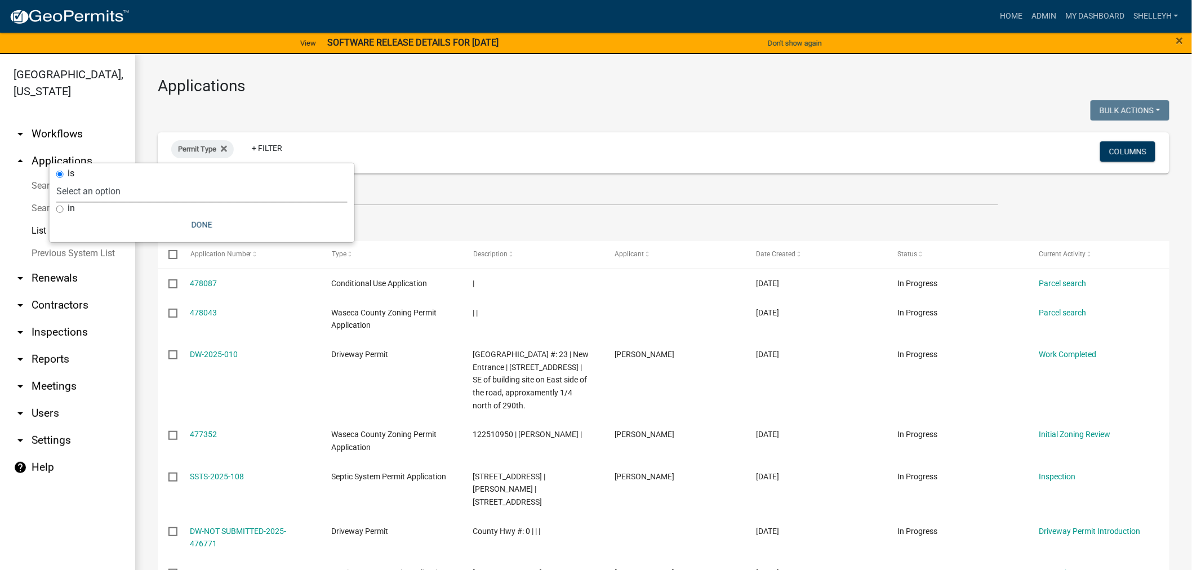
click at [85, 186] on select "Select an option Cannabis Registration Form Conditional Use Application Demolit…" at bounding box center [201, 191] width 291 height 23
select select "84dd12a3-c208-41bf-9ef2-d73d2ed9203f"
click at [146, 180] on select "Select an option Cannabis Registration Form Conditional Use Application Demolit…" at bounding box center [201, 191] width 291 height 23
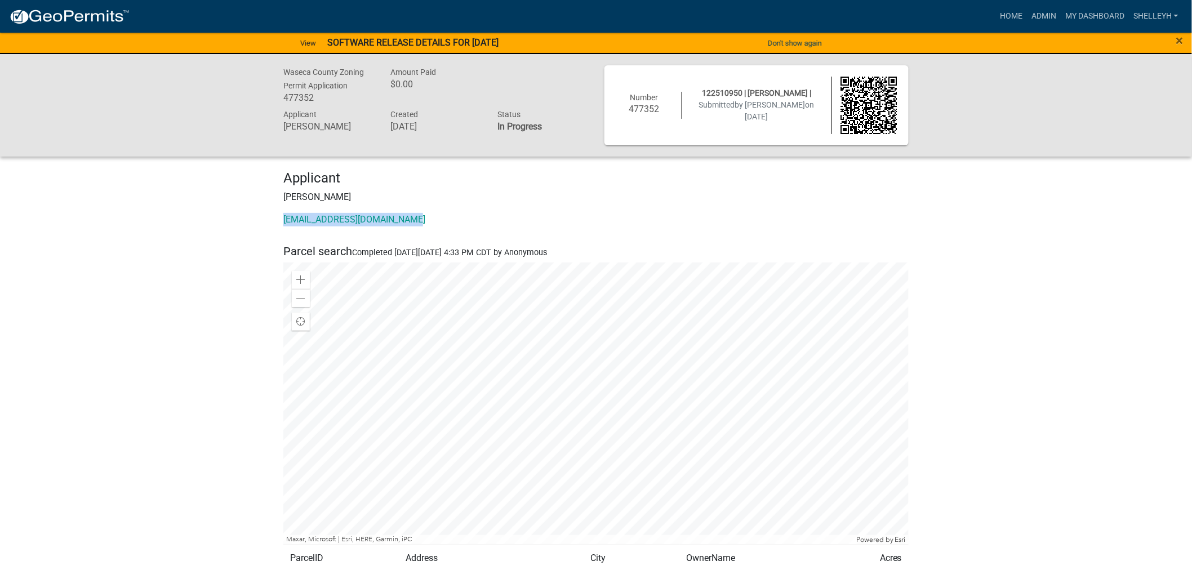
drag, startPoint x: 446, startPoint y: 216, endPoint x: 263, endPoint y: 223, distance: 183.2
copy link "[EMAIL_ADDRESS][DOMAIN_NAME]"
